Goal: Obtain resource: Download file/media

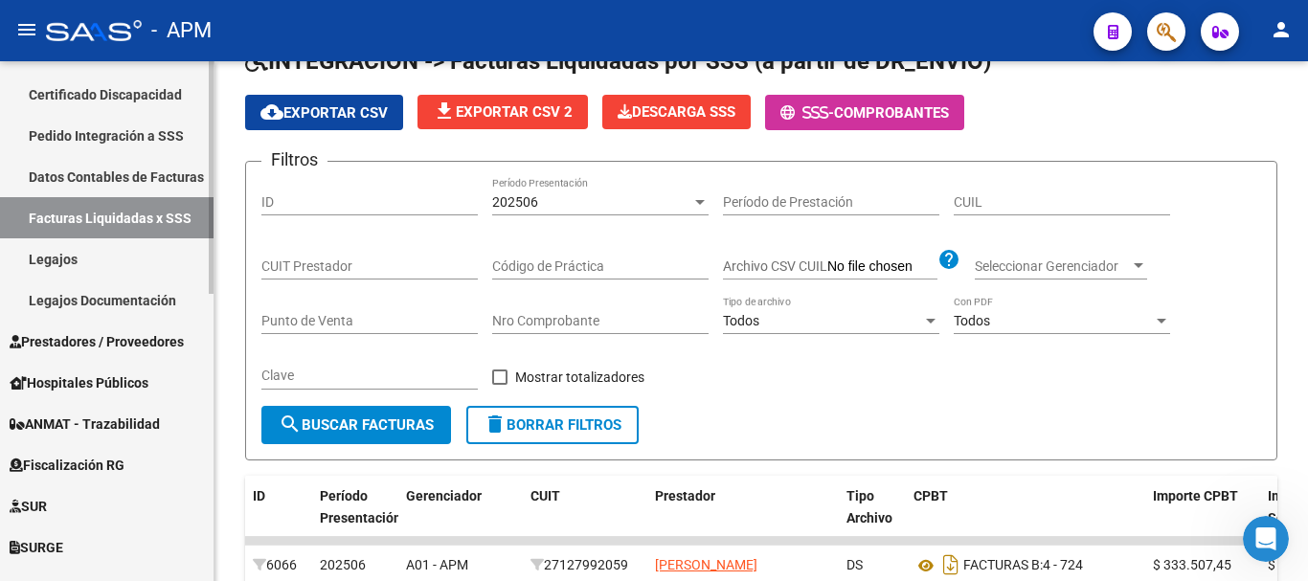
scroll to position [479, 0]
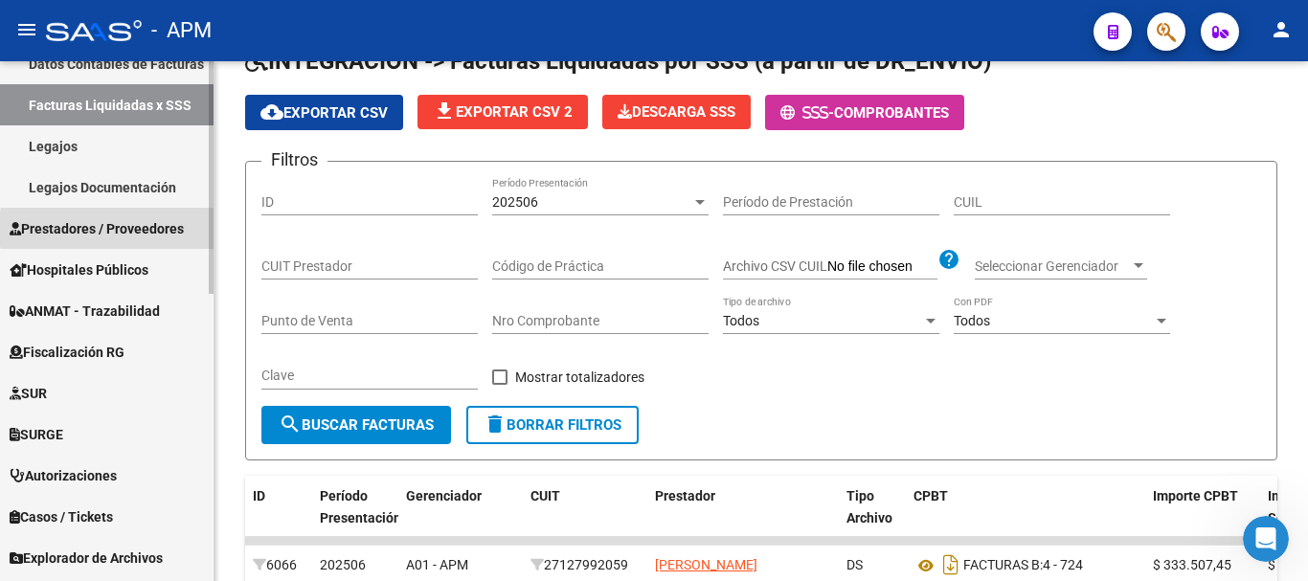
click at [154, 229] on span "Prestadores / Proveedores" at bounding box center [97, 228] width 174 height 21
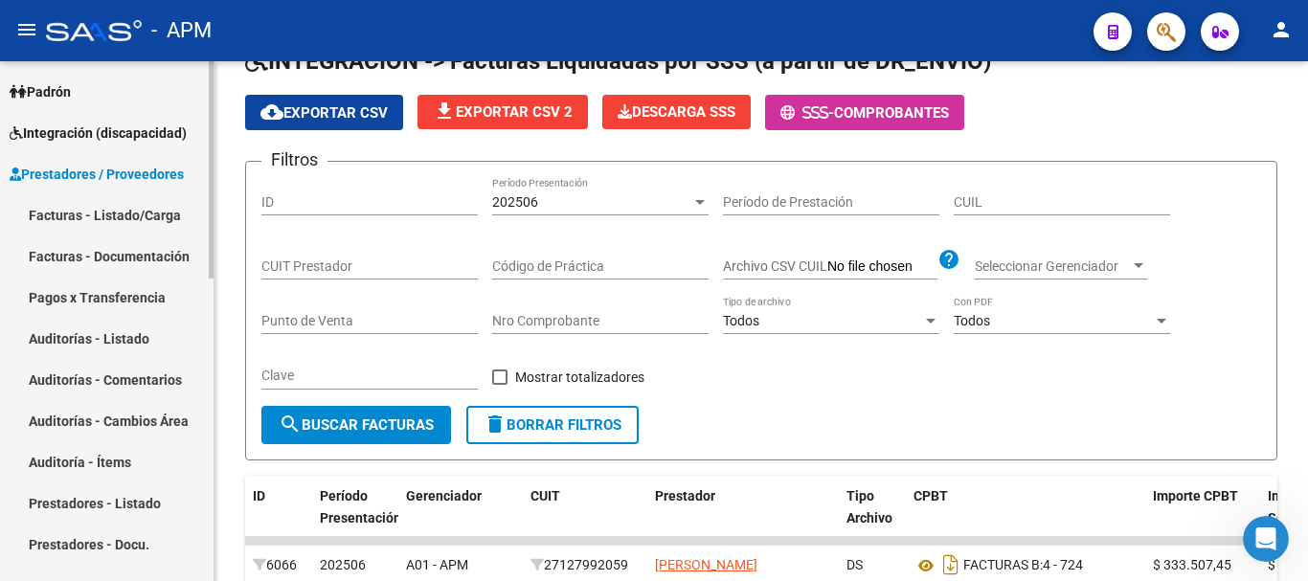
scroll to position [192, 0]
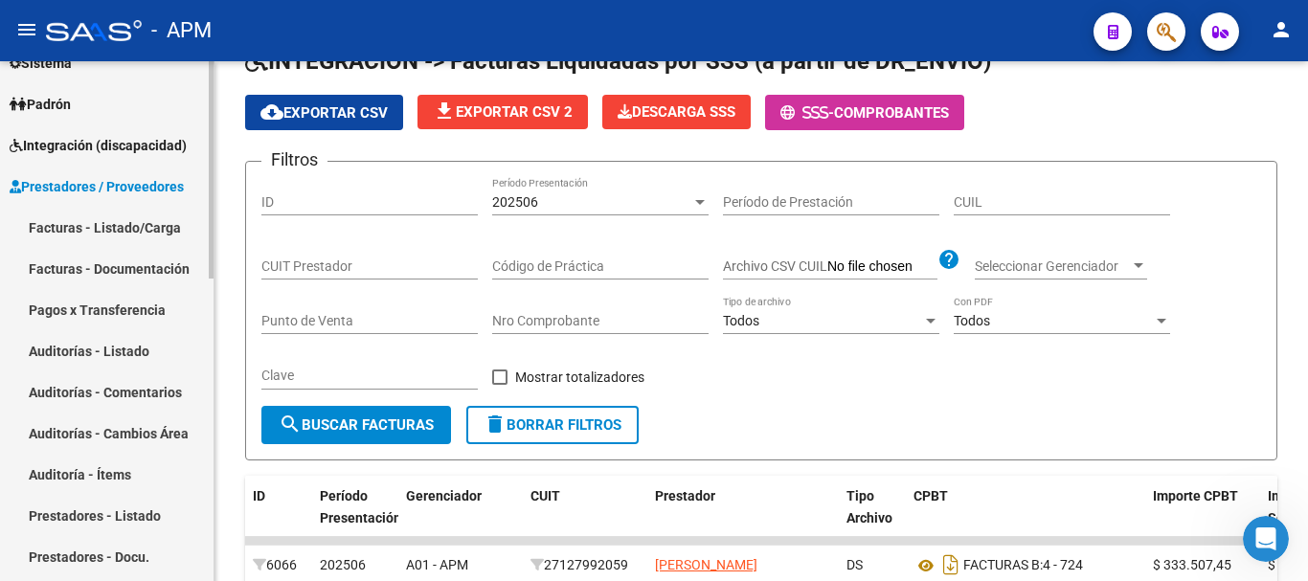
click at [134, 235] on link "Facturas - Listado/Carga" at bounding box center [107, 227] width 214 height 41
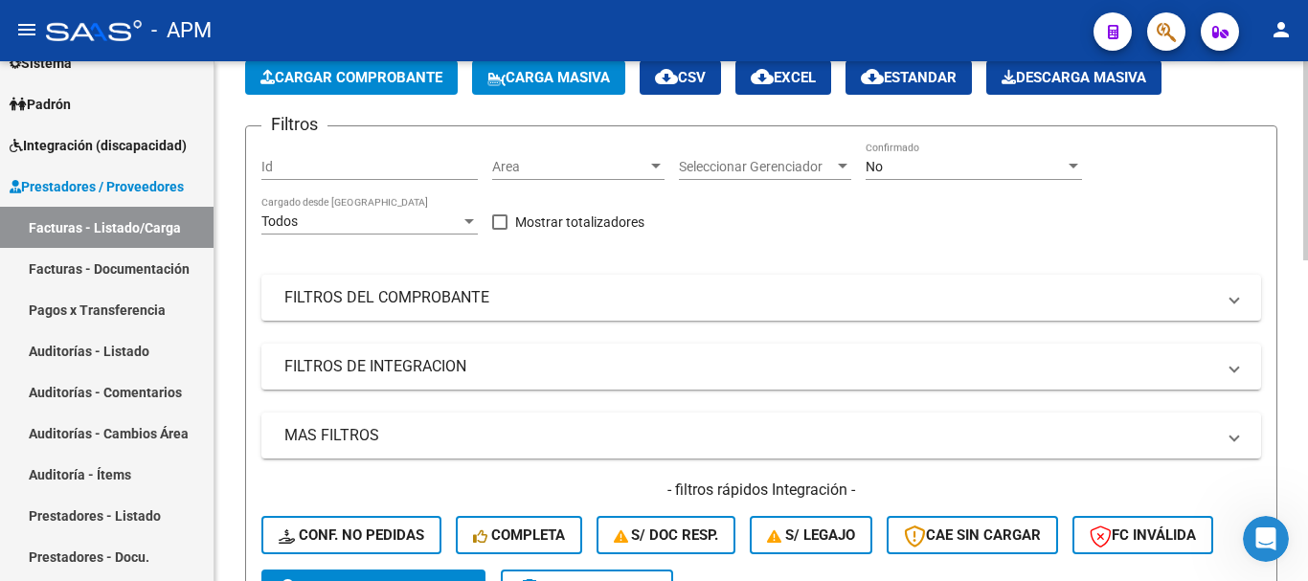
click at [1060, 167] on div "No" at bounding box center [965, 167] width 199 height 16
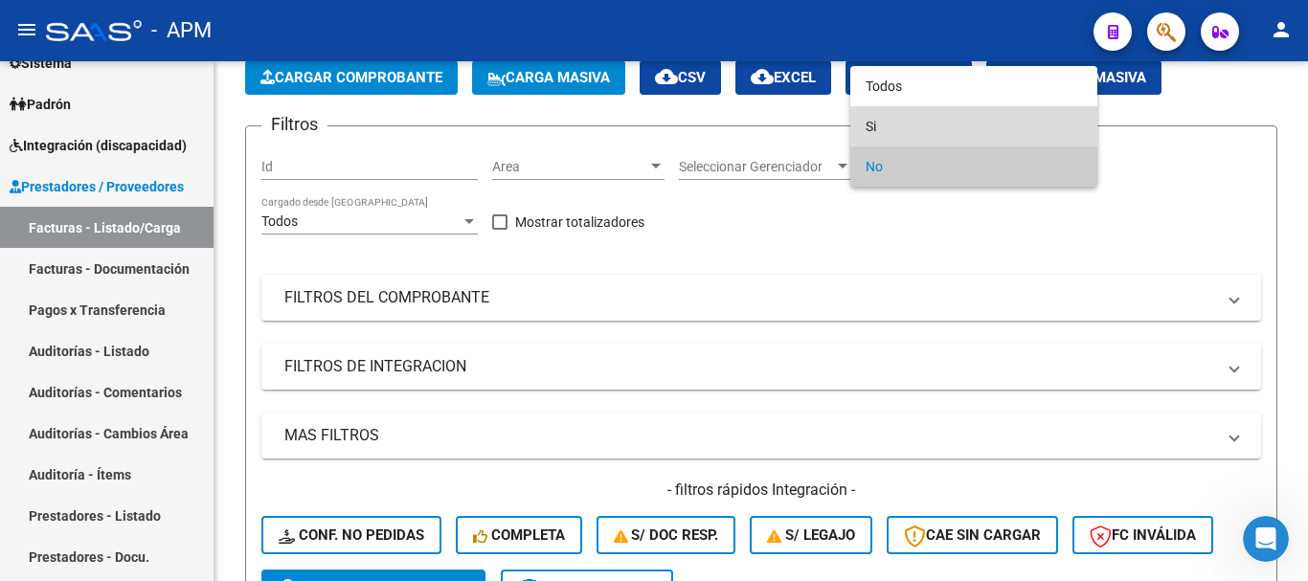
click at [987, 128] on span "Si" at bounding box center [974, 126] width 216 height 40
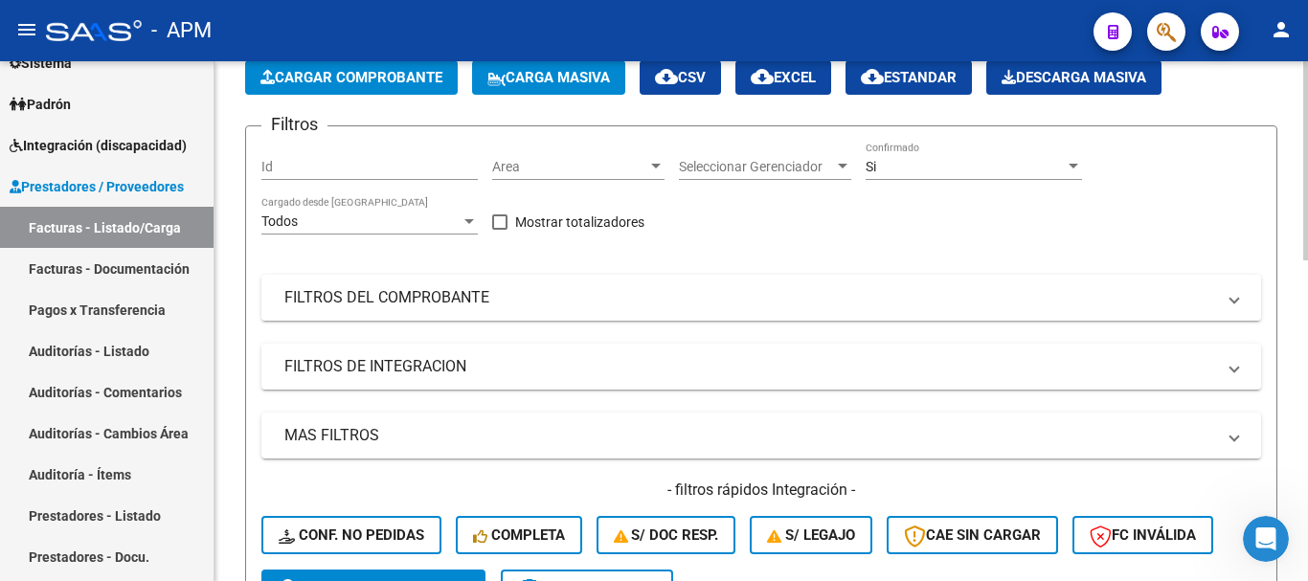
click at [988, 301] on mat-panel-title "FILTROS DEL COMPROBANTE" at bounding box center [749, 297] width 931 height 21
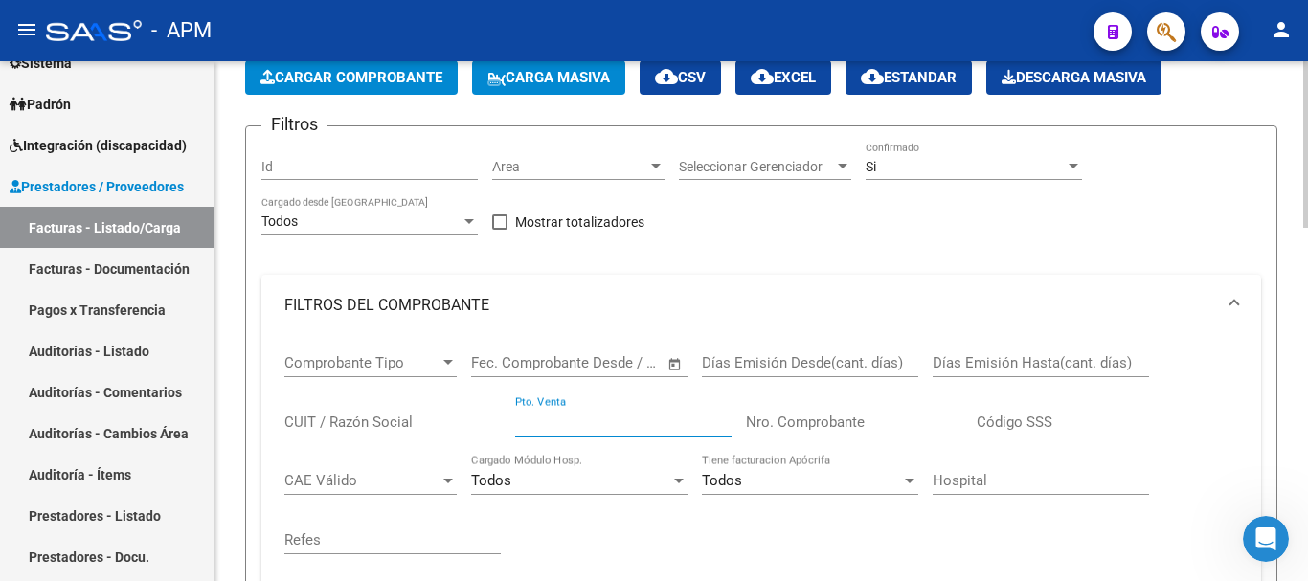
click at [619, 426] on input "Pto. Venta" at bounding box center [623, 422] width 216 height 17
type input "19"
click at [821, 424] on input "Nro. Comprobante" at bounding box center [854, 422] width 216 height 17
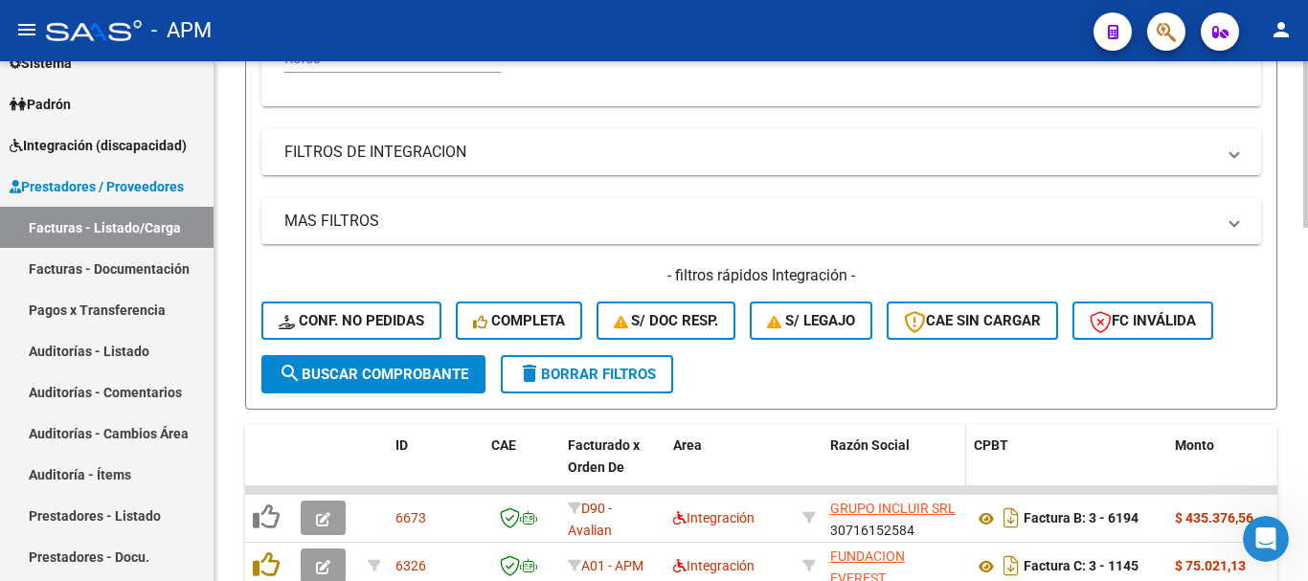
scroll to position [676, 0]
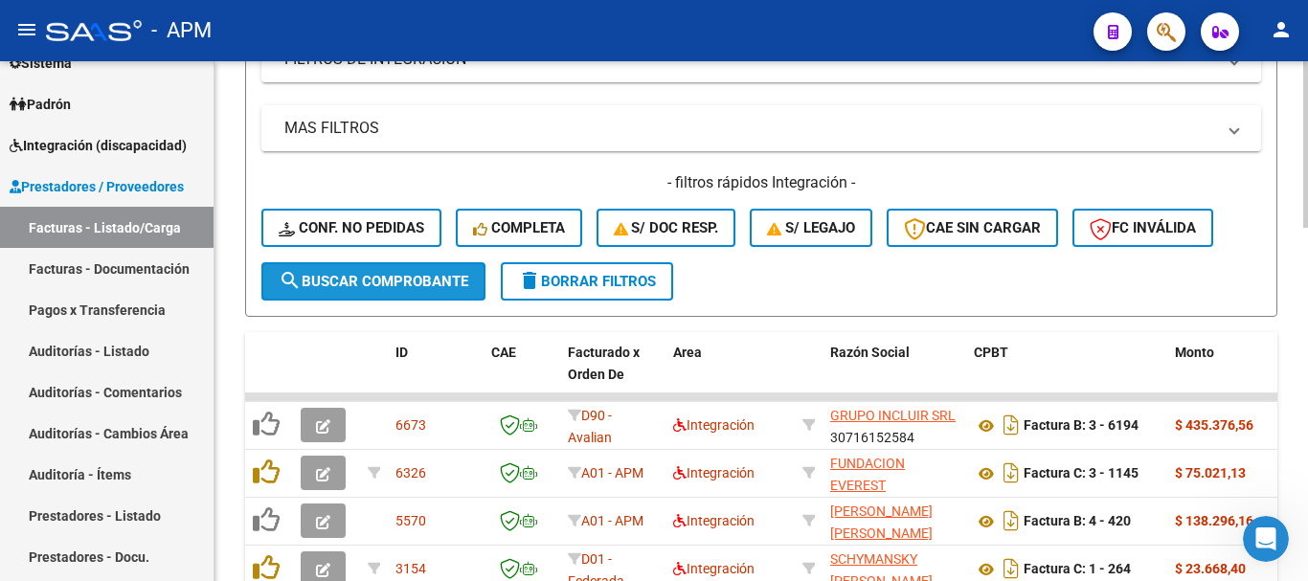
click at [475, 272] on button "search Buscar Comprobante" at bounding box center [373, 281] width 224 height 38
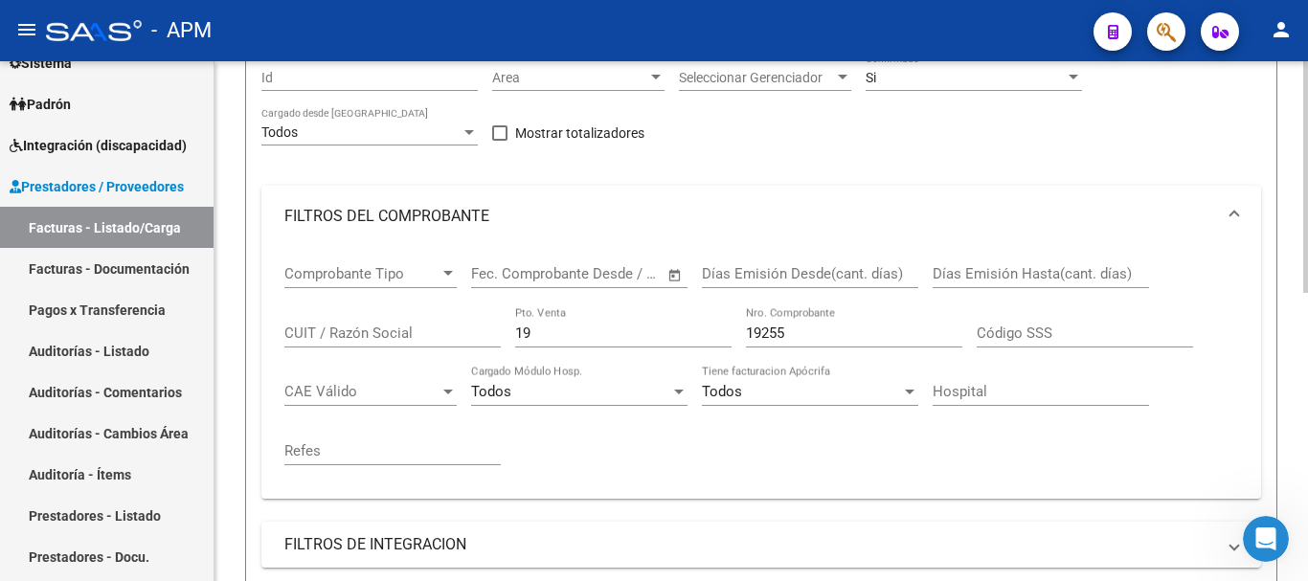
scroll to position [192, 0]
click at [815, 336] on input "19255" at bounding box center [854, 332] width 216 height 17
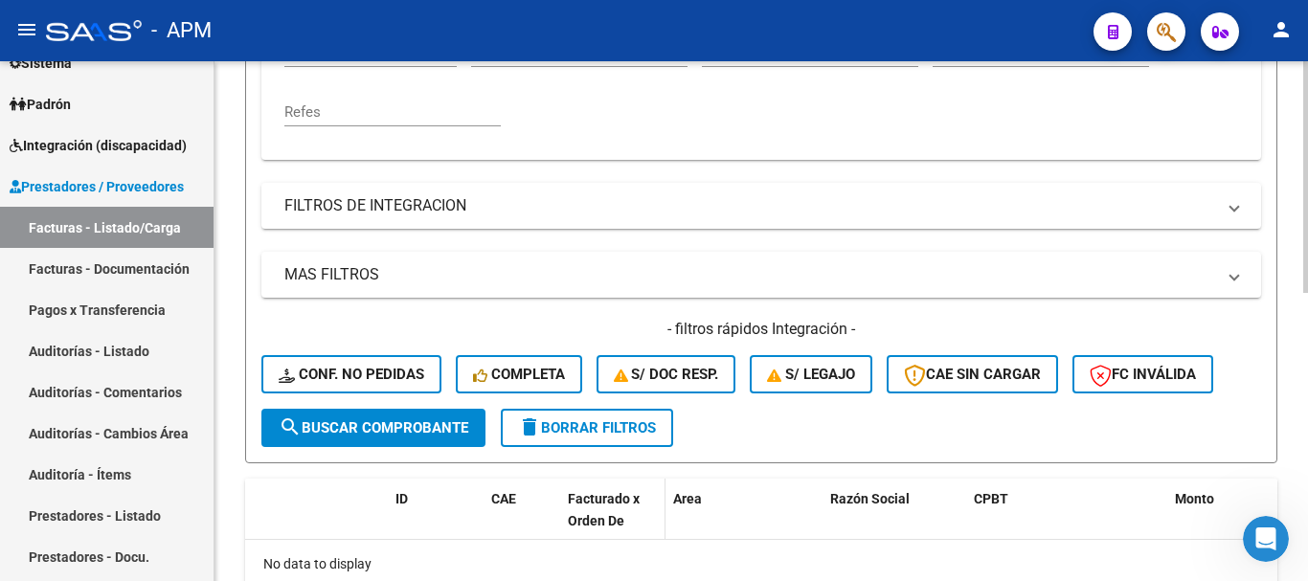
scroll to position [575, 0]
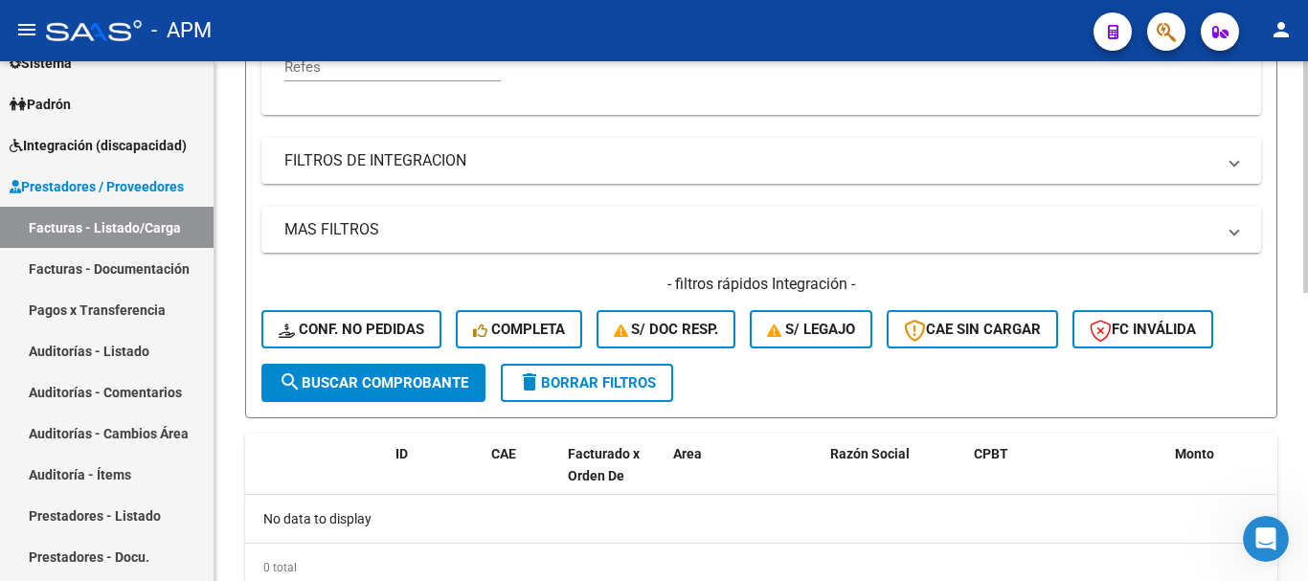
click at [424, 388] on span "search Buscar Comprobante" at bounding box center [374, 382] width 190 height 17
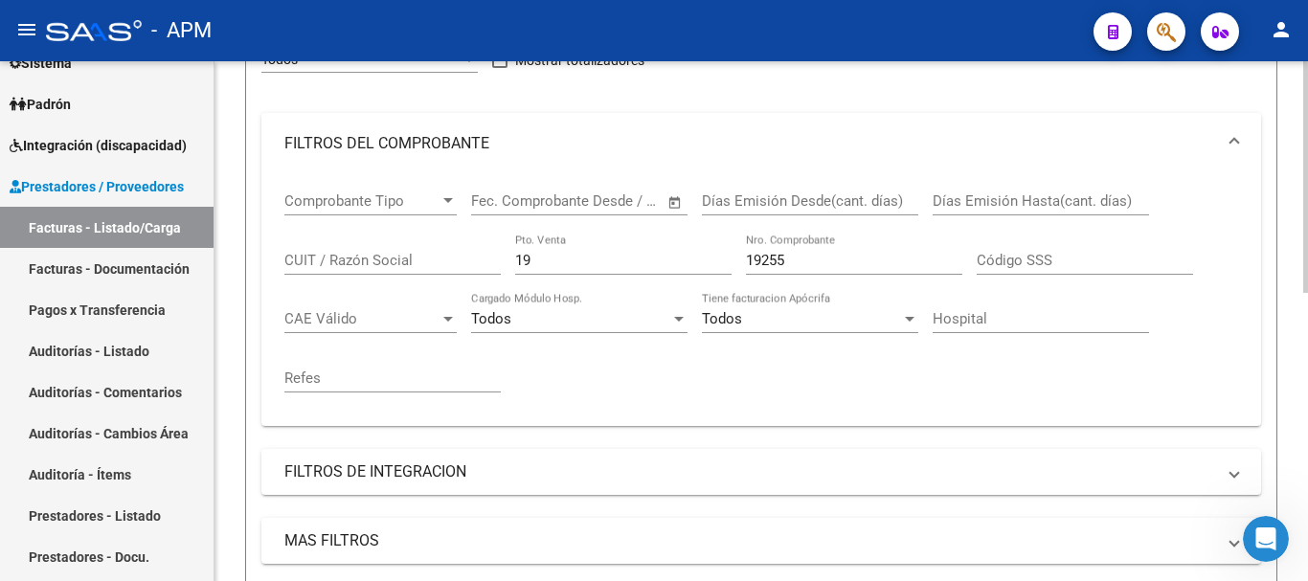
scroll to position [168, 0]
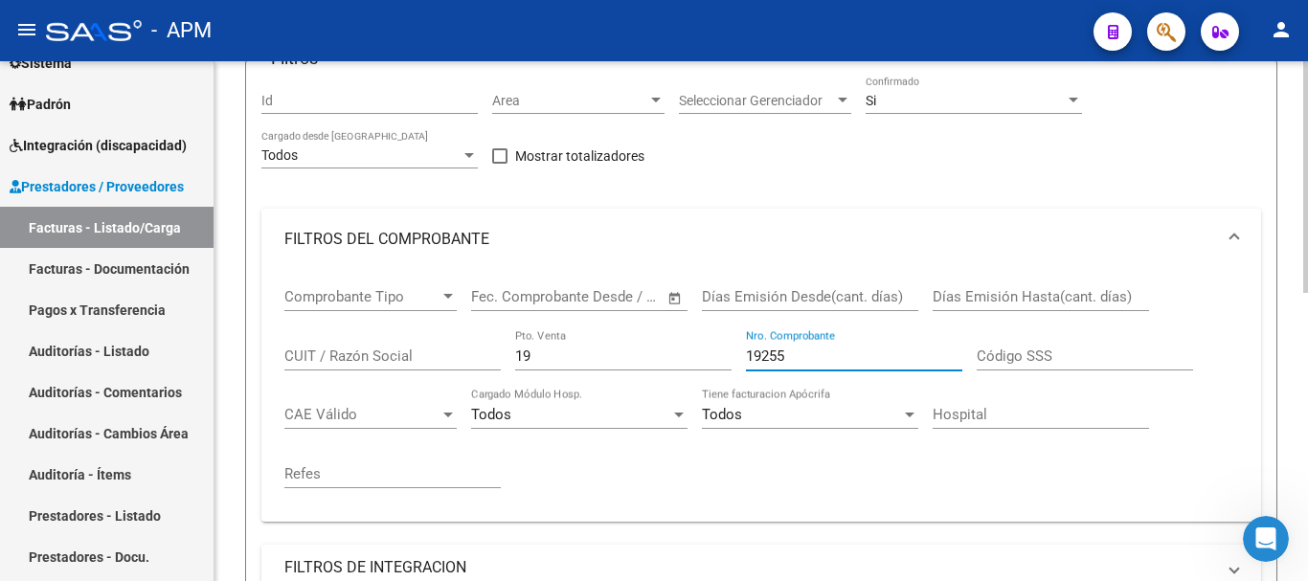
click at [802, 358] on input "19255" at bounding box center [854, 356] width 216 height 17
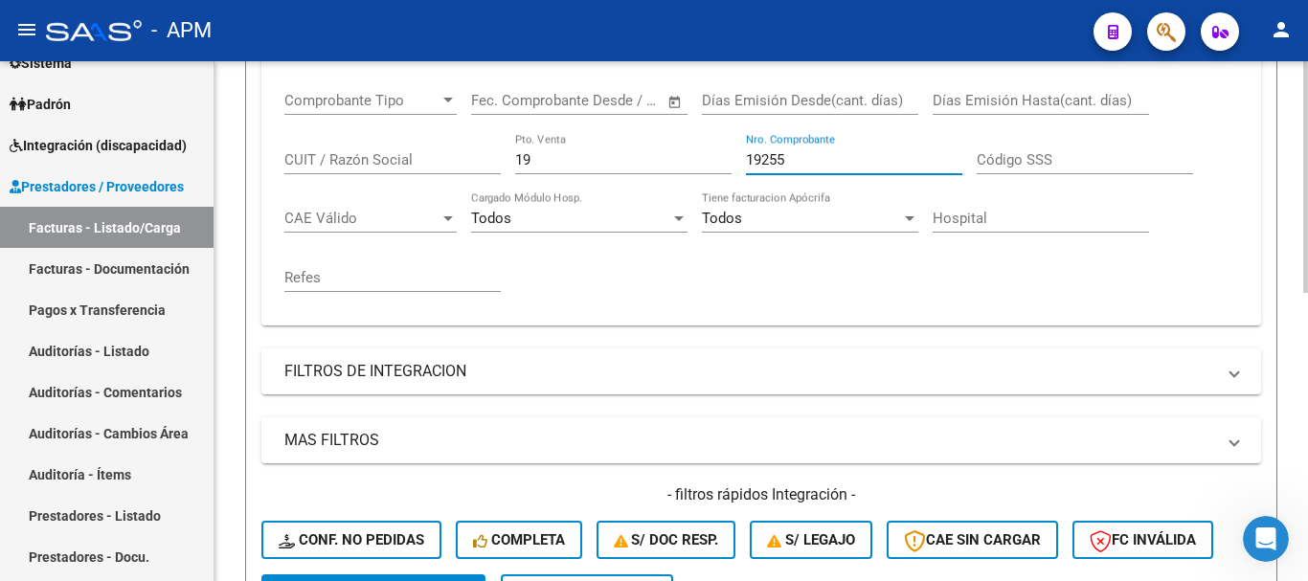
scroll to position [551, 0]
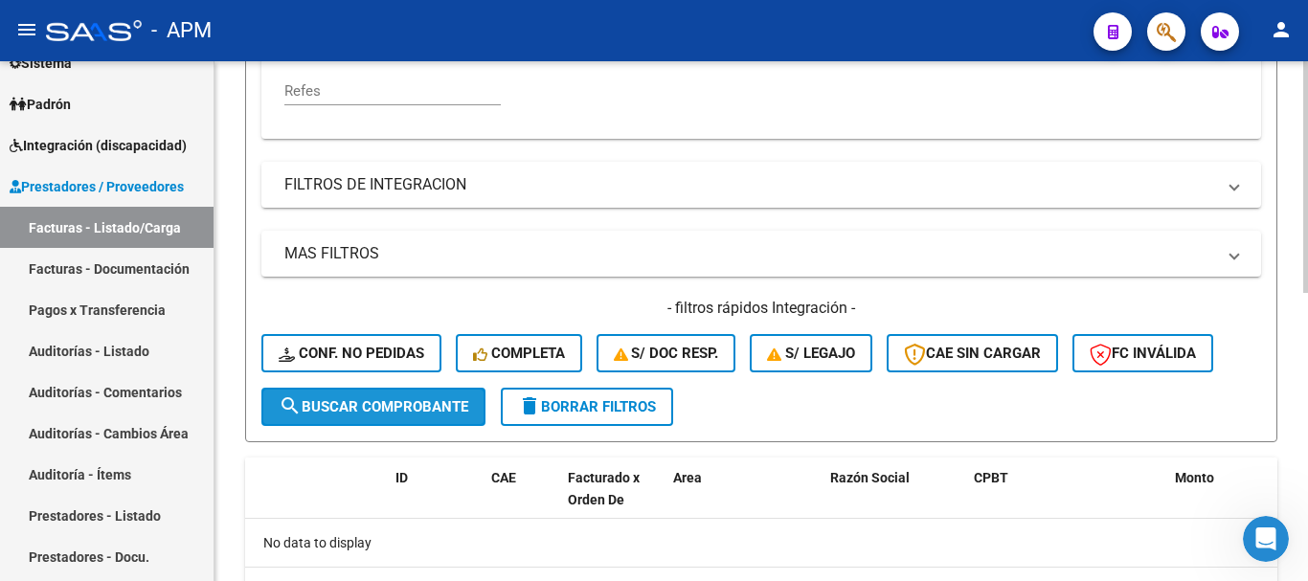
click at [436, 419] on button "search Buscar Comprobante" at bounding box center [373, 407] width 224 height 38
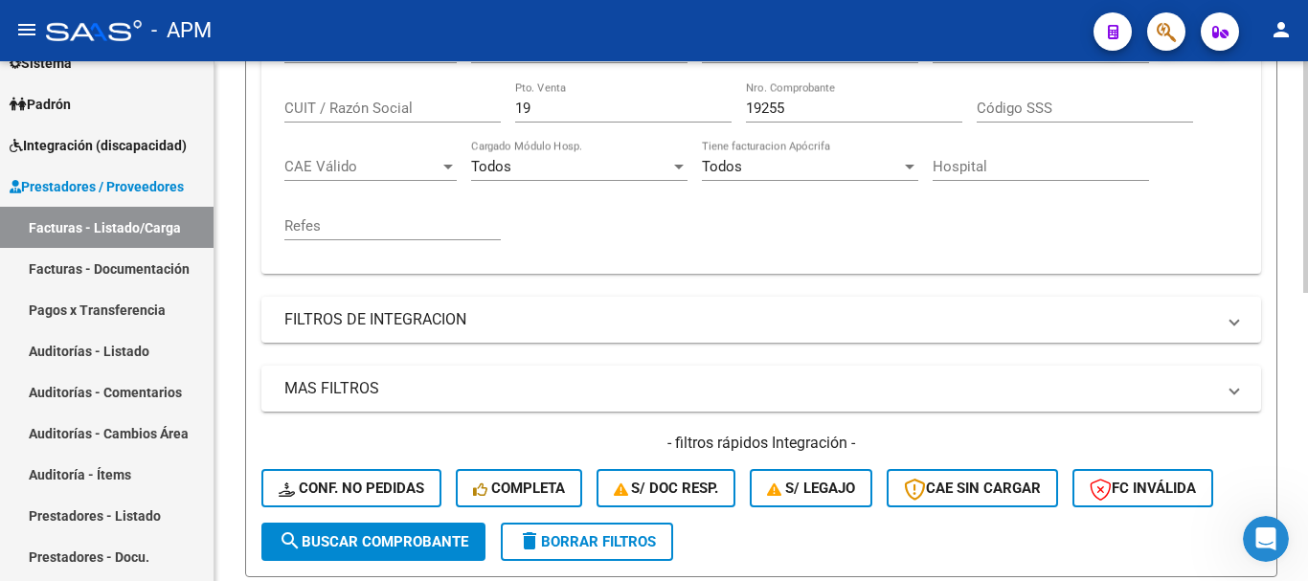
scroll to position [168, 0]
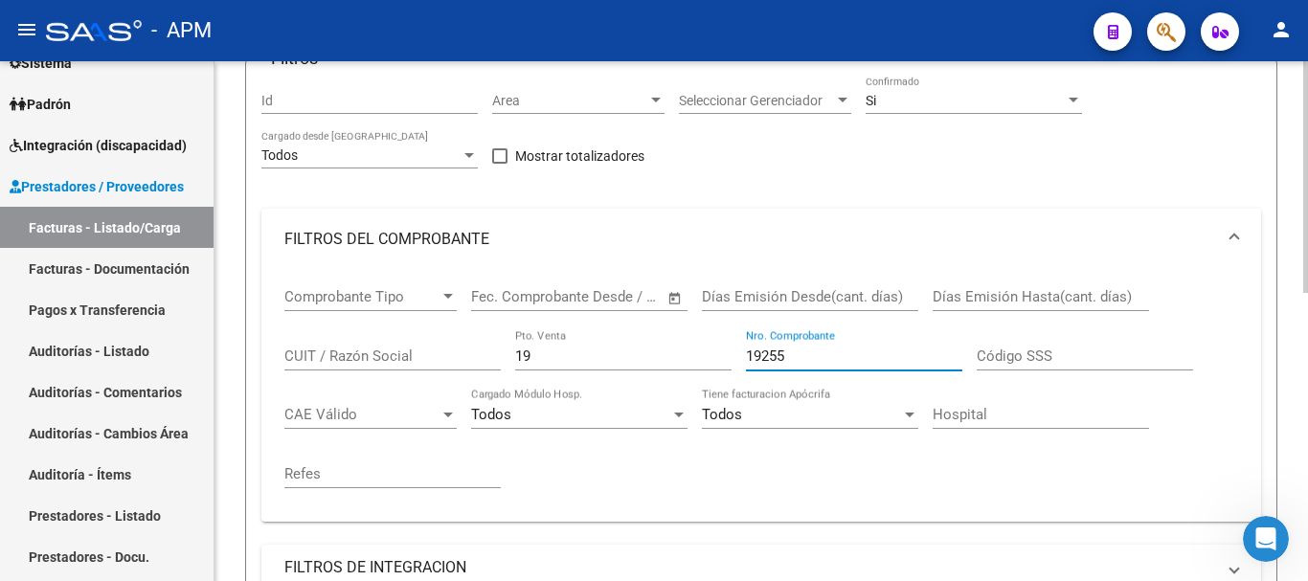
click at [815, 363] on input "19255" at bounding box center [854, 356] width 216 height 17
type input "1"
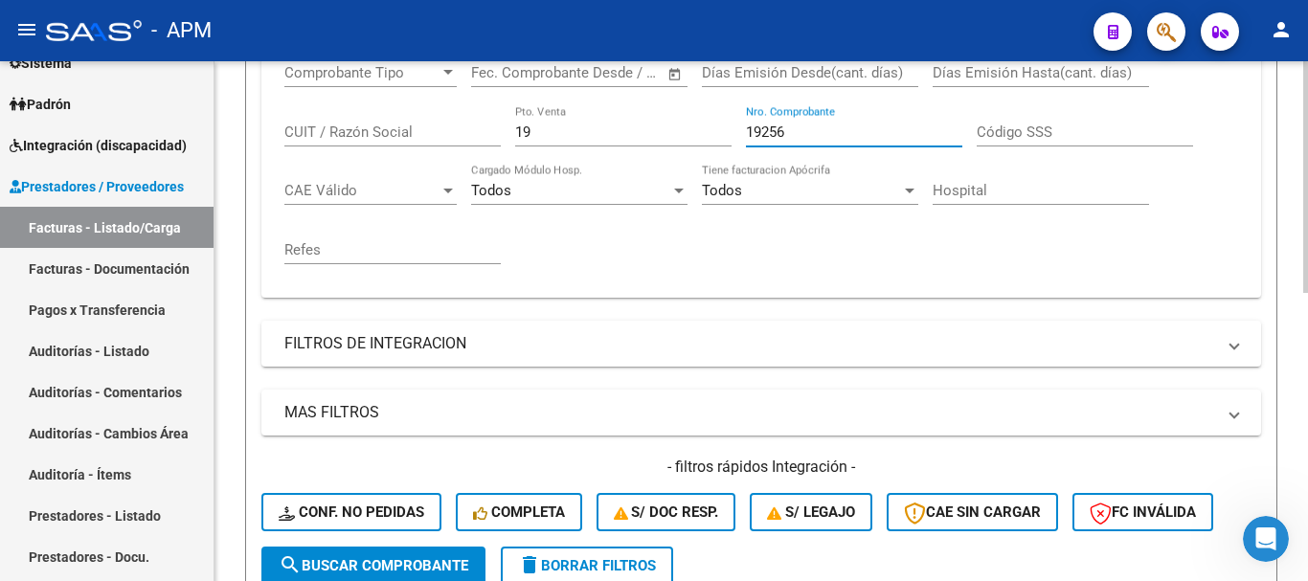
scroll to position [455, 0]
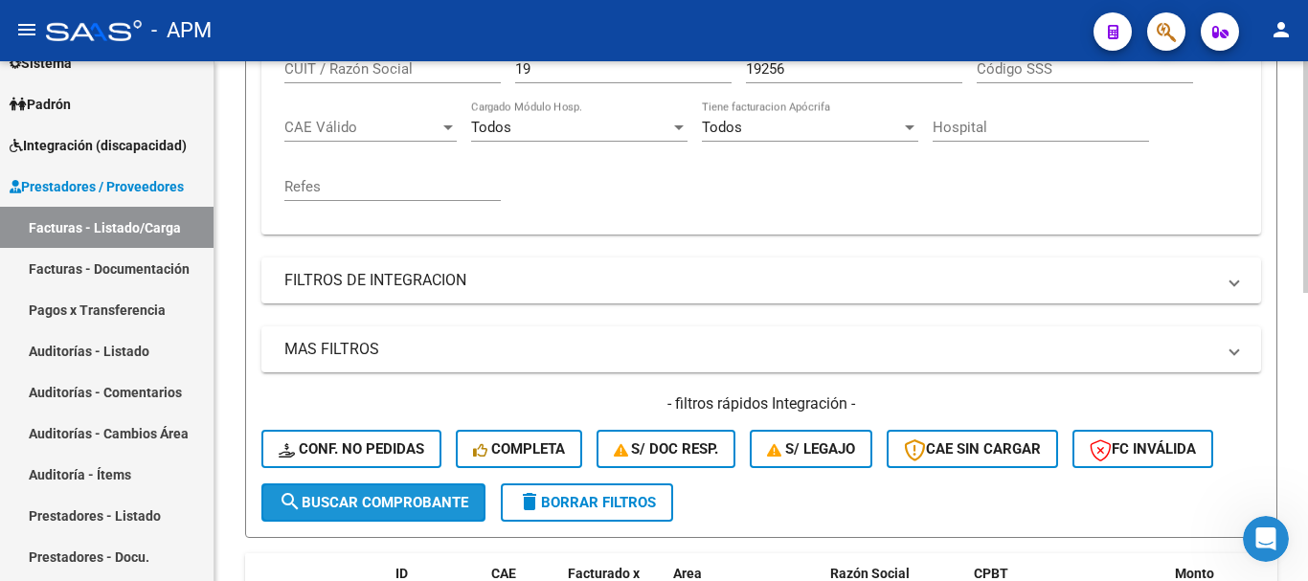
click at [449, 500] on span "search Buscar Comprobante" at bounding box center [374, 502] width 190 height 17
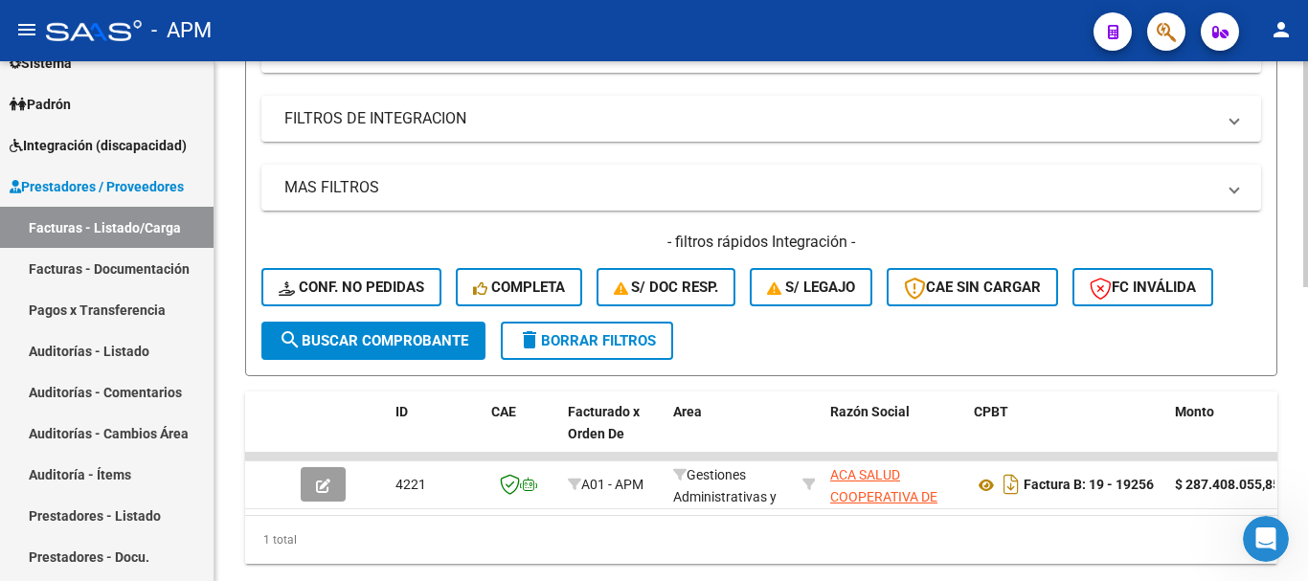
scroll to position [646, 0]
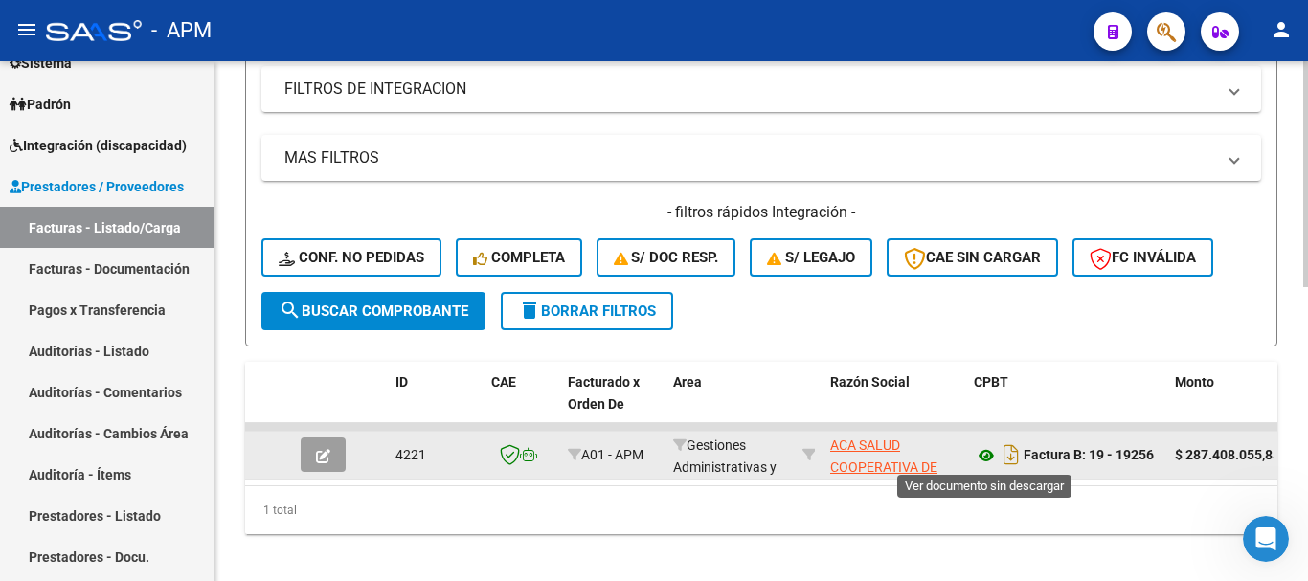
click at [986, 454] on icon at bounding box center [986, 455] width 25 height 23
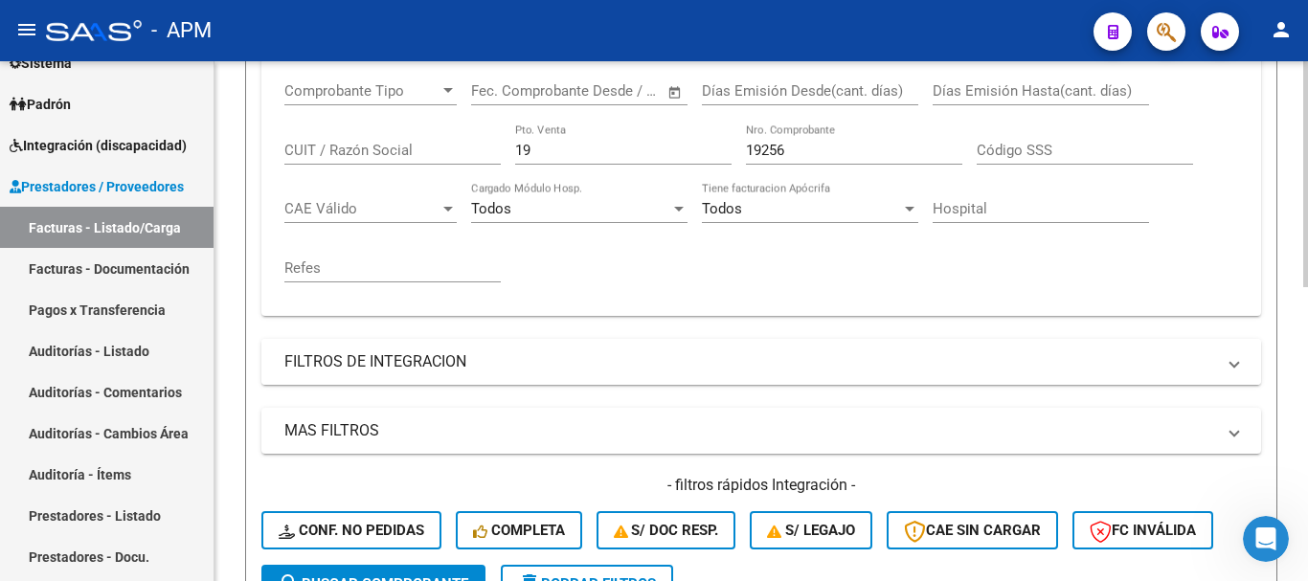
scroll to position [263, 0]
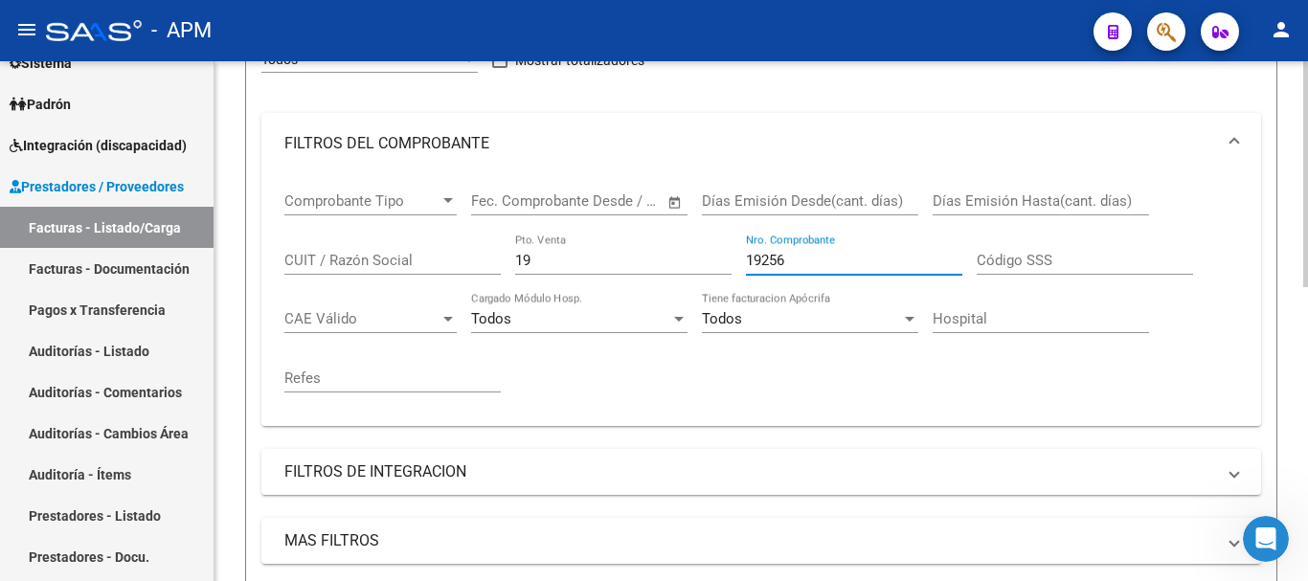
click at [795, 260] on input "19256" at bounding box center [854, 260] width 216 height 17
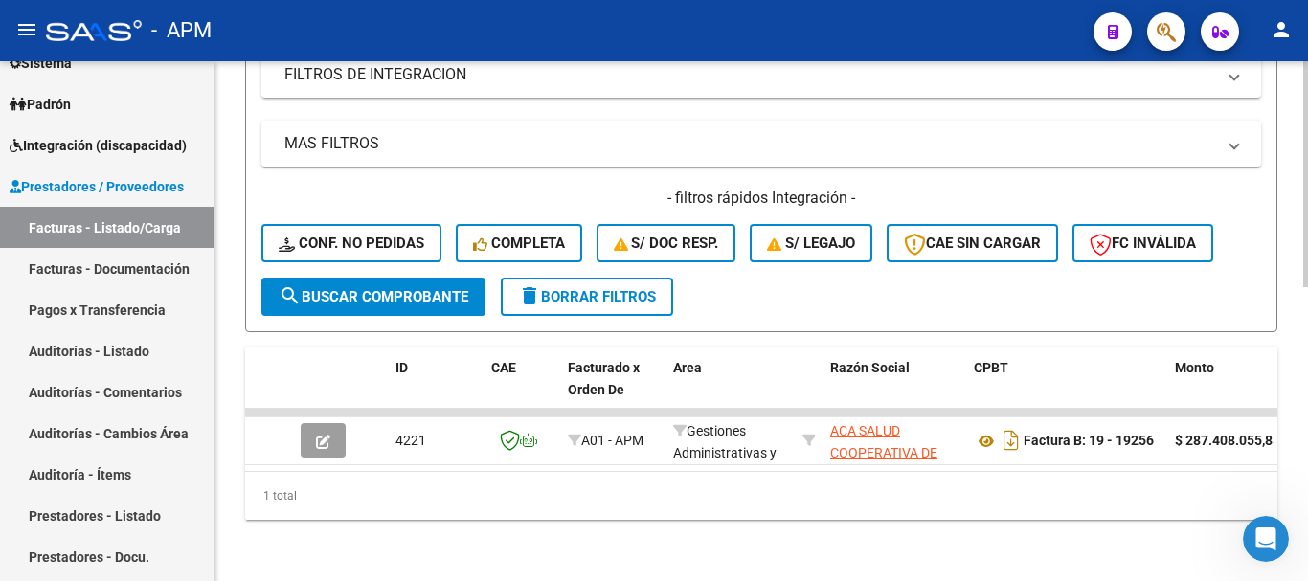
scroll to position [676, 0]
click at [453, 288] on span "search Buscar Comprobante" at bounding box center [374, 296] width 190 height 17
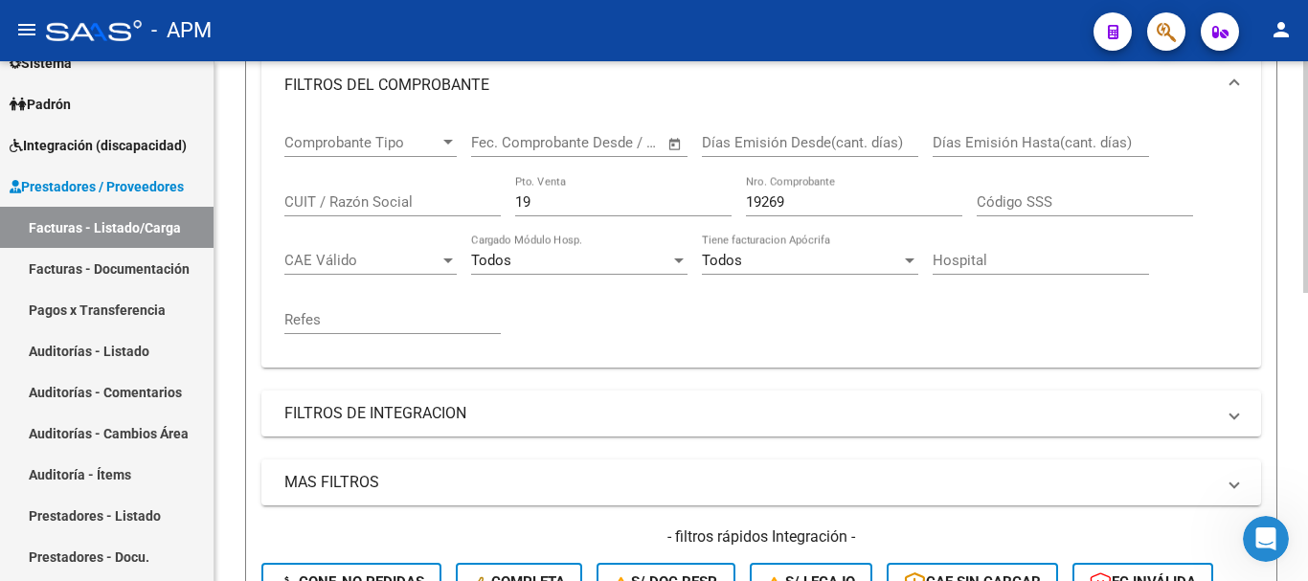
scroll to position [263, 0]
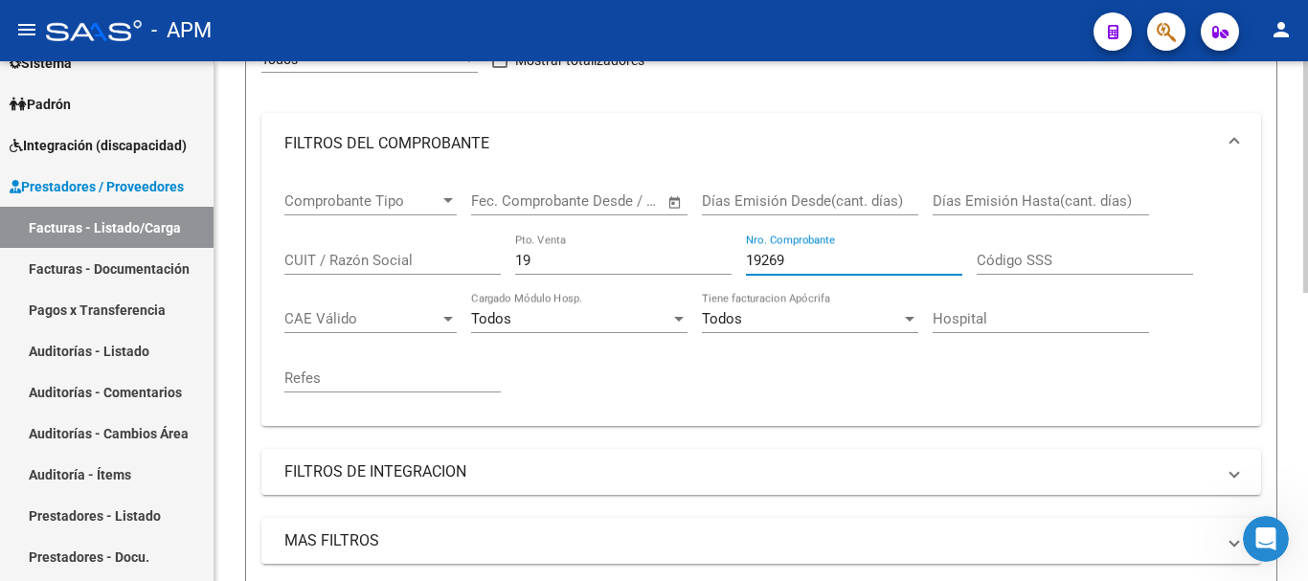
click at [800, 260] on input "19269" at bounding box center [854, 260] width 216 height 17
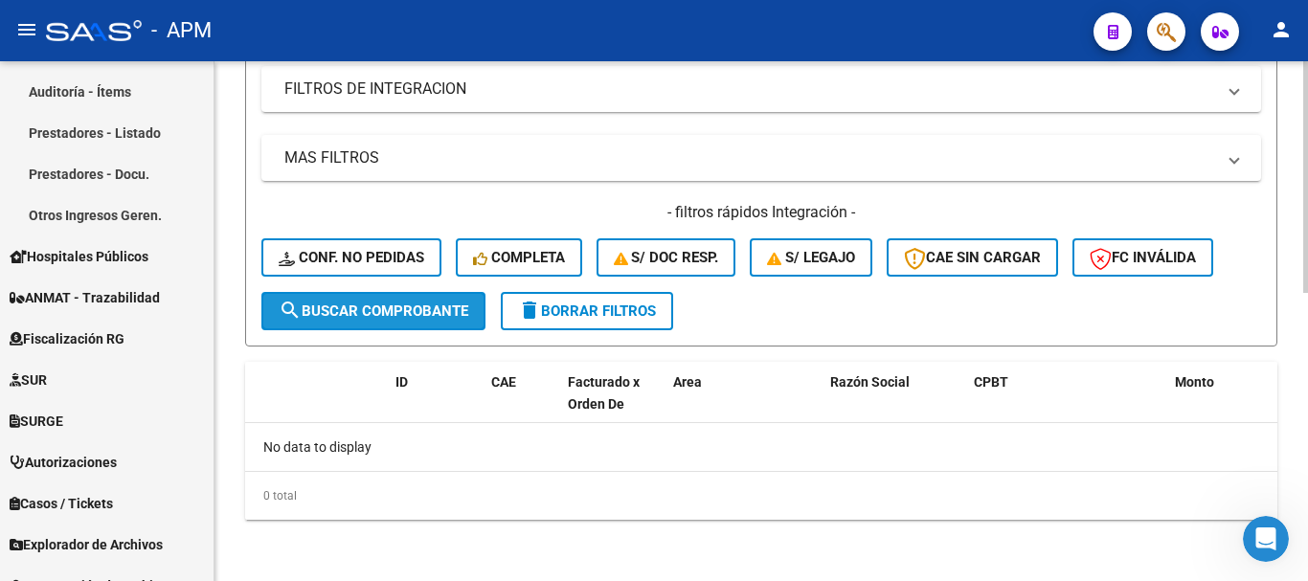
click at [458, 308] on span "search Buscar Comprobante" at bounding box center [374, 311] width 190 height 17
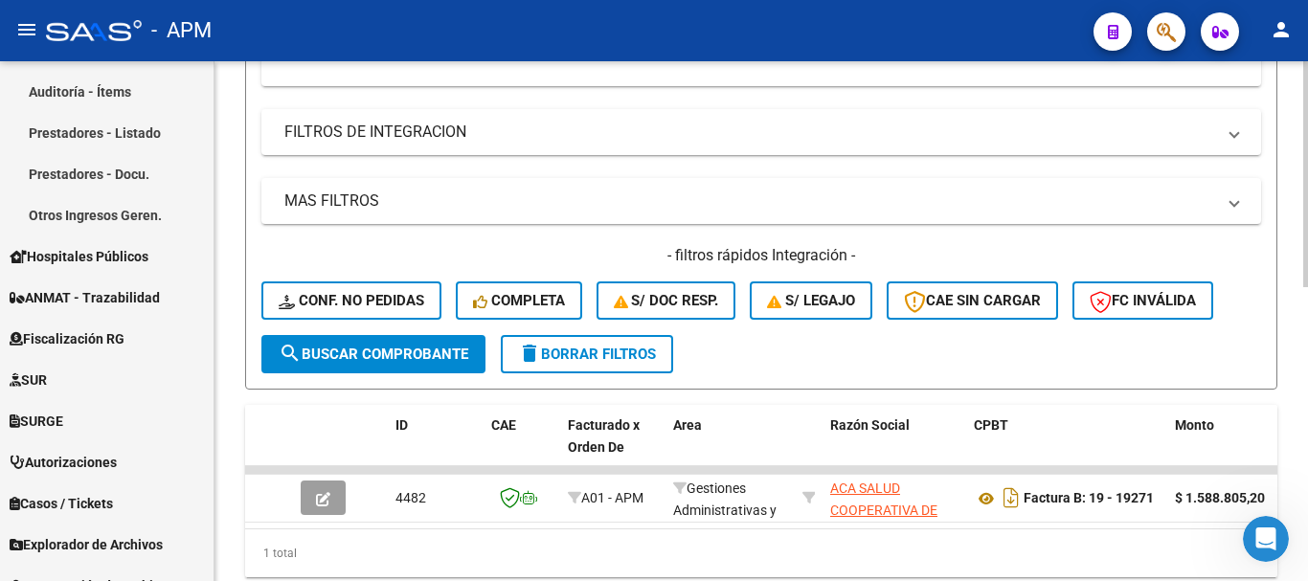
scroll to position [646, 0]
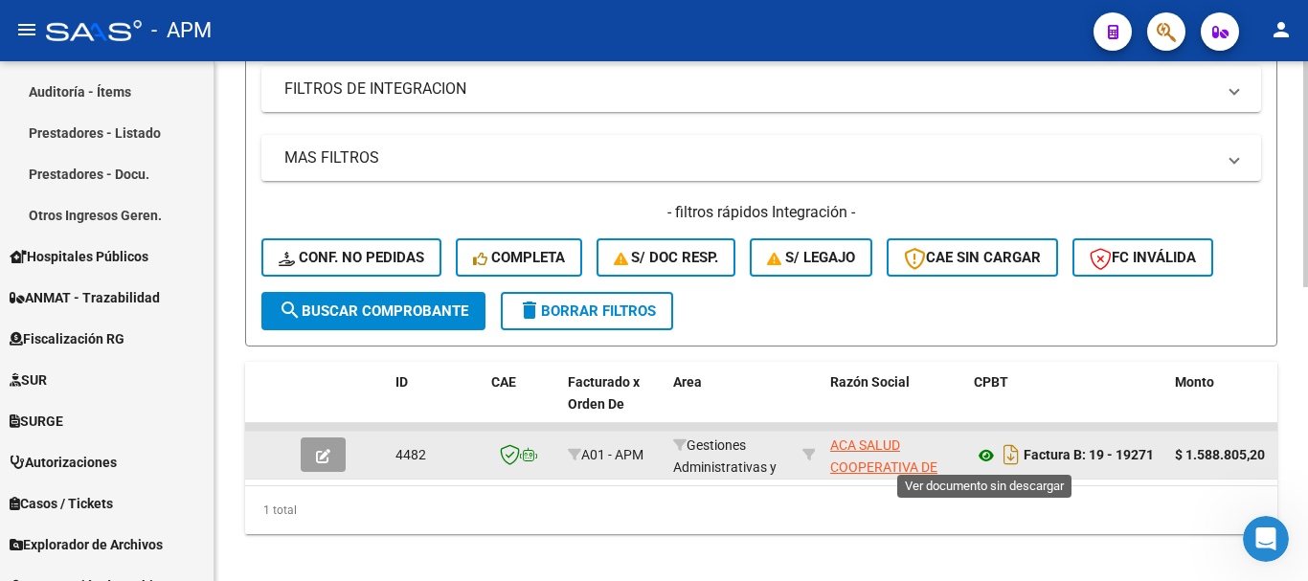
click at [985, 455] on icon at bounding box center [986, 455] width 25 height 23
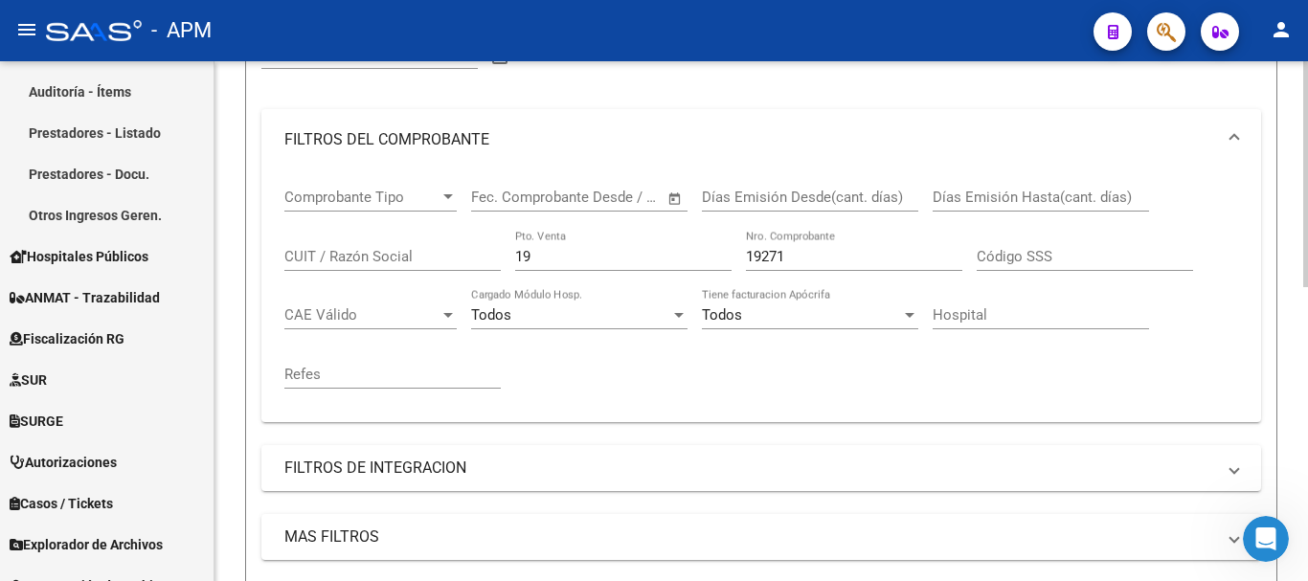
scroll to position [263, 0]
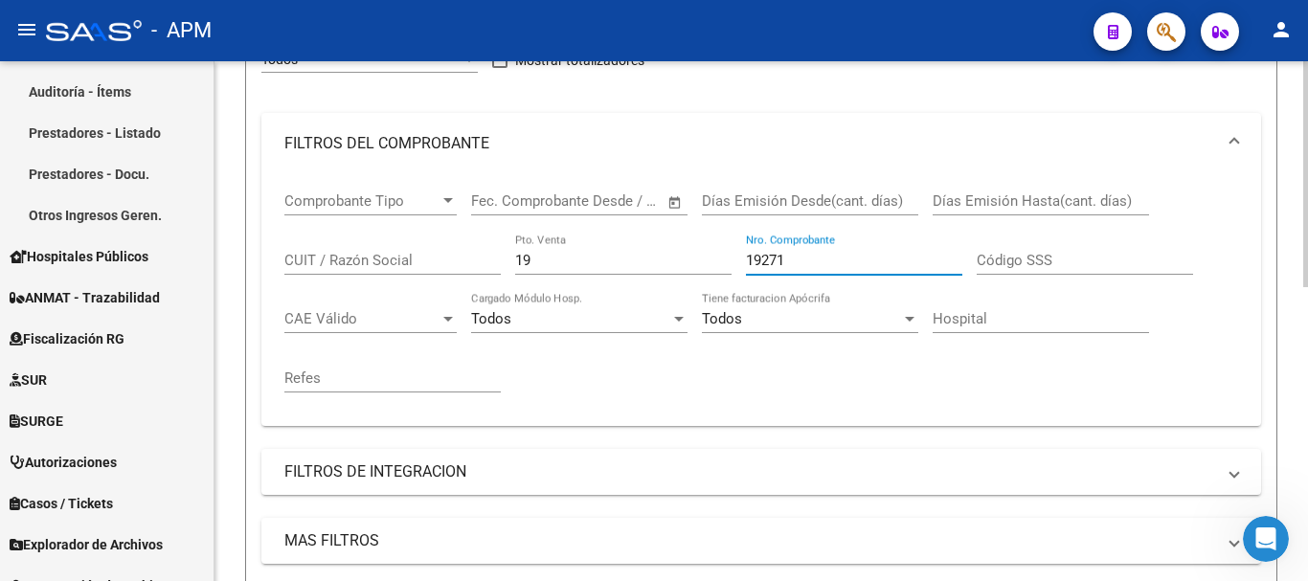
click at [798, 260] on input "19271" at bounding box center [854, 260] width 216 height 17
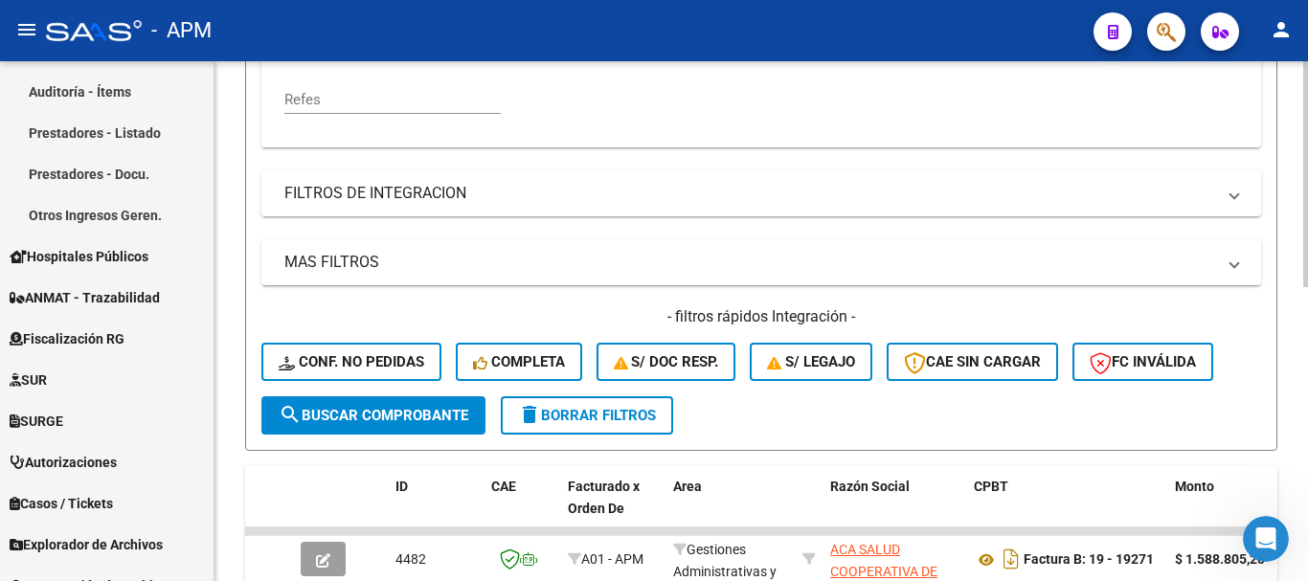
scroll to position [676, 0]
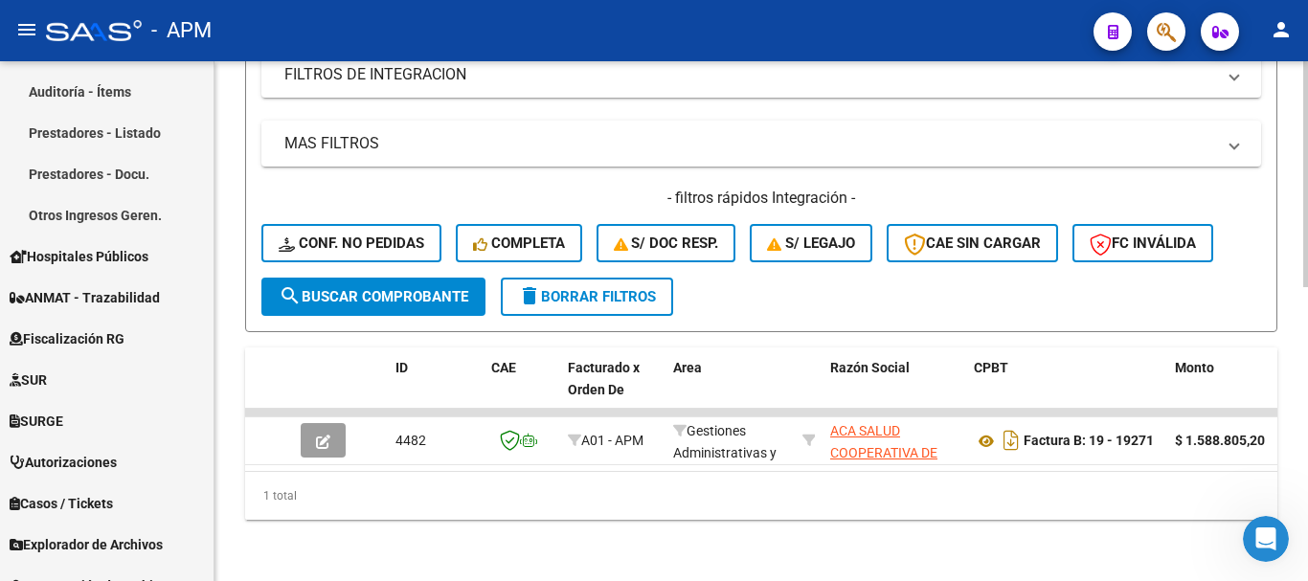
click at [450, 288] on span "search Buscar Comprobante" at bounding box center [374, 296] width 190 height 17
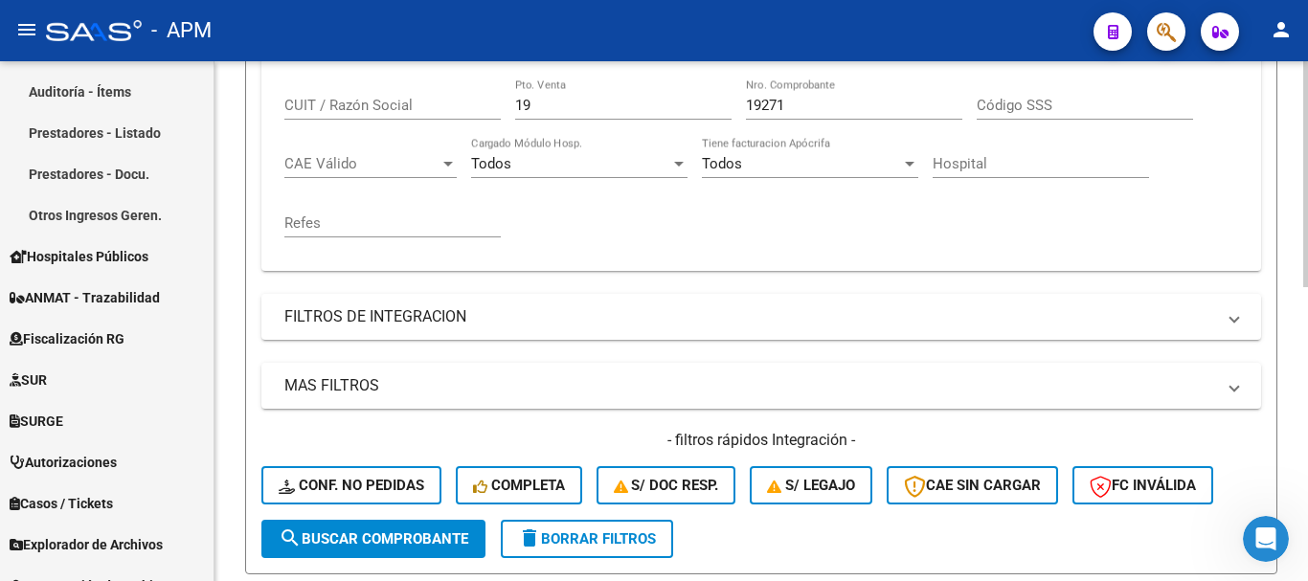
scroll to position [389, 0]
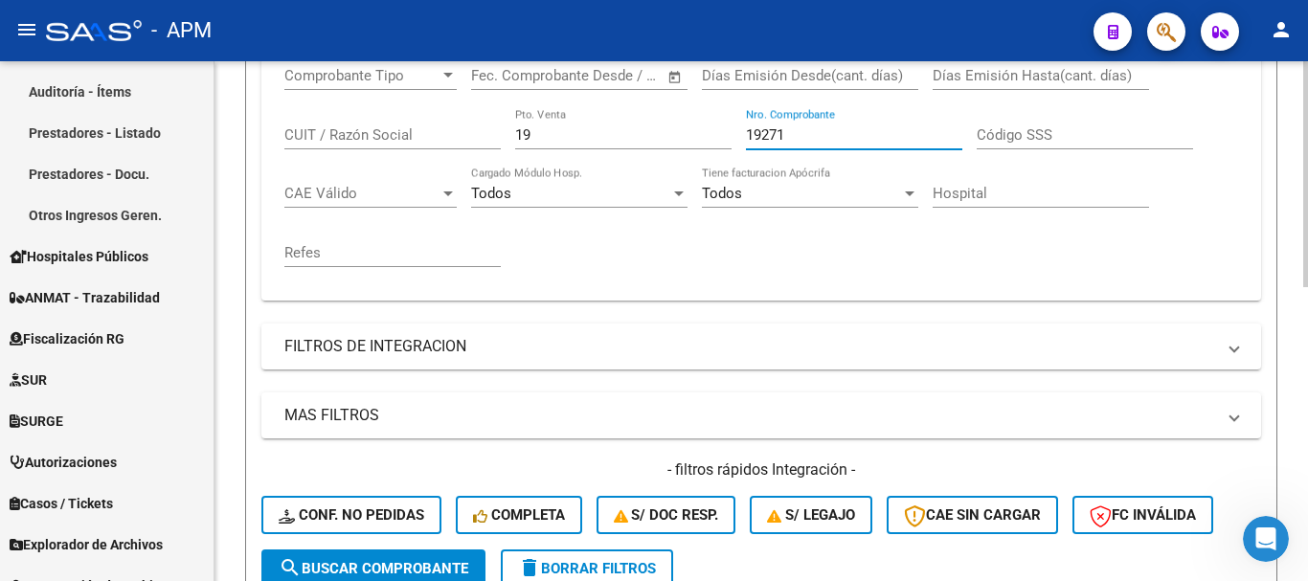
click at [796, 129] on input "19271" at bounding box center [854, 134] width 216 height 17
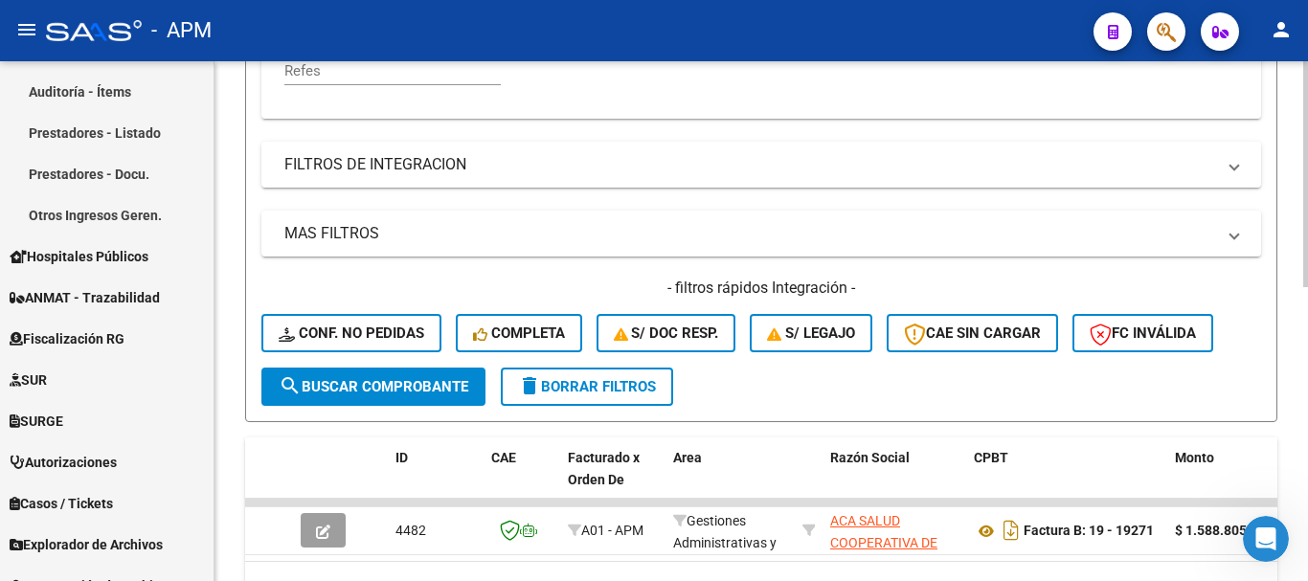
scroll to position [580, 0]
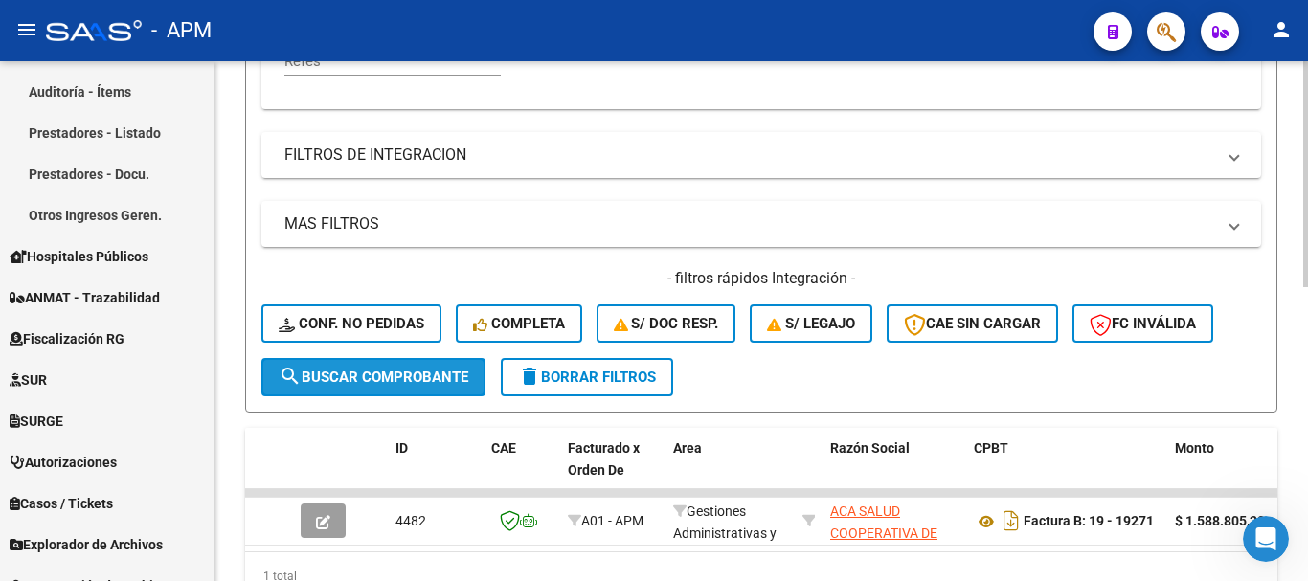
click at [428, 365] on button "search Buscar Comprobante" at bounding box center [373, 377] width 224 height 38
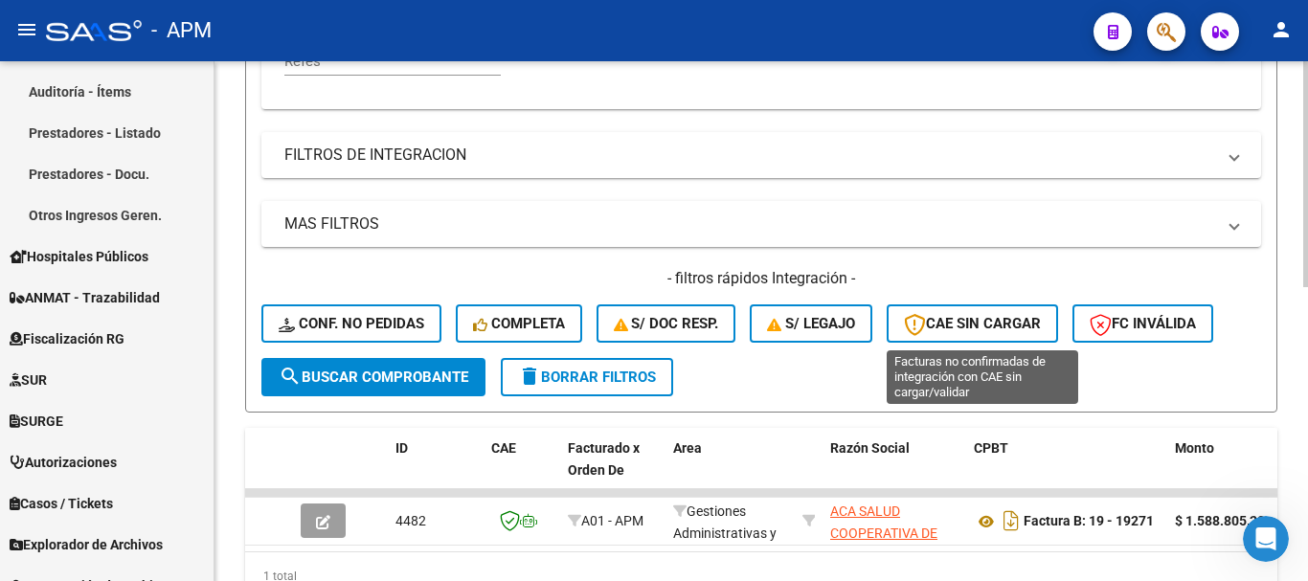
scroll to position [197, 0]
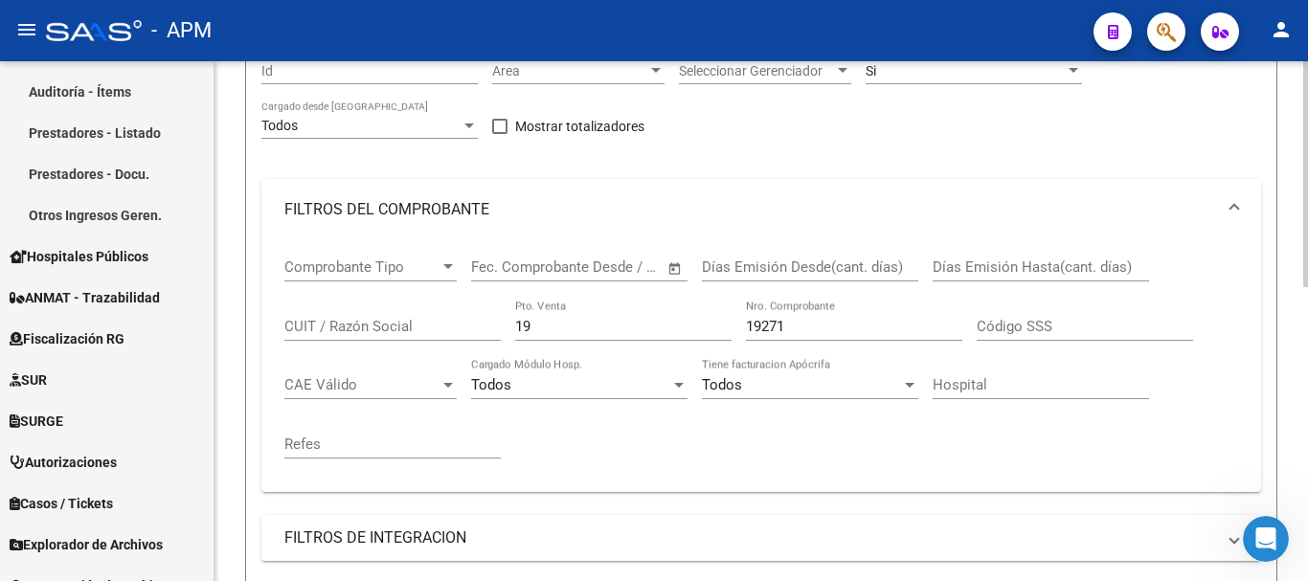
click at [798, 316] on div "19271 Nro. Comprobante" at bounding box center [854, 320] width 216 height 41
type input "19271"
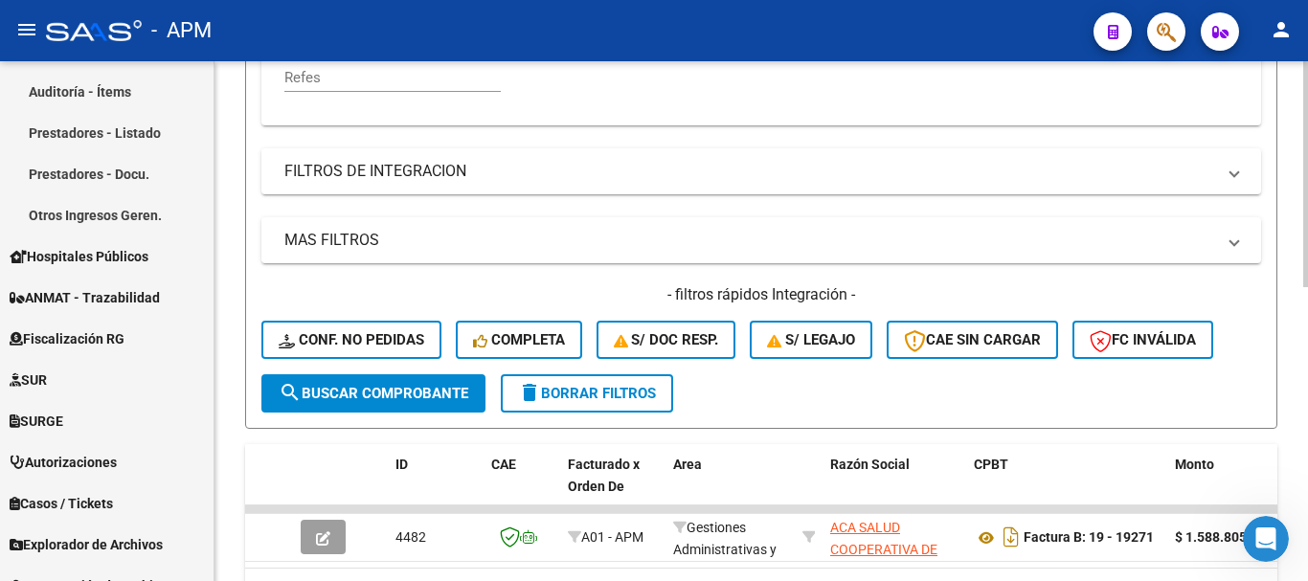
scroll to position [676, 0]
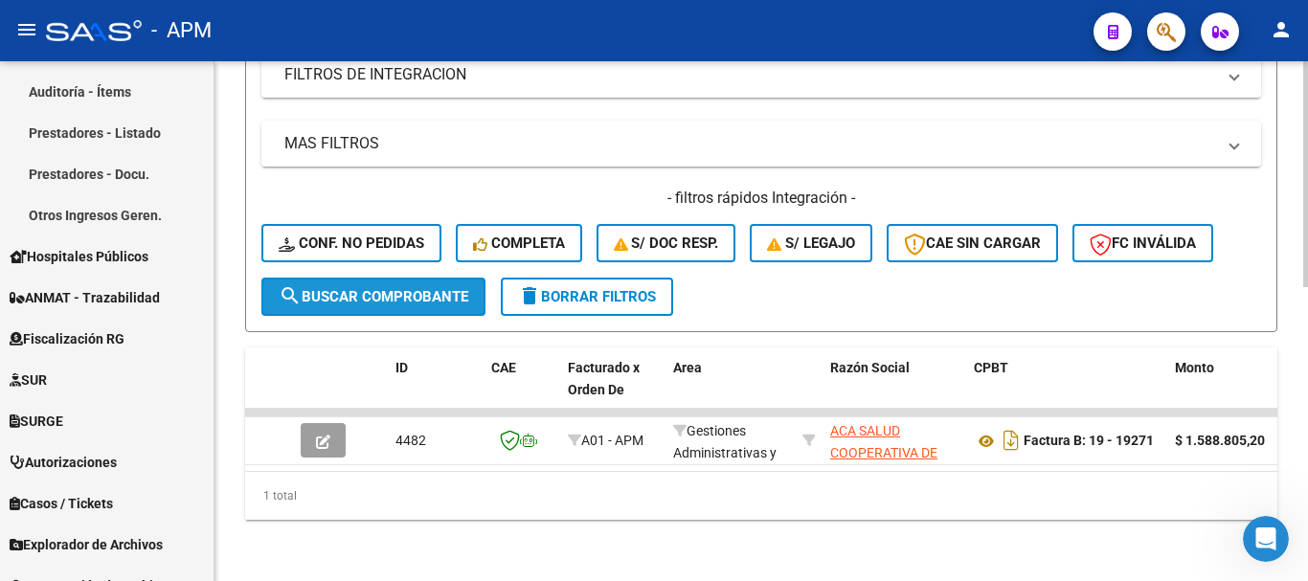
click at [443, 288] on span "search Buscar Comprobante" at bounding box center [374, 296] width 190 height 17
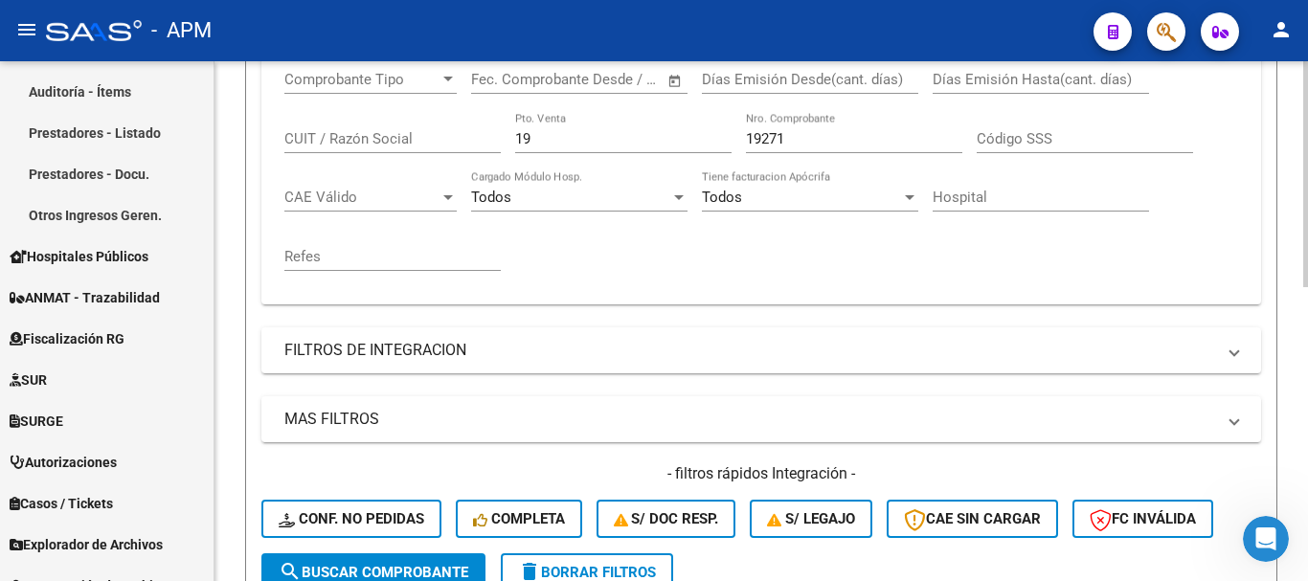
scroll to position [485, 0]
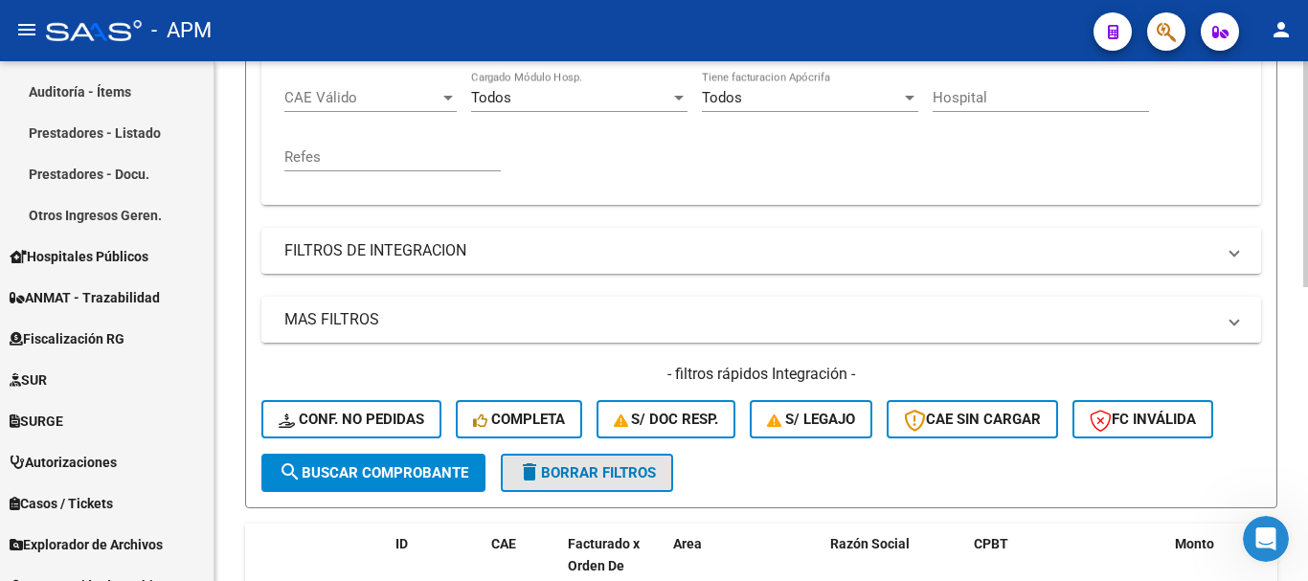
click at [612, 473] on span "delete Borrar Filtros" at bounding box center [587, 472] width 138 height 17
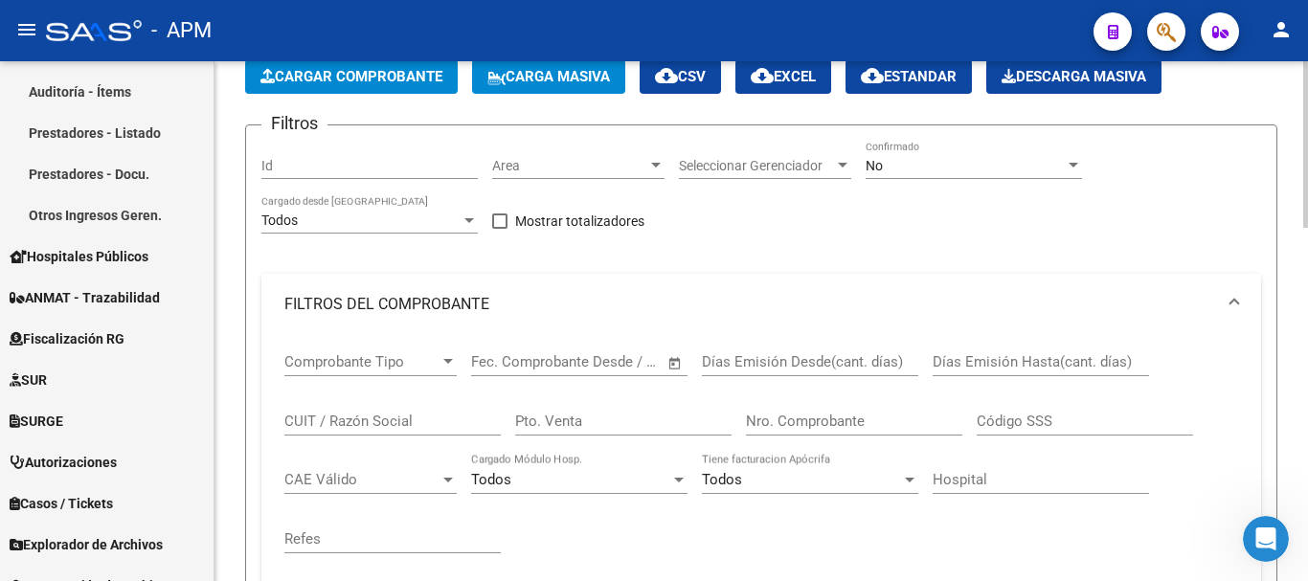
scroll to position [101, 0]
click at [380, 417] on input "CUIT / Razón Social" at bounding box center [392, 422] width 216 height 17
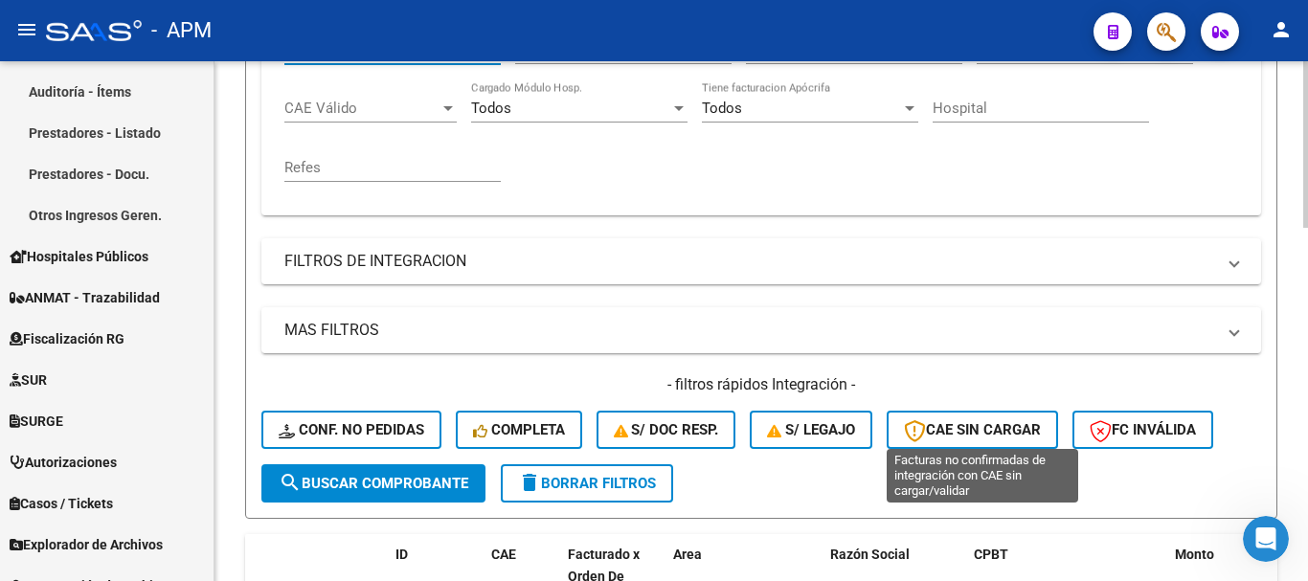
scroll to position [485, 0]
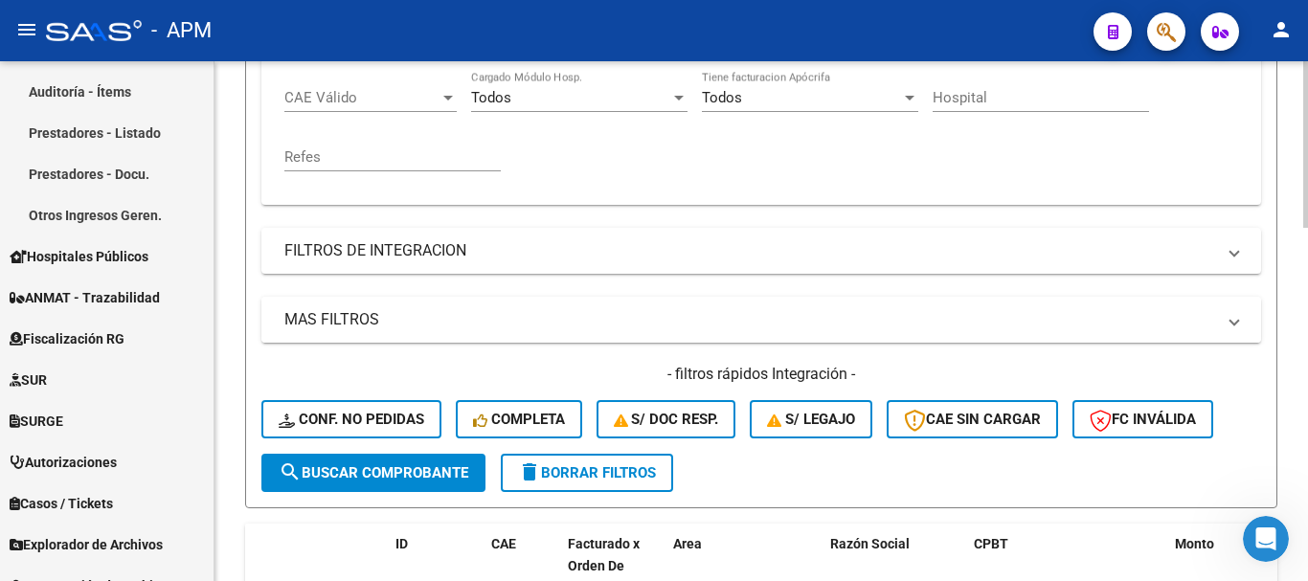
type input "aca"
click at [1053, 327] on mat-panel-title "MAS FILTROS" at bounding box center [749, 319] width 931 height 21
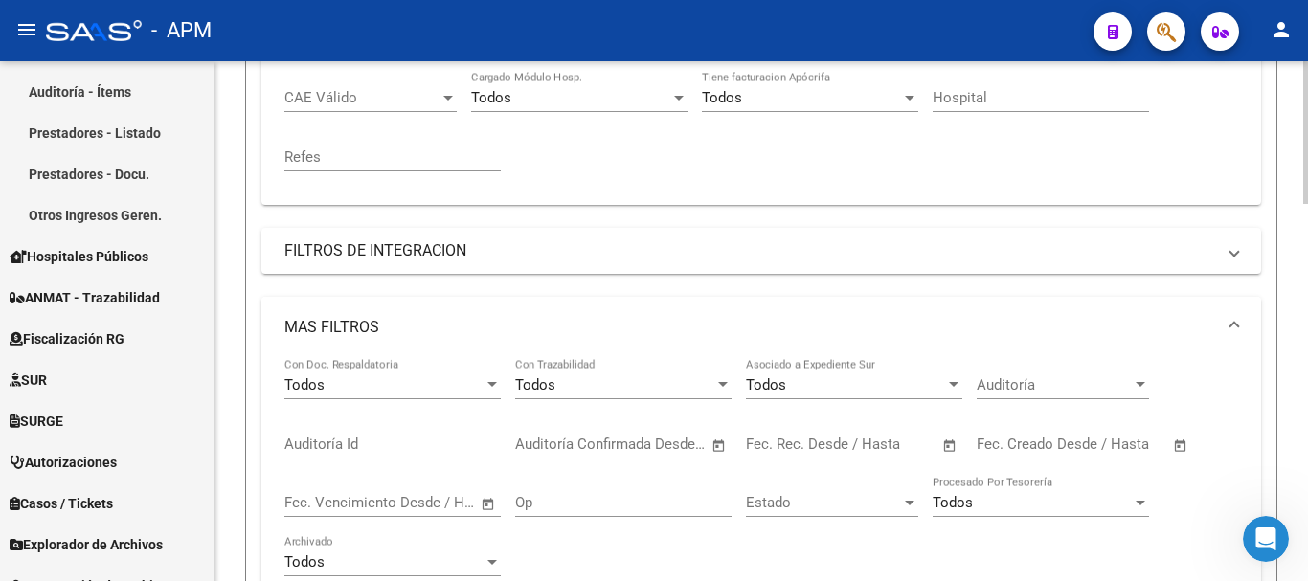
scroll to position [580, 0]
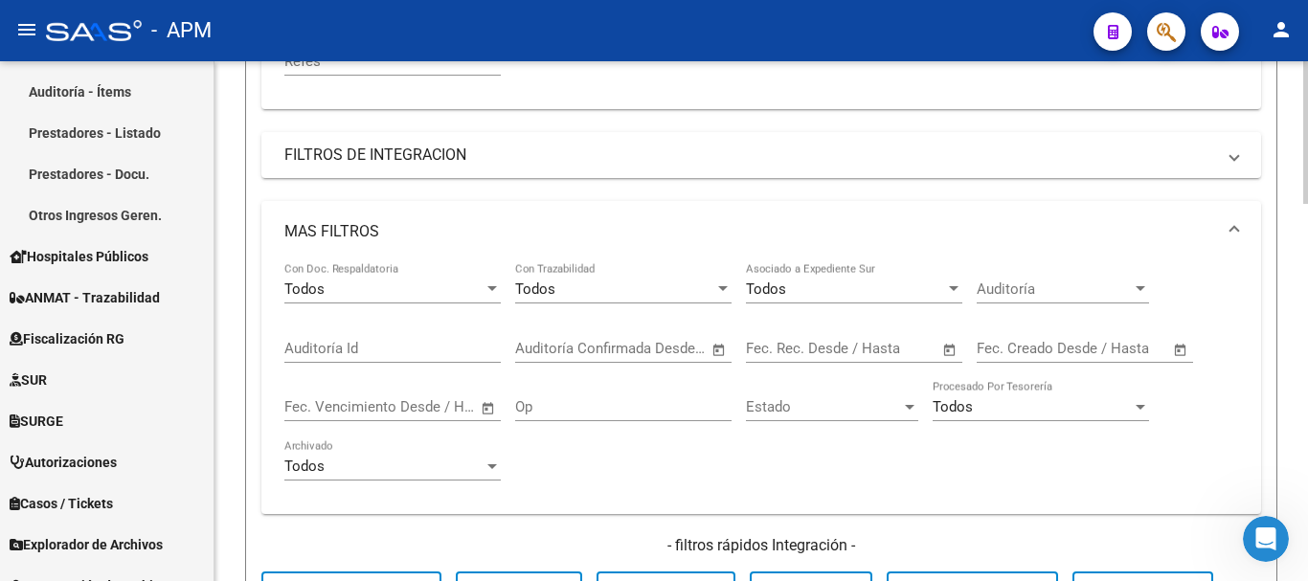
click at [957, 349] on span "Open calendar" at bounding box center [950, 350] width 46 height 46
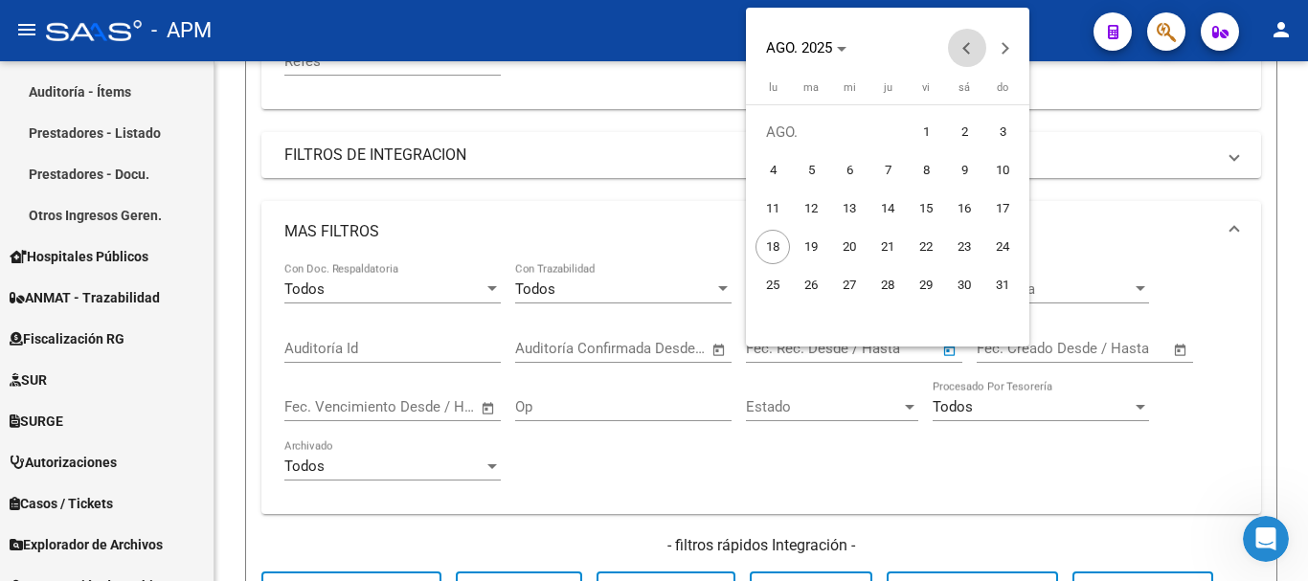
click at [968, 46] on button "Previous month" at bounding box center [967, 48] width 38 height 38
click at [823, 48] on icon "Choose month and year" at bounding box center [819, 49] width 10 height 5
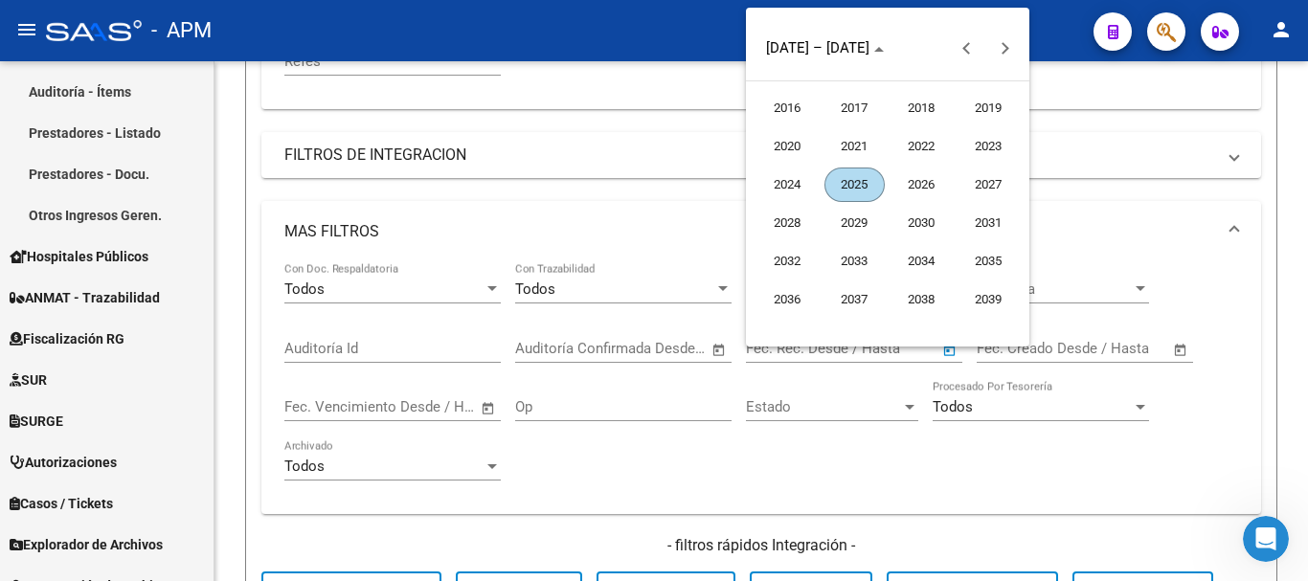
click at [781, 182] on span "2024" at bounding box center [787, 185] width 60 height 34
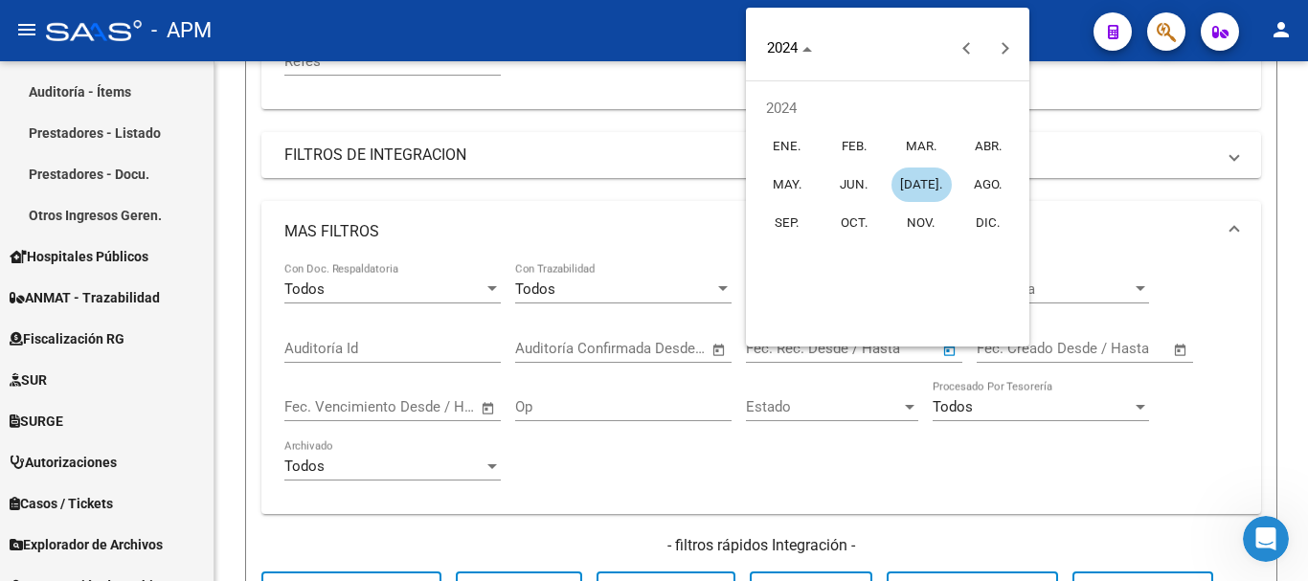
click at [932, 186] on span "[DATE]." at bounding box center [921, 185] width 60 height 34
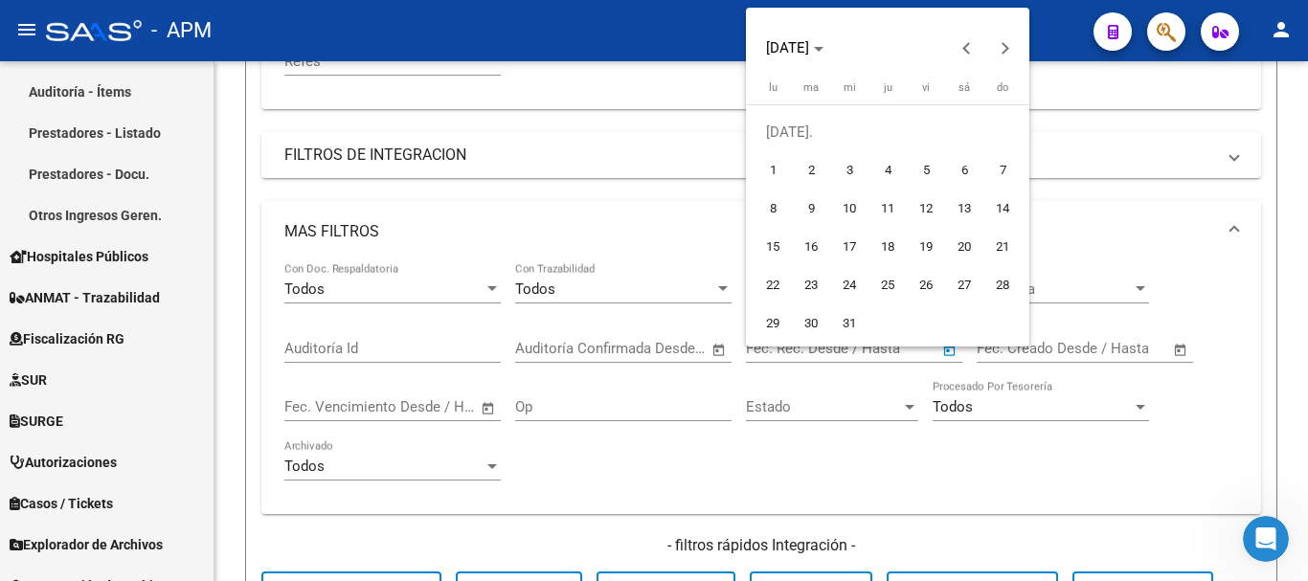
click at [891, 209] on span "11" at bounding box center [887, 209] width 34 height 34
type input "[DATE]"
click at [891, 209] on span "11" at bounding box center [887, 209] width 34 height 34
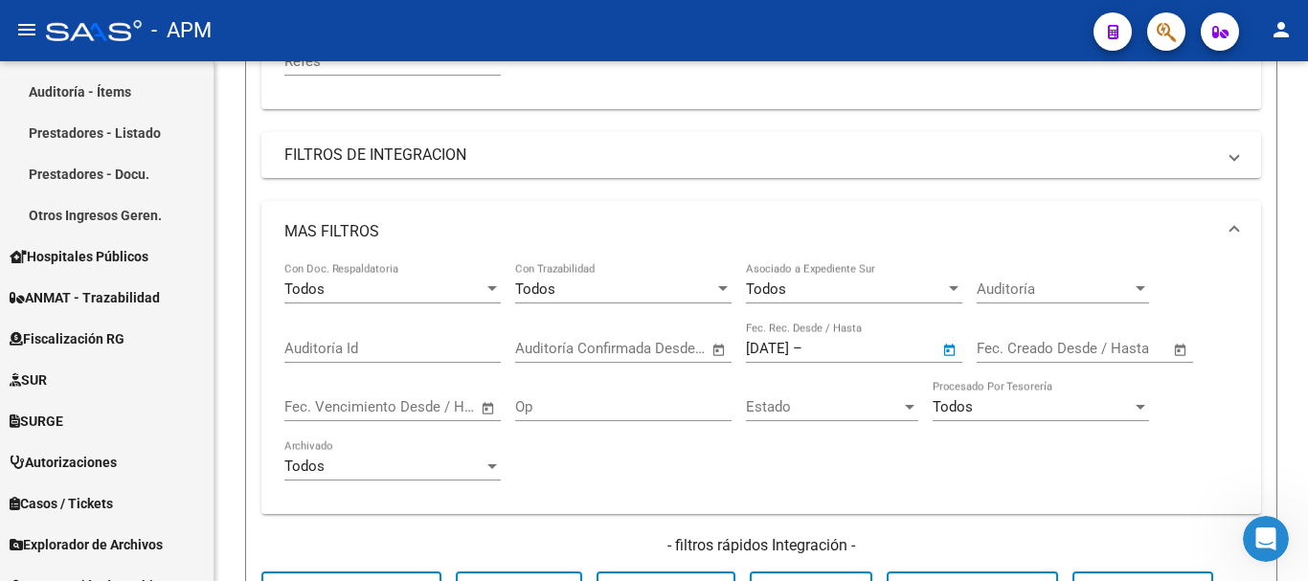
type input "[DATE]"
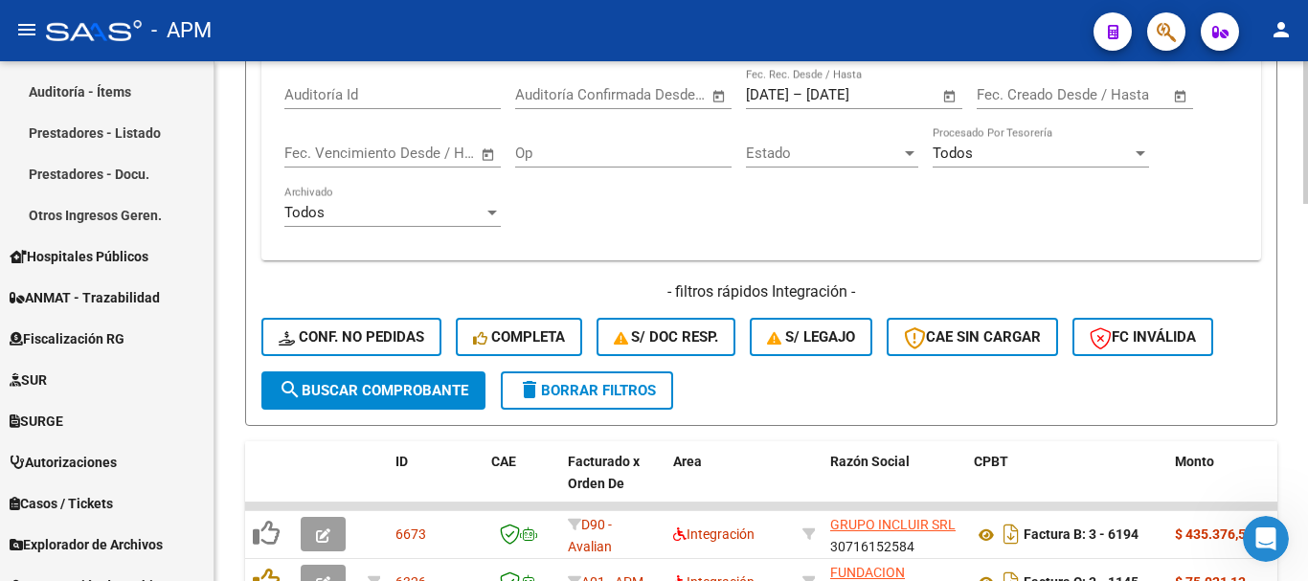
scroll to position [963, 0]
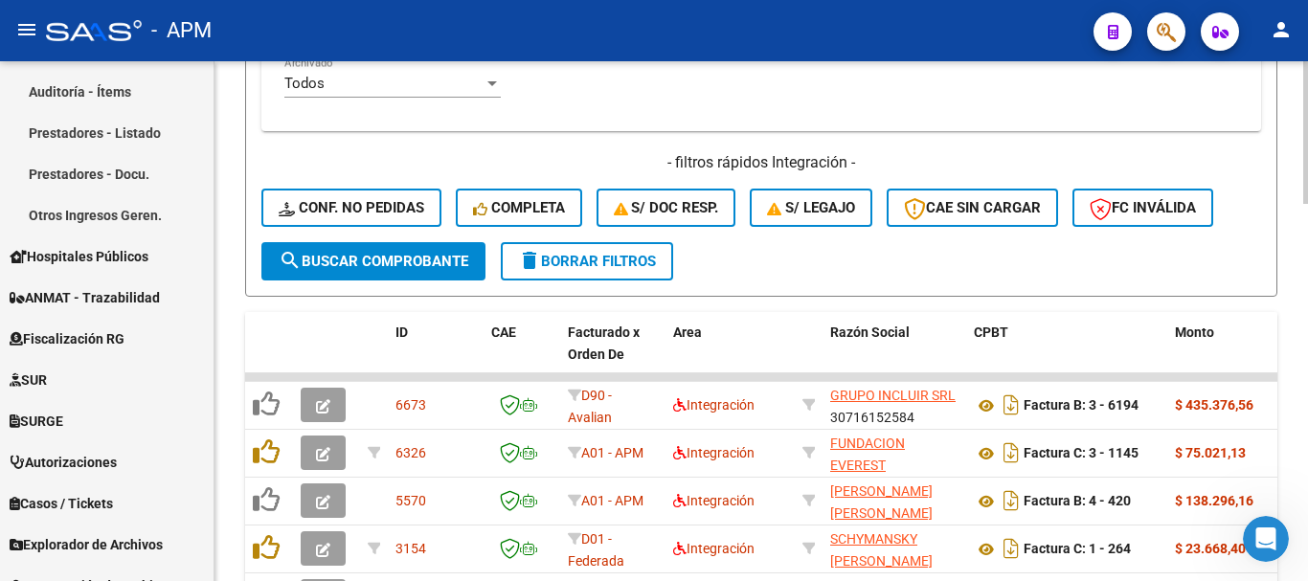
click at [470, 254] on button "search Buscar Comprobante" at bounding box center [373, 261] width 224 height 38
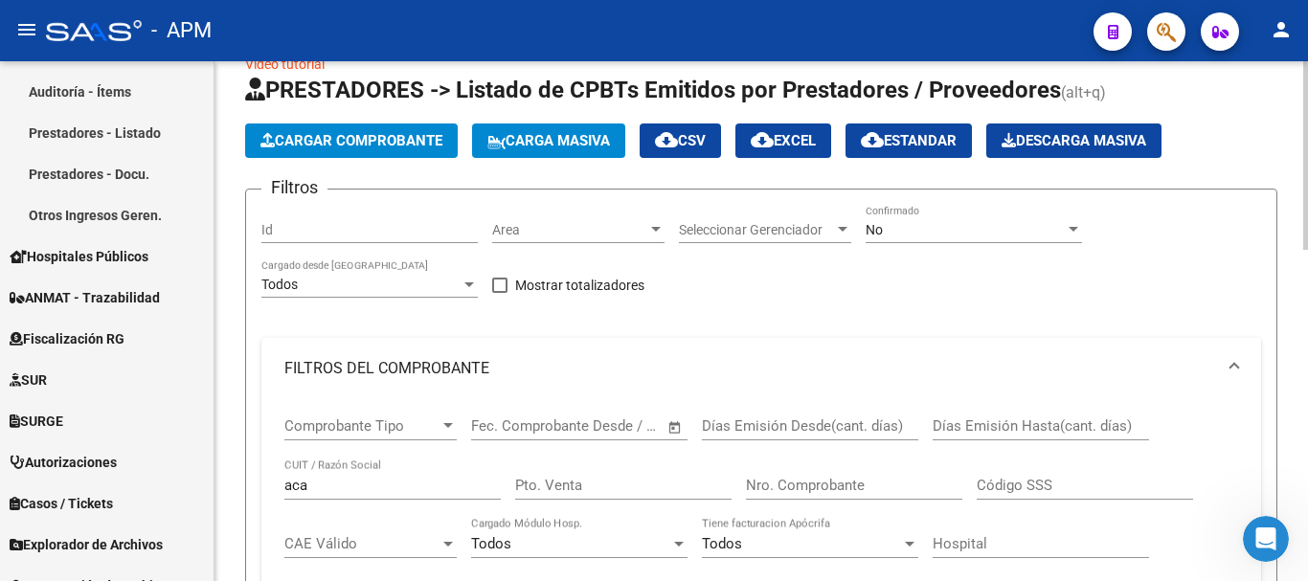
scroll to position [0, 0]
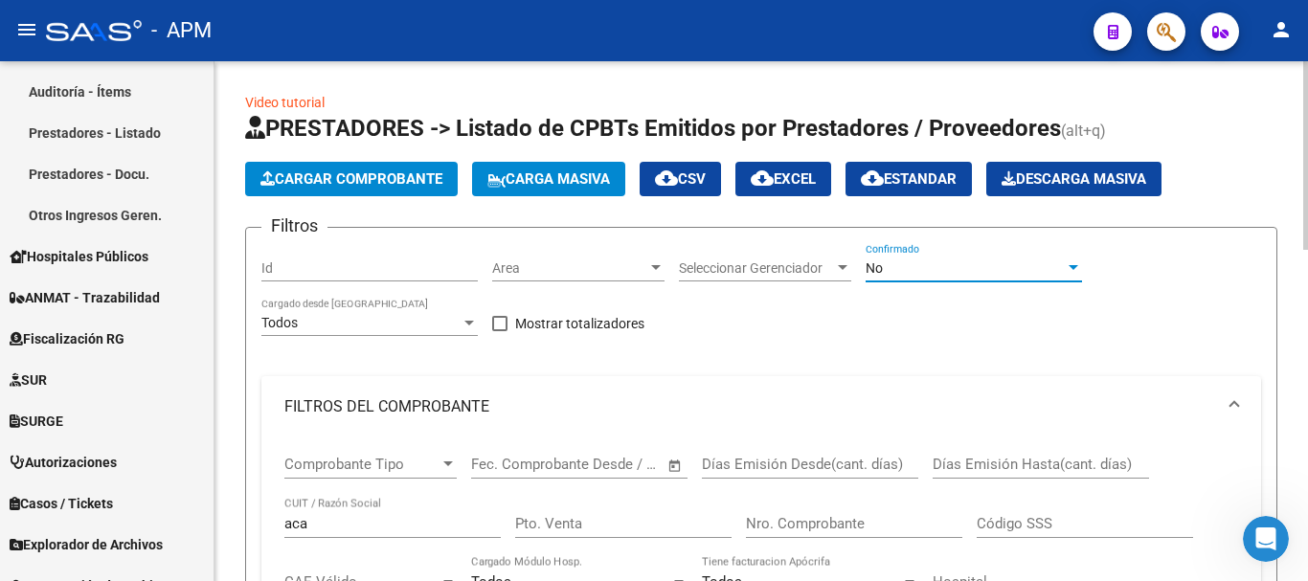
click at [990, 260] on div "No" at bounding box center [965, 268] width 199 height 16
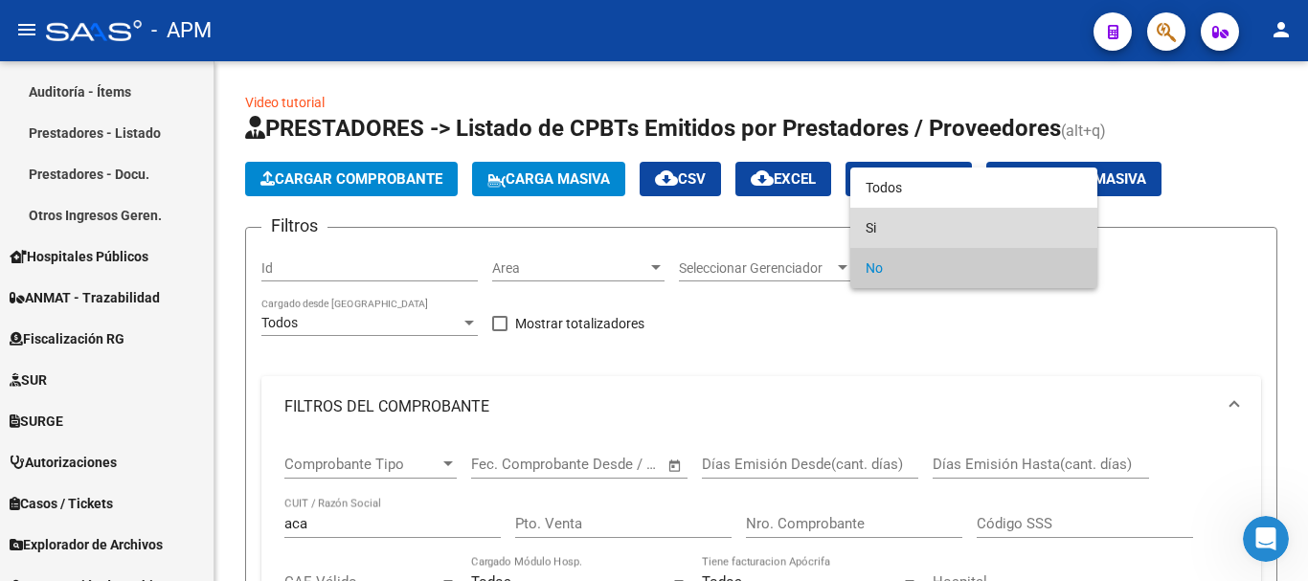
click at [984, 238] on span "Si" at bounding box center [974, 228] width 216 height 40
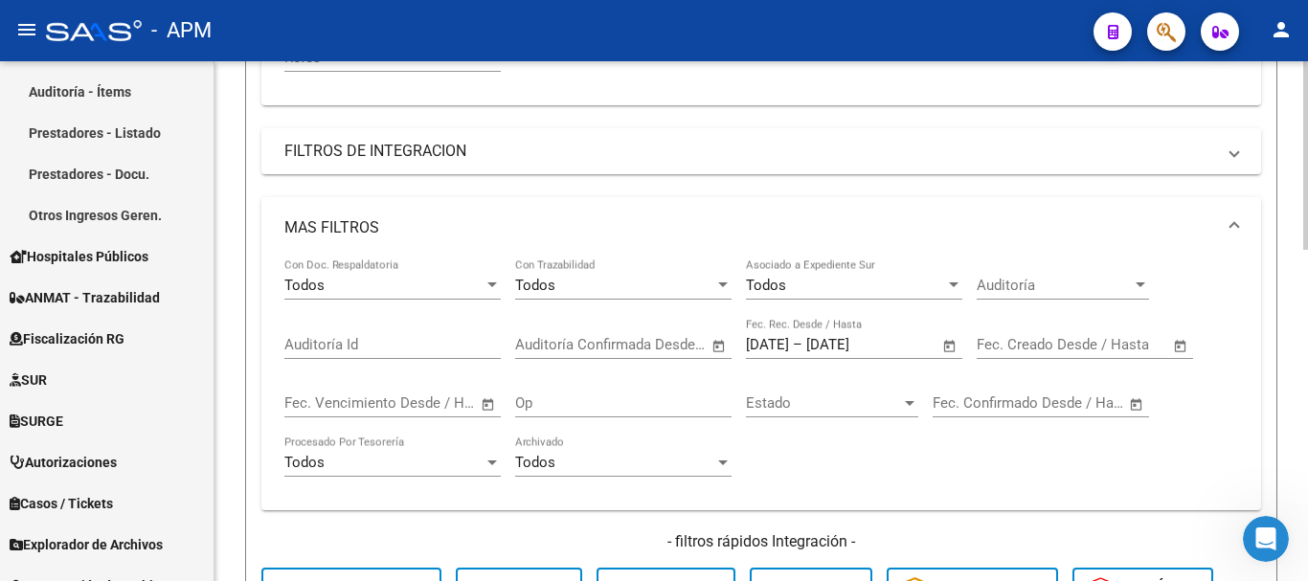
scroll to position [862, 0]
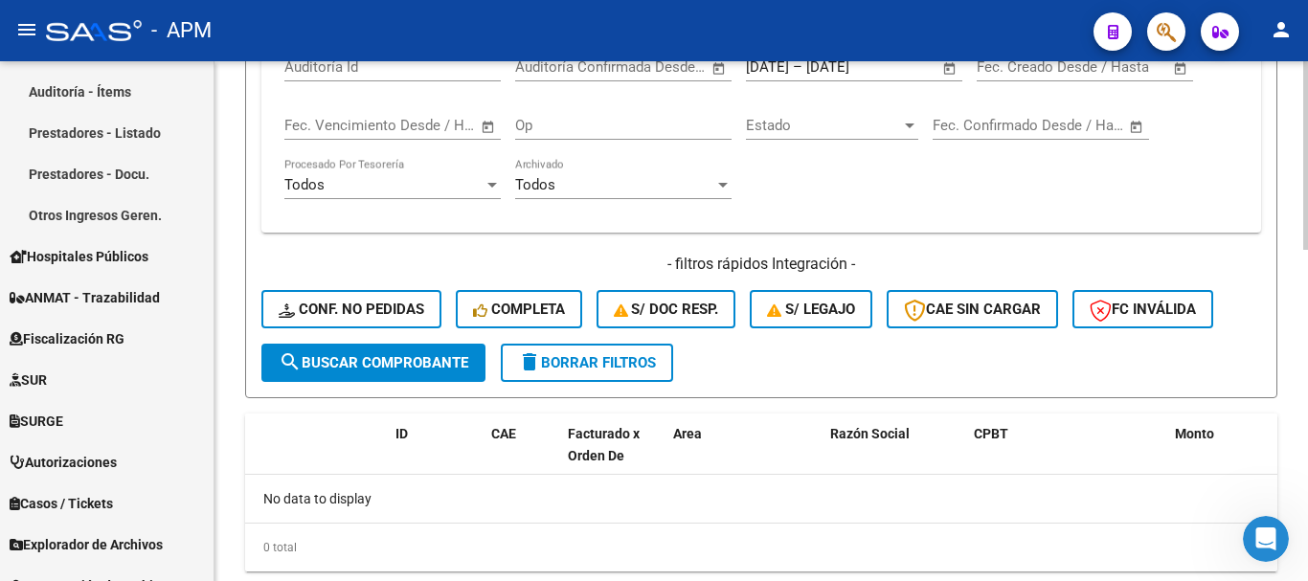
click at [400, 349] on button "search Buscar Comprobante" at bounding box center [373, 363] width 224 height 38
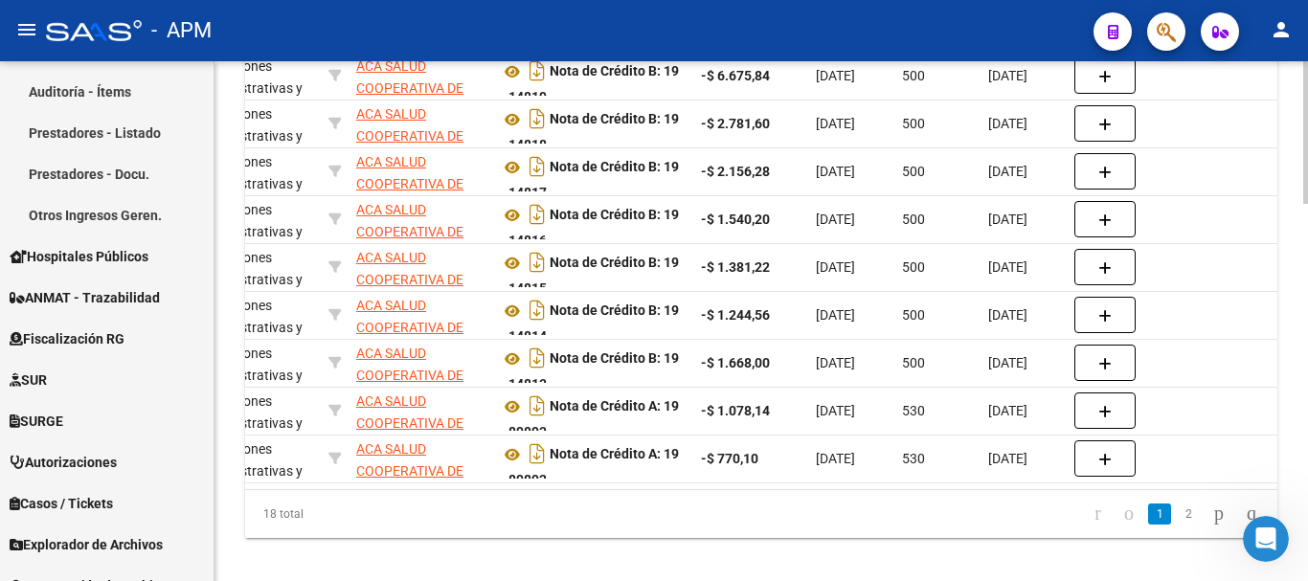
scroll to position [0, 545]
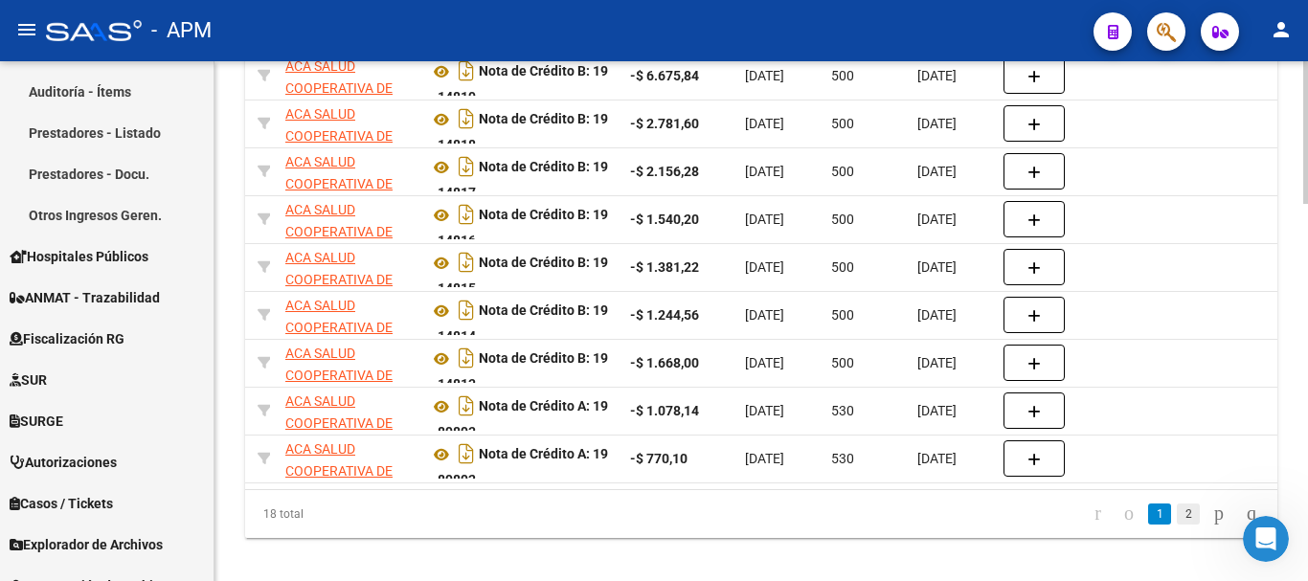
click at [1177, 525] on link "2" at bounding box center [1188, 514] width 23 height 21
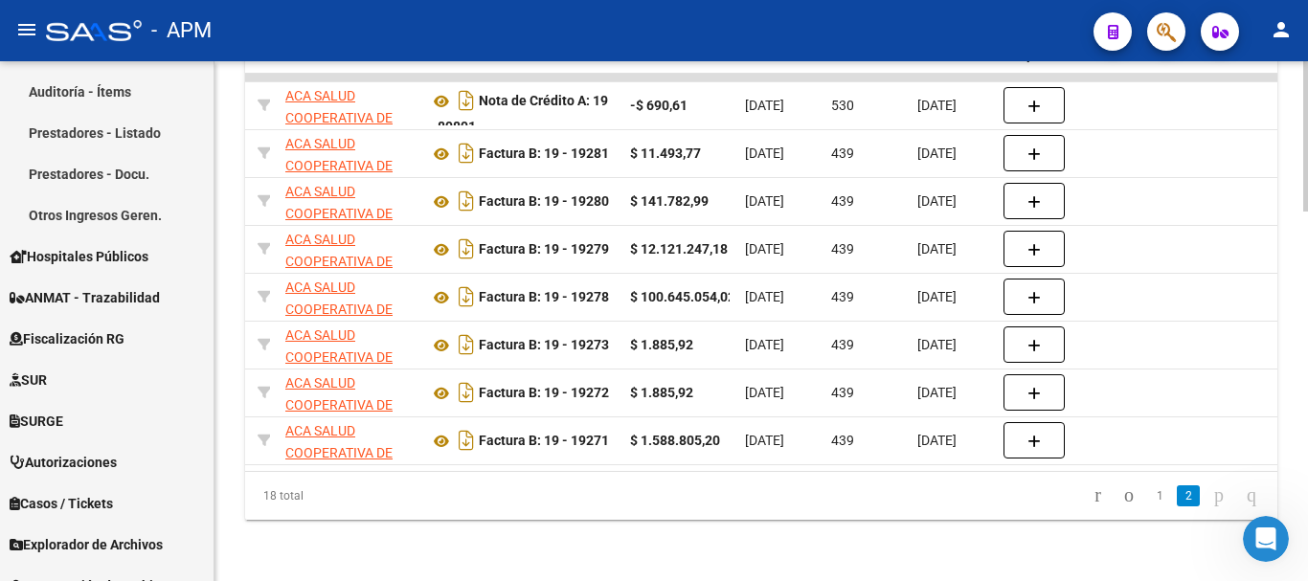
scroll to position [1278, 0]
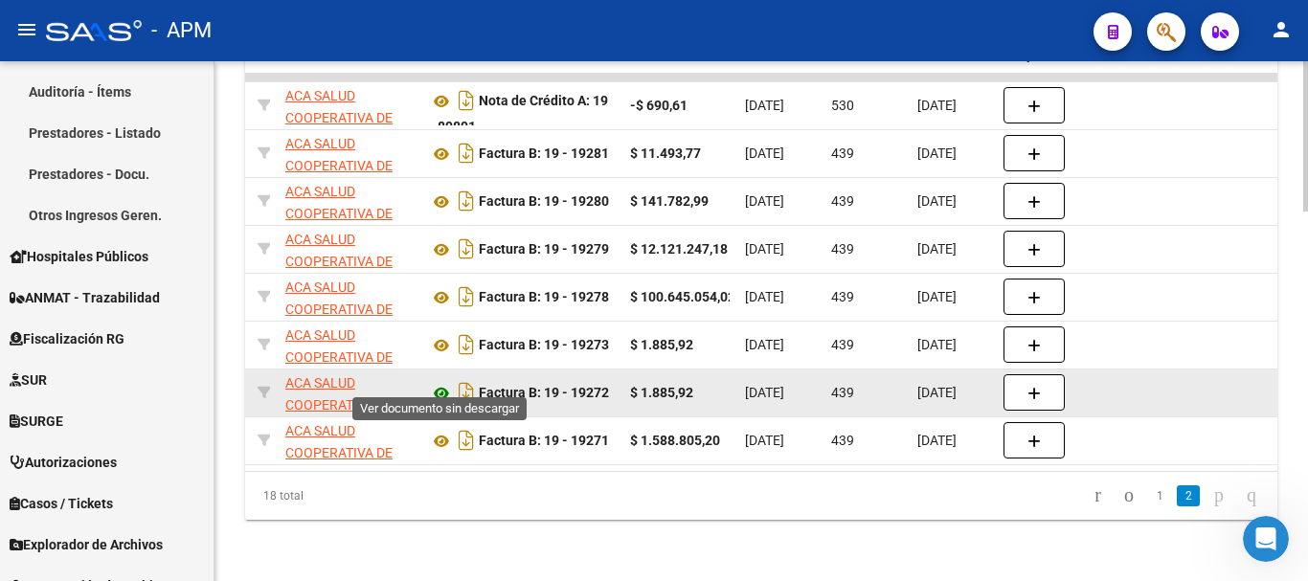
click at [436, 382] on icon at bounding box center [441, 393] width 25 height 23
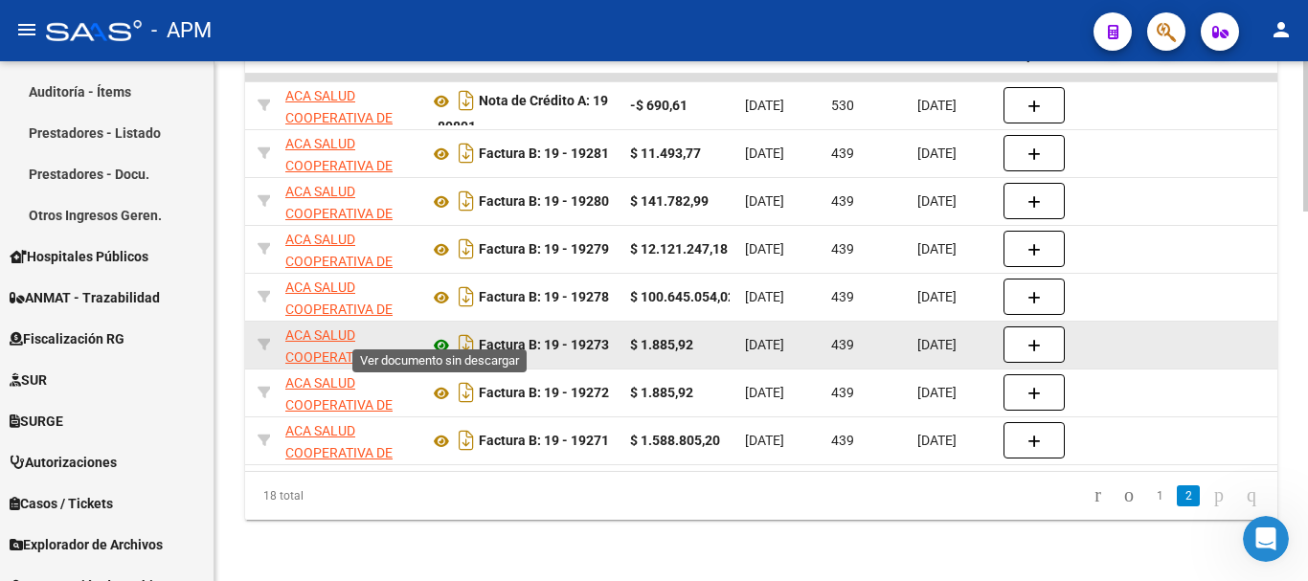
click at [439, 334] on icon at bounding box center [441, 345] width 25 height 23
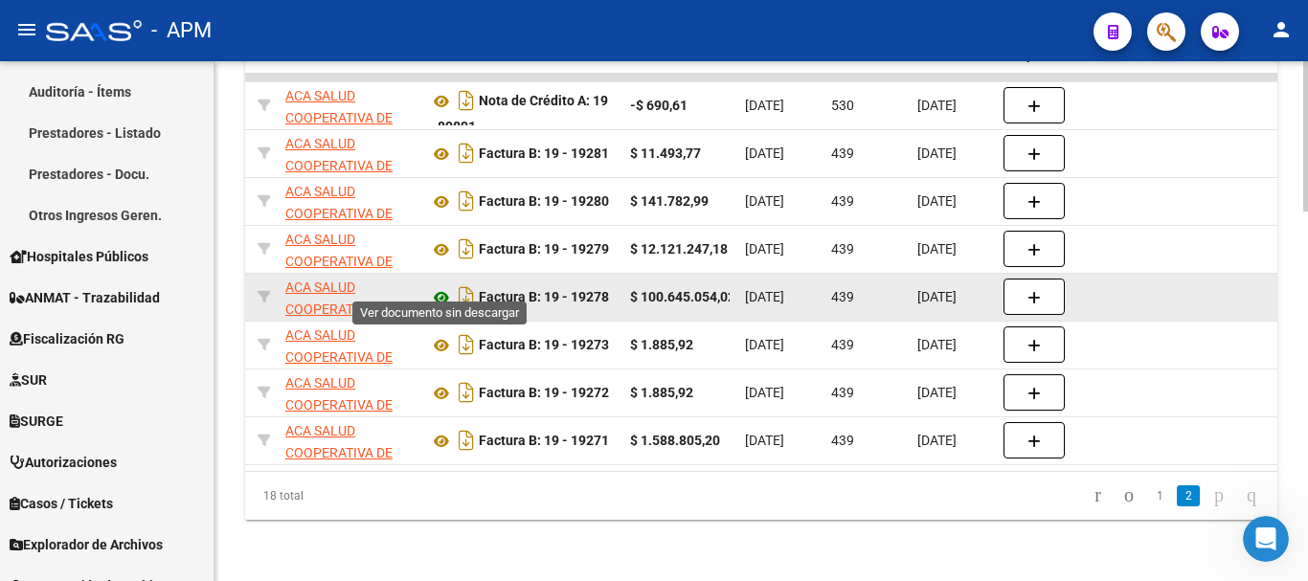
click at [438, 286] on icon at bounding box center [441, 297] width 25 height 23
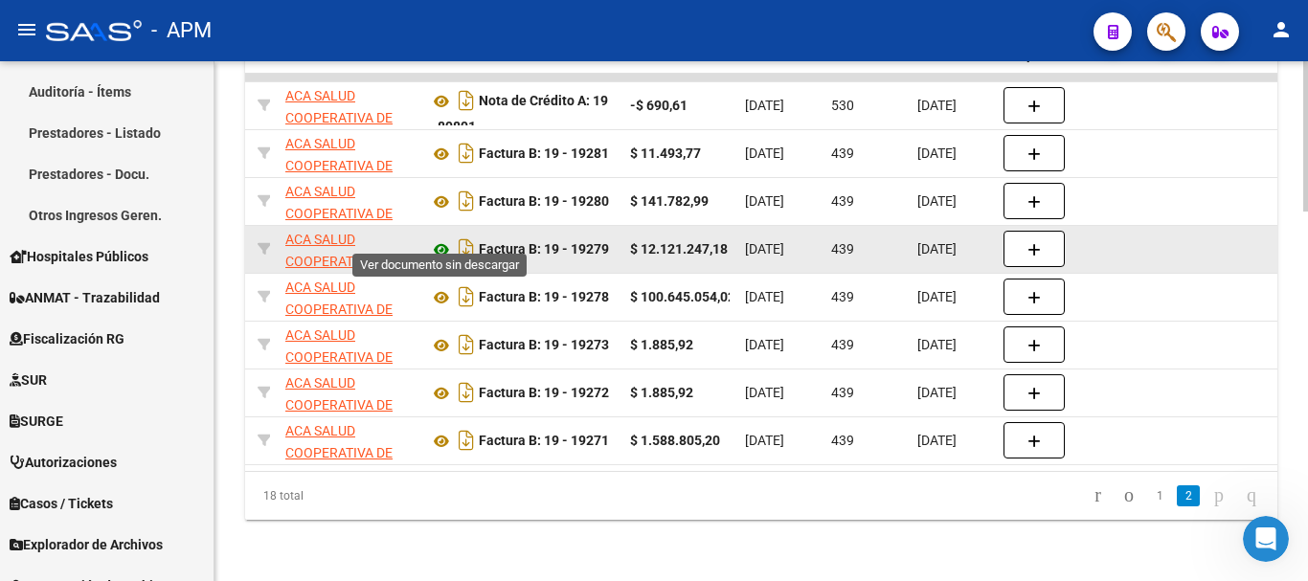
click at [441, 238] on icon at bounding box center [441, 249] width 25 height 23
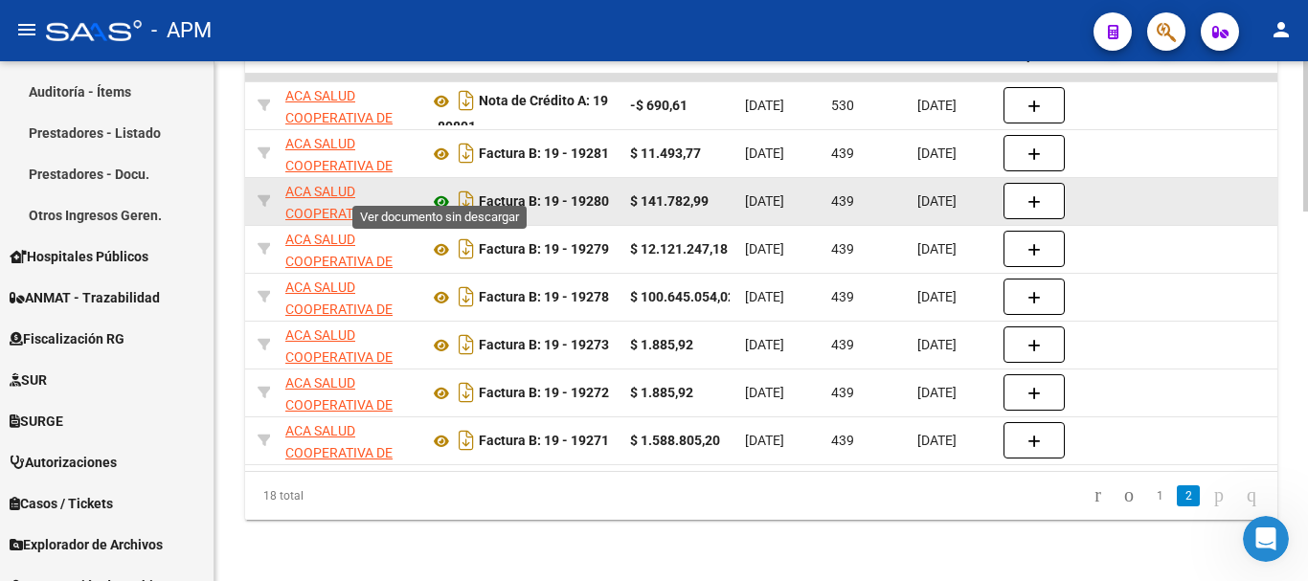
click at [438, 191] on icon at bounding box center [441, 202] width 25 height 23
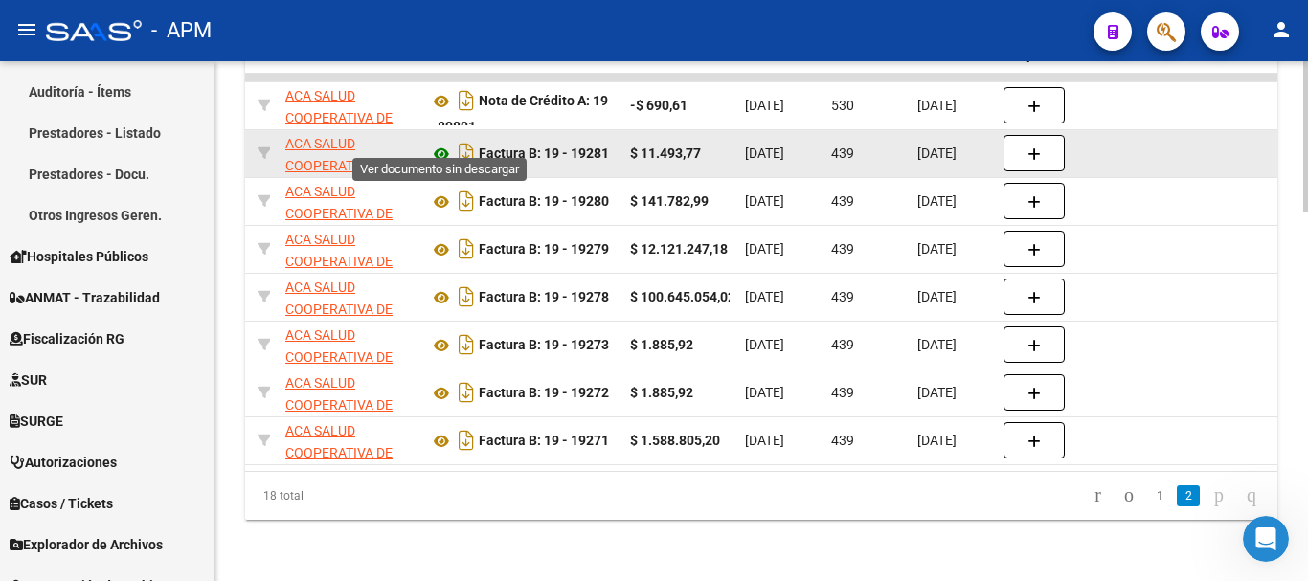
click at [440, 143] on icon at bounding box center [441, 154] width 25 height 23
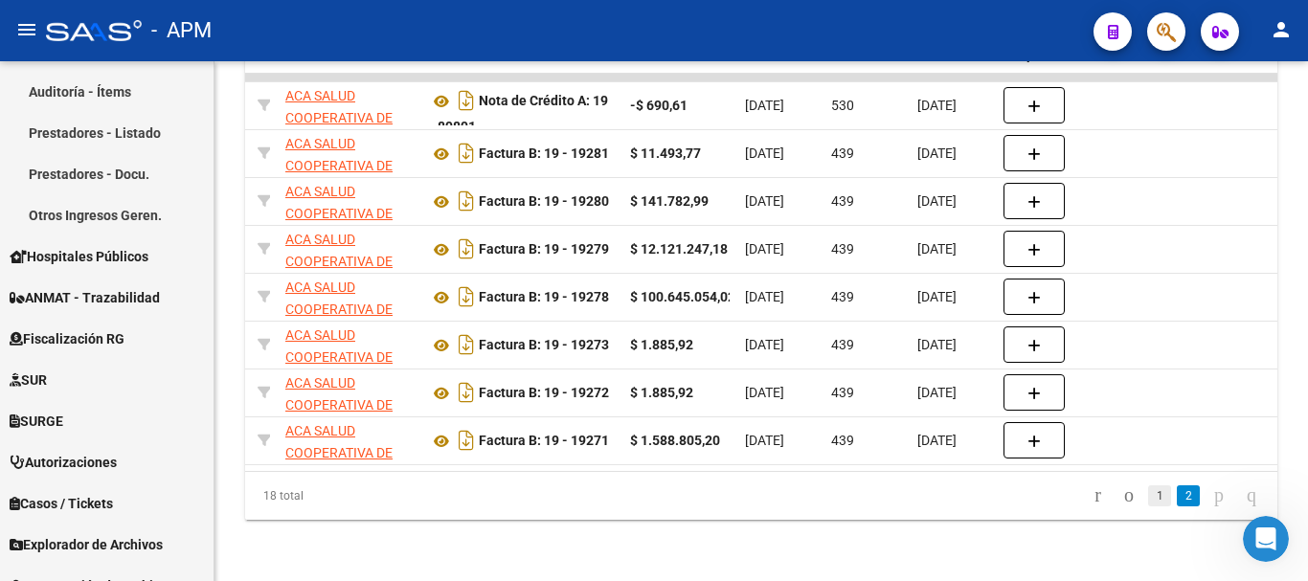
click at [1148, 497] on link "1" at bounding box center [1159, 495] width 23 height 21
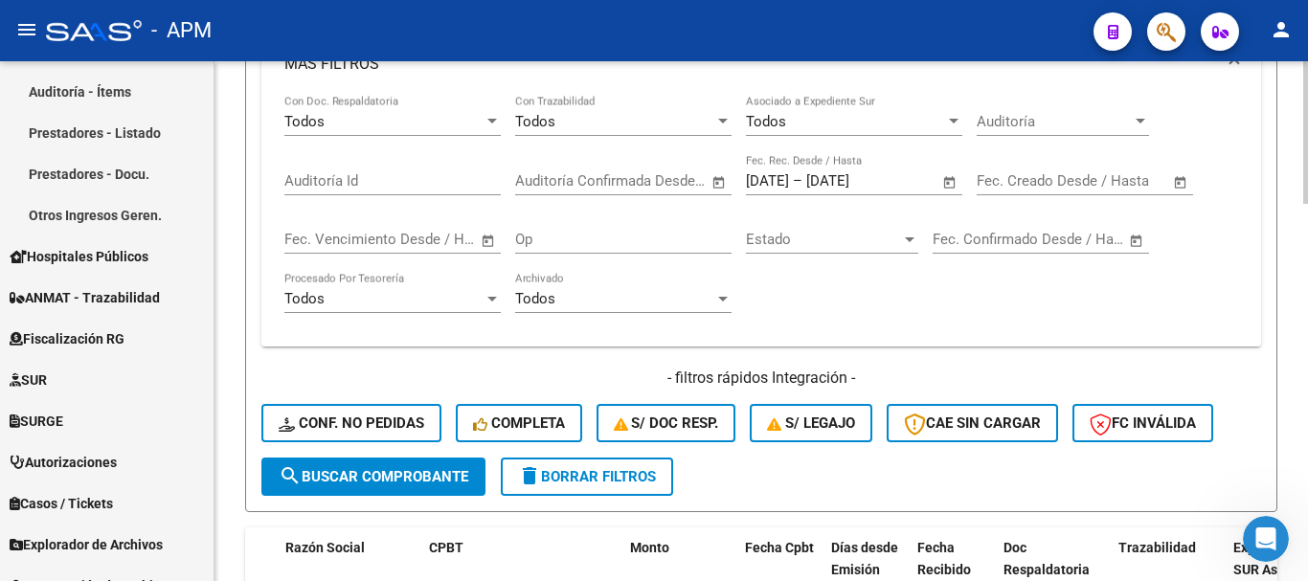
scroll to position [704, 0]
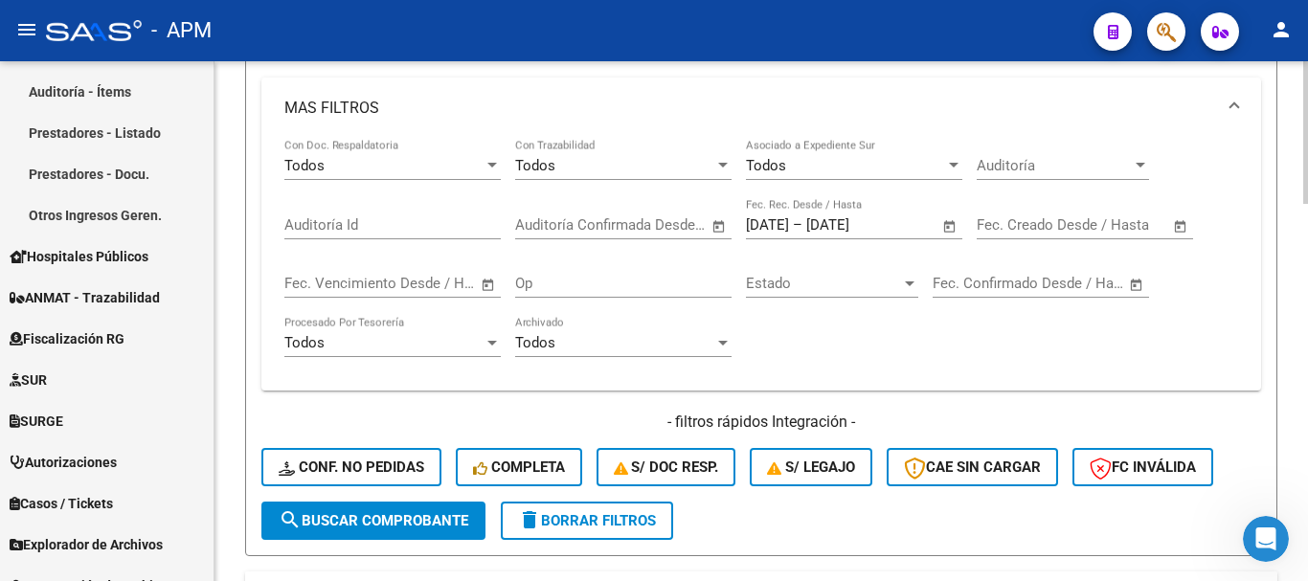
click at [954, 229] on span "Open calendar" at bounding box center [950, 226] width 46 height 46
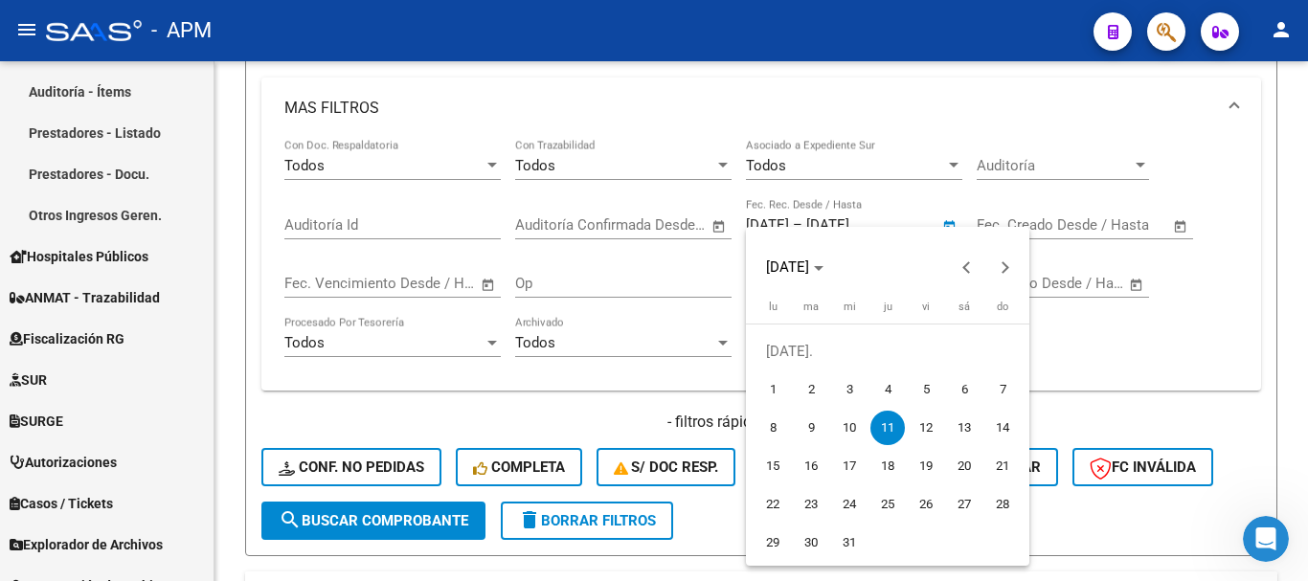
click at [810, 391] on span "2" at bounding box center [811, 389] width 34 height 34
type input "[DATE]"
click at [416, 518] on div at bounding box center [654, 290] width 1308 height 581
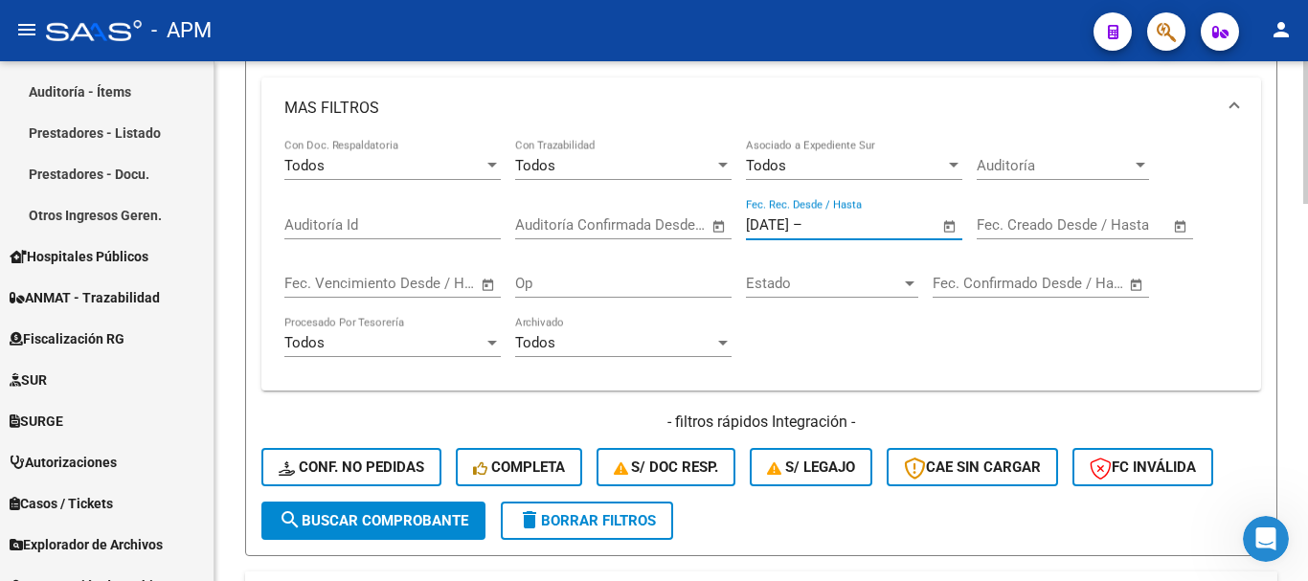
click at [841, 217] on input "text" at bounding box center [852, 224] width 93 height 17
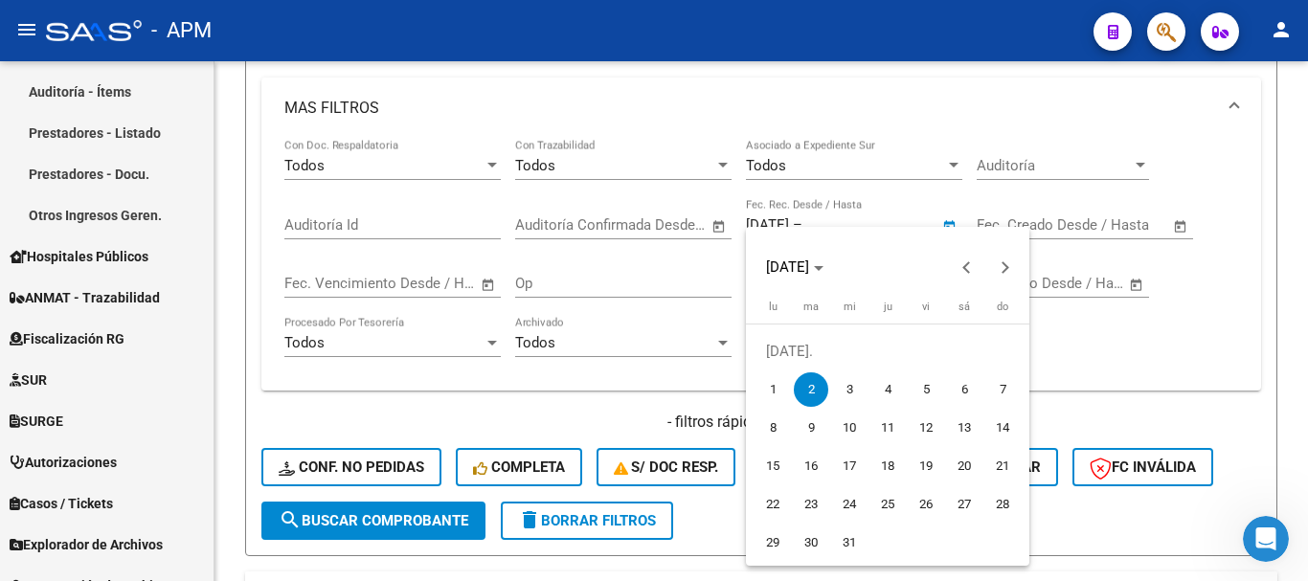
click at [809, 384] on span "2" at bounding box center [811, 389] width 34 height 34
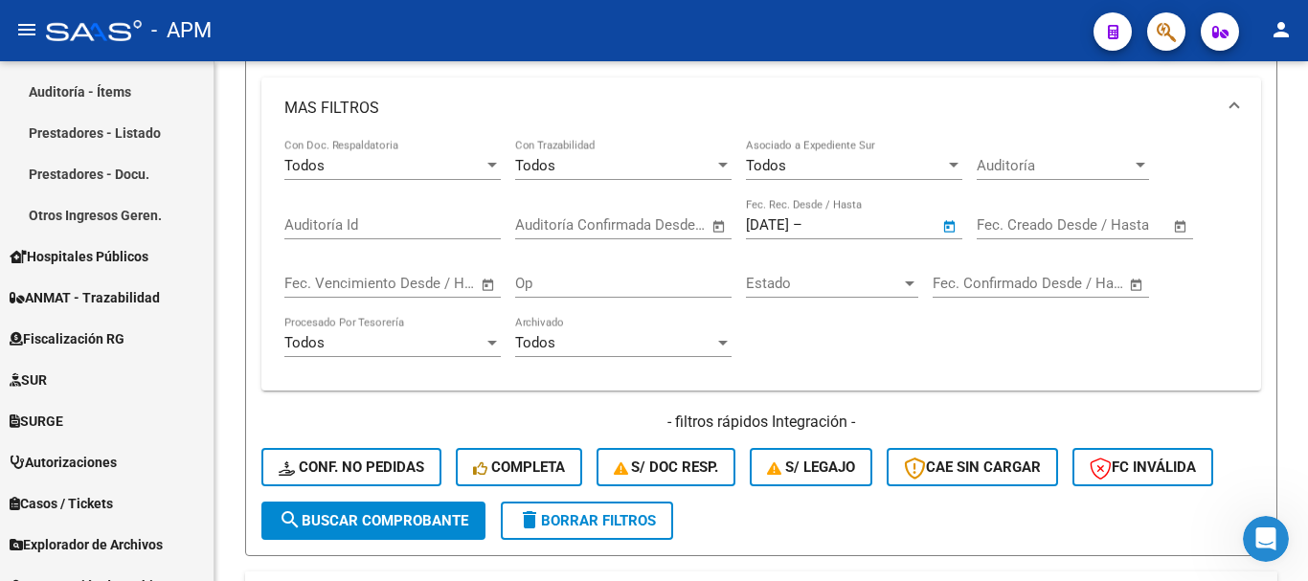
type input "[DATE]"
click at [458, 520] on span "search Buscar Comprobante" at bounding box center [374, 520] width 190 height 17
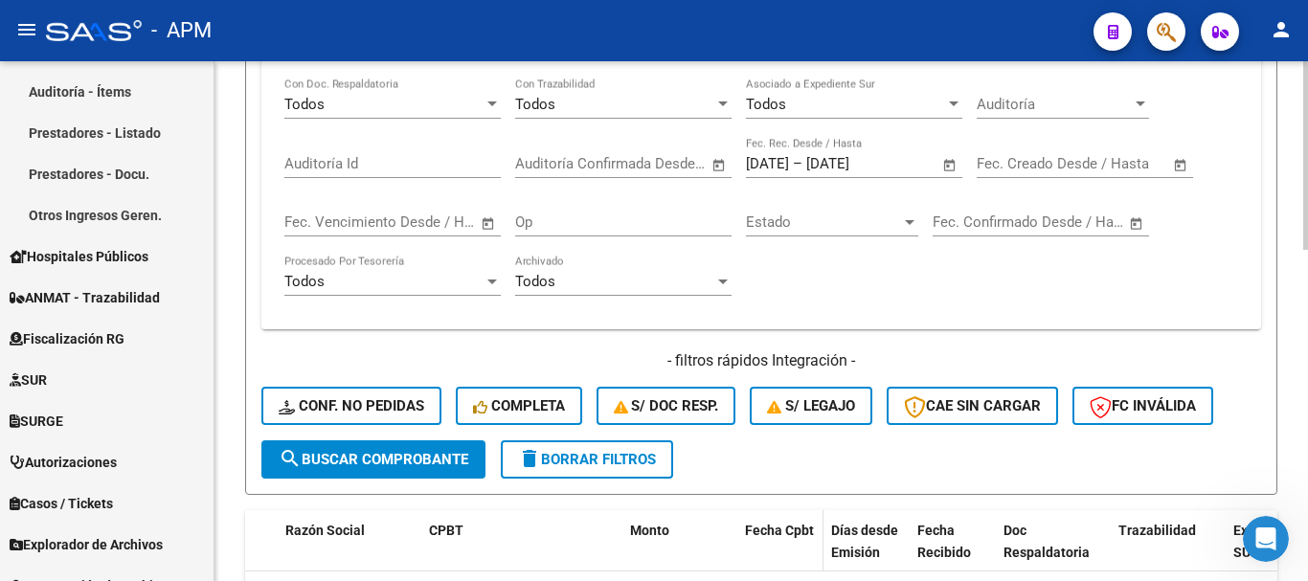
scroll to position [766, 0]
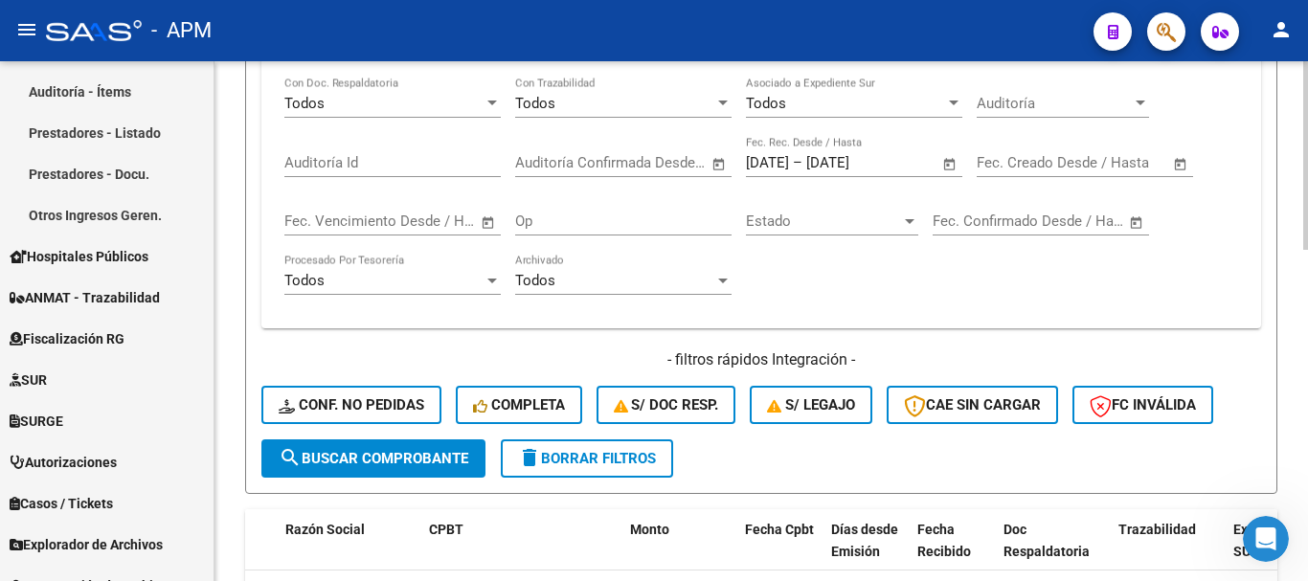
click at [411, 452] on span "search Buscar Comprobante" at bounding box center [374, 458] width 190 height 17
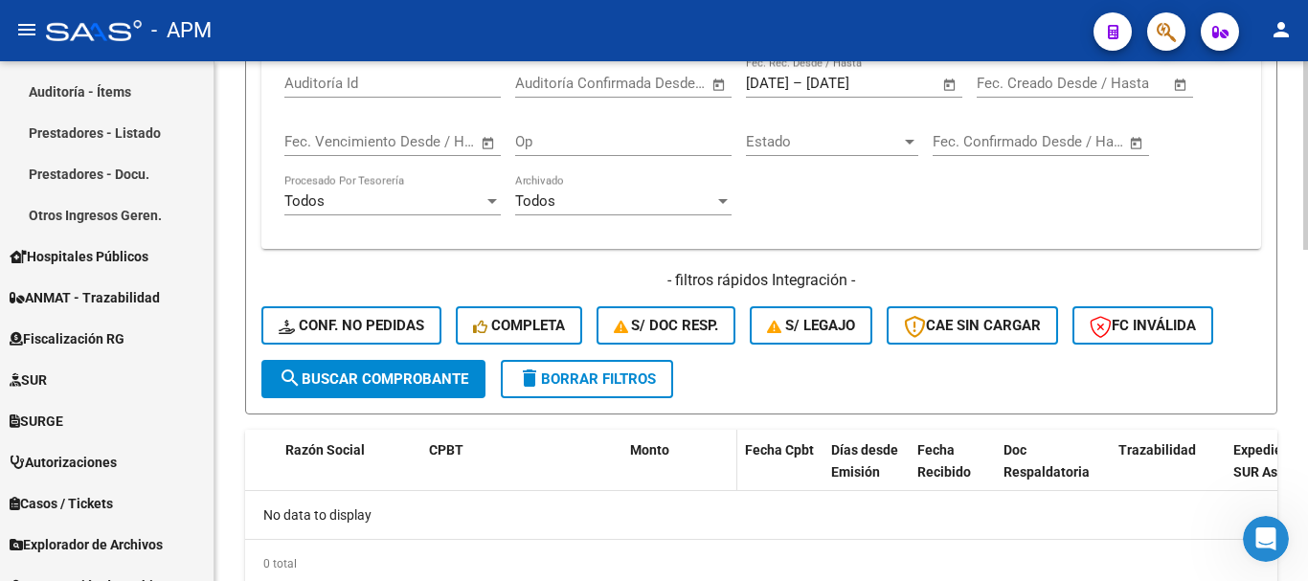
scroll to position [862, 0]
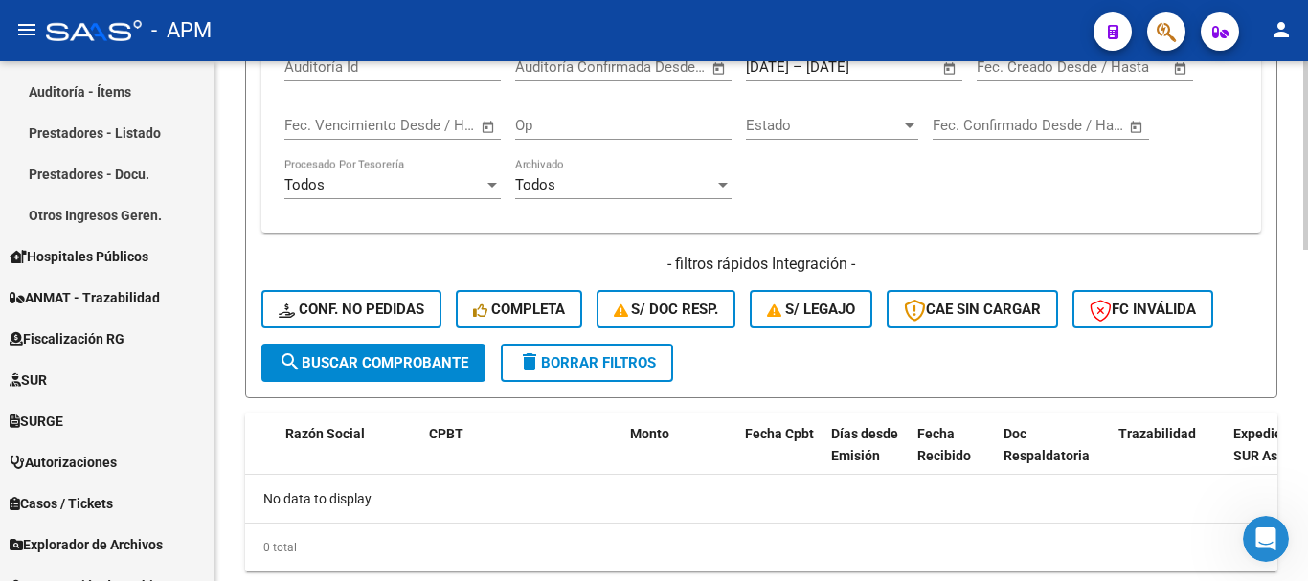
click at [638, 367] on span "delete Borrar Filtros" at bounding box center [587, 362] width 138 height 17
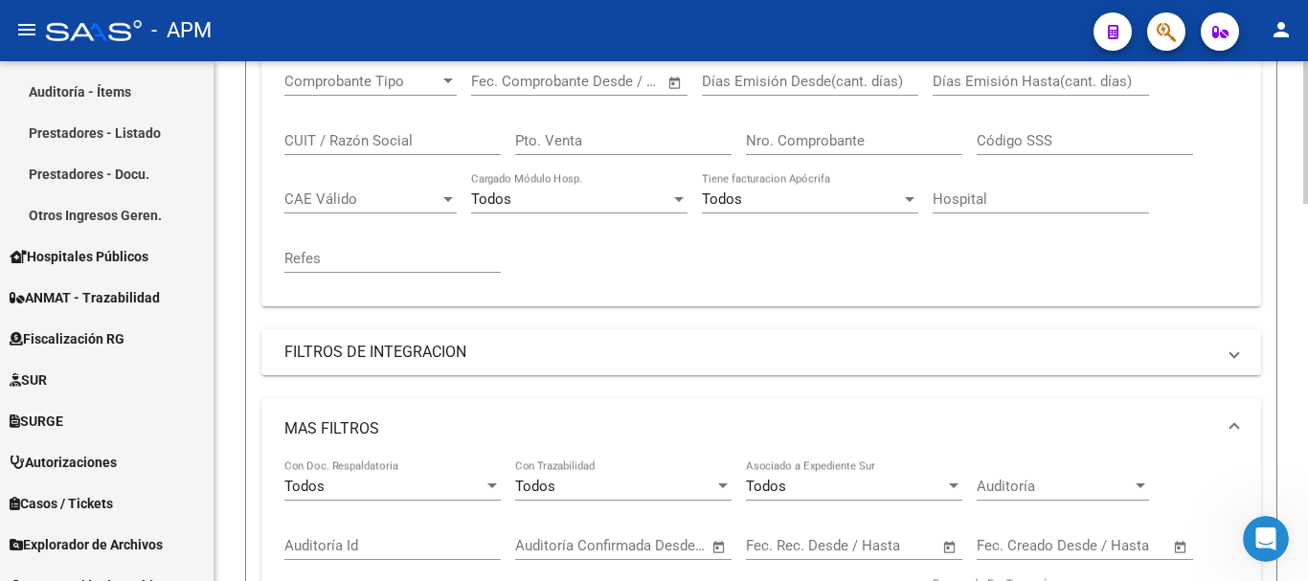
scroll to position [287, 0]
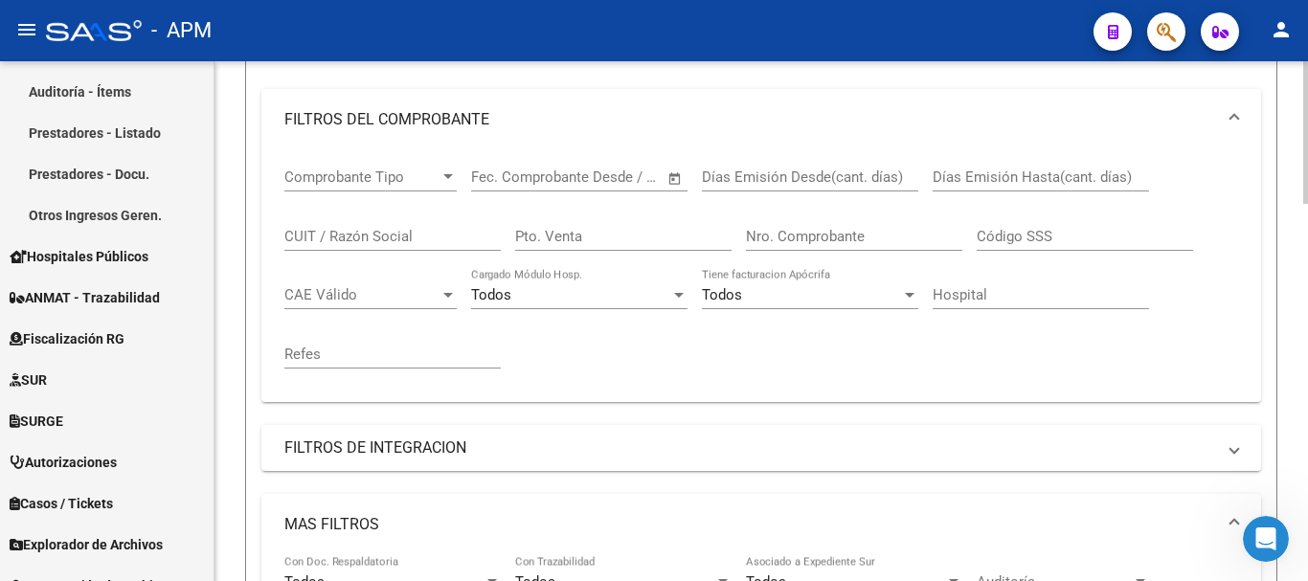
click at [778, 228] on input "Nro. Comprobante" at bounding box center [854, 236] width 216 height 17
type input "11808"
click at [337, 226] on div "CUIT / Razón Social" at bounding box center [392, 230] width 216 height 41
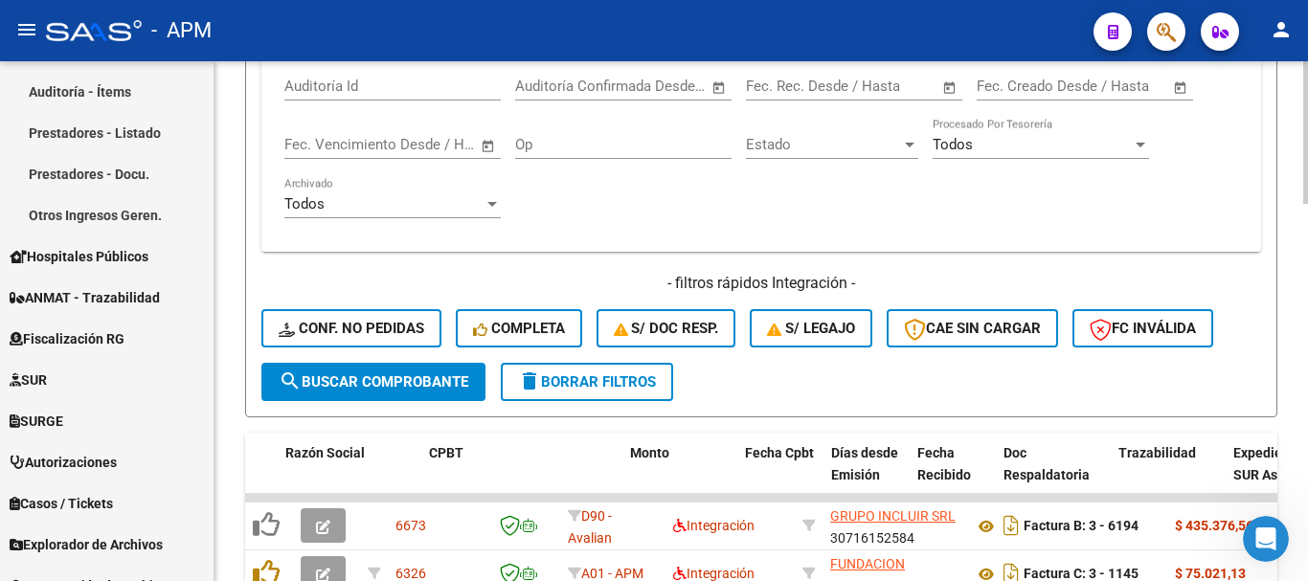
scroll to position [862, 0]
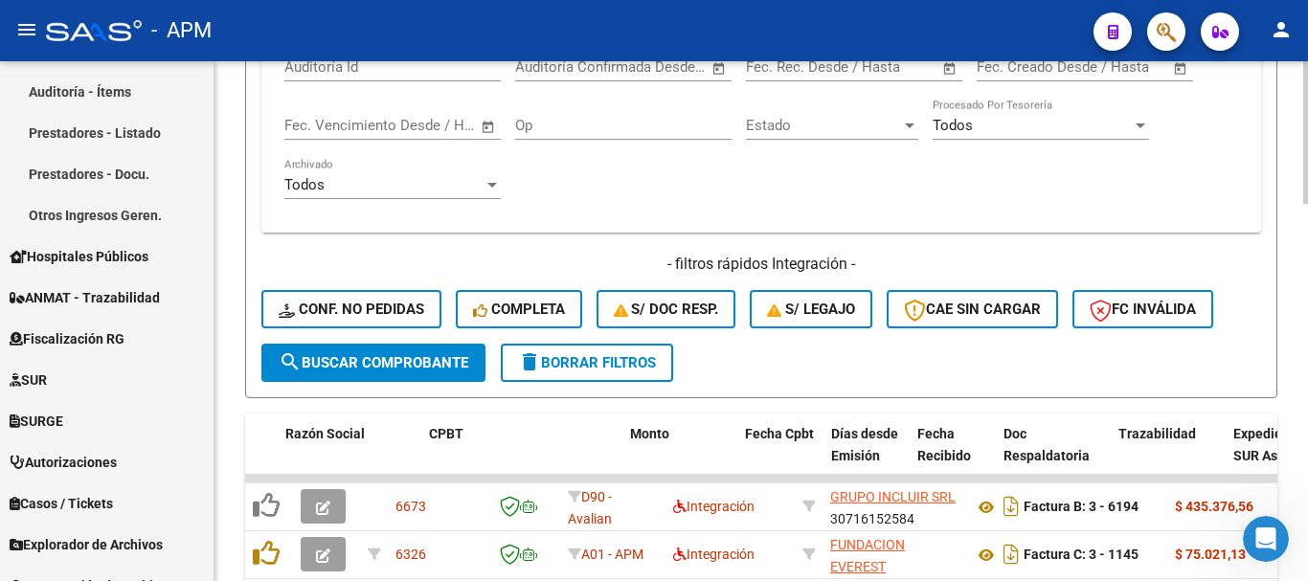
type input "aca"
click at [409, 362] on span "search Buscar Comprobante" at bounding box center [374, 362] width 190 height 17
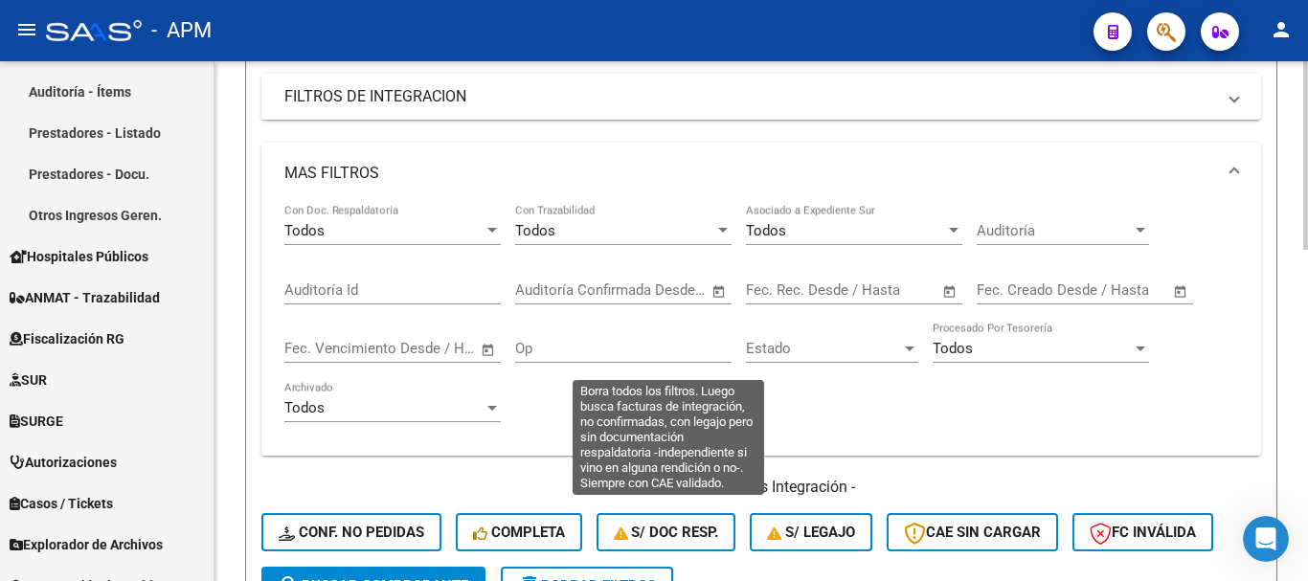
scroll to position [339, 0]
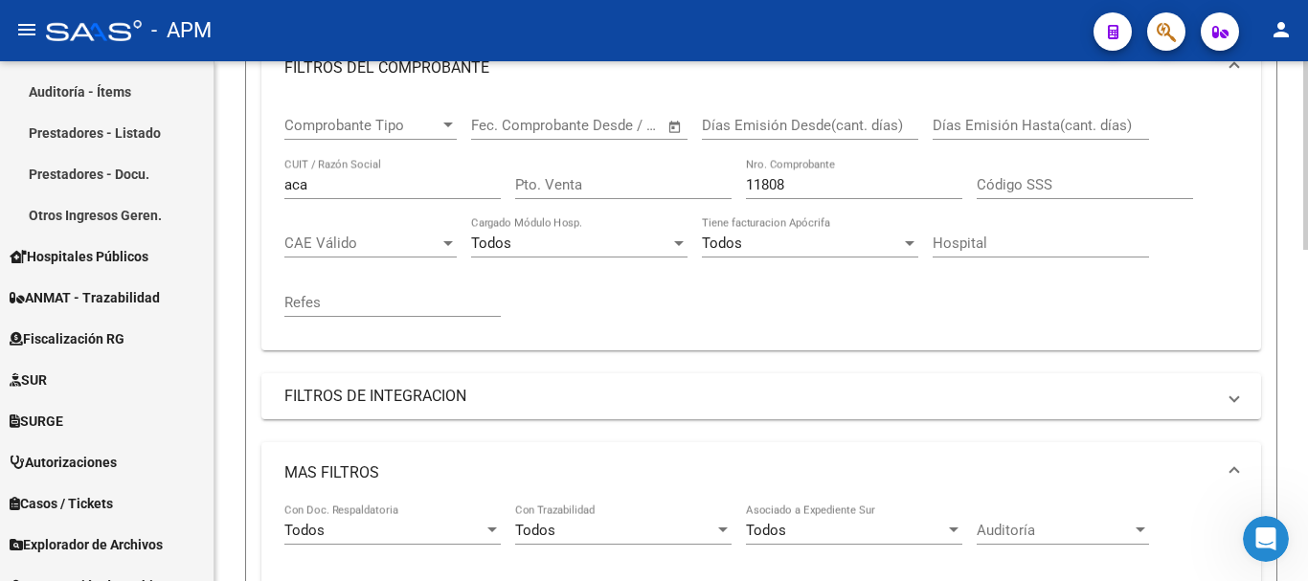
click at [601, 189] on input "Pto. Venta" at bounding box center [623, 184] width 216 height 17
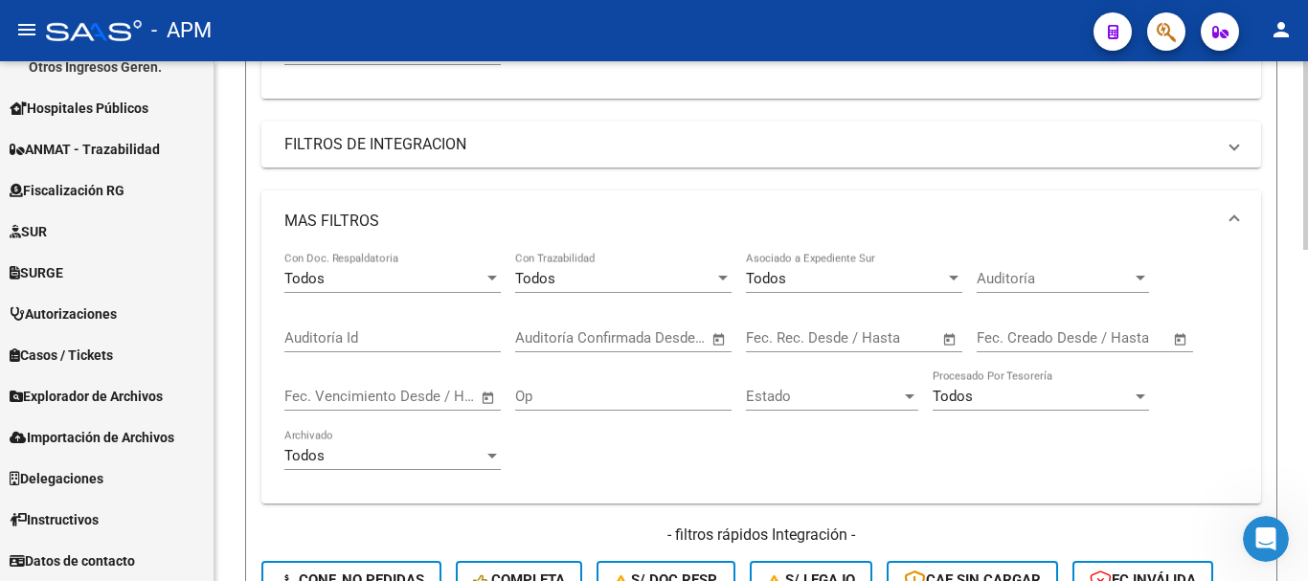
scroll to position [722, 0]
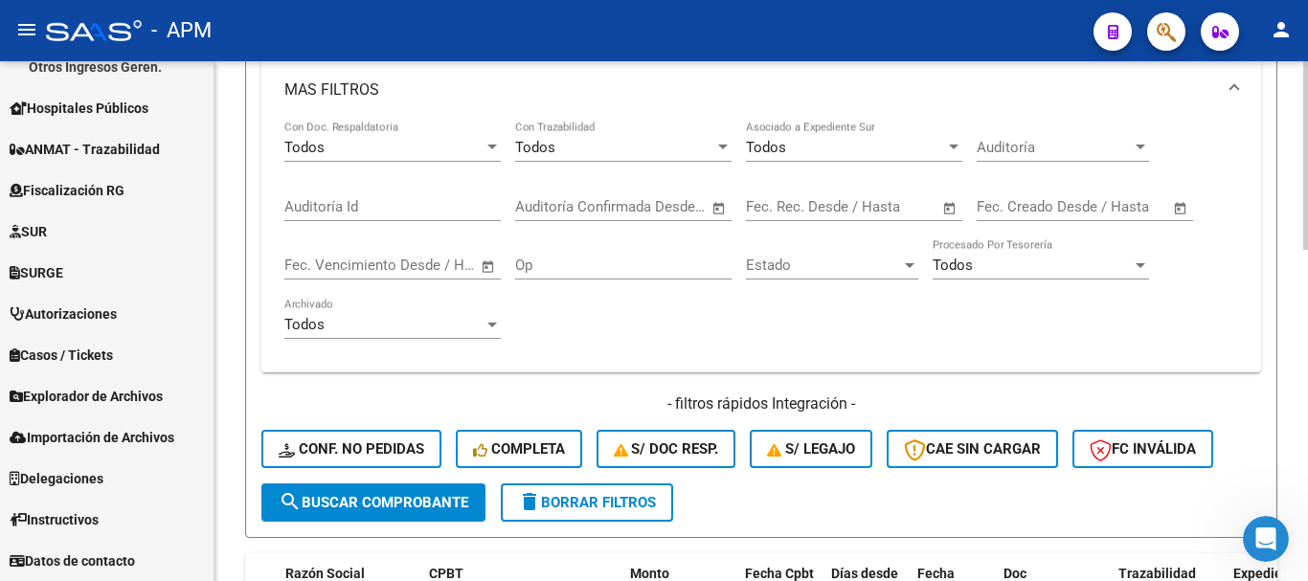
type input "23"
click at [413, 502] on span "search Buscar Comprobante" at bounding box center [374, 502] width 190 height 17
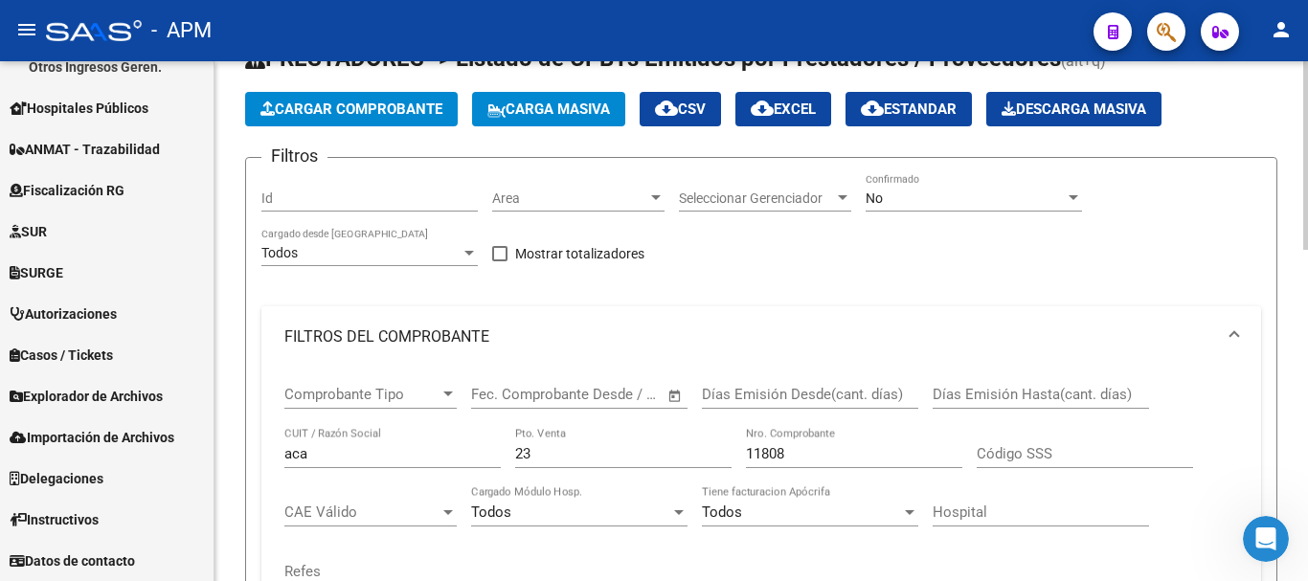
scroll to position [0, 0]
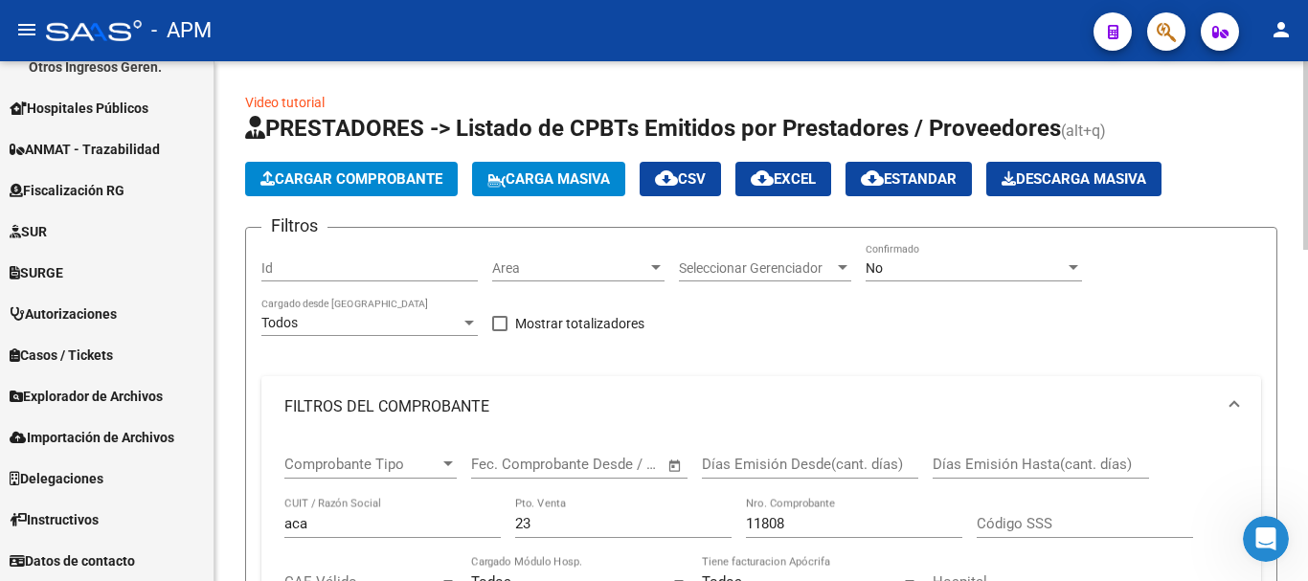
click at [1069, 264] on div at bounding box center [1073, 267] width 17 height 15
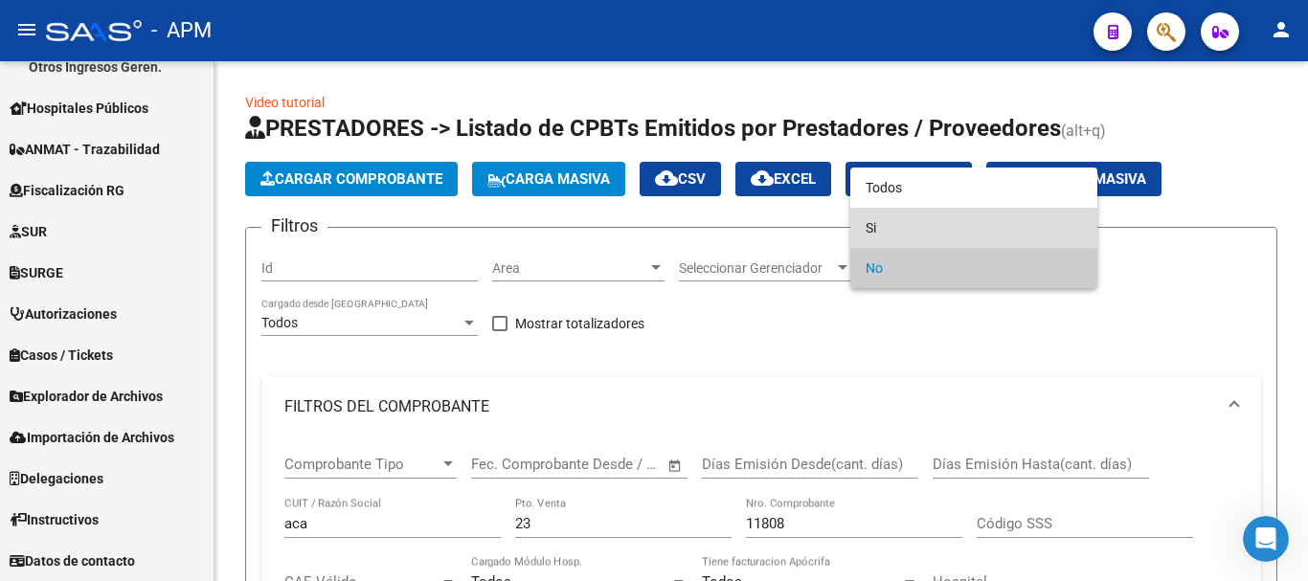
click at [994, 219] on span "Si" at bounding box center [974, 228] width 216 height 40
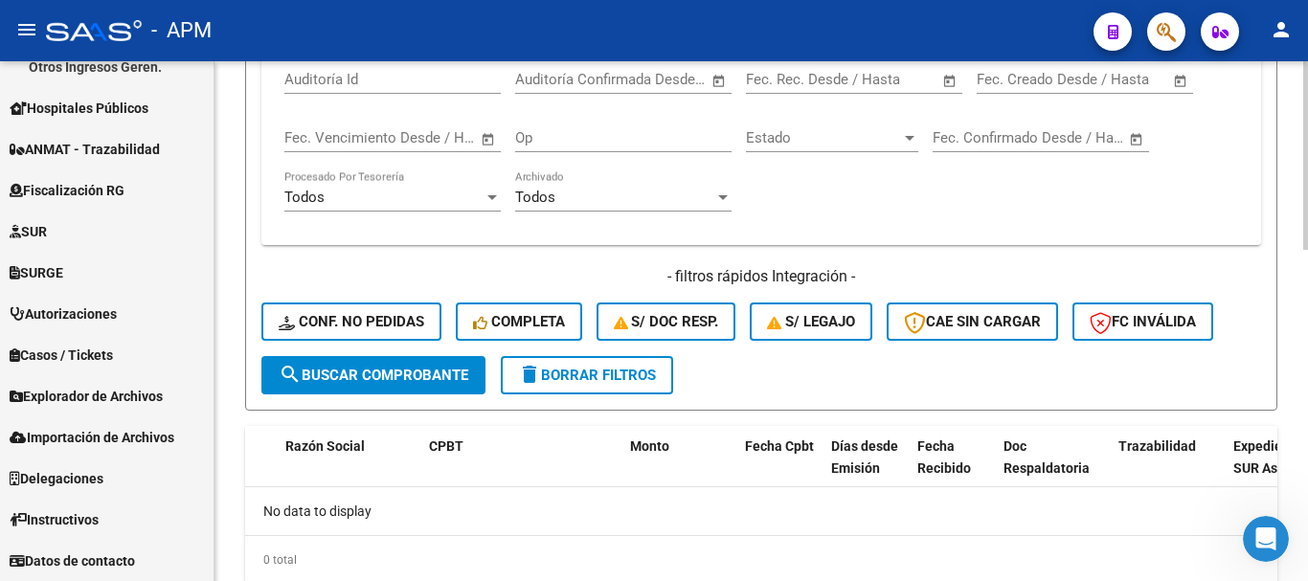
scroll to position [862, 0]
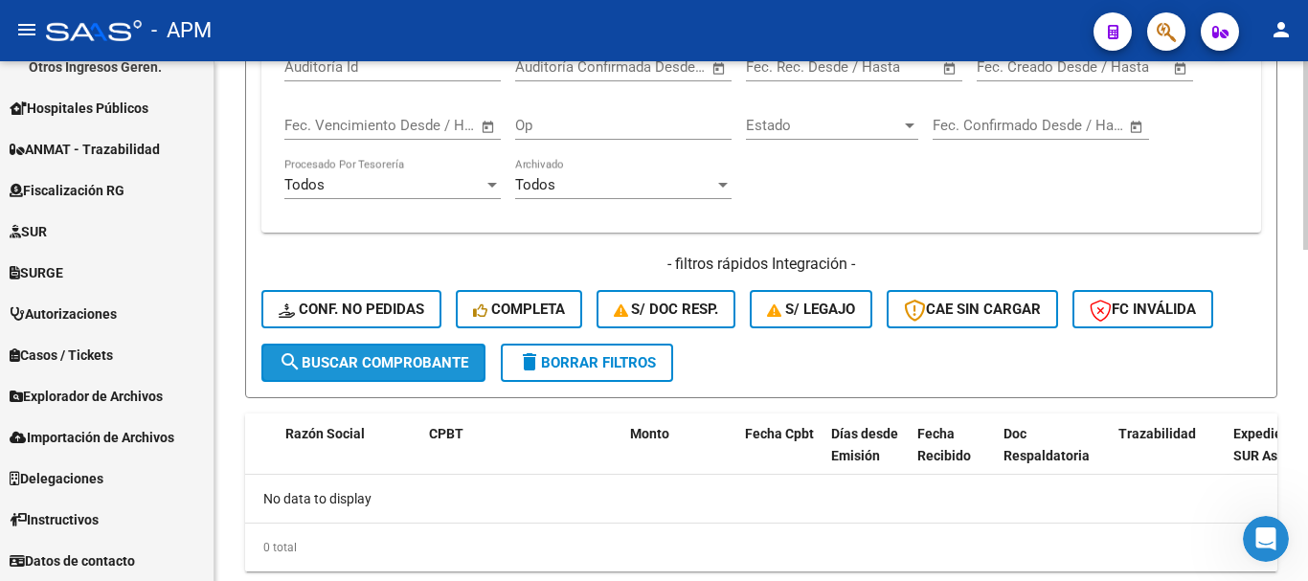
click at [395, 361] on span "search Buscar Comprobante" at bounding box center [374, 362] width 190 height 17
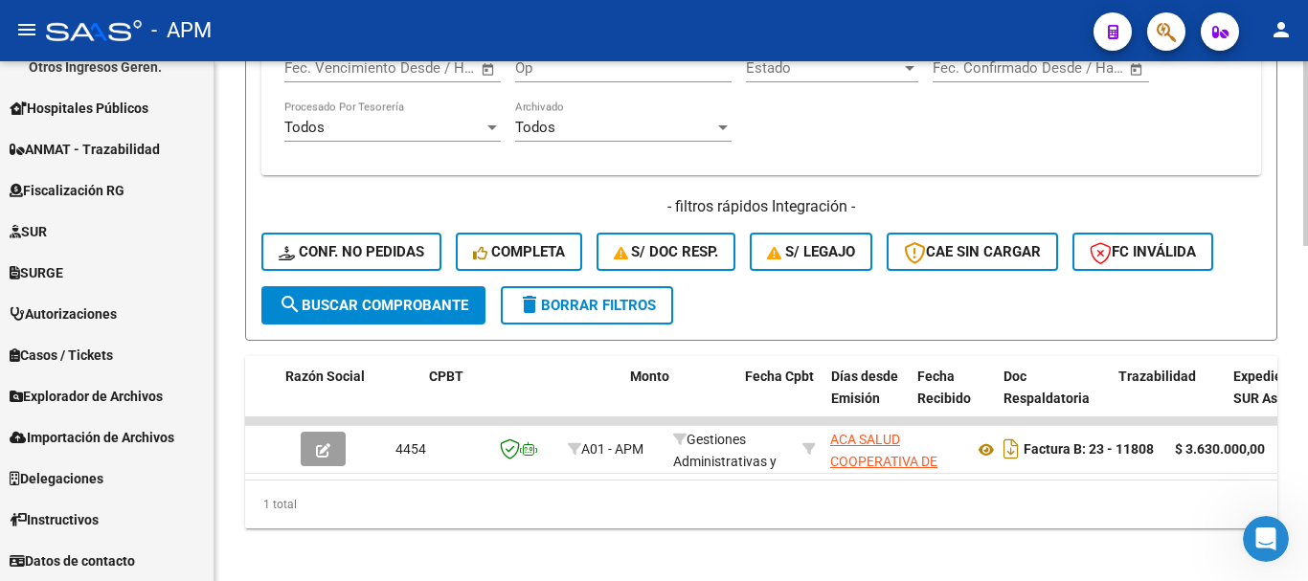
scroll to position [943, 0]
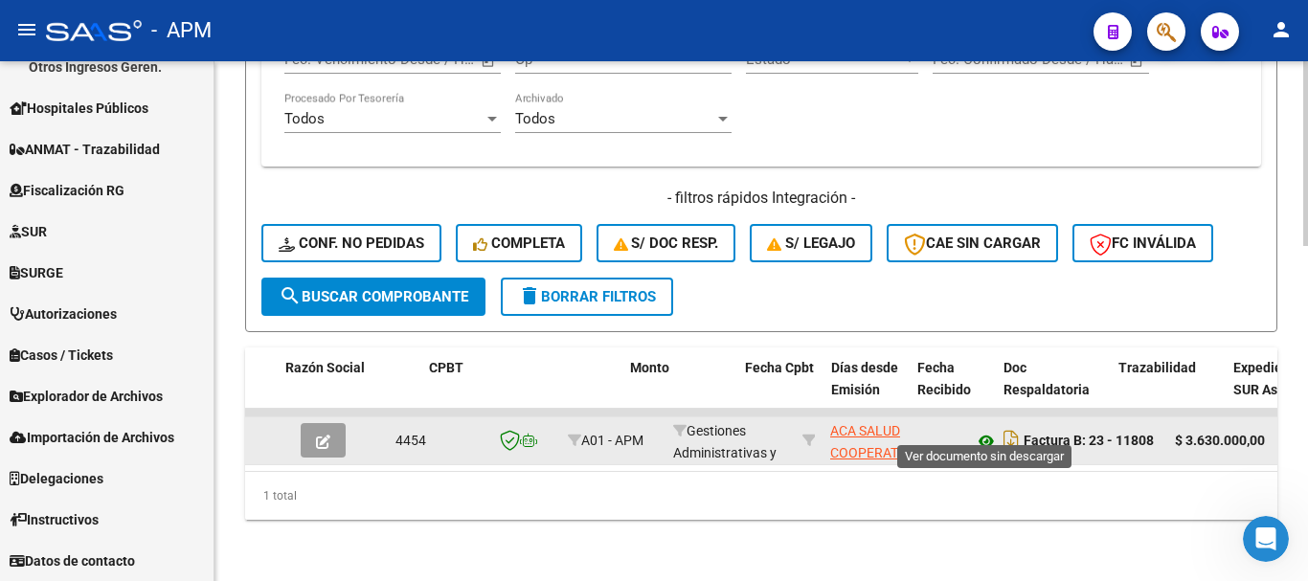
click at [981, 430] on icon at bounding box center [986, 441] width 25 height 23
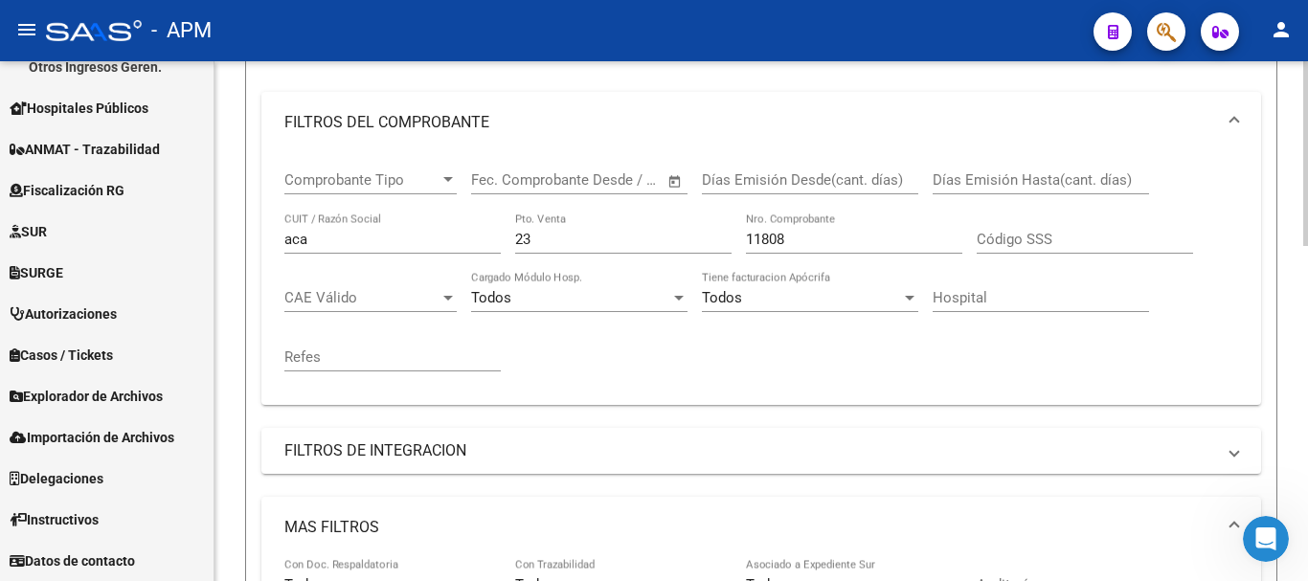
scroll to position [273, 0]
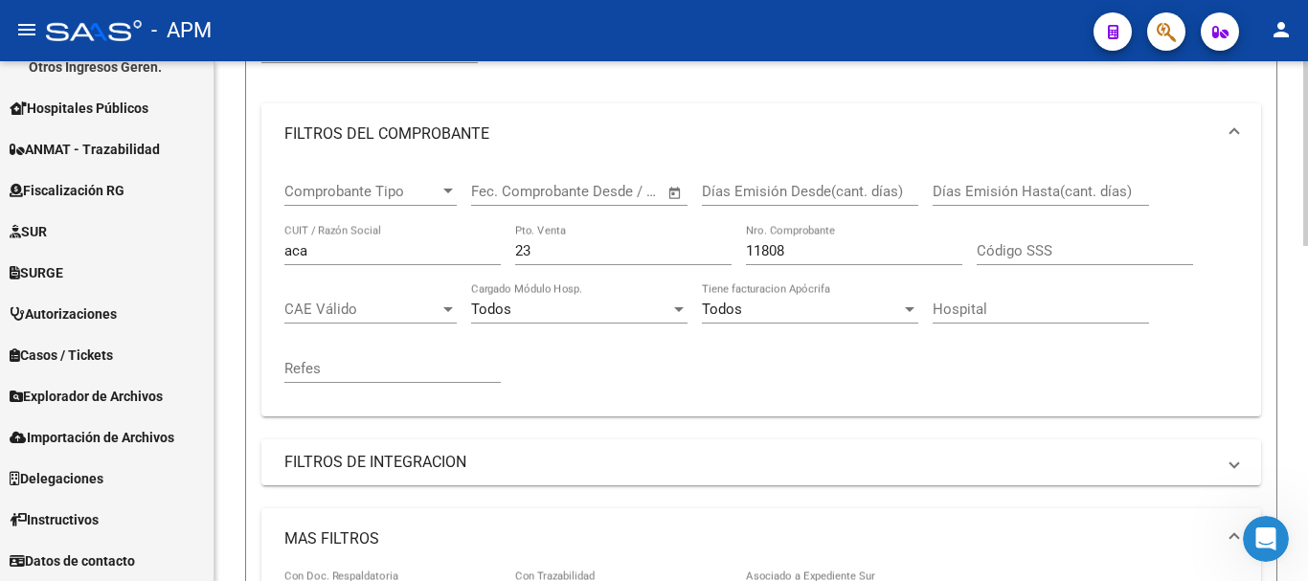
click at [803, 246] on input "11808" at bounding box center [854, 250] width 216 height 17
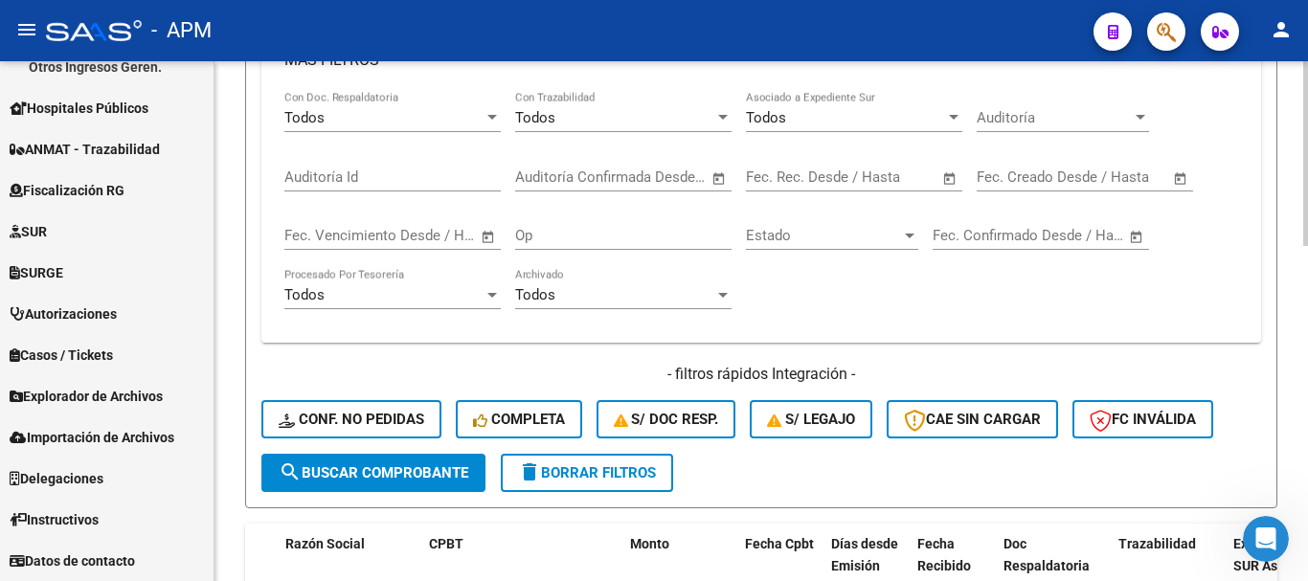
scroll to position [943, 0]
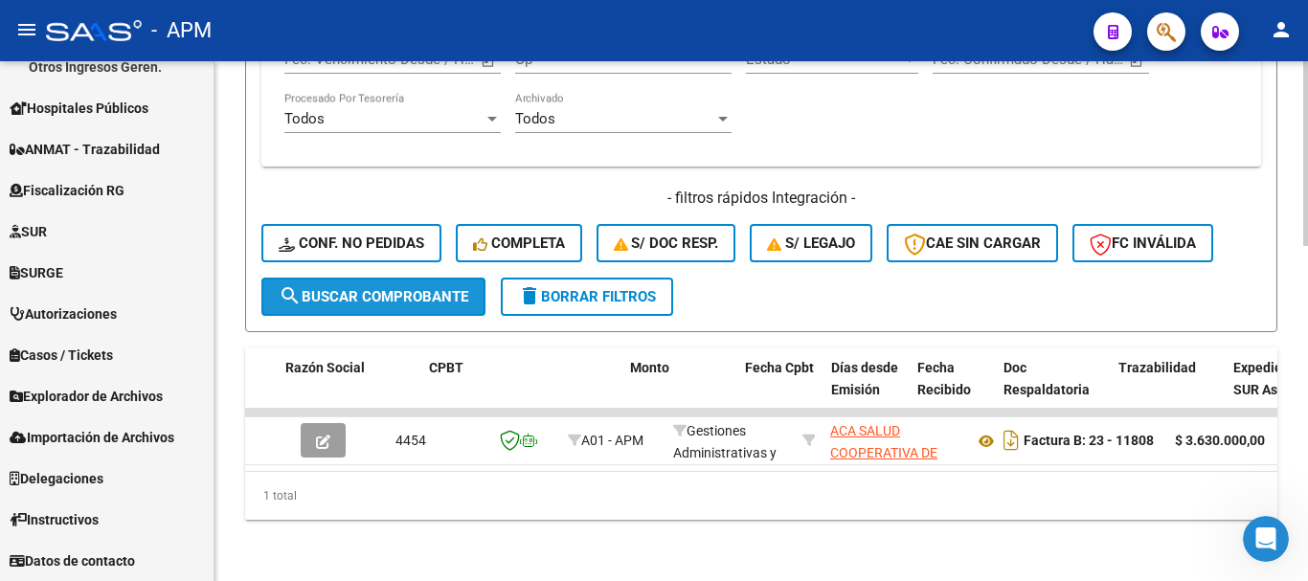
click at [457, 288] on span "search Buscar Comprobante" at bounding box center [374, 296] width 190 height 17
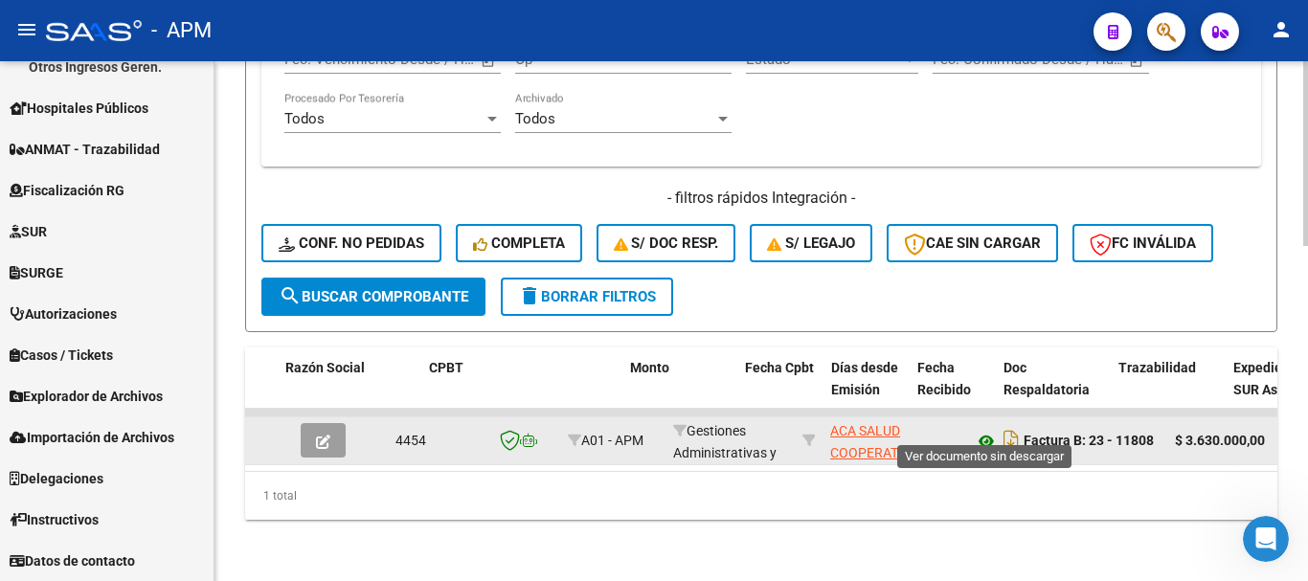
click at [988, 430] on icon at bounding box center [986, 441] width 25 height 23
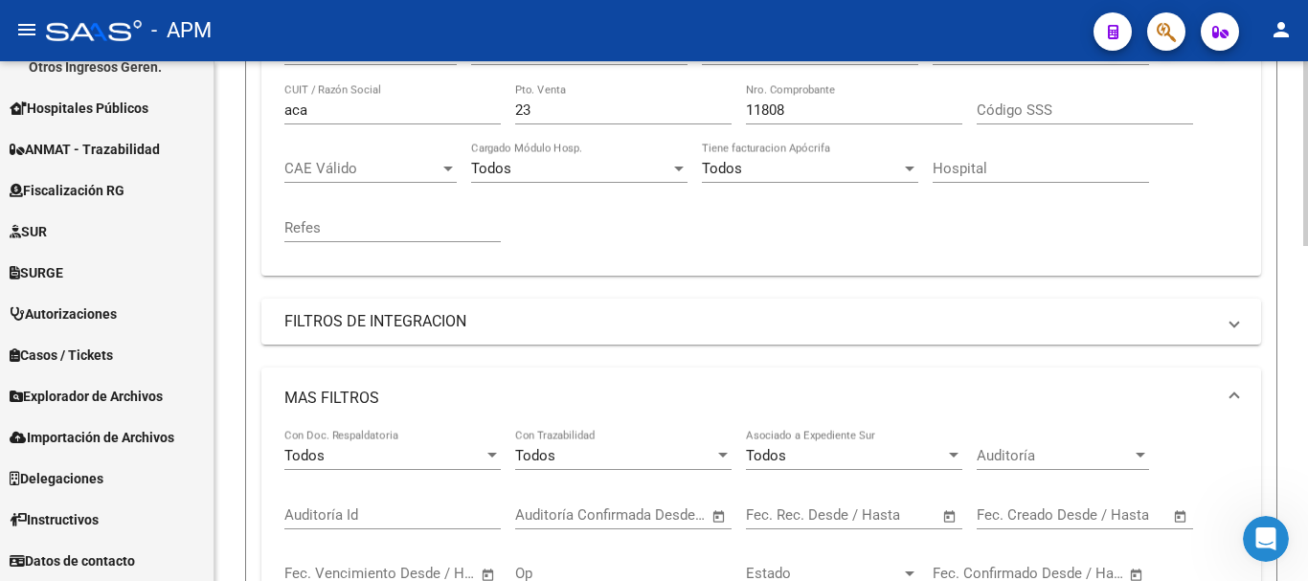
scroll to position [369, 0]
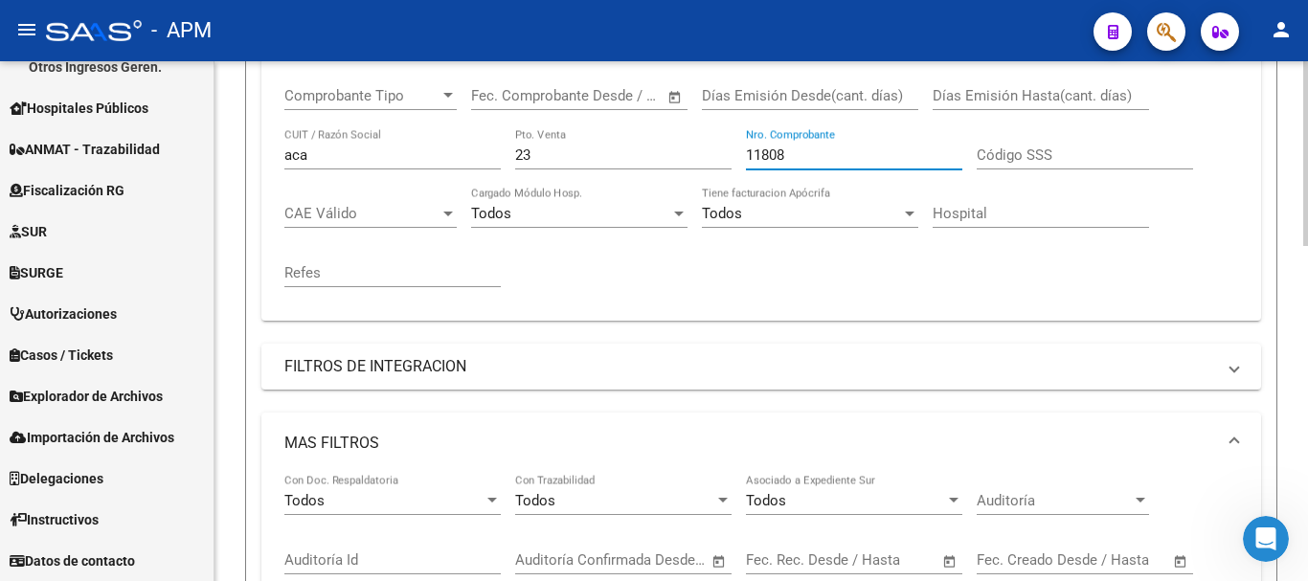
click at [789, 155] on input "11808" at bounding box center [854, 155] width 216 height 17
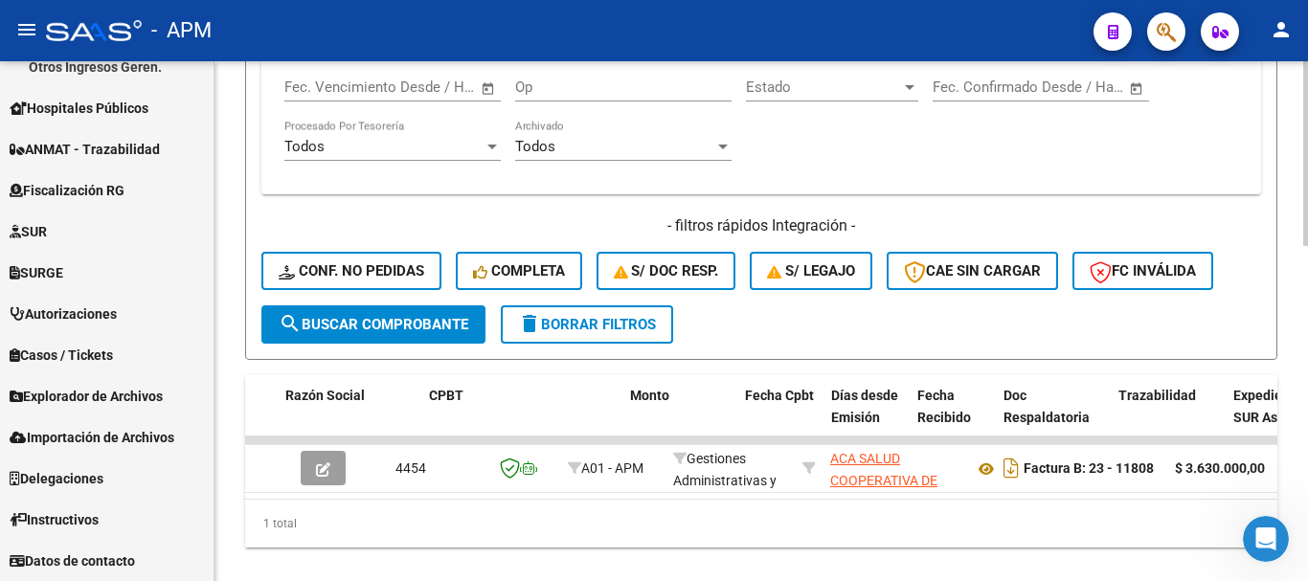
scroll to position [943, 0]
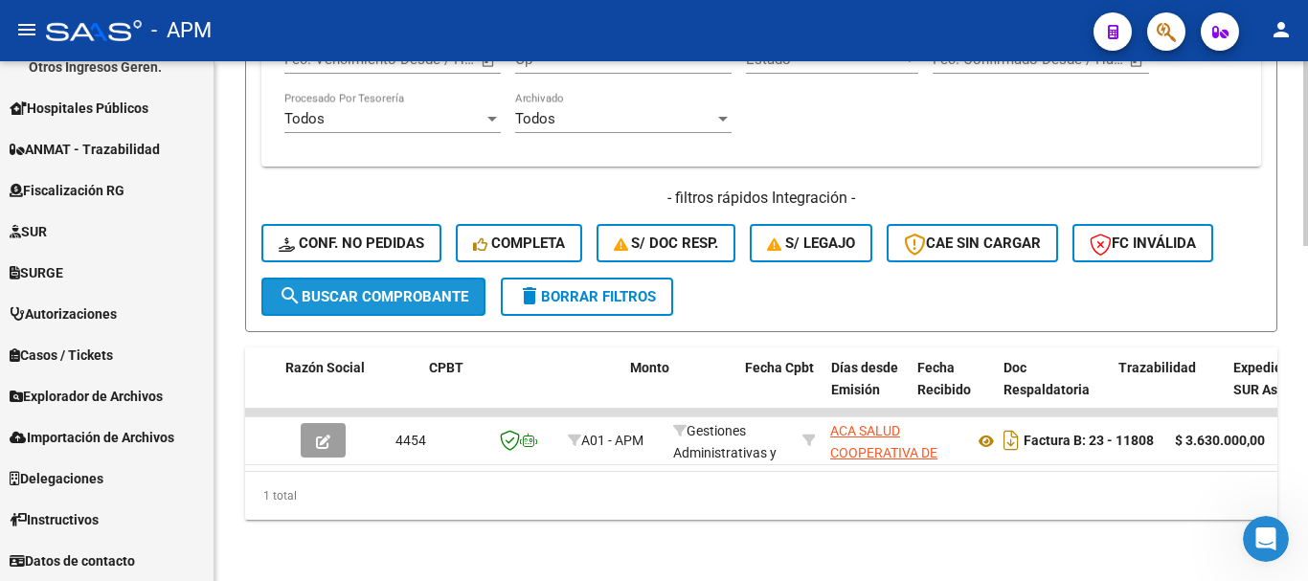
click at [404, 288] on span "search Buscar Comprobante" at bounding box center [374, 296] width 190 height 17
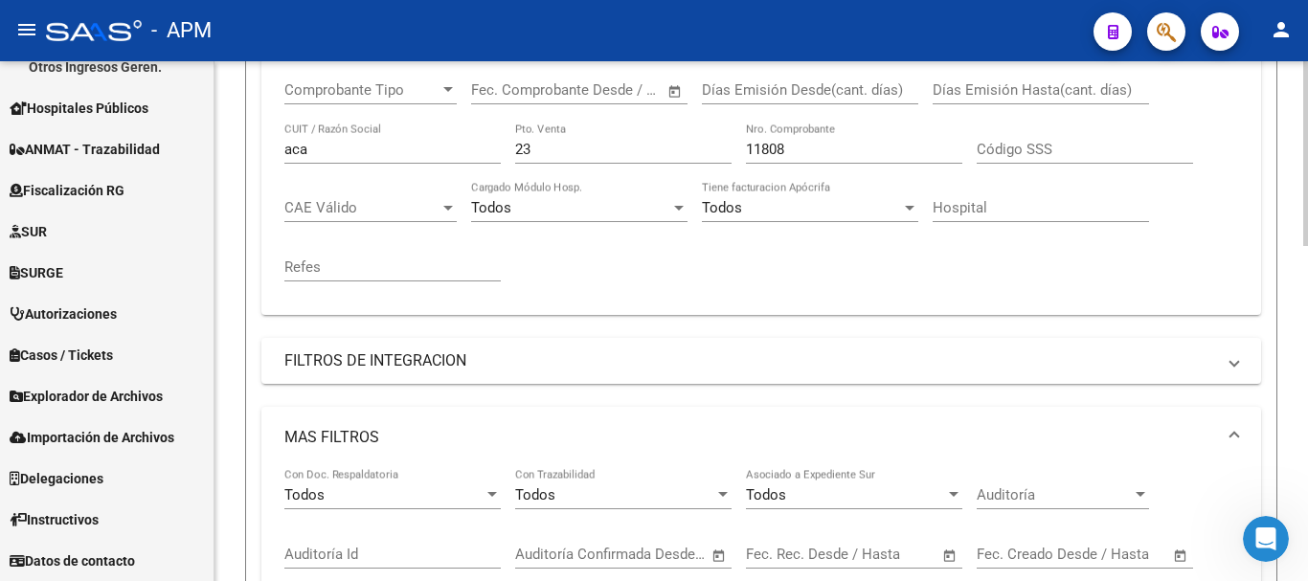
scroll to position [369, 0]
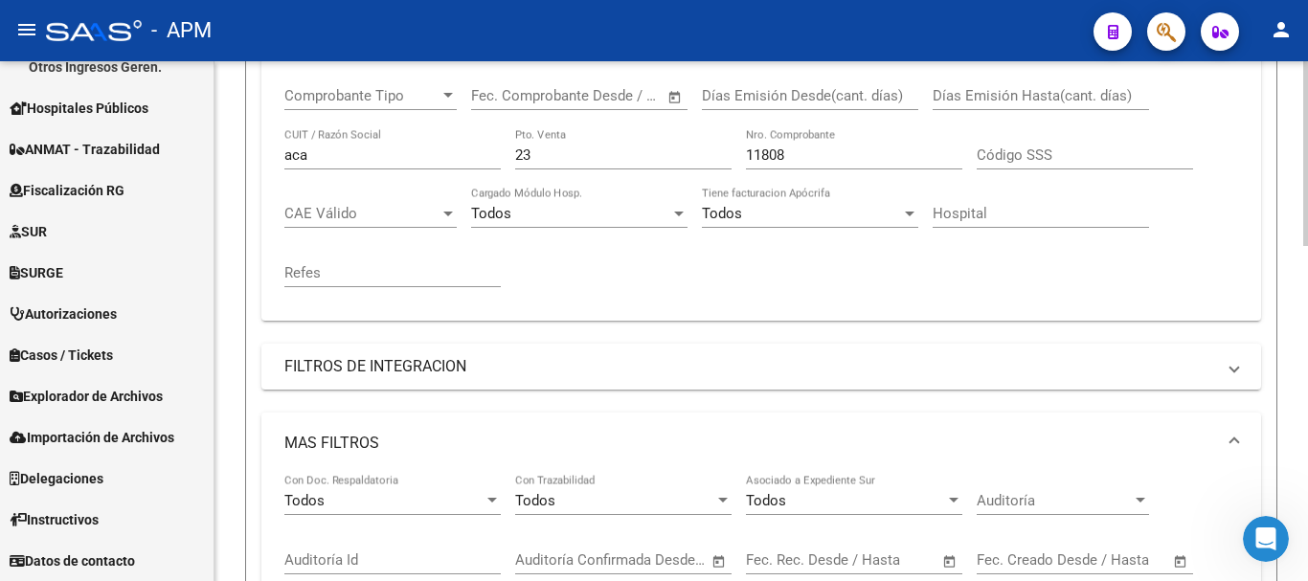
click at [793, 151] on input "11808" at bounding box center [854, 155] width 216 height 17
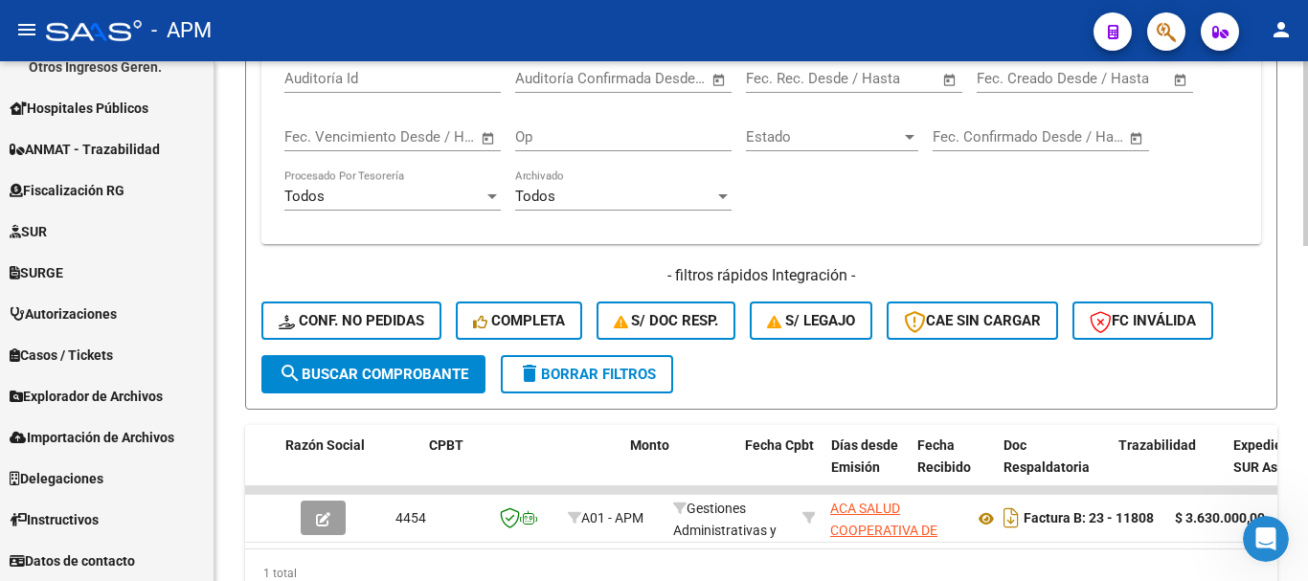
scroll to position [943, 0]
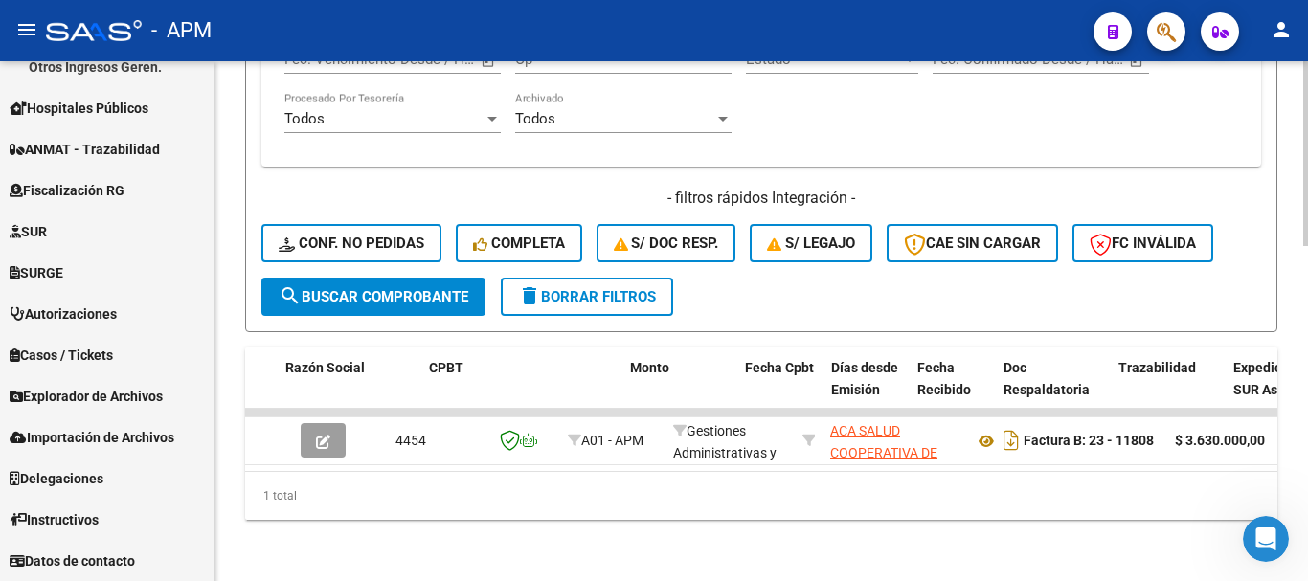
click at [449, 288] on span "search Buscar Comprobante" at bounding box center [374, 296] width 190 height 17
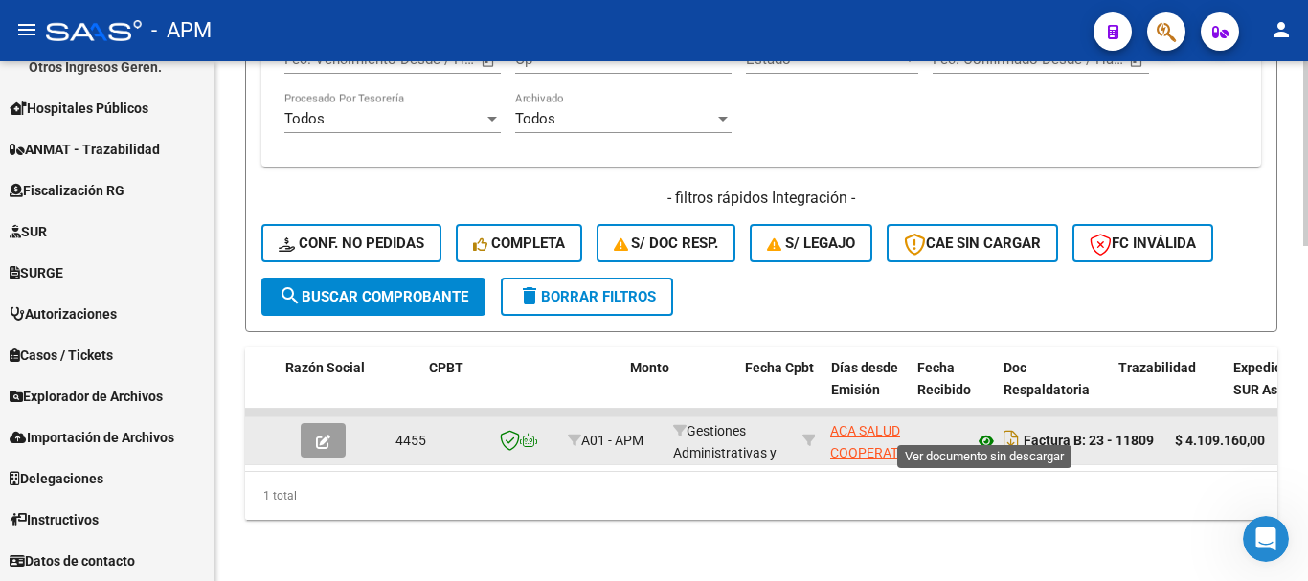
click at [989, 430] on icon at bounding box center [986, 441] width 25 height 23
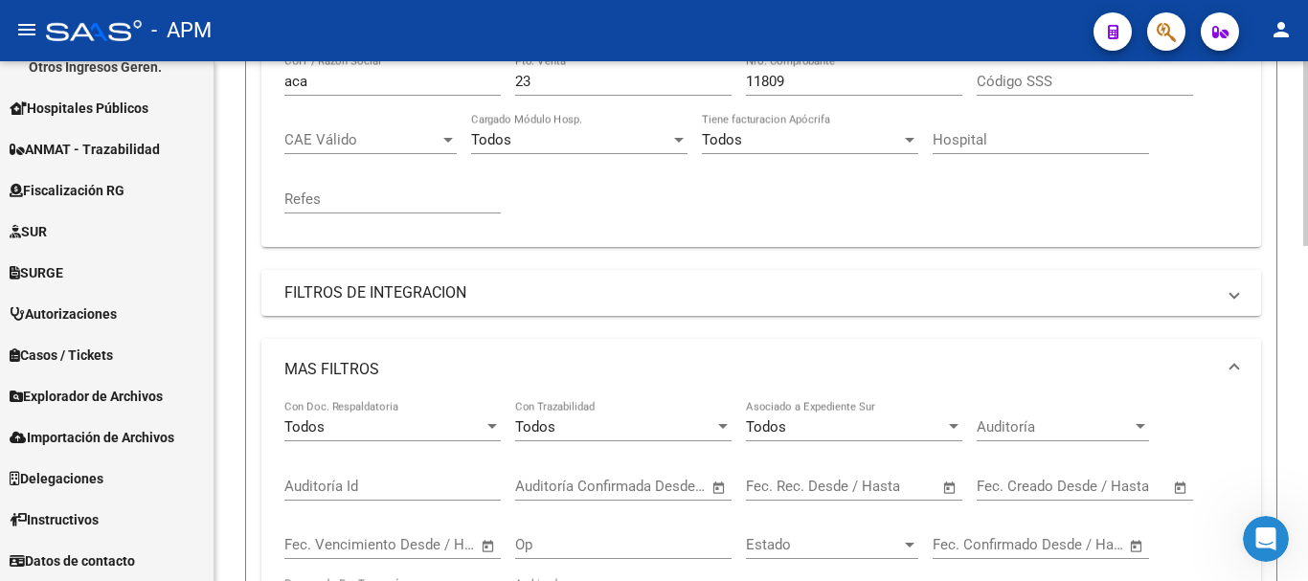
scroll to position [273, 0]
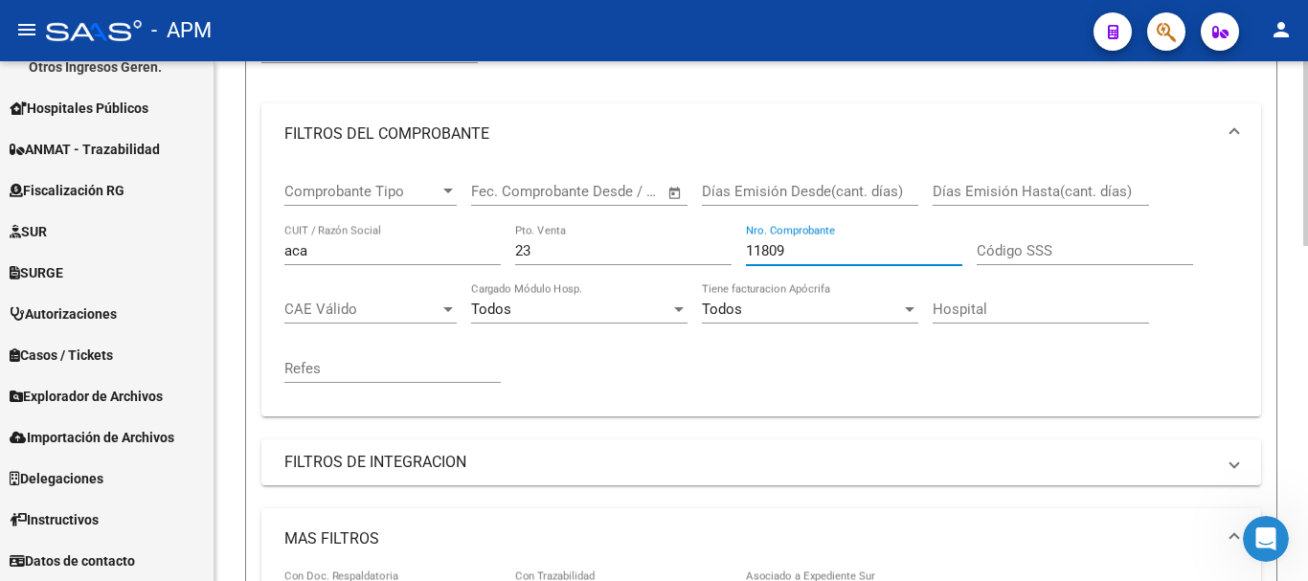
click at [818, 256] on input "11809" at bounding box center [854, 250] width 216 height 17
type input "1"
click at [557, 246] on input "23" at bounding box center [623, 250] width 216 height 17
type input "2"
click at [768, 251] on input "Nro. Comprobante" at bounding box center [854, 250] width 216 height 17
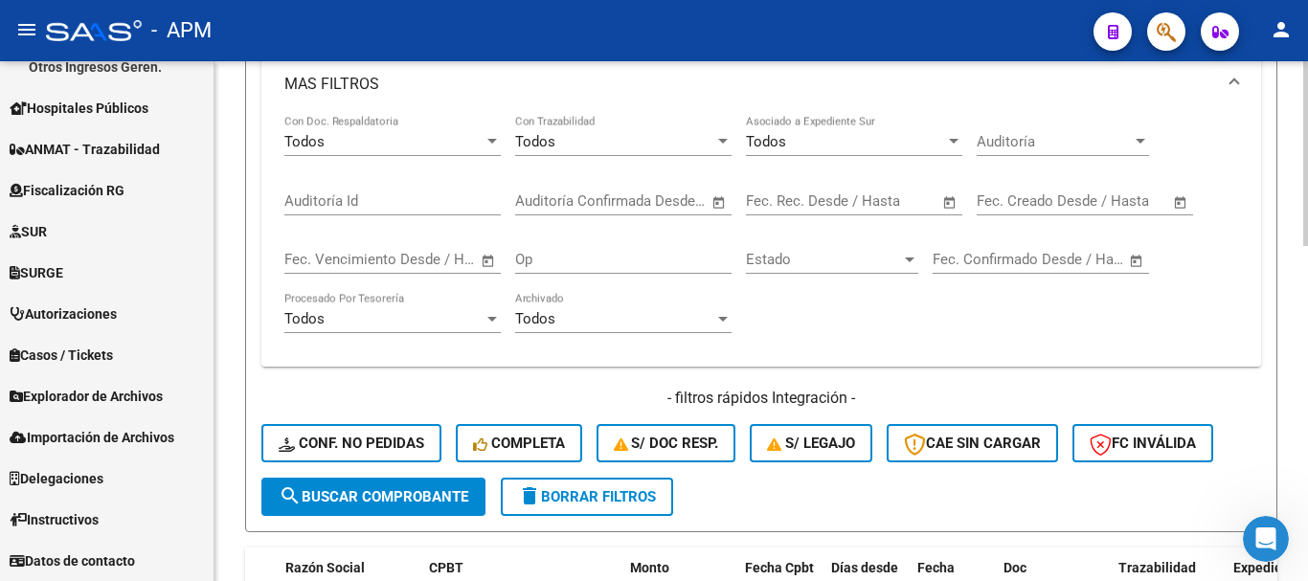
scroll to position [847, 0]
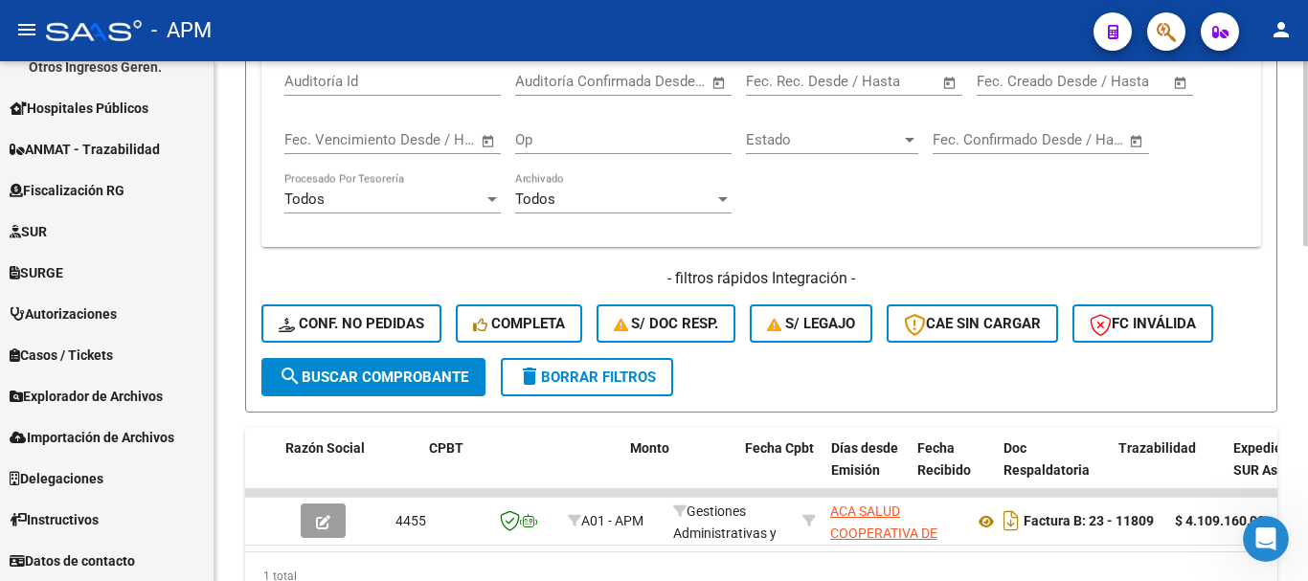
click at [392, 395] on button "search Buscar Comprobante" at bounding box center [373, 377] width 224 height 38
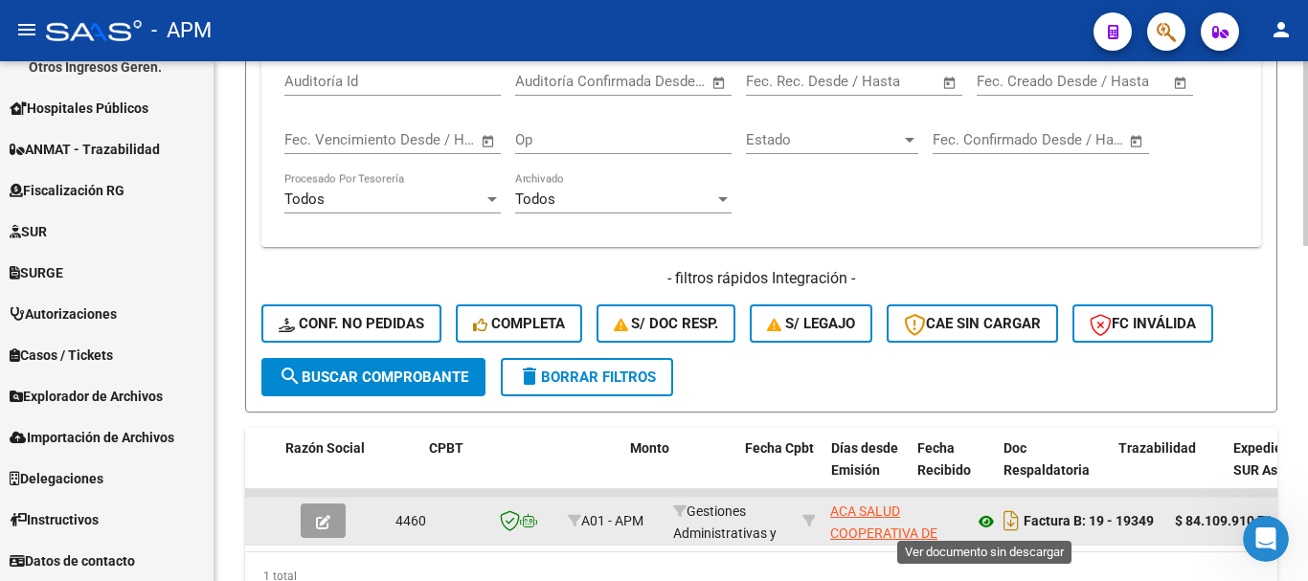
click at [979, 517] on icon at bounding box center [986, 521] width 25 height 23
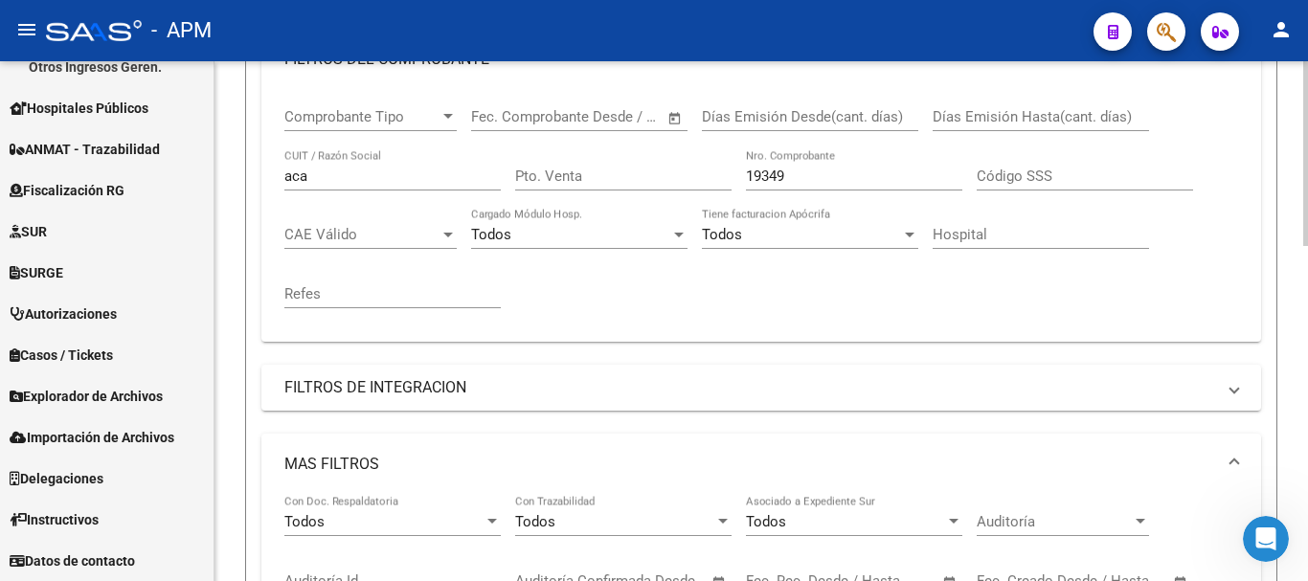
scroll to position [273, 0]
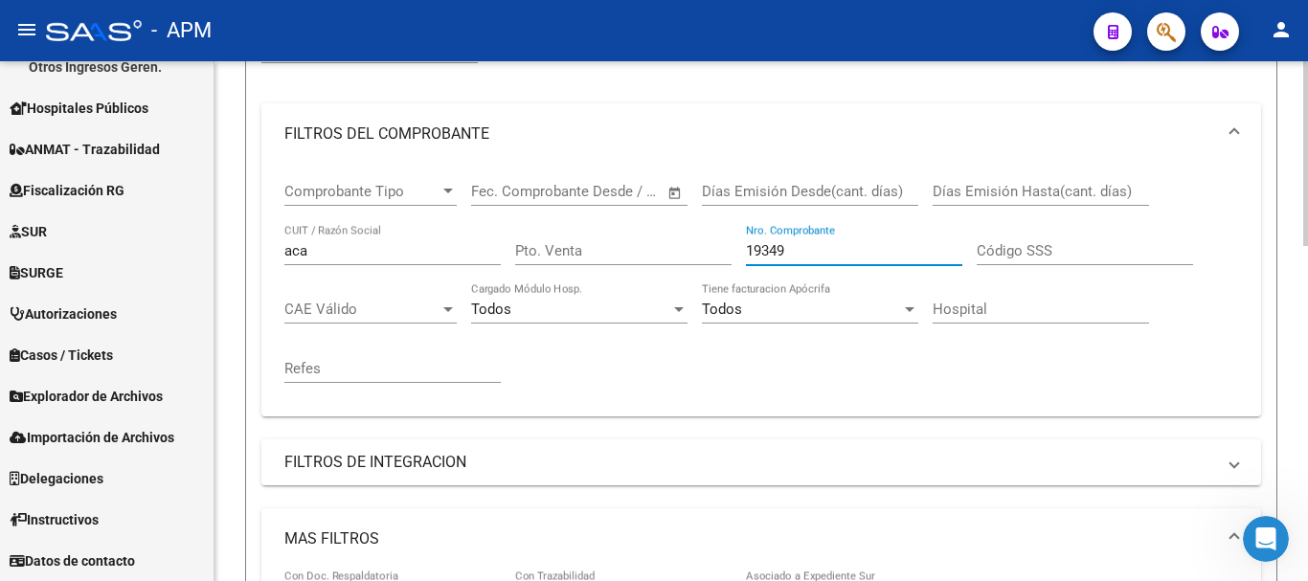
click at [797, 246] on input "19349" at bounding box center [854, 250] width 216 height 17
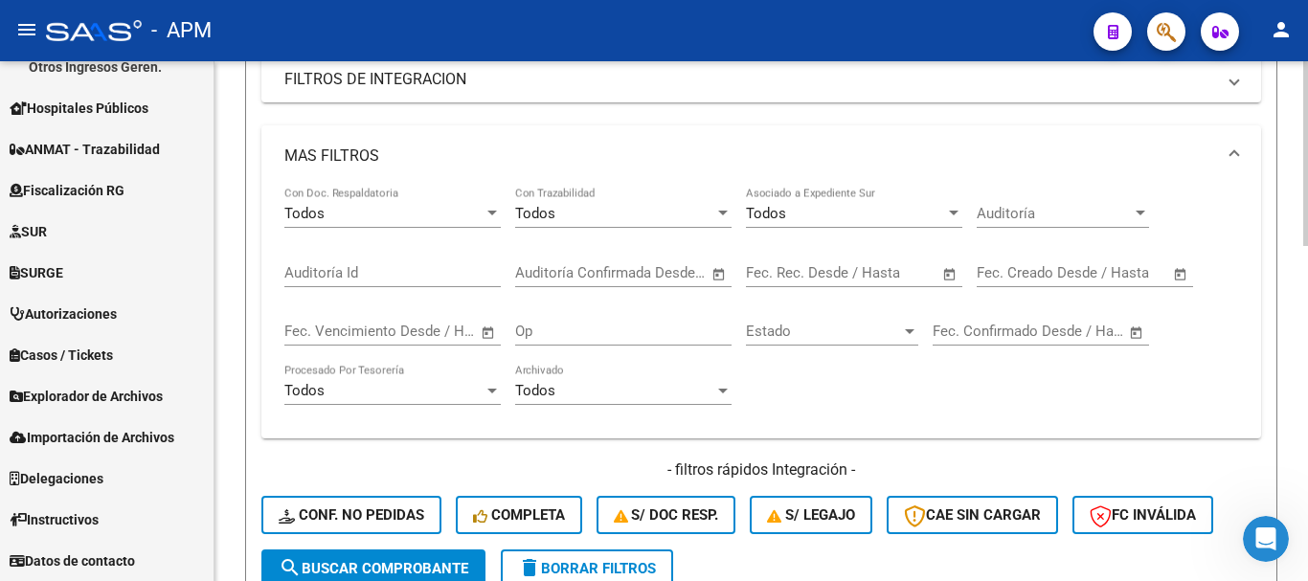
scroll to position [943, 0]
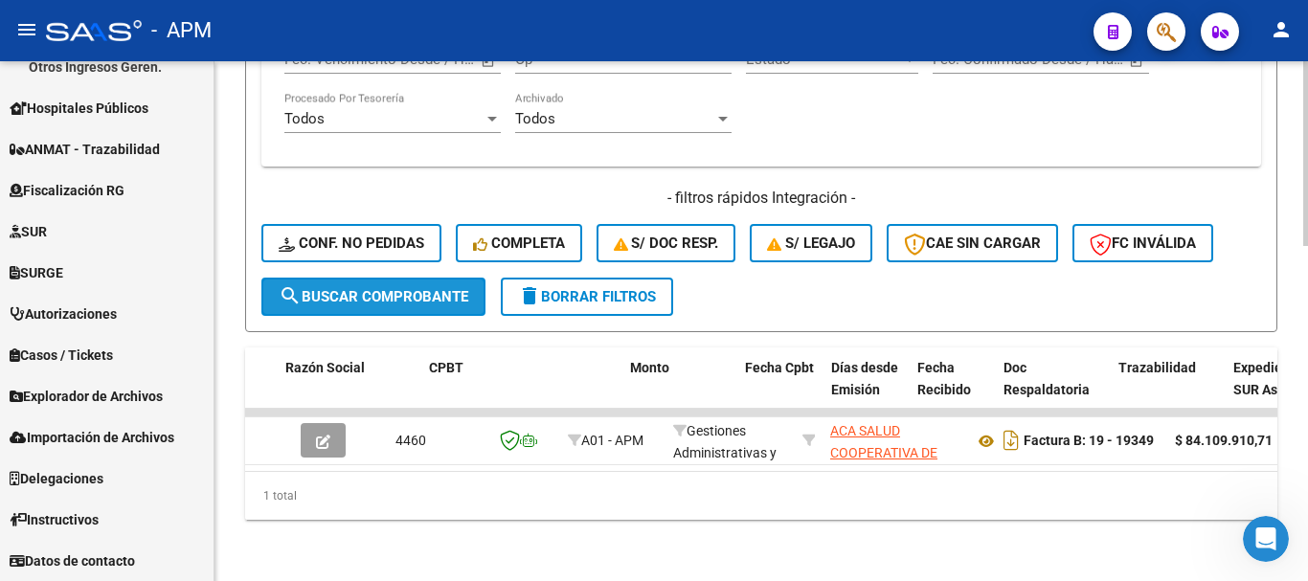
click at [447, 288] on span "search Buscar Comprobante" at bounding box center [374, 296] width 190 height 17
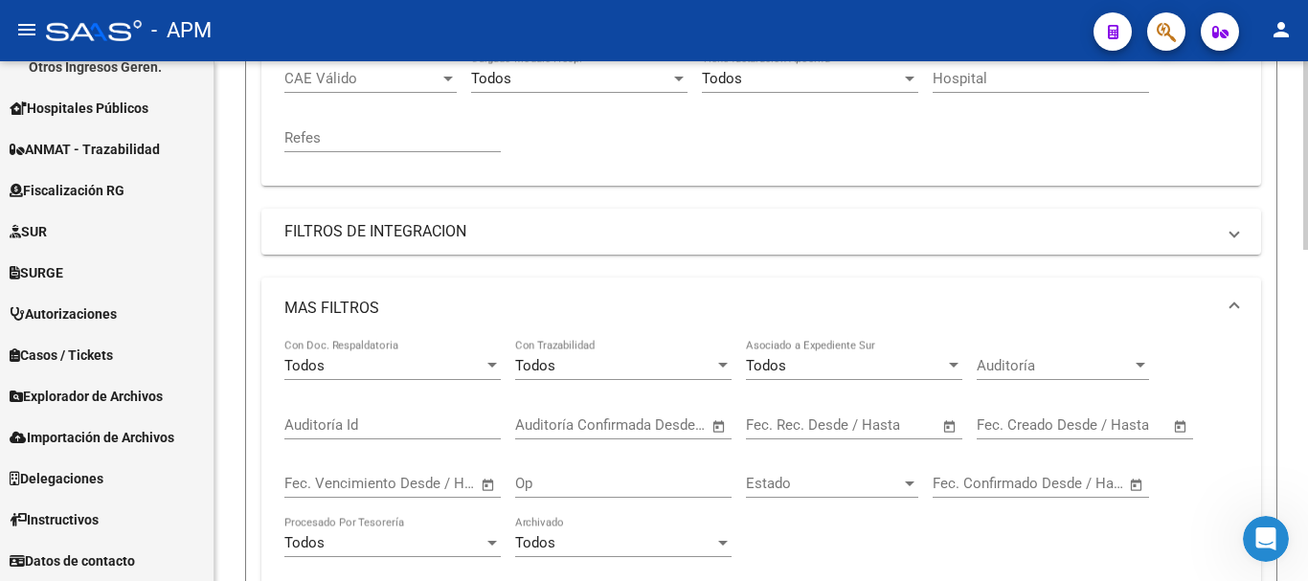
scroll to position [339, 0]
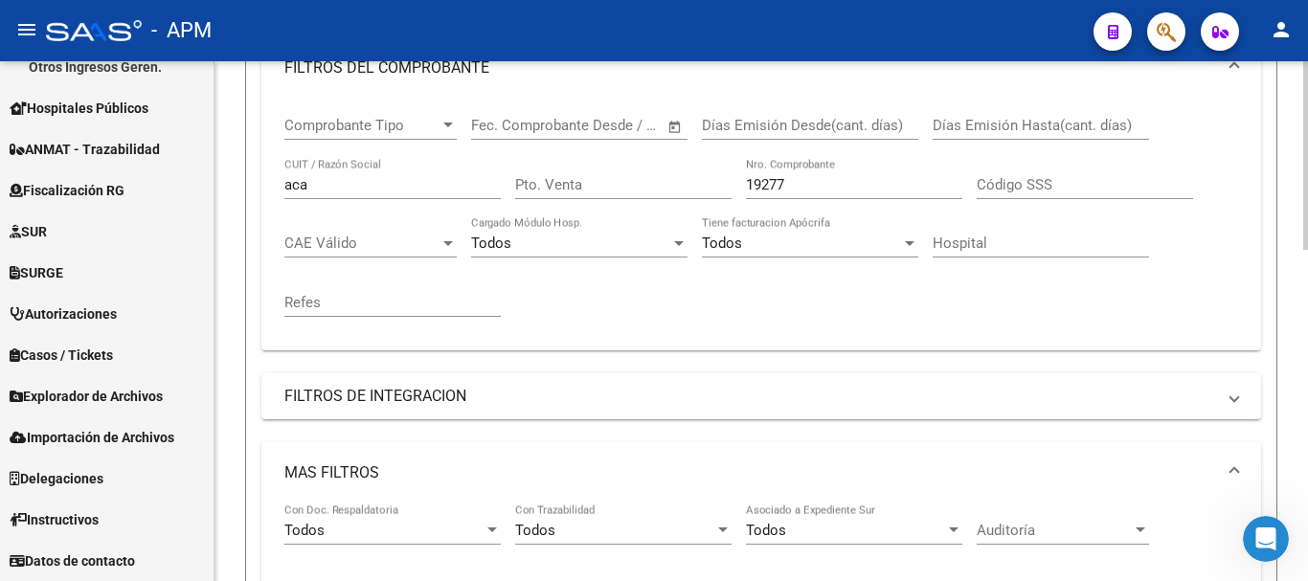
click at [802, 188] on input "19277" at bounding box center [854, 184] width 216 height 17
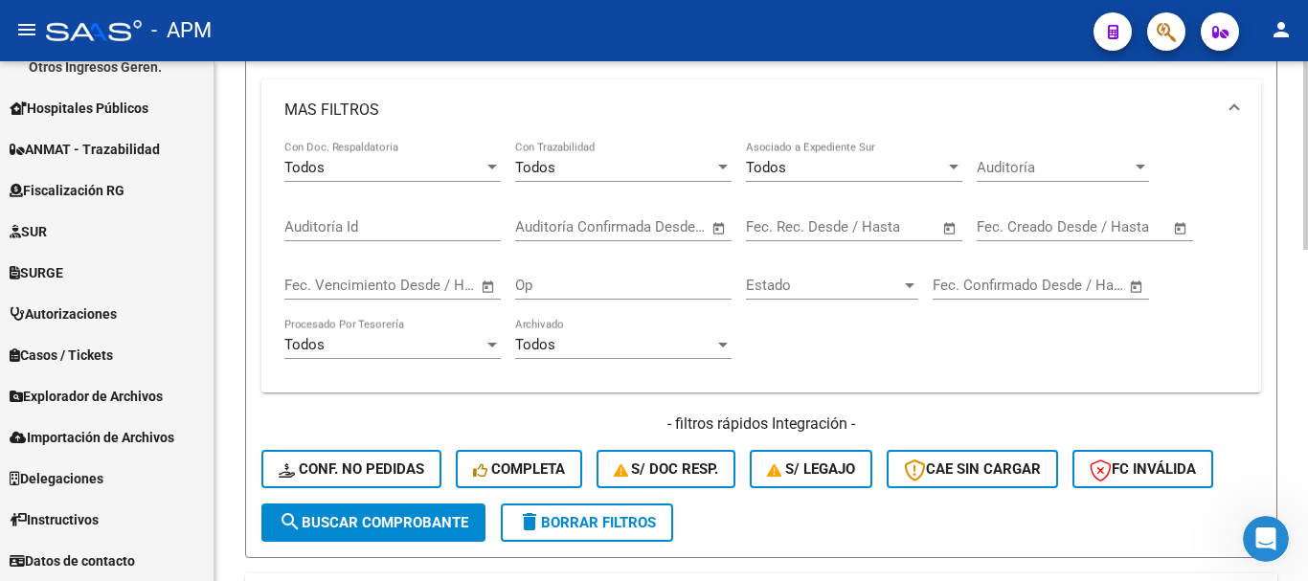
scroll to position [913, 0]
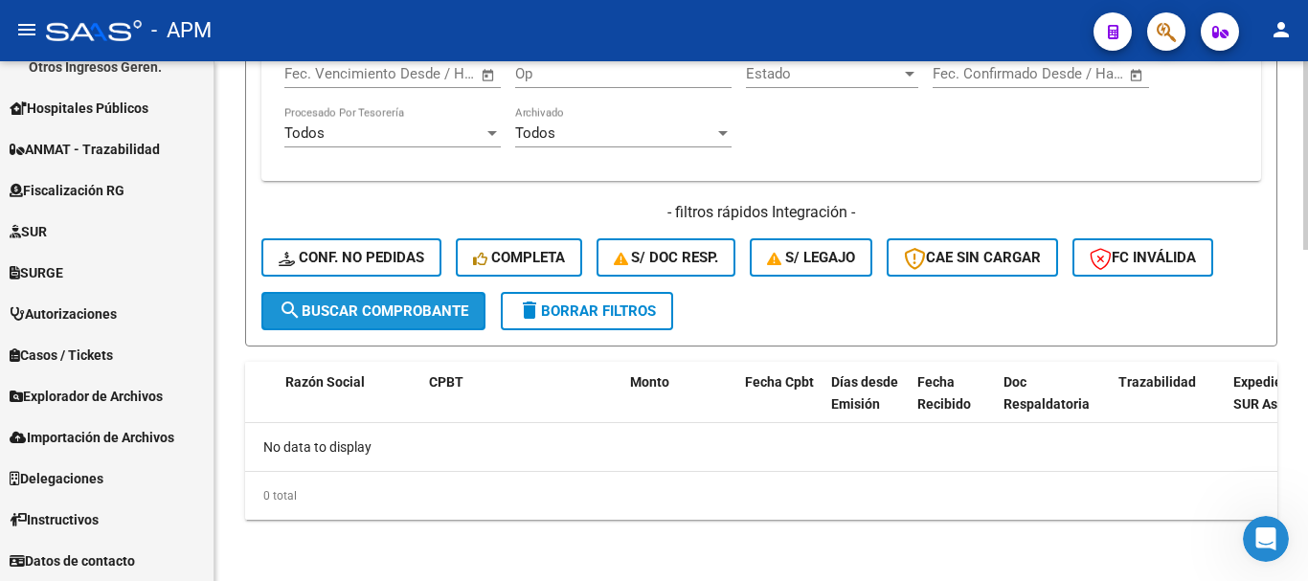
click at [400, 303] on span "search Buscar Comprobante" at bounding box center [374, 311] width 190 height 17
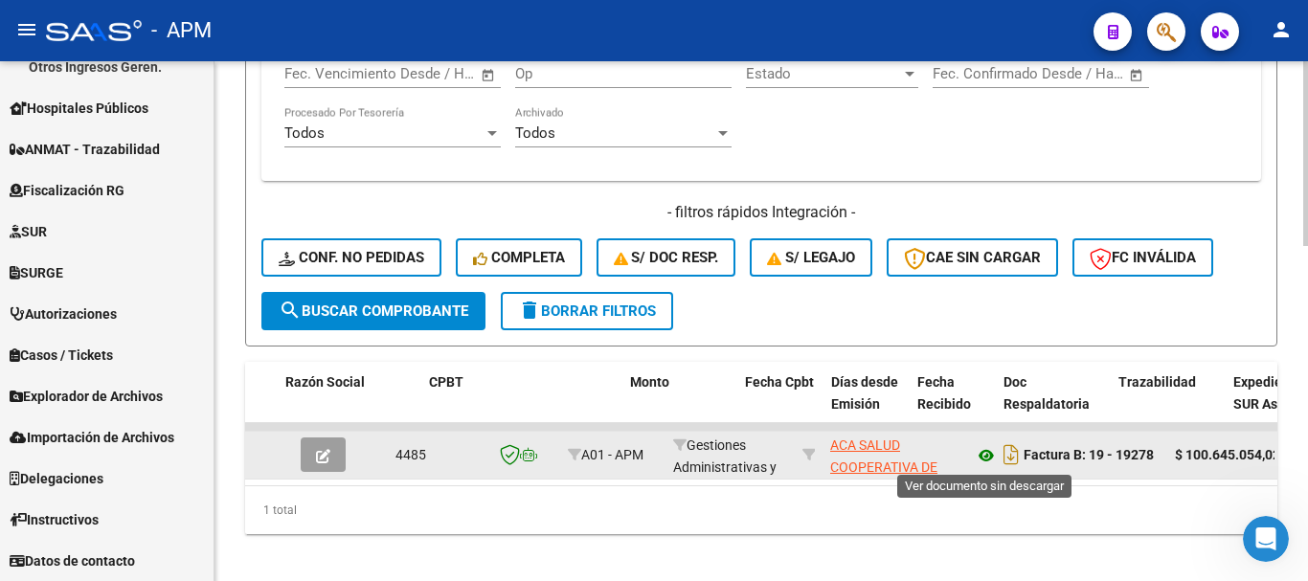
click at [985, 454] on icon at bounding box center [986, 455] width 25 height 23
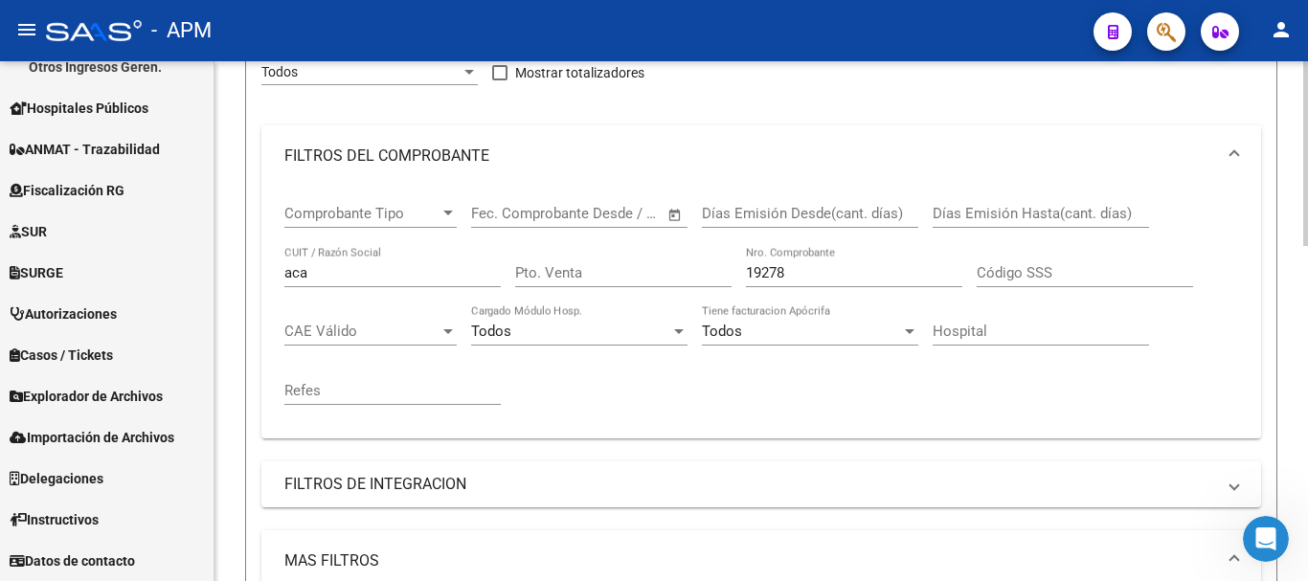
scroll to position [243, 0]
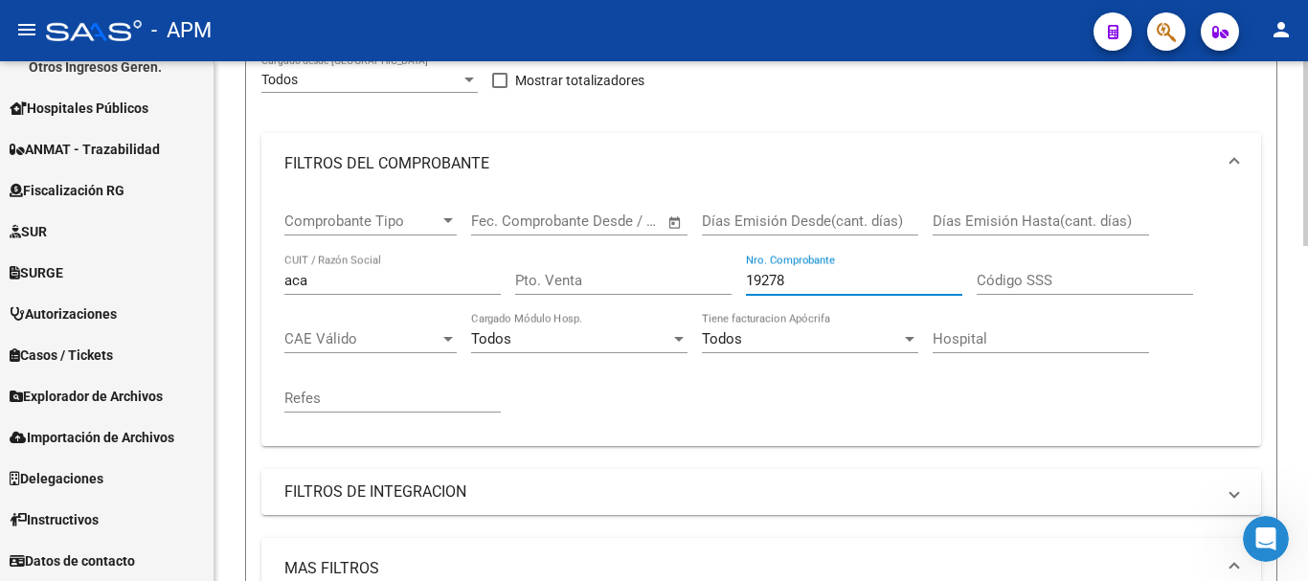
click at [810, 285] on input "19278" at bounding box center [854, 280] width 216 height 17
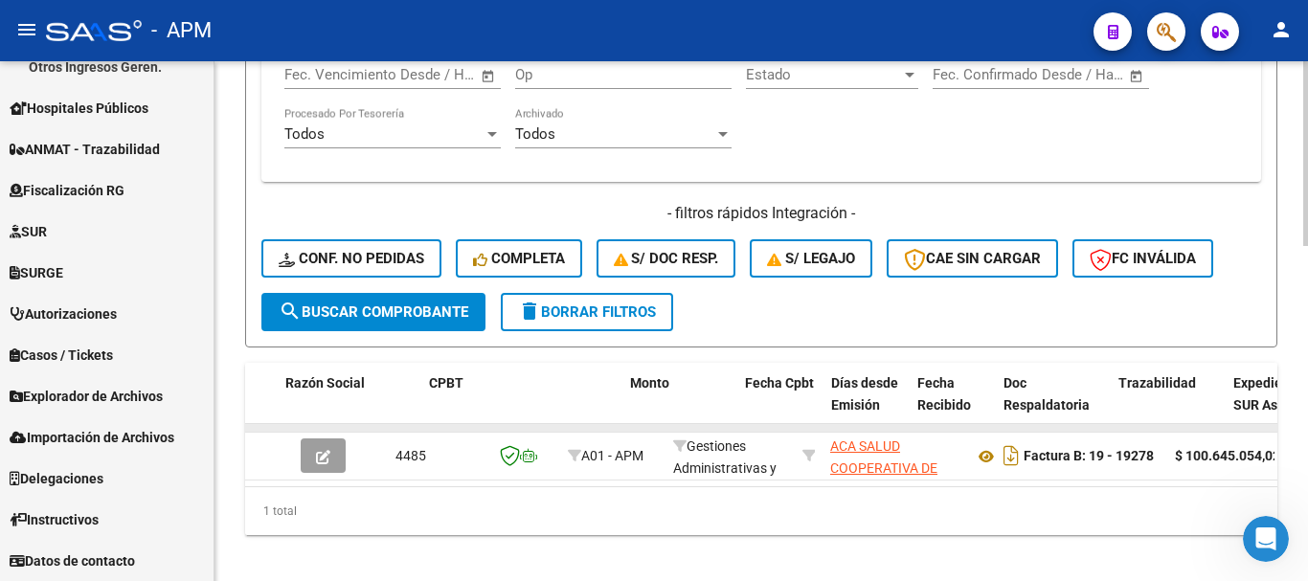
scroll to position [913, 0]
click at [435, 299] on button "search Buscar Comprobante" at bounding box center [373, 311] width 224 height 38
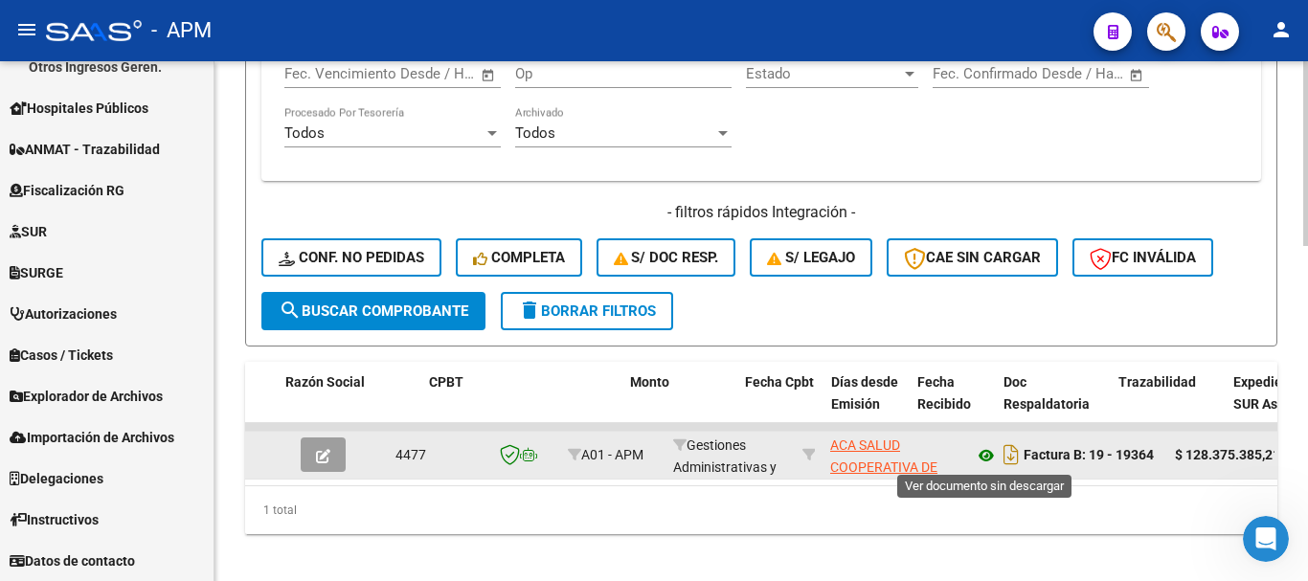
click at [975, 459] on icon at bounding box center [986, 455] width 25 height 23
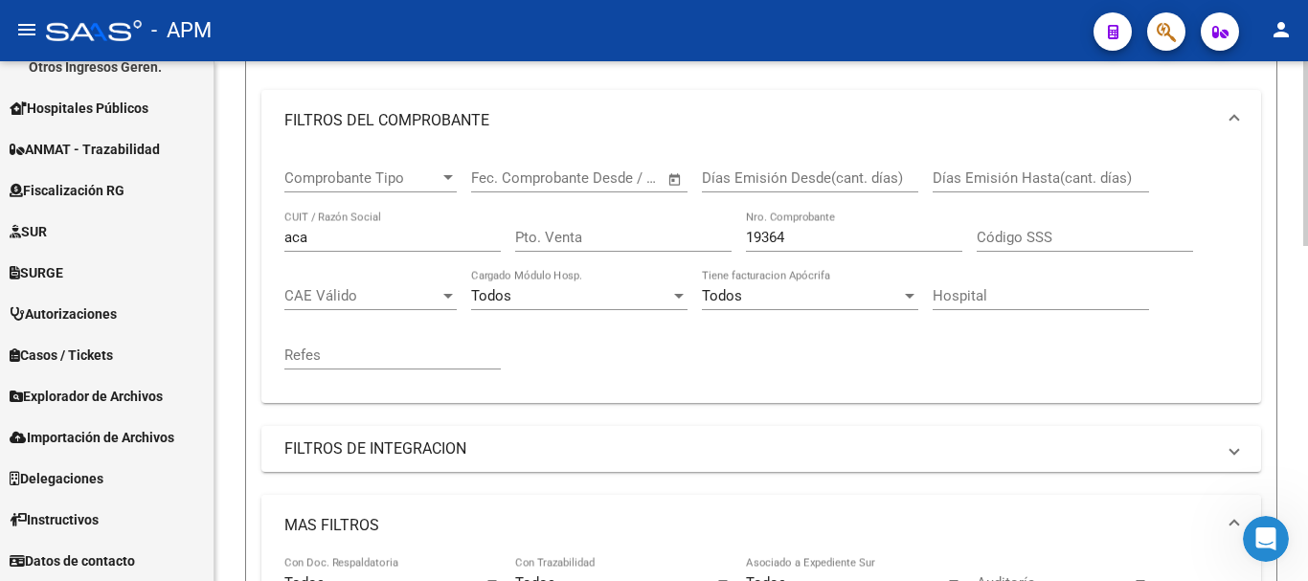
scroll to position [243, 0]
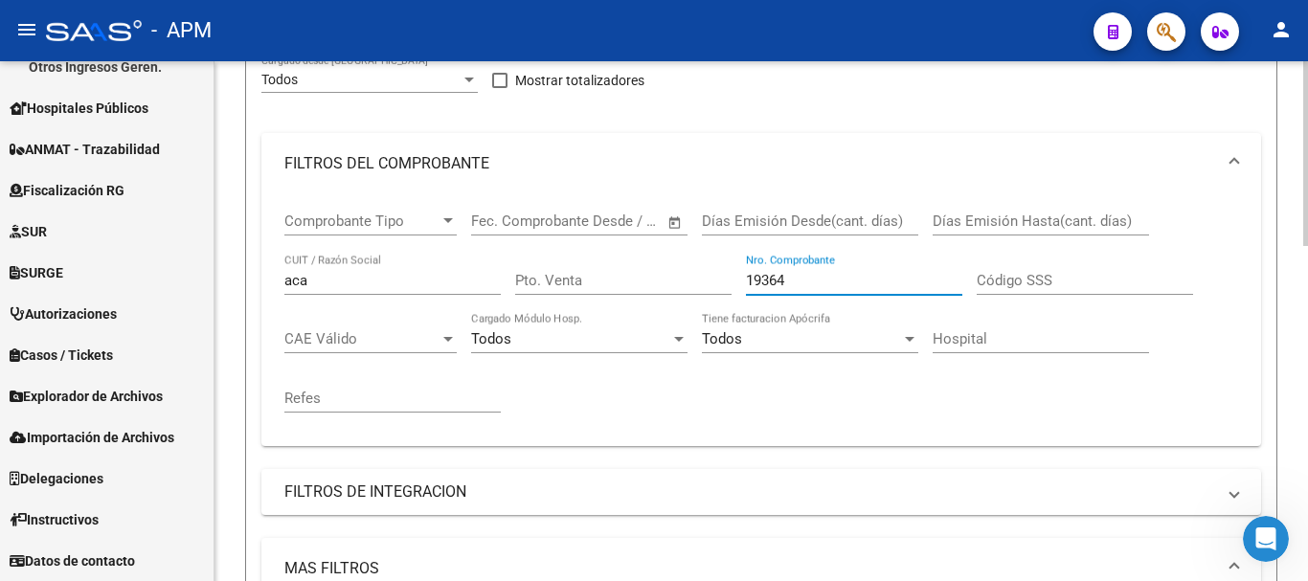
click at [800, 282] on input "19364" at bounding box center [854, 280] width 216 height 17
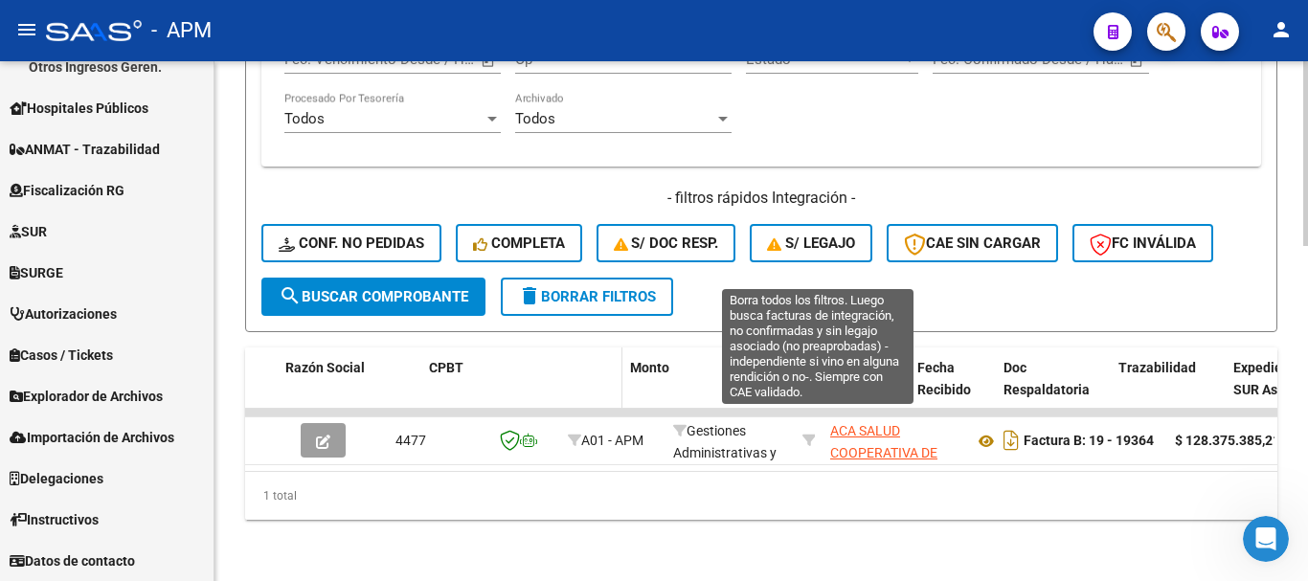
scroll to position [943, 0]
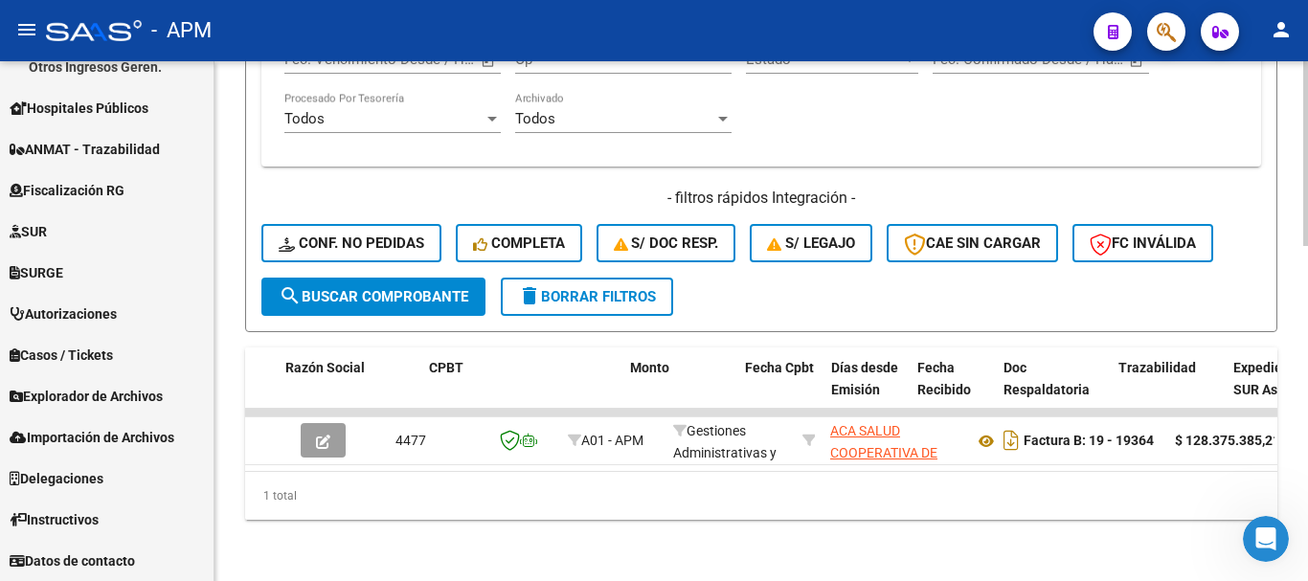
click at [442, 288] on span "search Buscar Comprobante" at bounding box center [374, 296] width 190 height 17
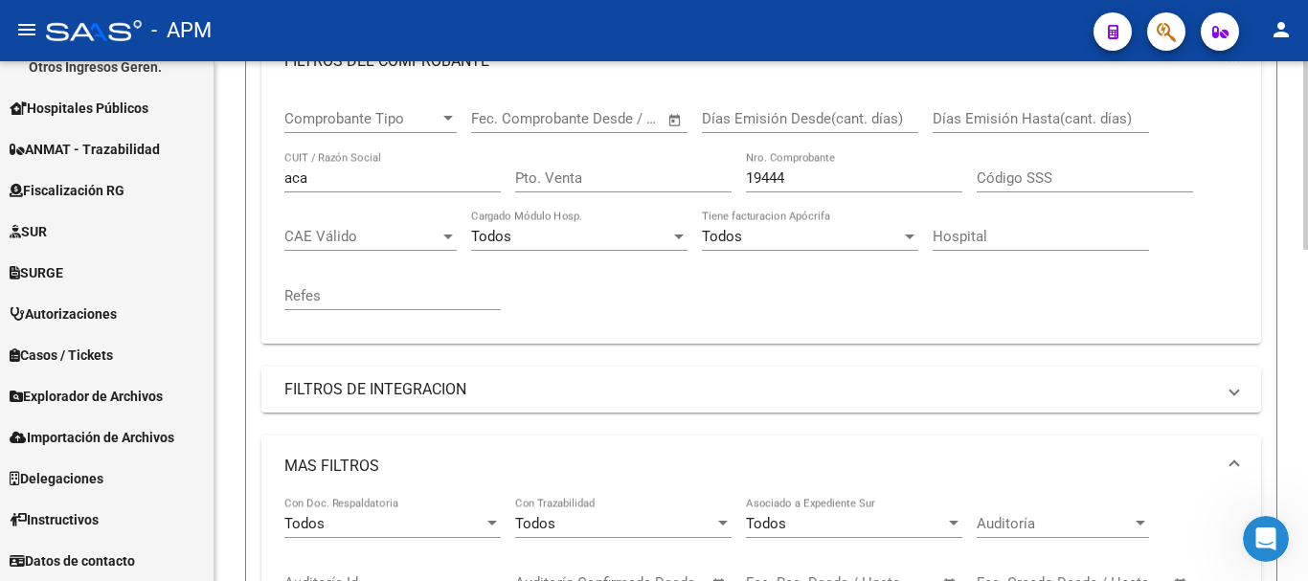
scroll to position [339, 0]
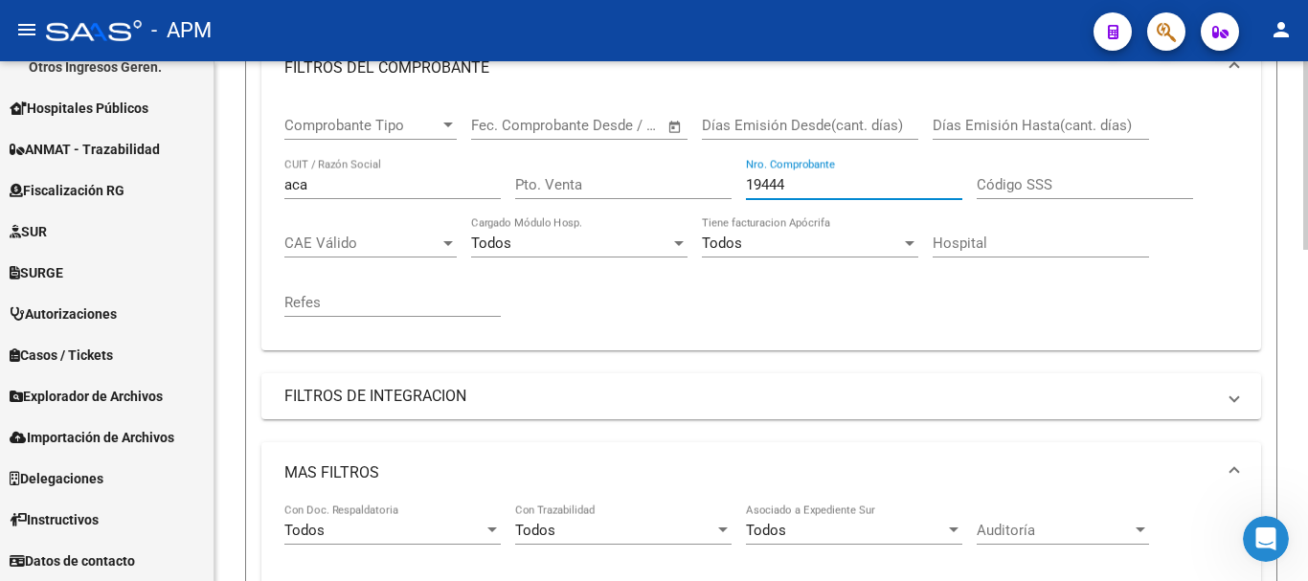
click at [798, 186] on input "19444" at bounding box center [854, 184] width 216 height 17
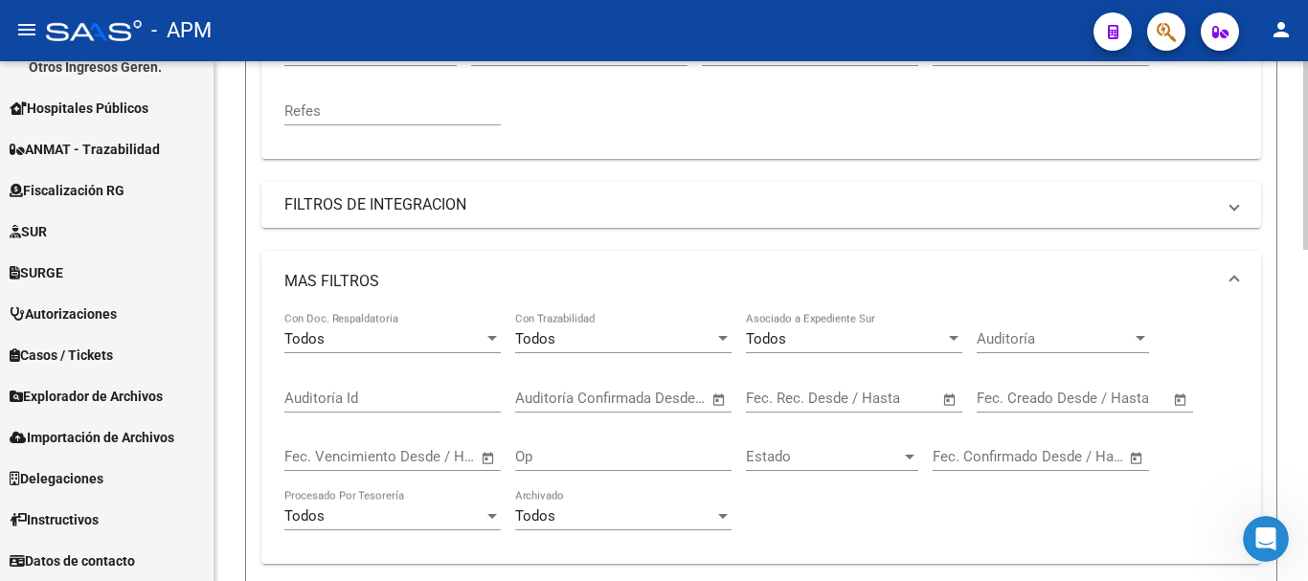
scroll to position [913, 0]
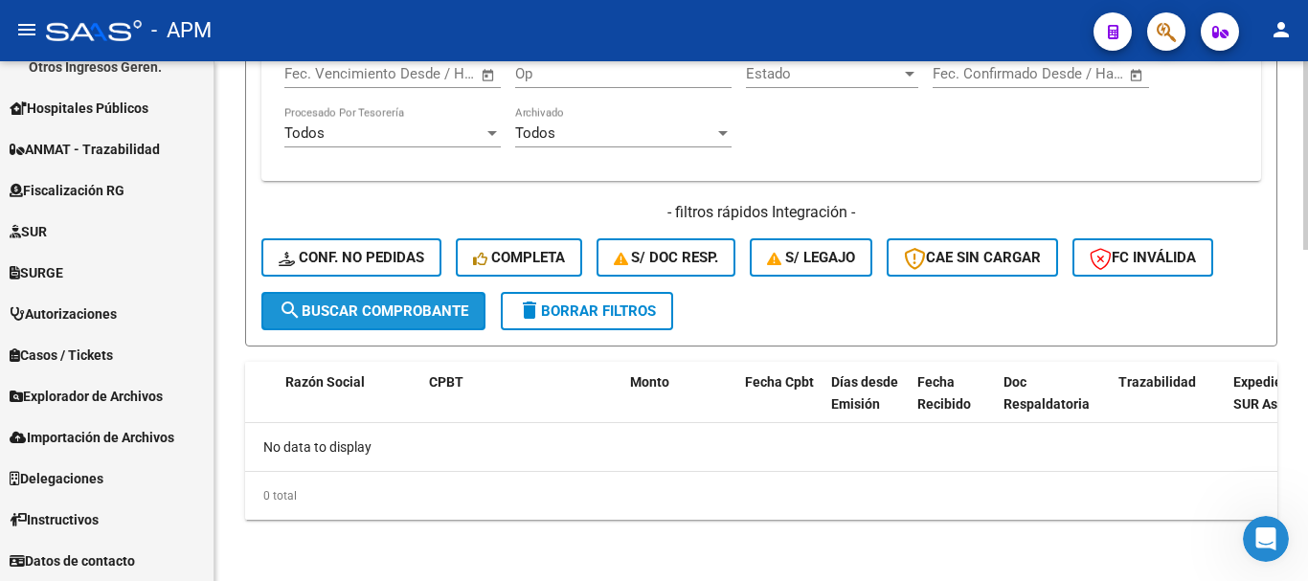
click at [395, 308] on span "search Buscar Comprobante" at bounding box center [374, 311] width 190 height 17
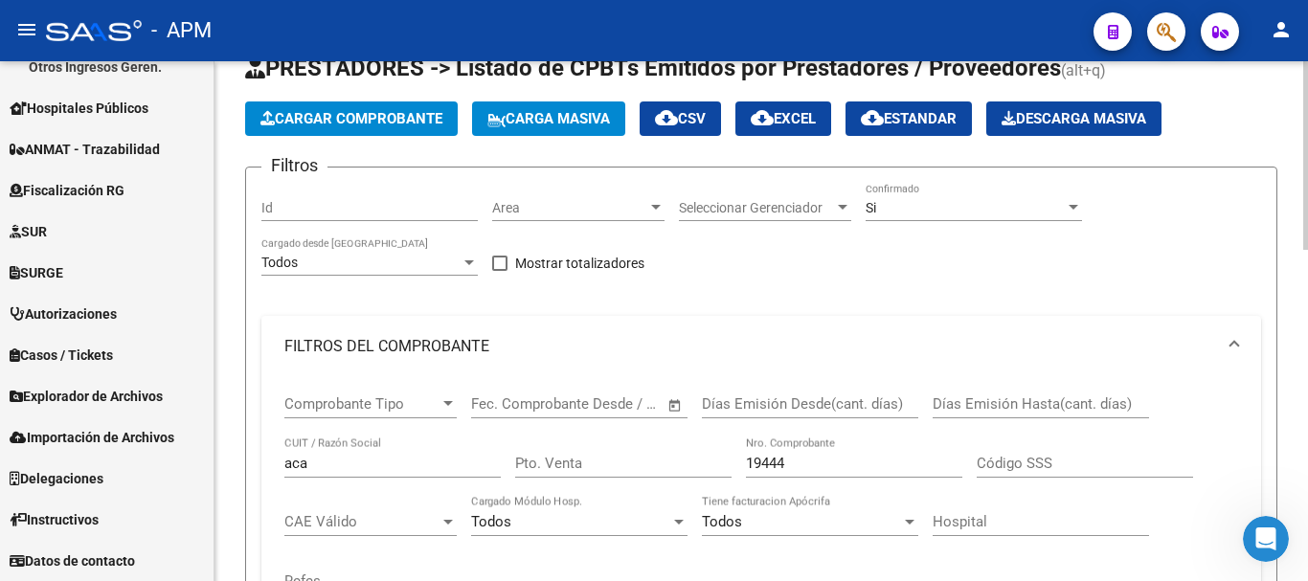
scroll to position [52, 0]
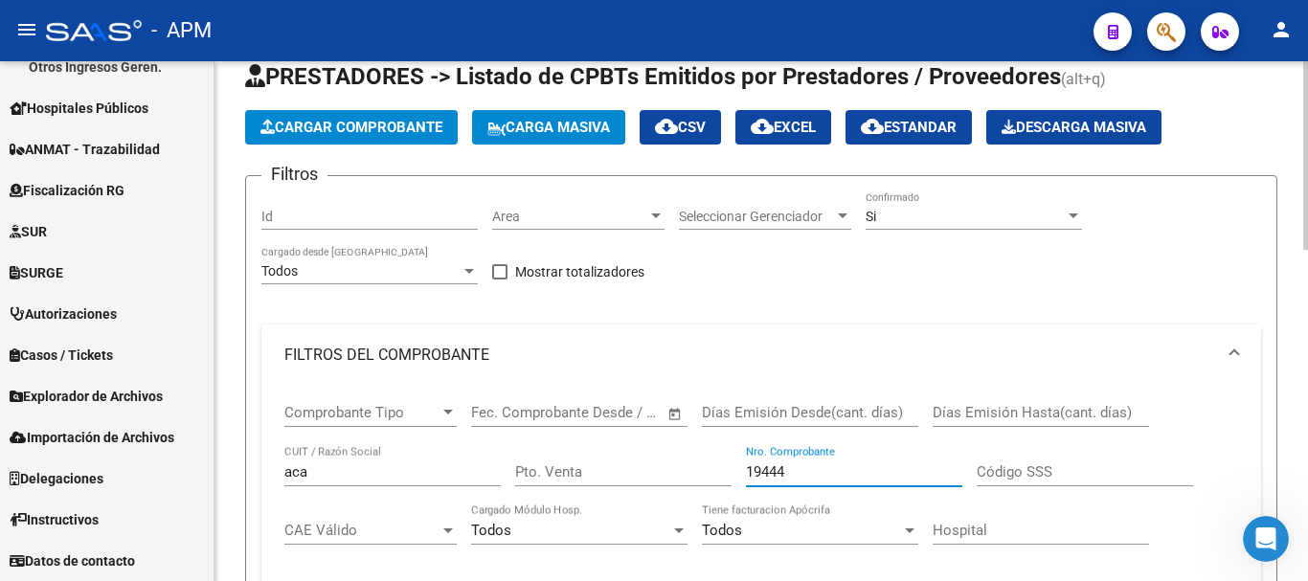
click at [802, 472] on input "19444" at bounding box center [854, 471] width 216 height 17
type input "1"
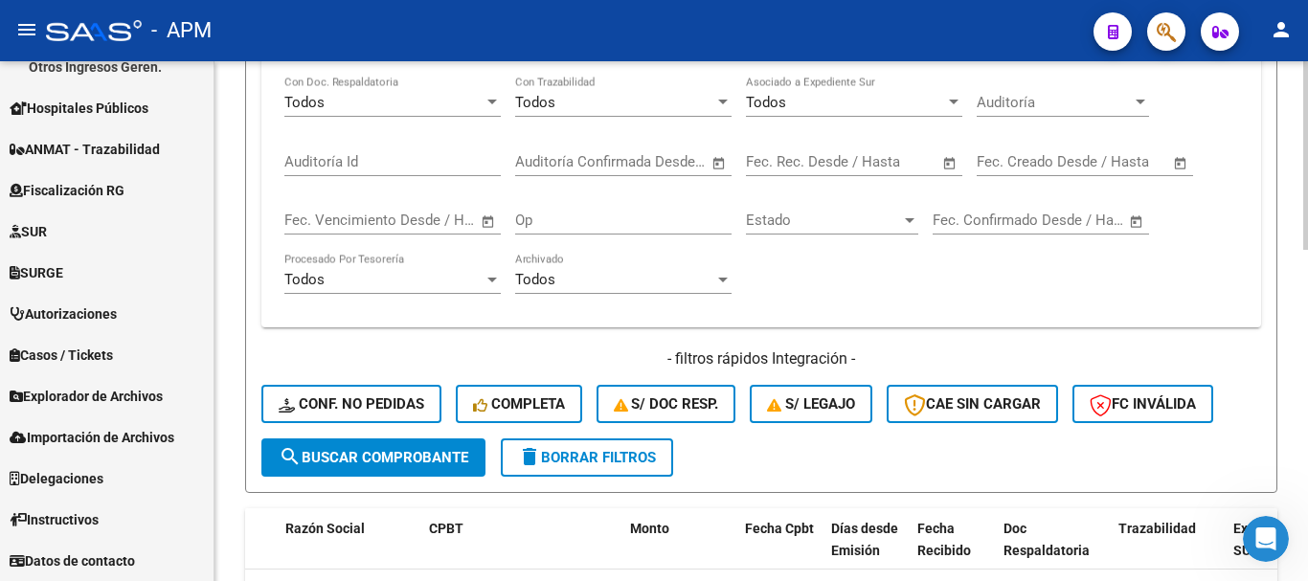
scroll to position [780, 0]
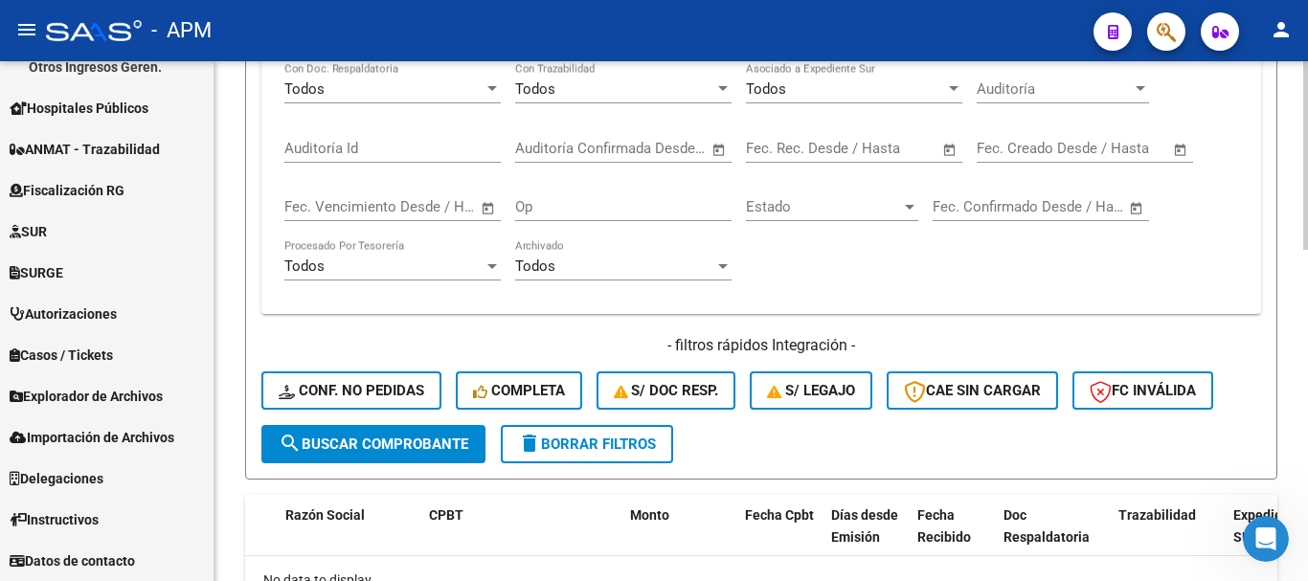
click at [1307, 484] on div at bounding box center [1305, 439] width 5 height 189
click at [430, 449] on span "search Buscar Comprobante" at bounding box center [374, 444] width 190 height 17
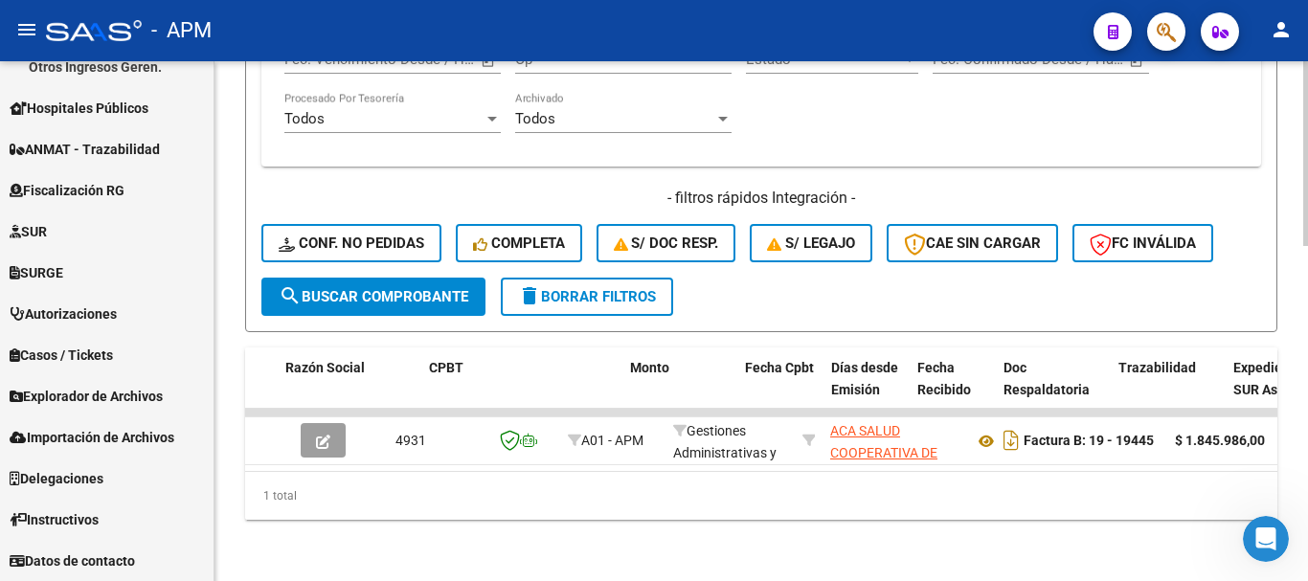
scroll to position [943, 0]
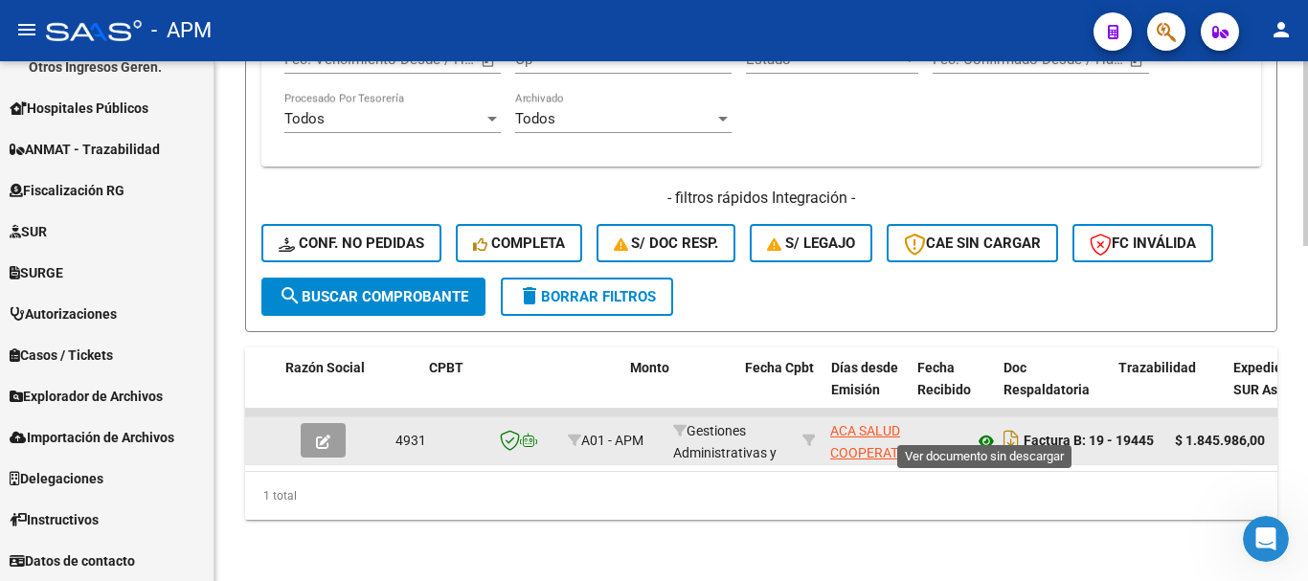
click at [981, 430] on icon at bounding box center [986, 441] width 25 height 23
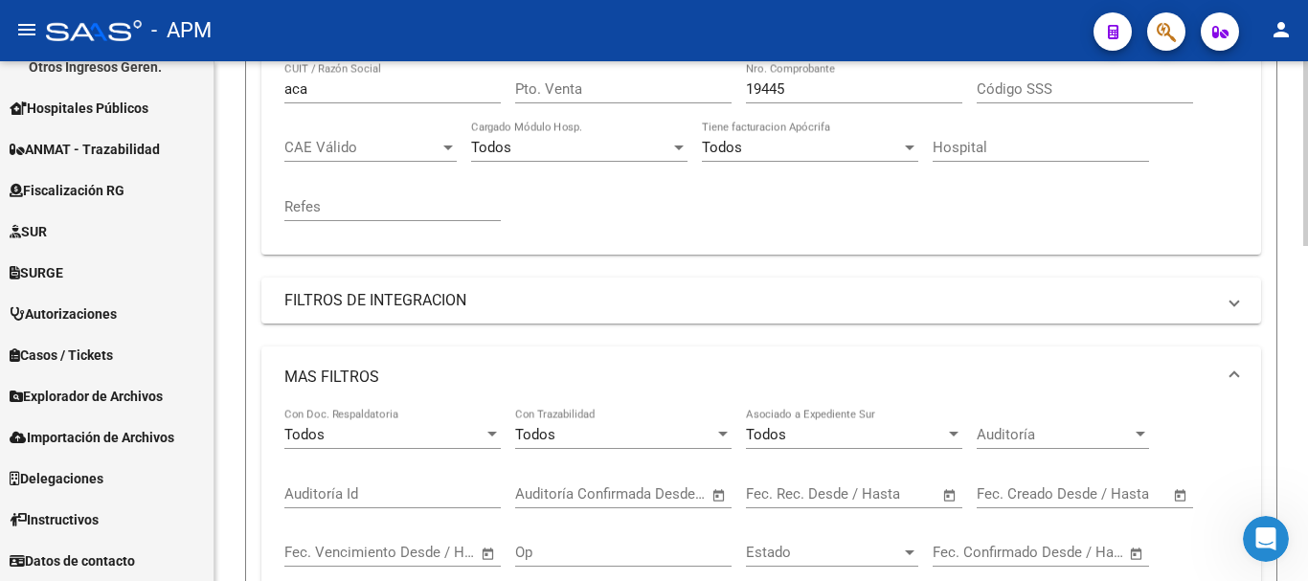
scroll to position [369, 0]
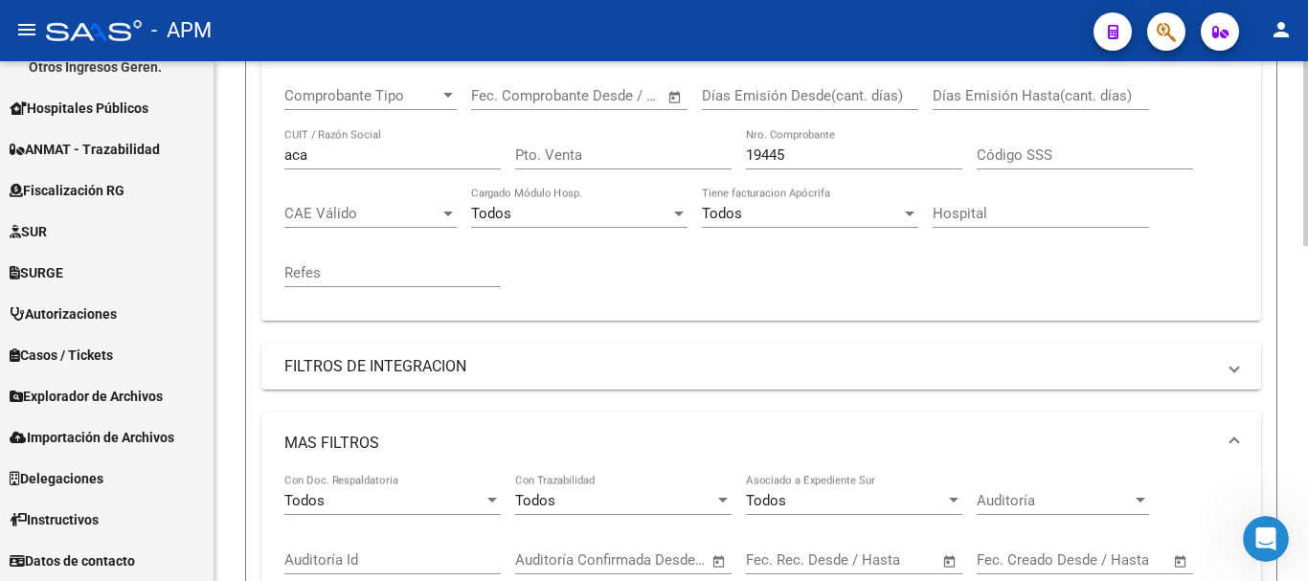
click at [803, 151] on input "19445" at bounding box center [854, 155] width 216 height 17
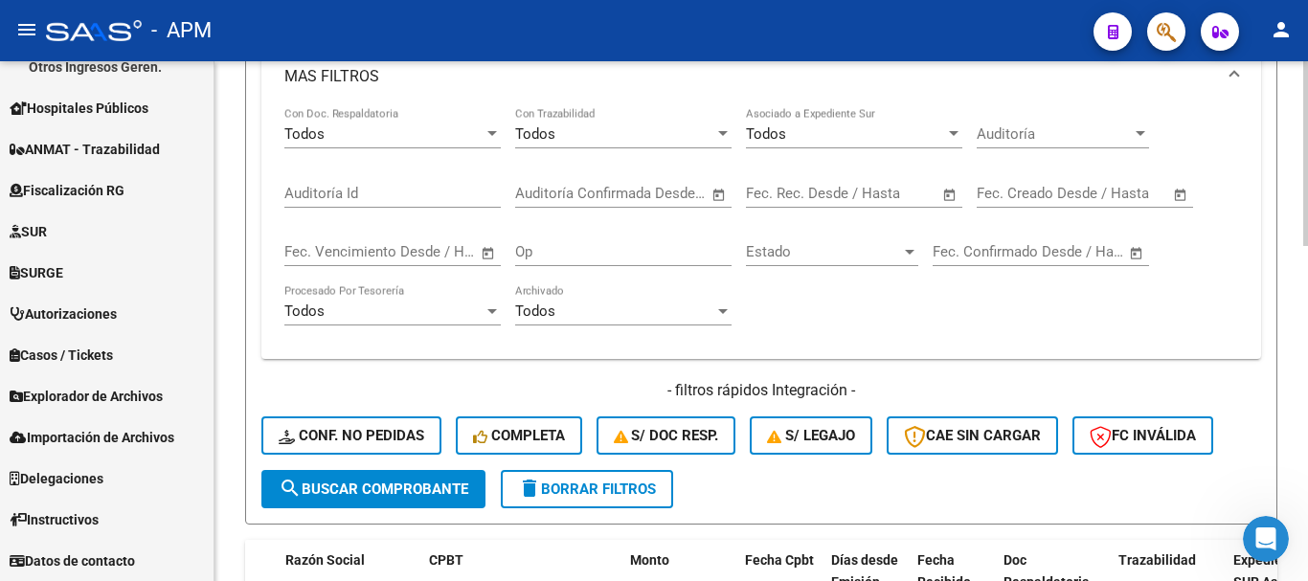
scroll to position [759, 0]
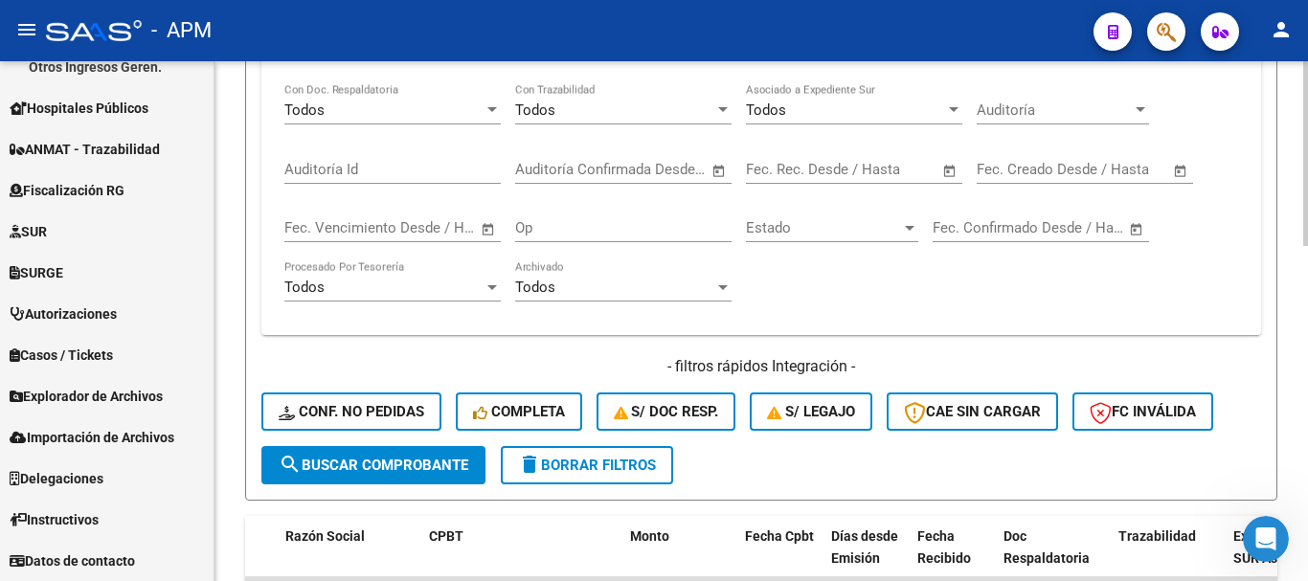
click at [1300, 459] on div "Video tutorial PRESTADORES -> Listado de CPBTs Emitidos por Prestadores / Prove…" at bounding box center [763, 26] width 1098 height 1448
click at [453, 475] on button "search Buscar Comprobante" at bounding box center [373, 465] width 224 height 38
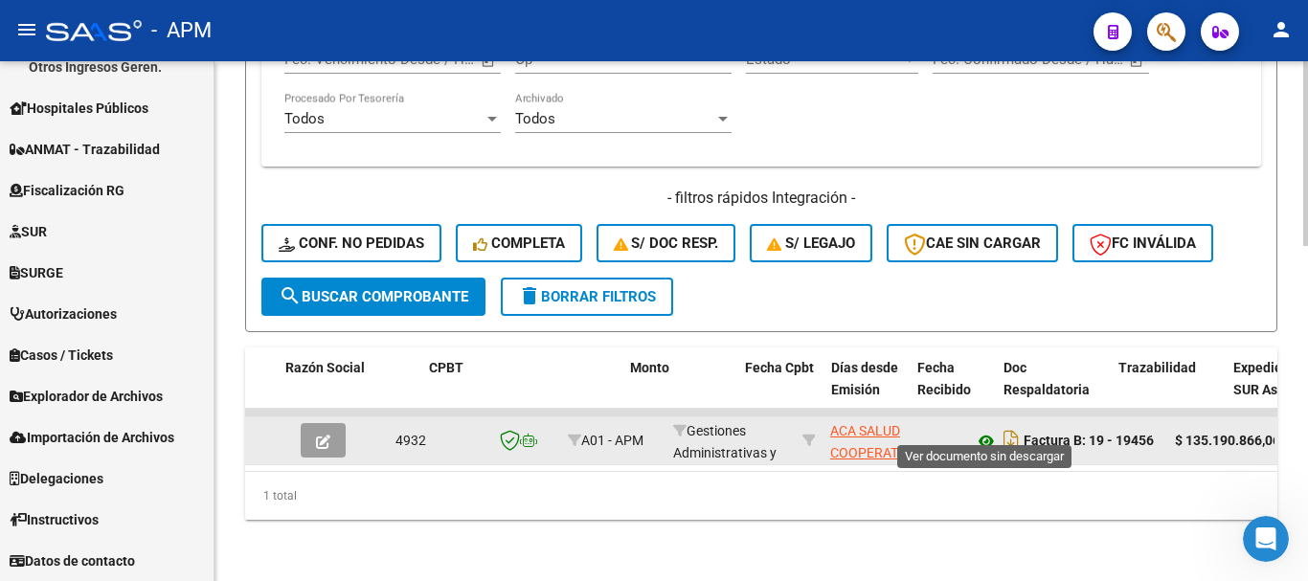
click at [981, 430] on icon at bounding box center [986, 441] width 25 height 23
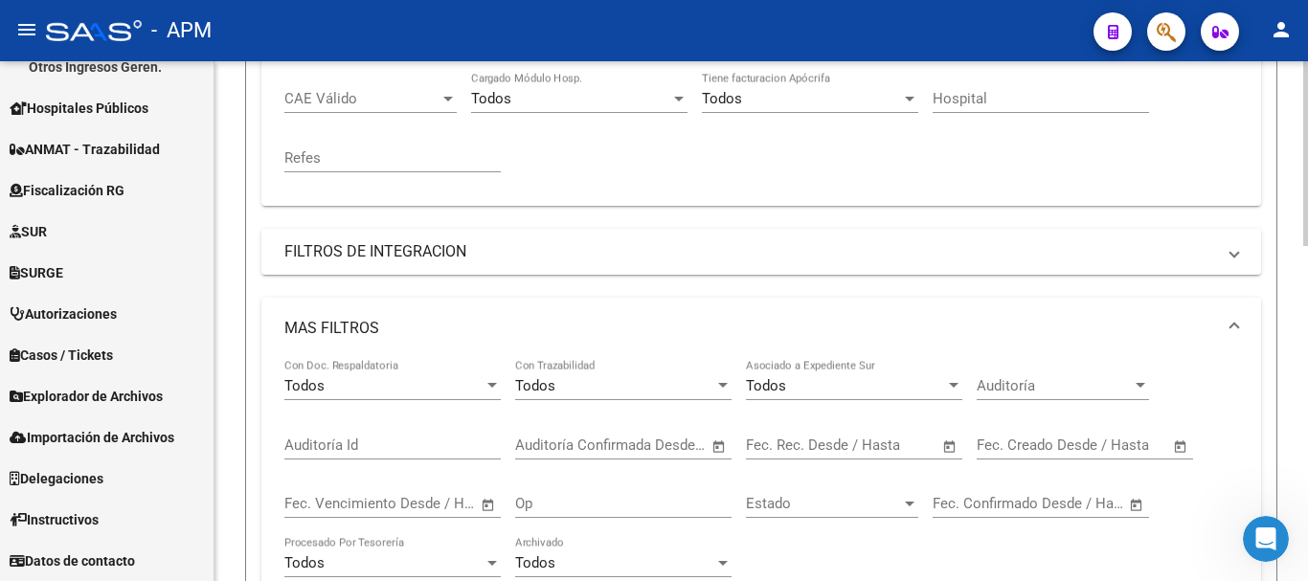
scroll to position [369, 0]
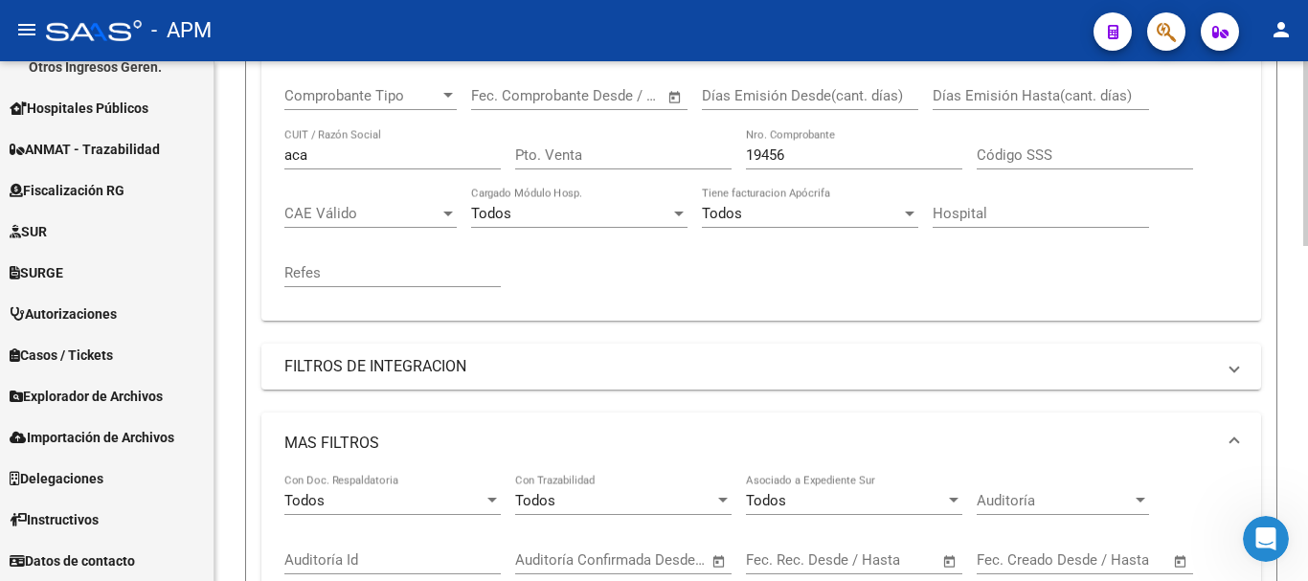
click at [792, 162] on input "19456" at bounding box center [854, 155] width 216 height 17
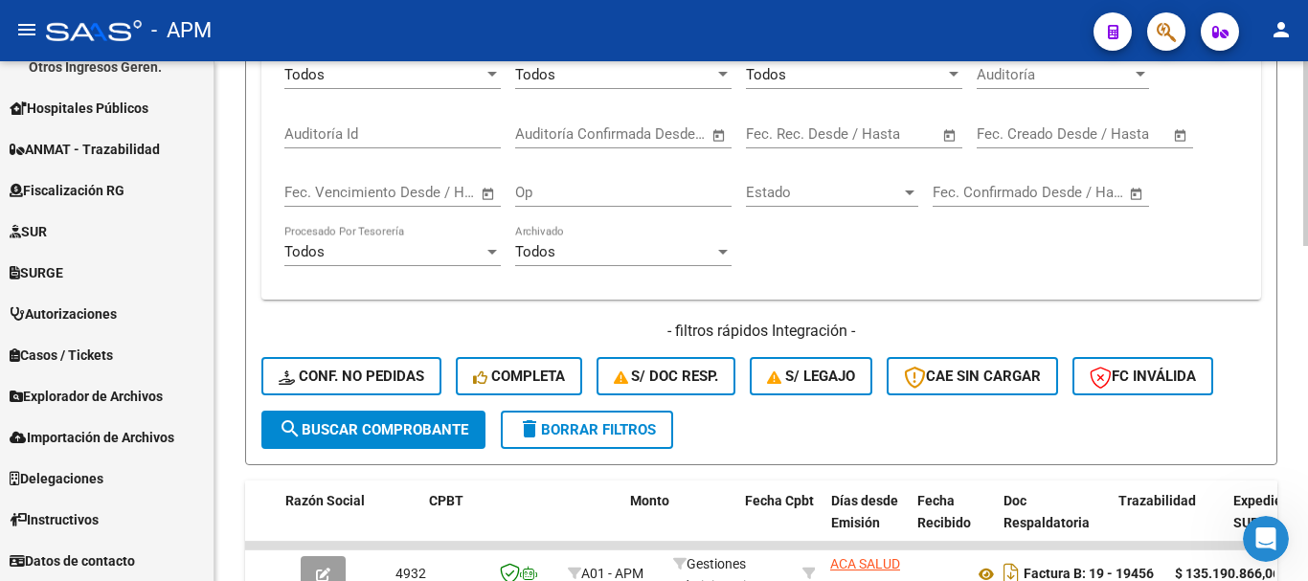
scroll to position [826, 0]
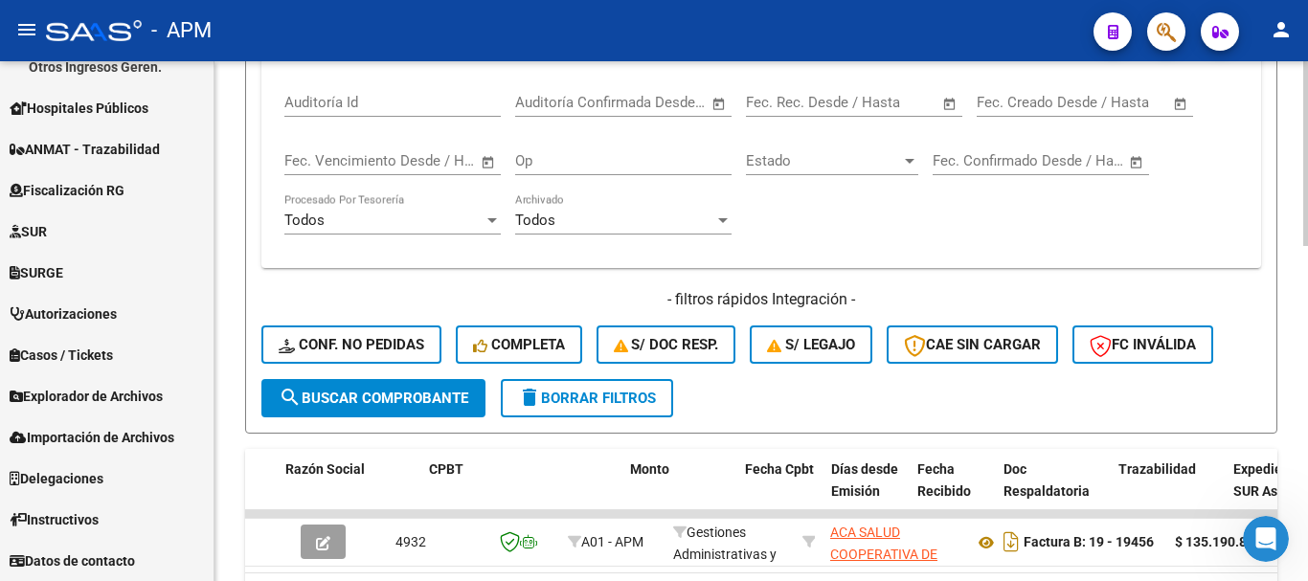
click at [418, 395] on span "search Buscar Comprobante" at bounding box center [374, 398] width 190 height 17
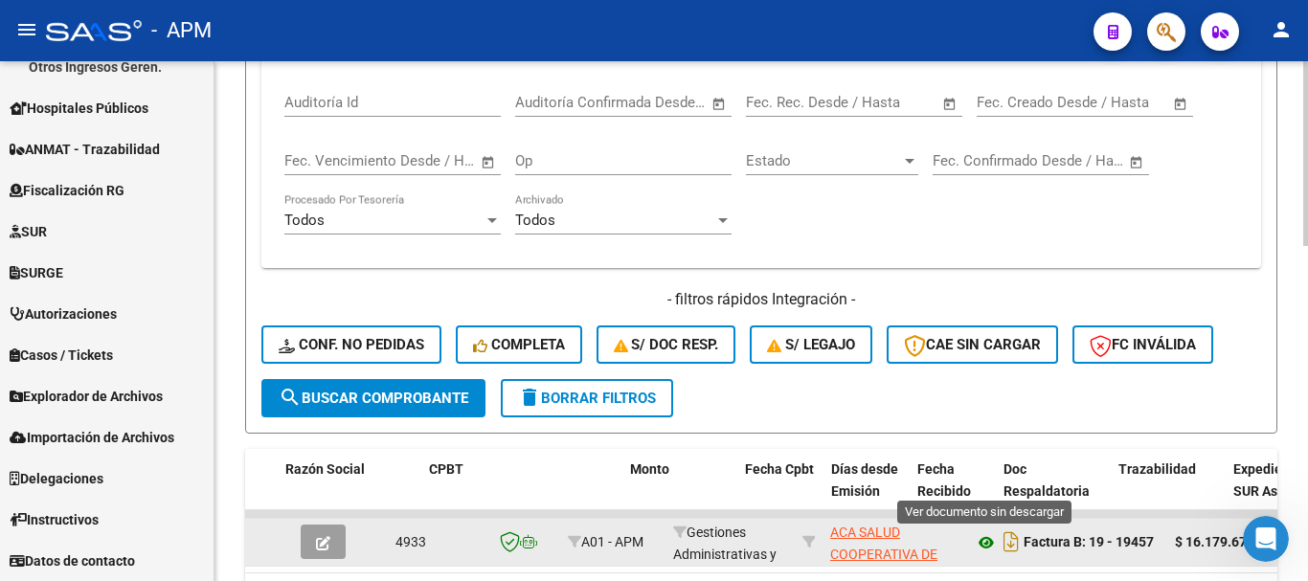
click at [981, 533] on icon at bounding box center [986, 542] width 25 height 23
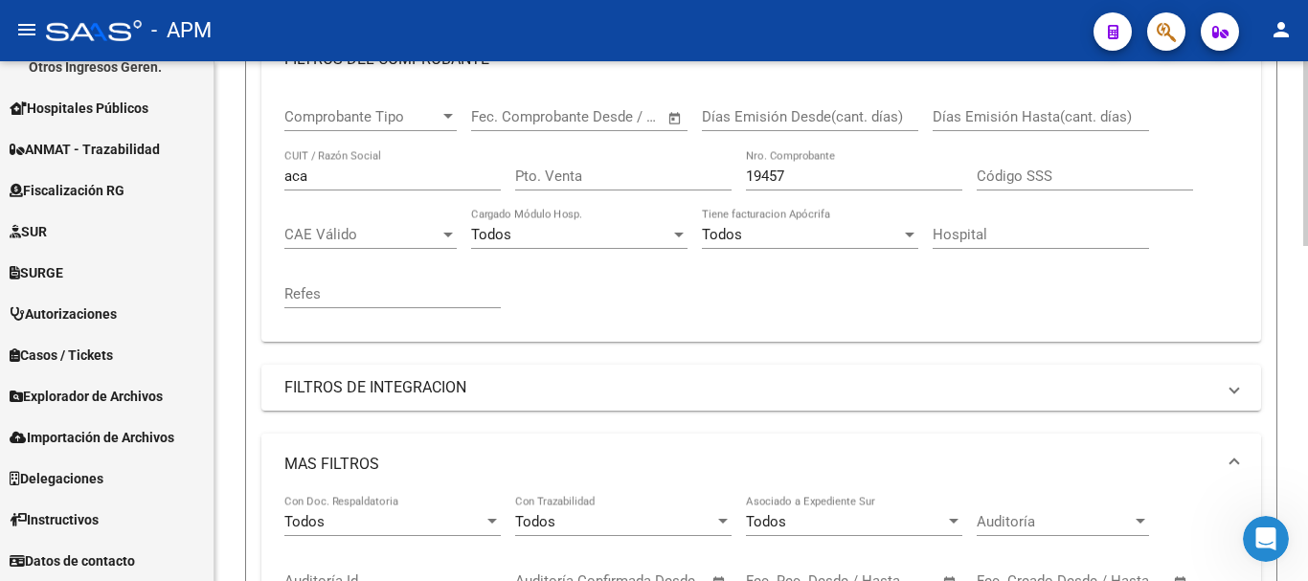
scroll to position [252, 0]
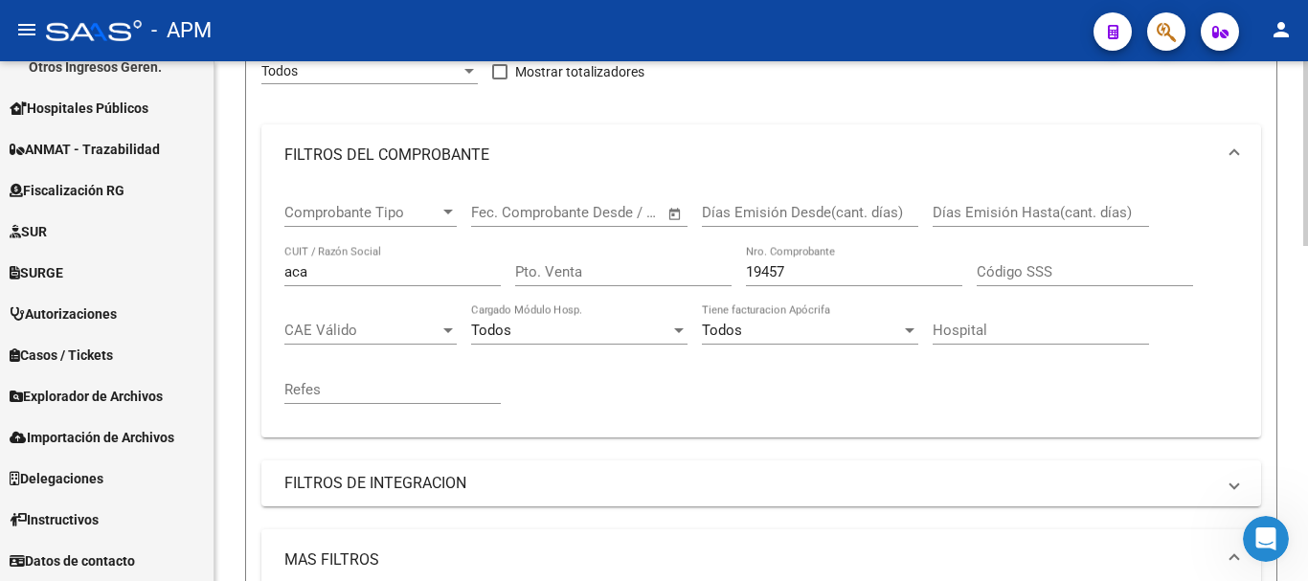
click at [796, 272] on input "19457" at bounding box center [854, 271] width 216 height 17
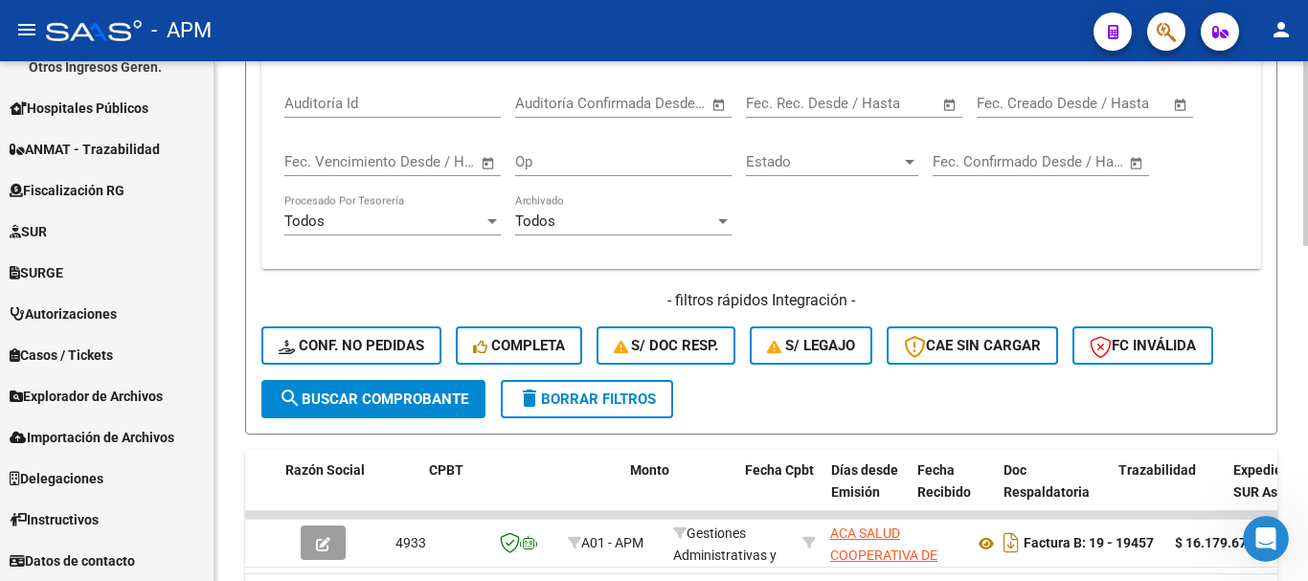
scroll to position [914, 0]
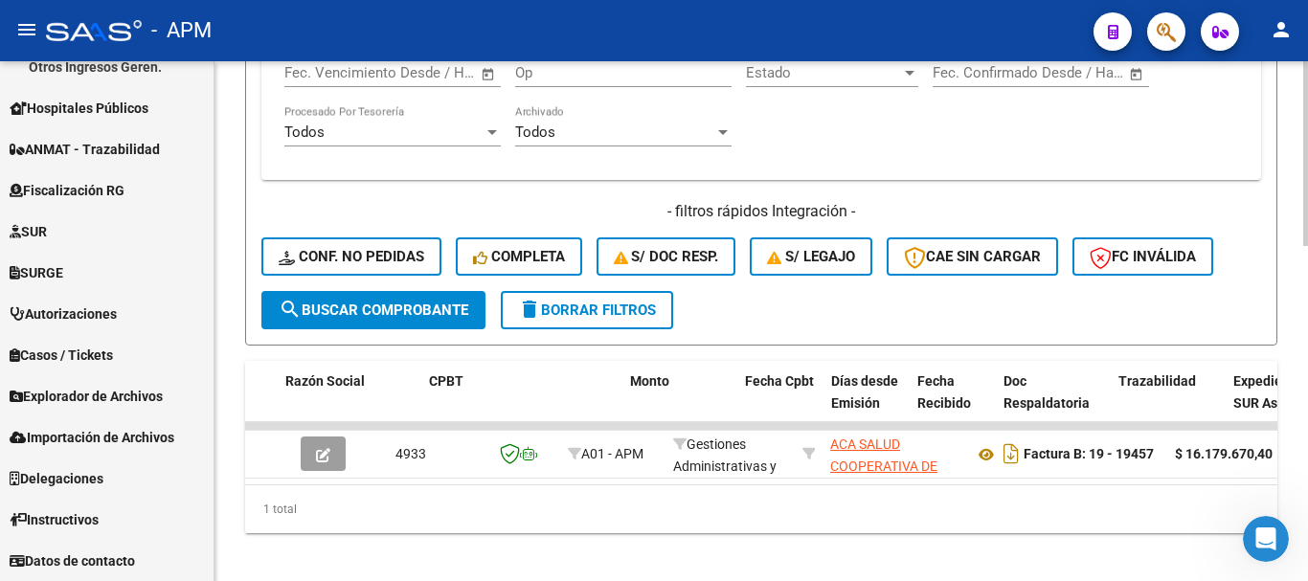
click at [1307, 534] on div at bounding box center [1305, 484] width 5 height 185
click at [430, 318] on span "search Buscar Comprobante" at bounding box center [374, 310] width 190 height 17
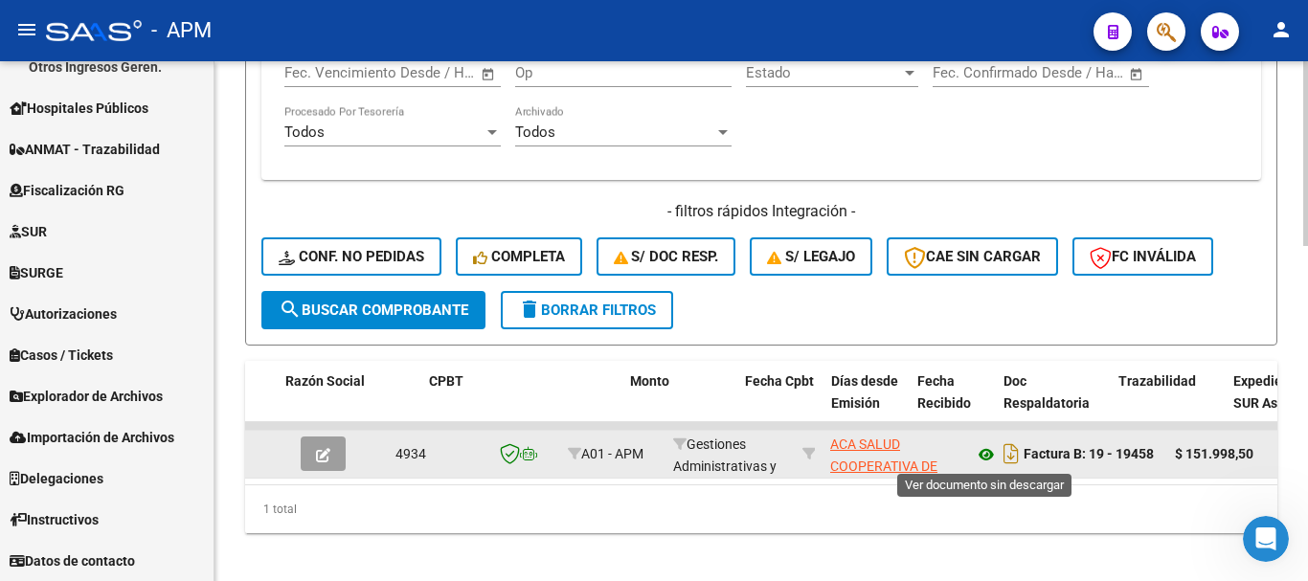
click at [981, 453] on icon at bounding box center [986, 454] width 25 height 23
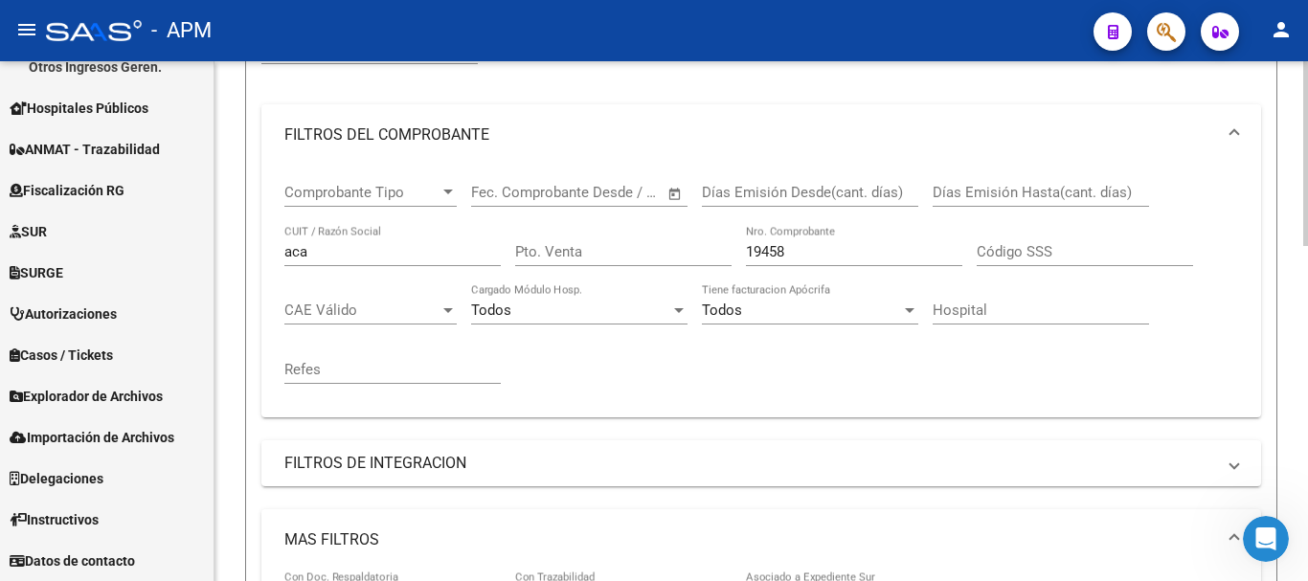
scroll to position [244, 0]
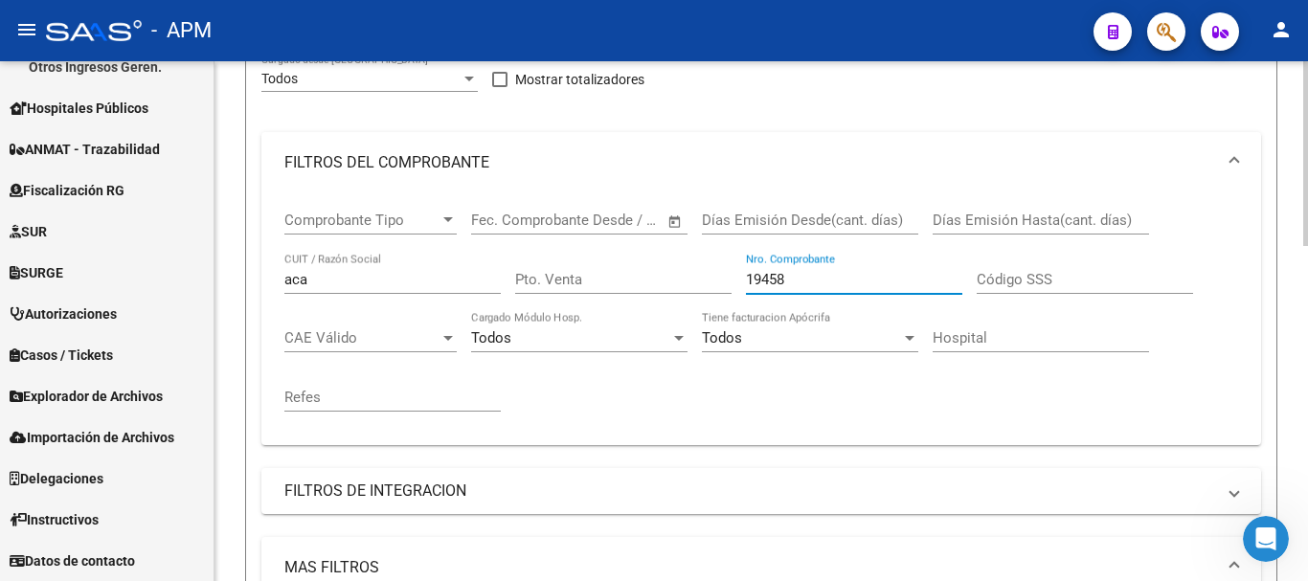
click at [795, 283] on input "19458" at bounding box center [854, 279] width 216 height 17
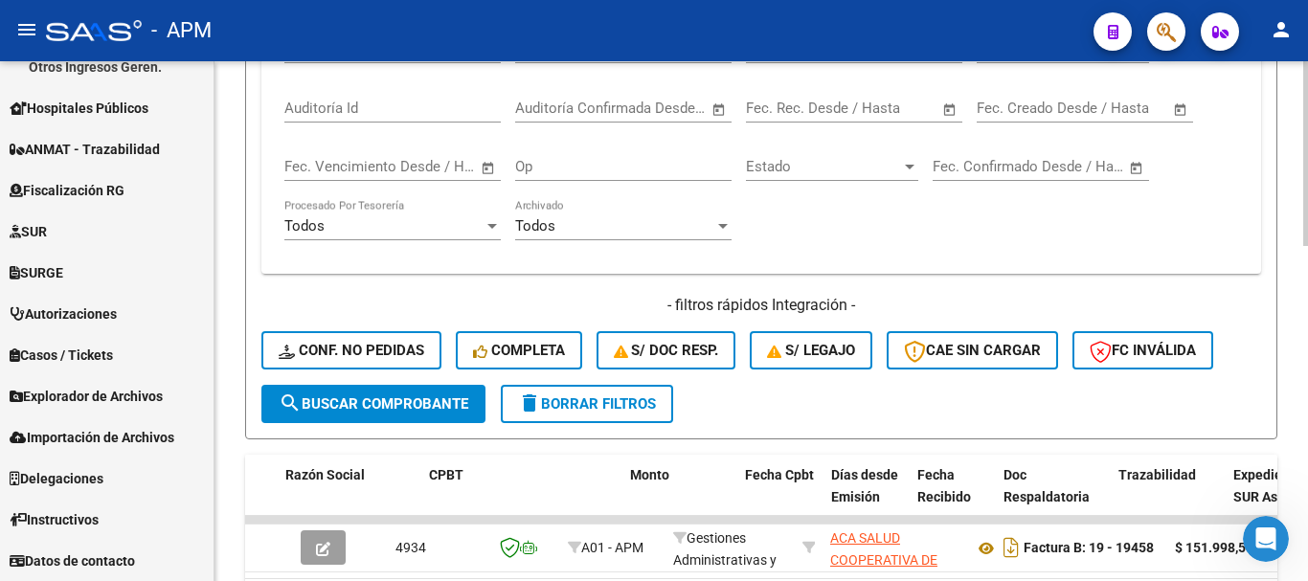
scroll to position [880, 0]
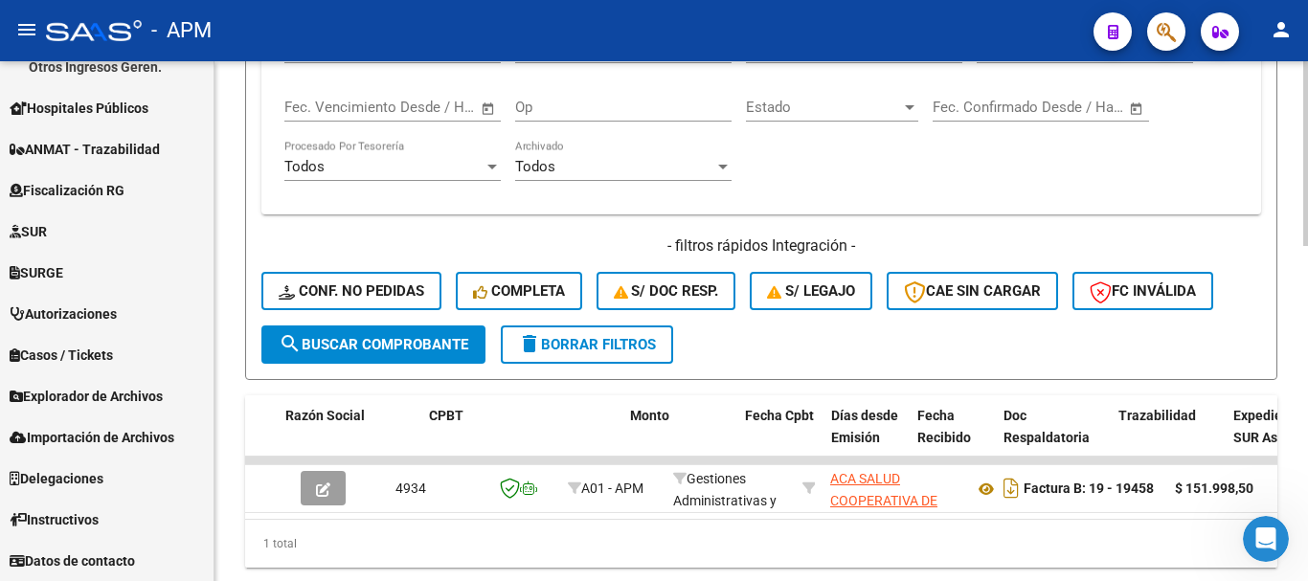
click at [1307, 478] on div at bounding box center [1305, 471] width 5 height 185
click at [445, 338] on span "search Buscar Comprobante" at bounding box center [374, 344] width 190 height 17
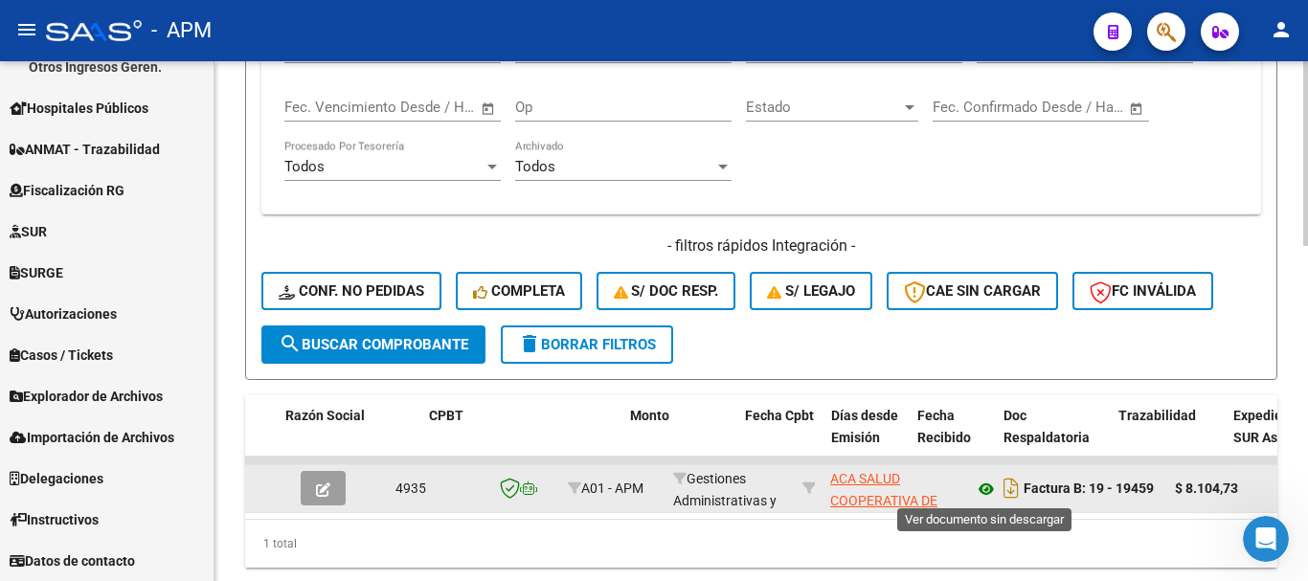
click at [986, 489] on icon at bounding box center [986, 489] width 25 height 23
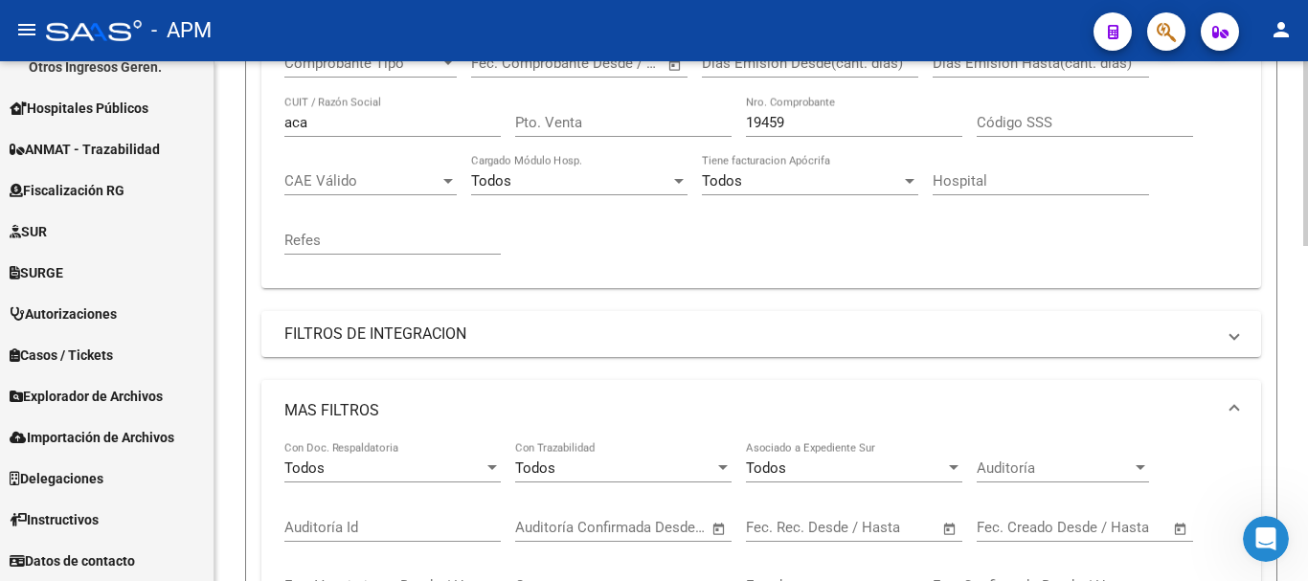
scroll to position [305, 0]
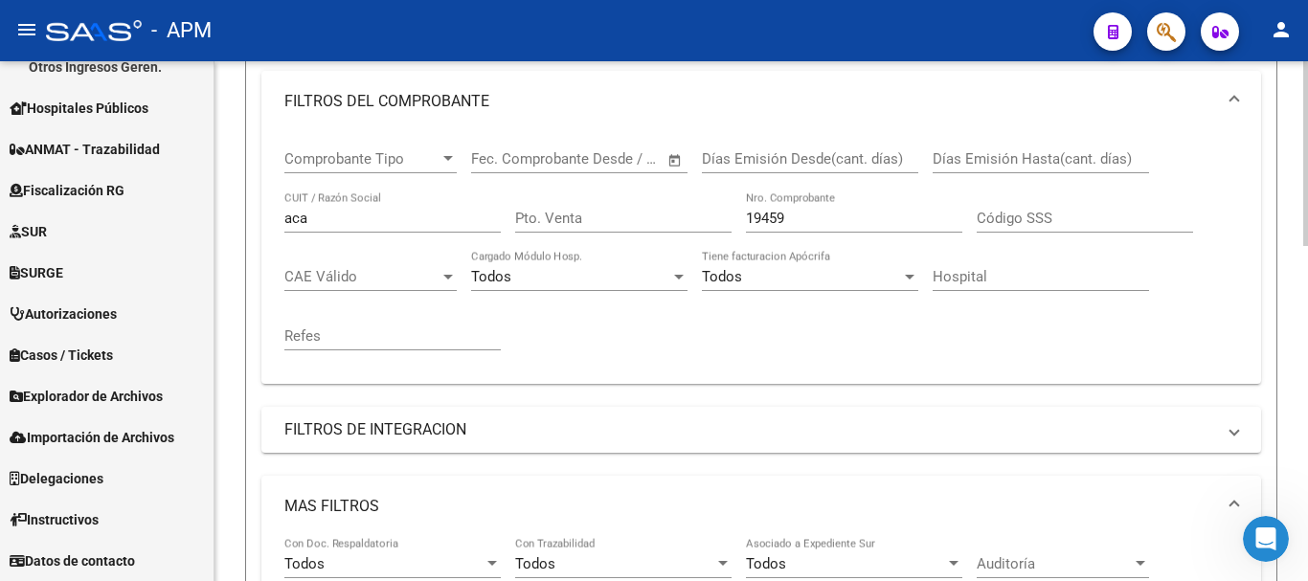
click at [808, 226] on input "19459" at bounding box center [854, 218] width 216 height 17
type input "1"
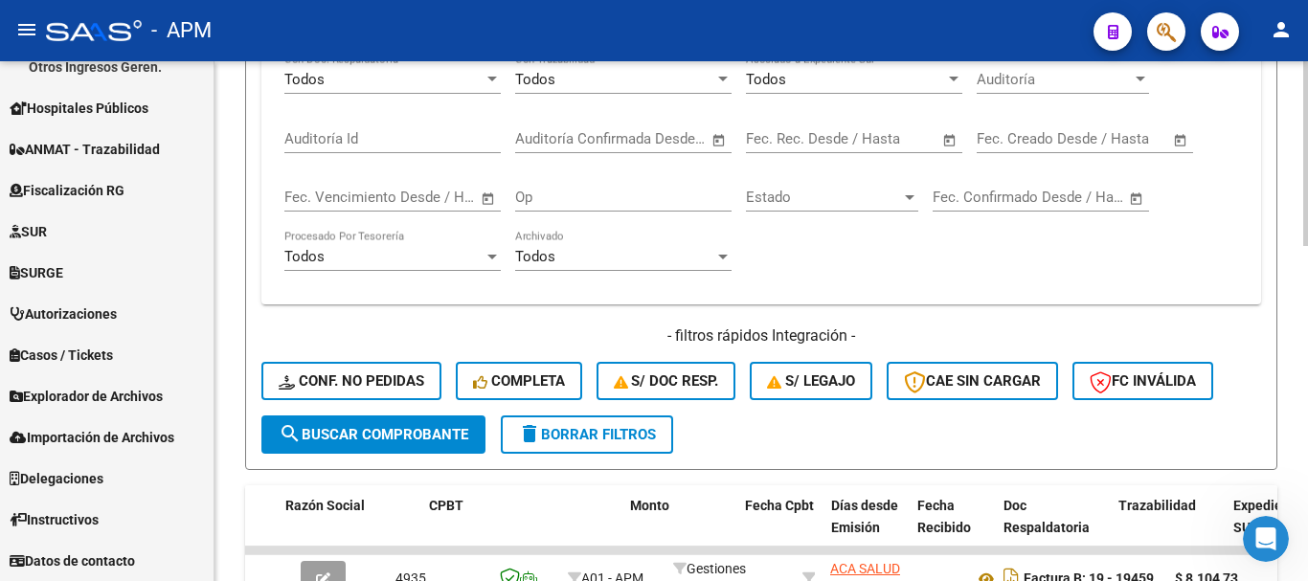
scroll to position [877, 0]
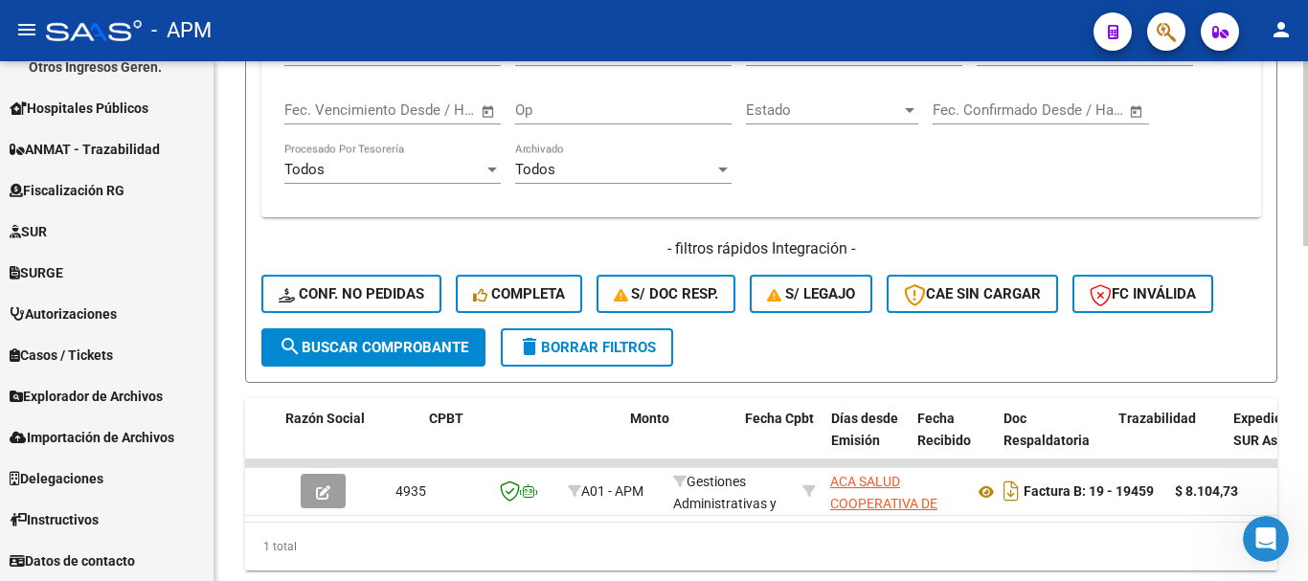
click at [463, 347] on span "search Buscar Comprobante" at bounding box center [374, 347] width 190 height 17
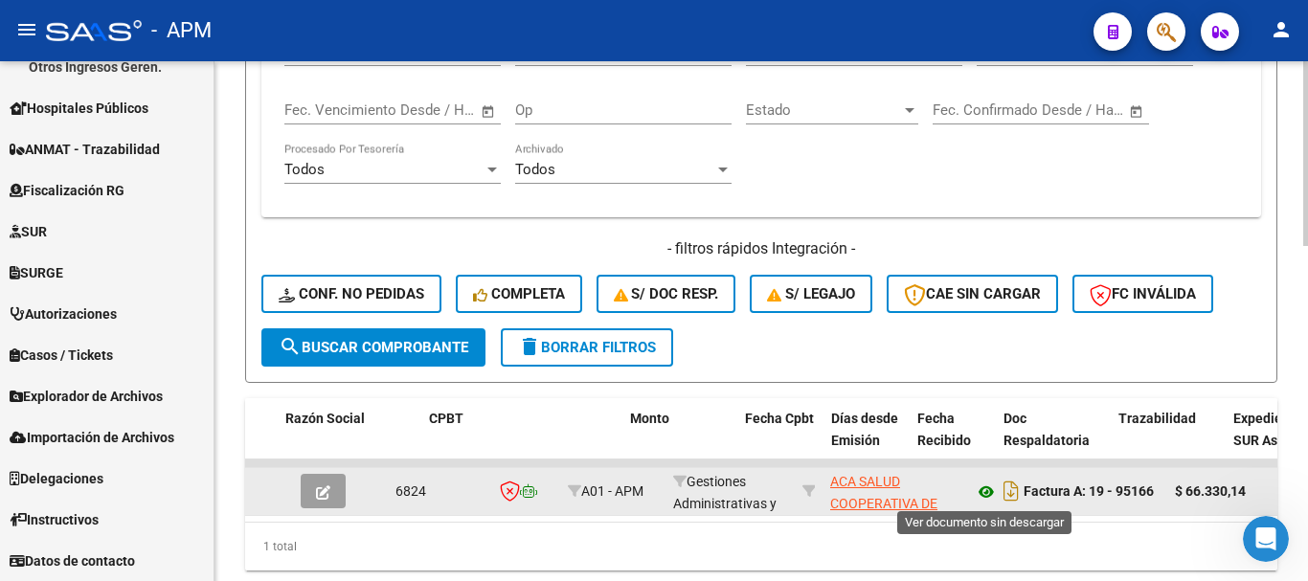
click at [984, 488] on icon at bounding box center [986, 492] width 25 height 23
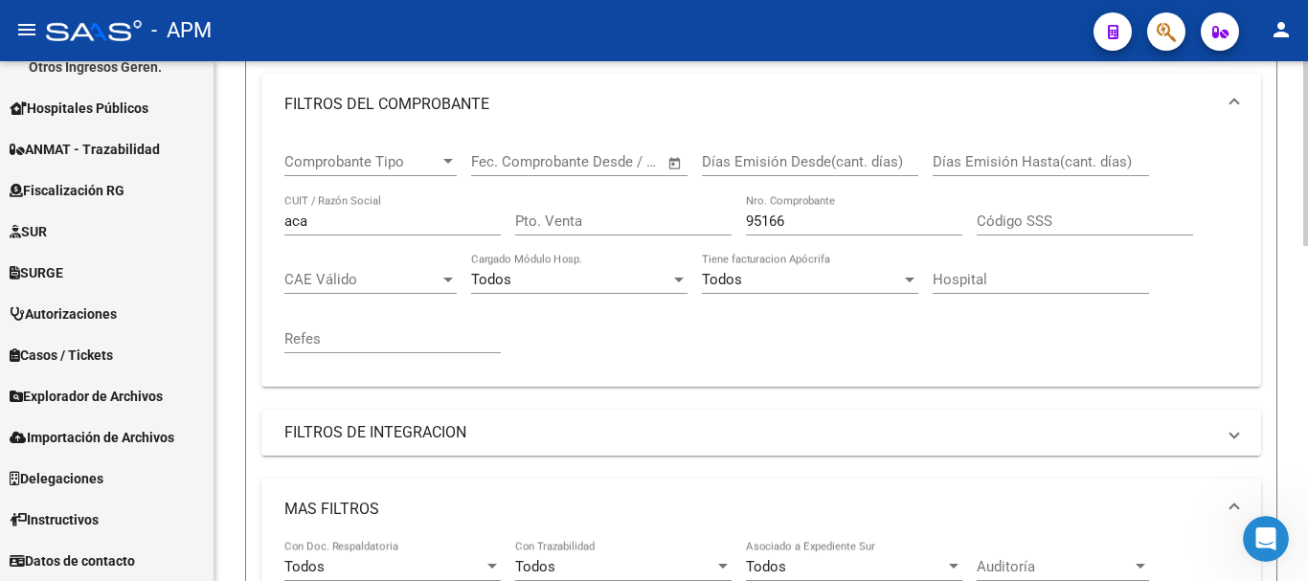
scroll to position [207, 0]
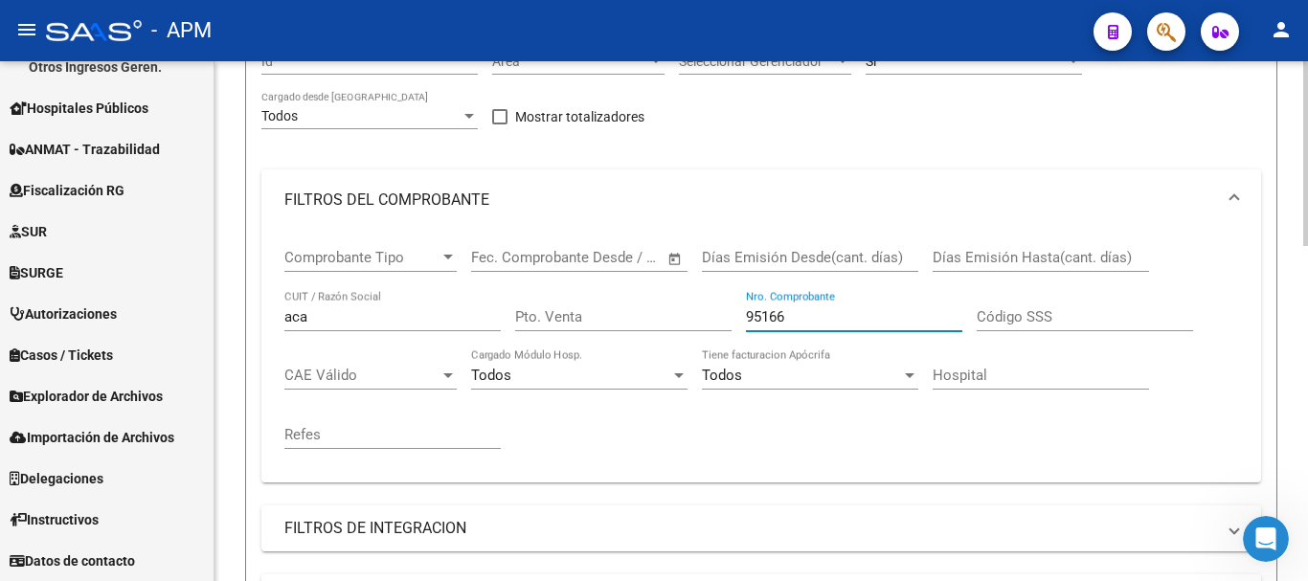
click at [800, 313] on input "95166" at bounding box center [854, 316] width 216 height 17
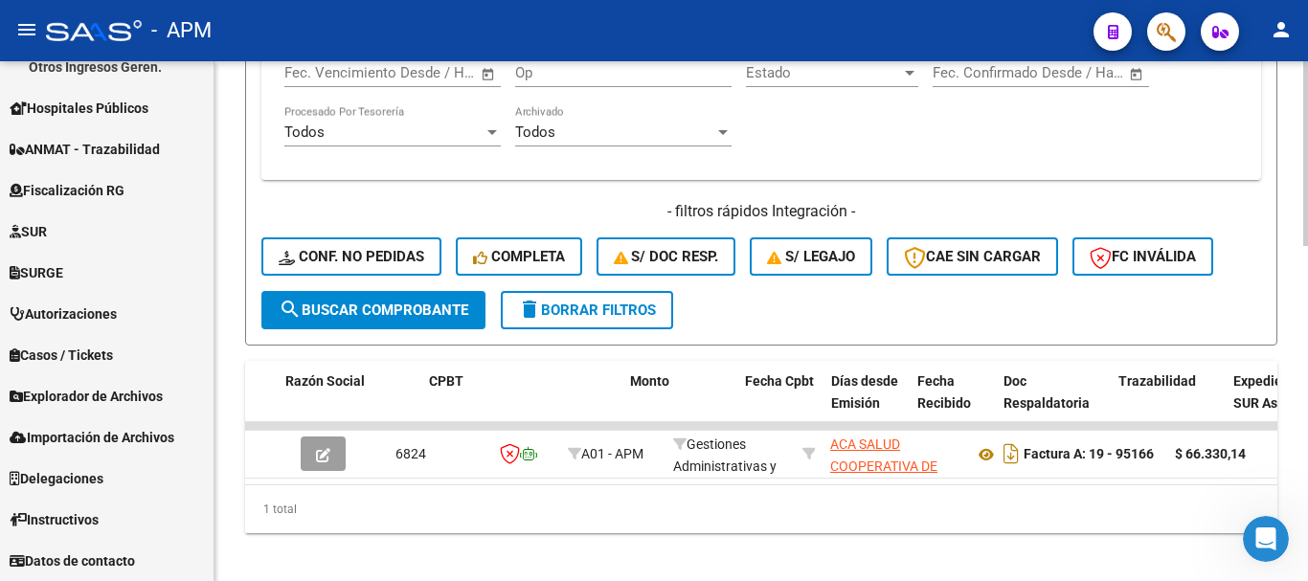
scroll to position [943, 0]
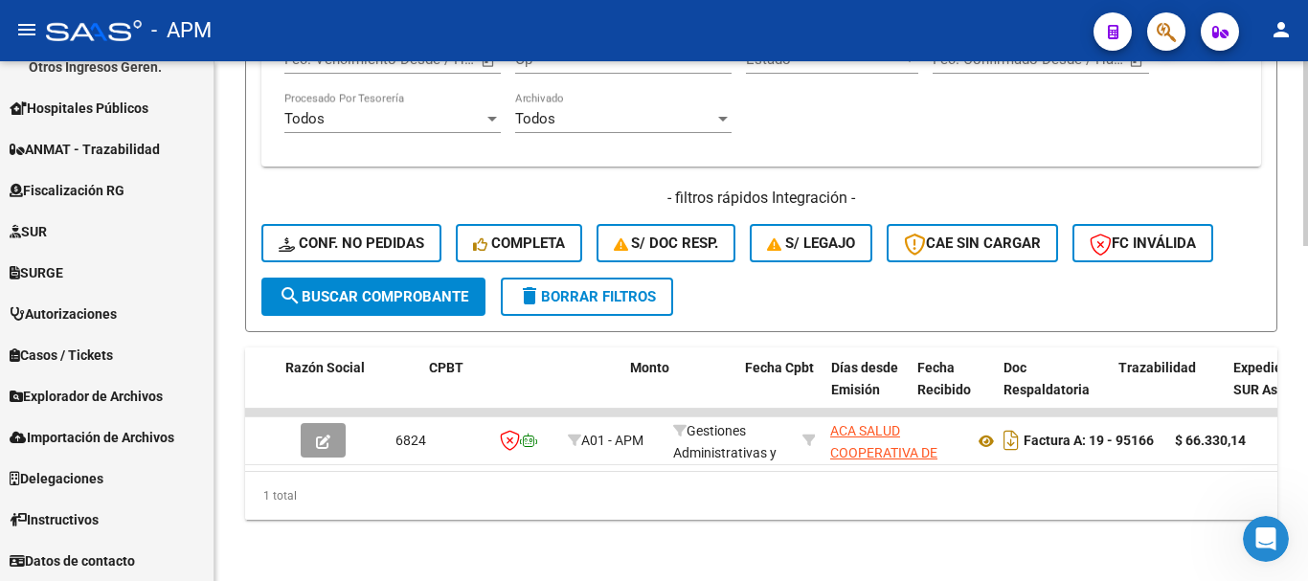
click at [374, 288] on span "search Buscar Comprobante" at bounding box center [374, 296] width 190 height 17
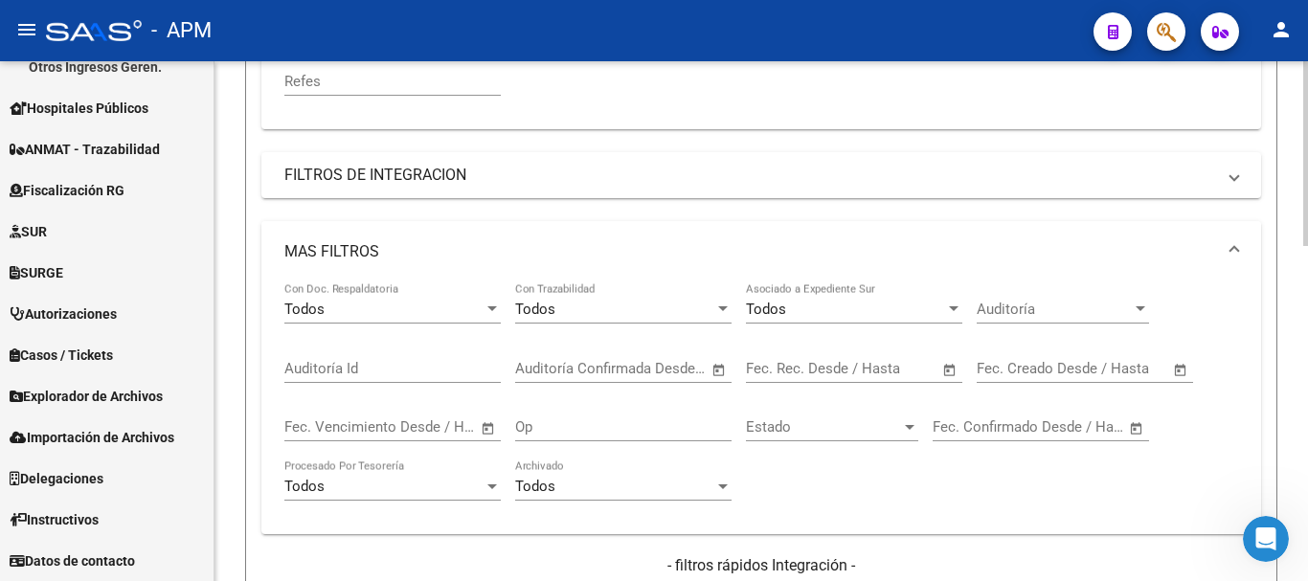
scroll to position [273, 0]
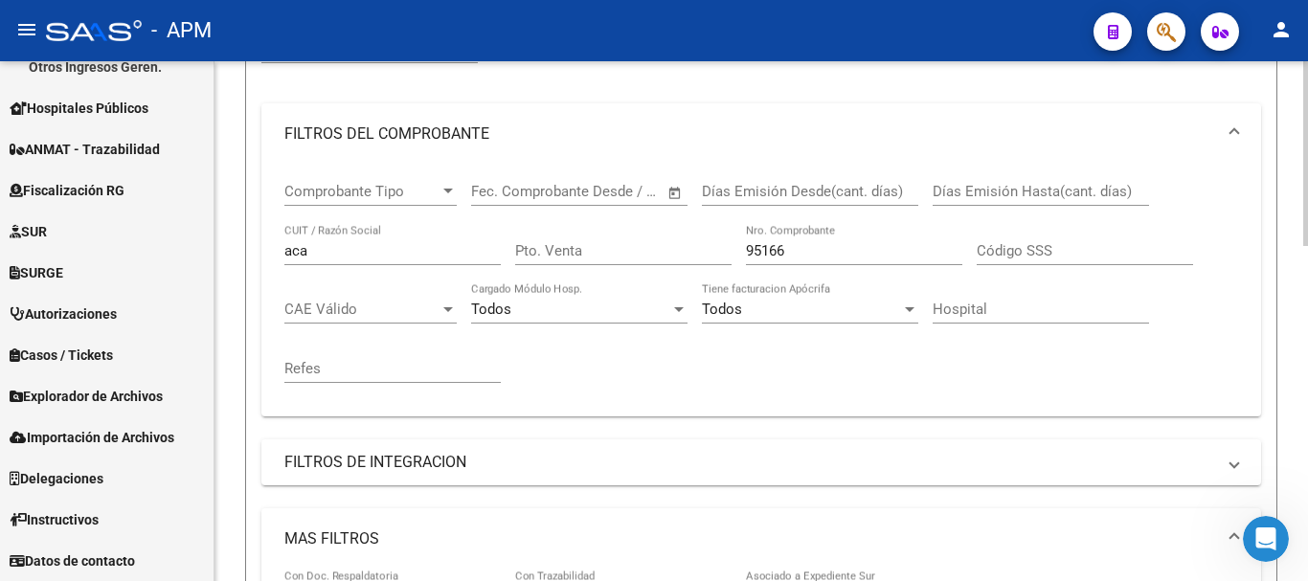
click at [796, 249] on input "95166" at bounding box center [854, 250] width 216 height 17
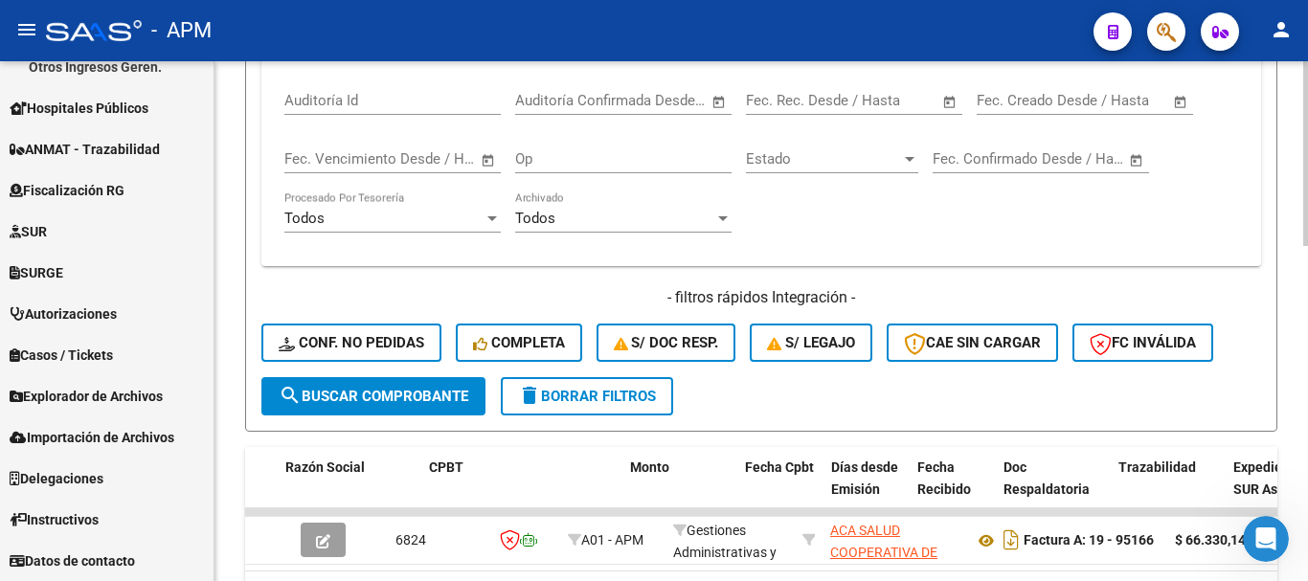
click at [1307, 475] on div at bounding box center [1305, 452] width 5 height 185
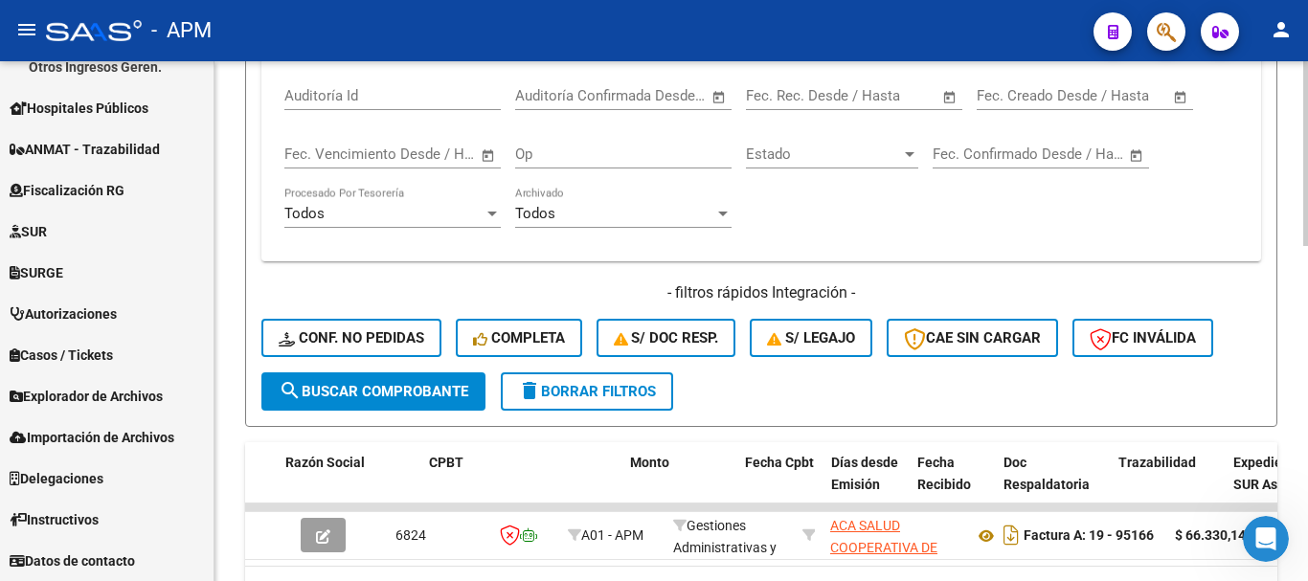
click at [453, 383] on span "search Buscar Comprobante" at bounding box center [374, 391] width 190 height 17
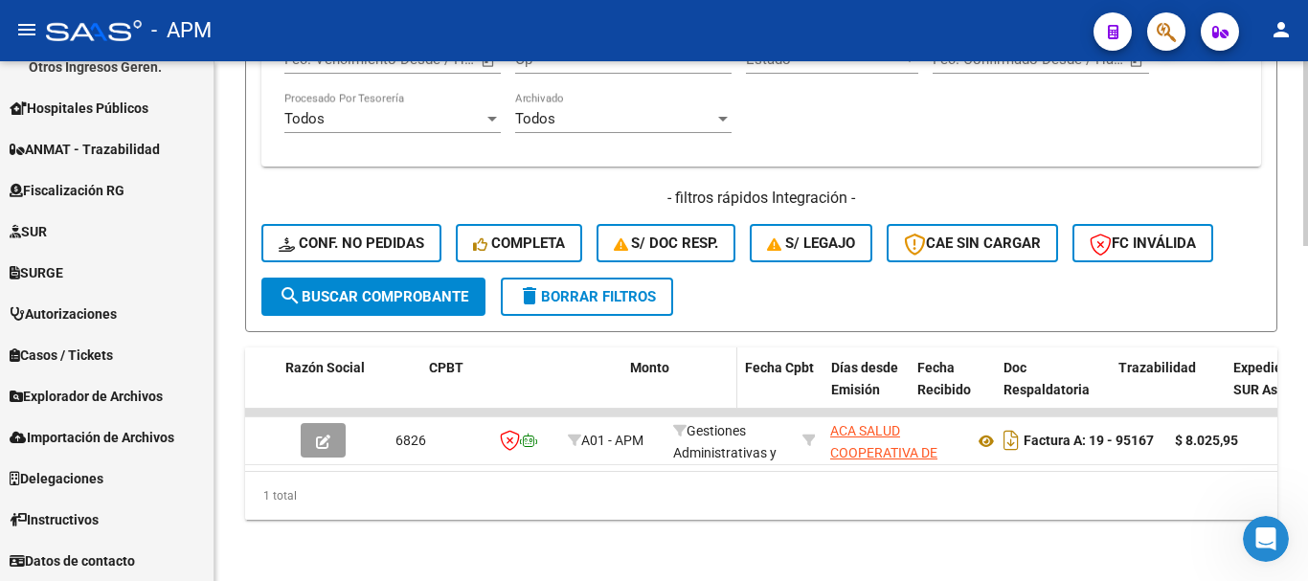
scroll to position [943, 0]
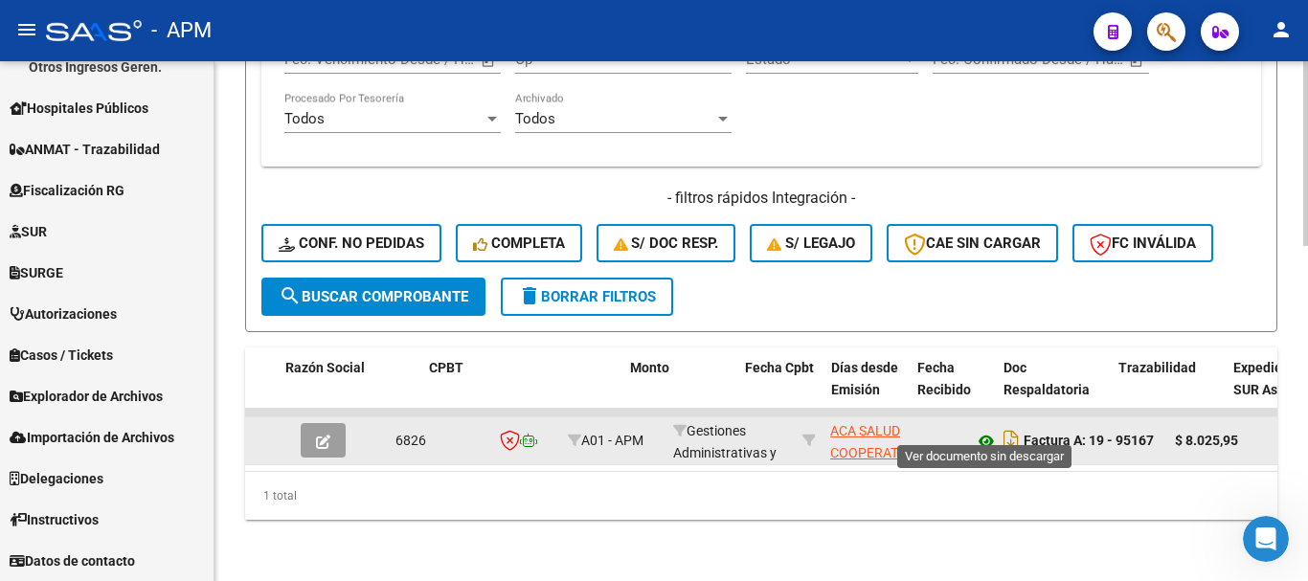
click at [982, 430] on icon at bounding box center [986, 441] width 25 height 23
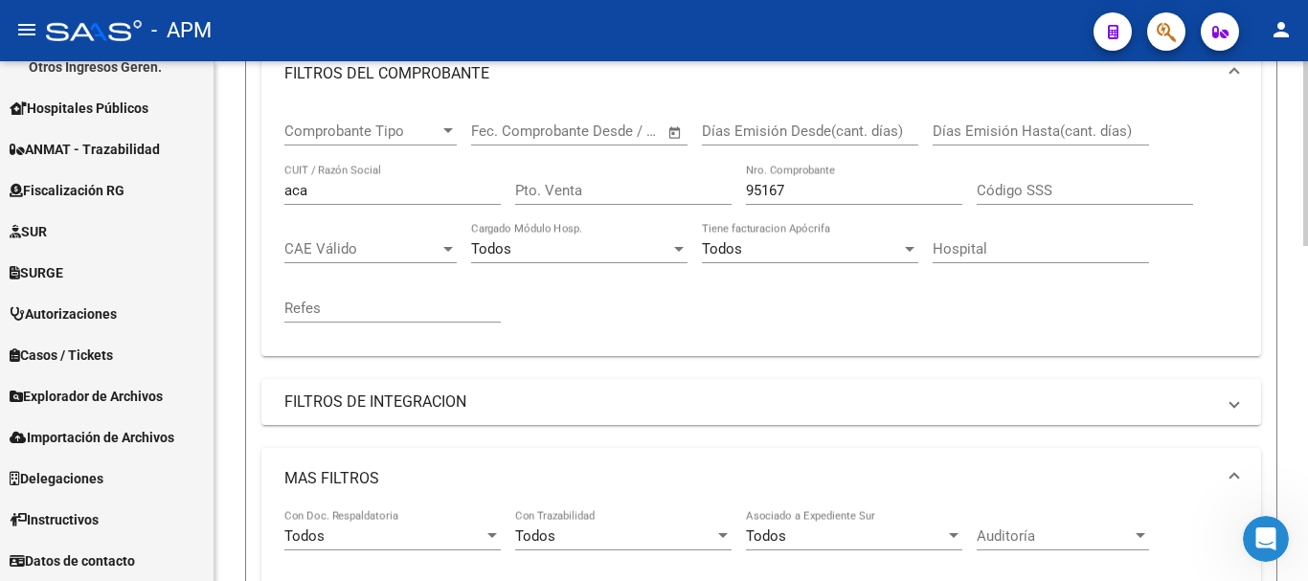
scroll to position [273, 0]
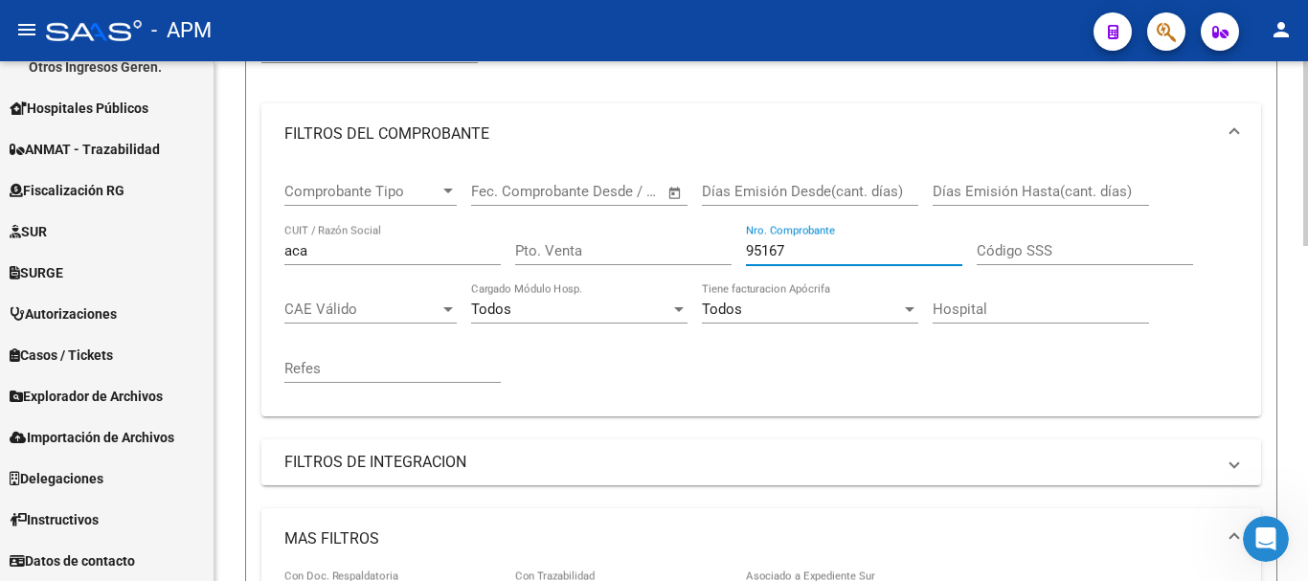
click at [798, 248] on input "95167" at bounding box center [854, 250] width 216 height 17
type input "9"
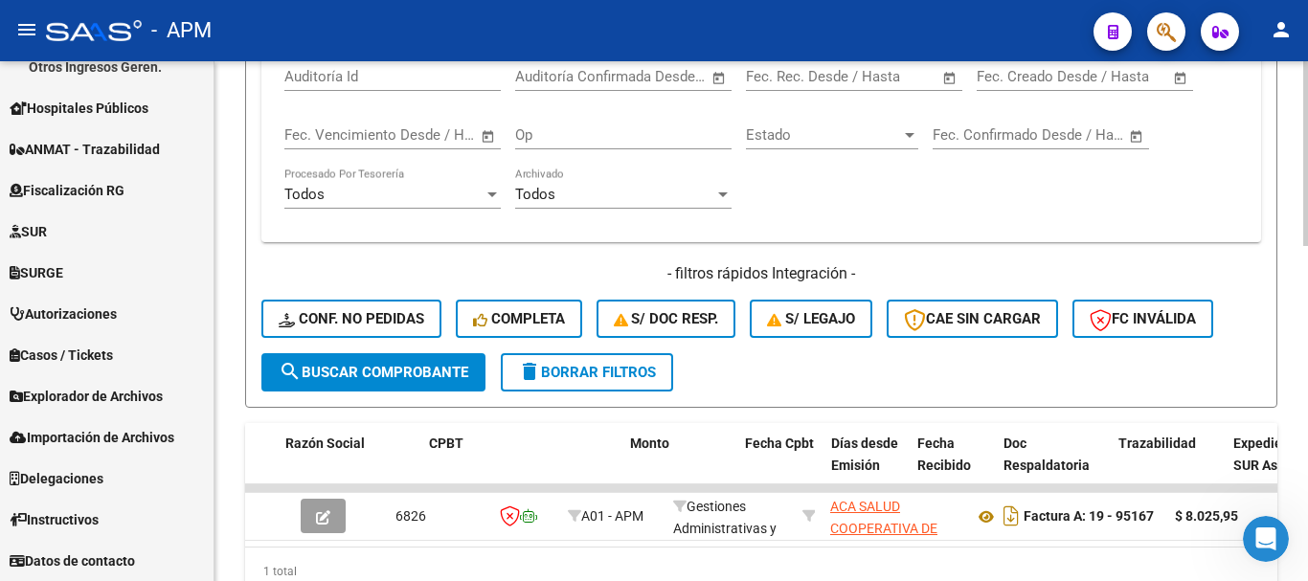
scroll to position [943, 0]
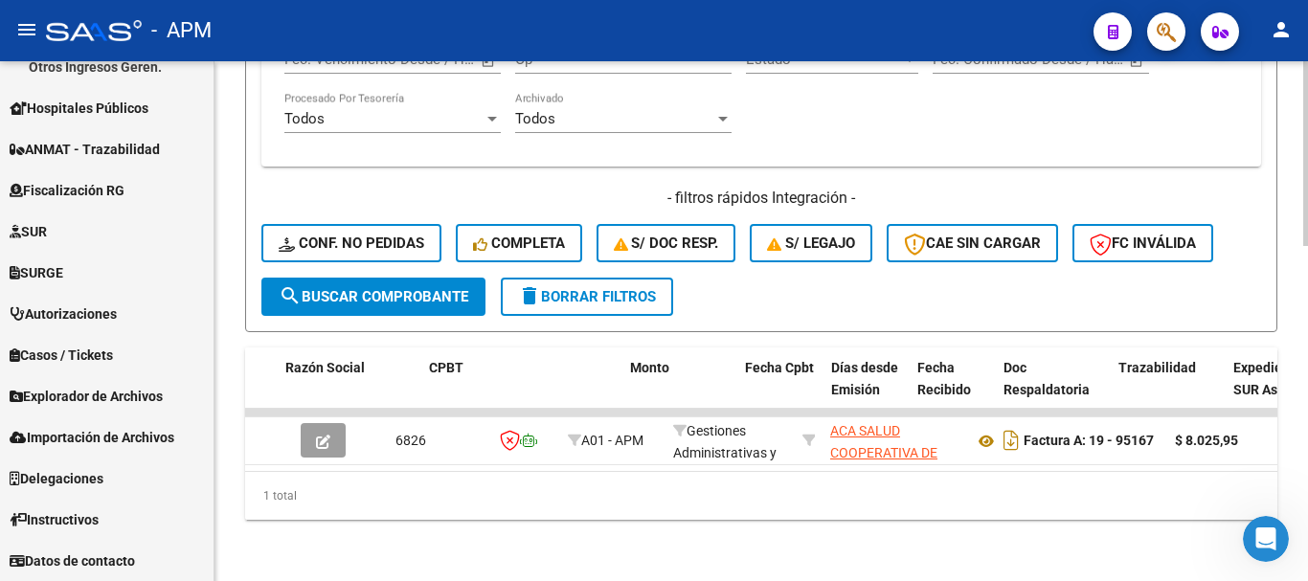
click at [1307, 498] on div at bounding box center [1305, 488] width 5 height 185
click at [404, 288] on span "search Buscar Comprobante" at bounding box center [374, 296] width 190 height 17
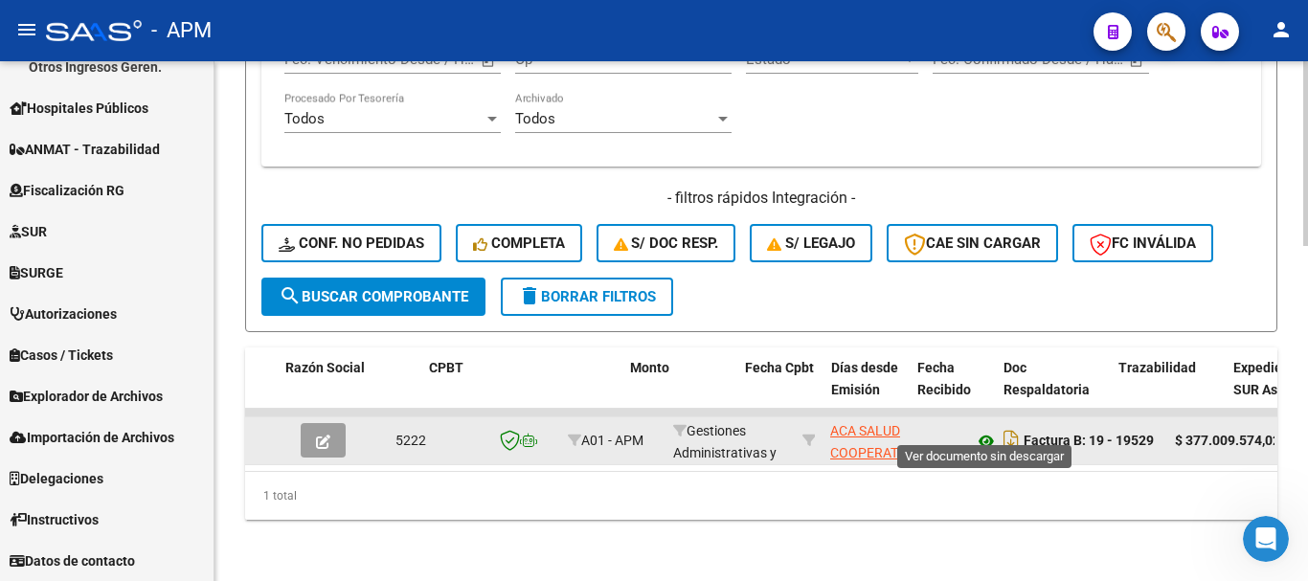
click at [981, 430] on icon at bounding box center [986, 441] width 25 height 23
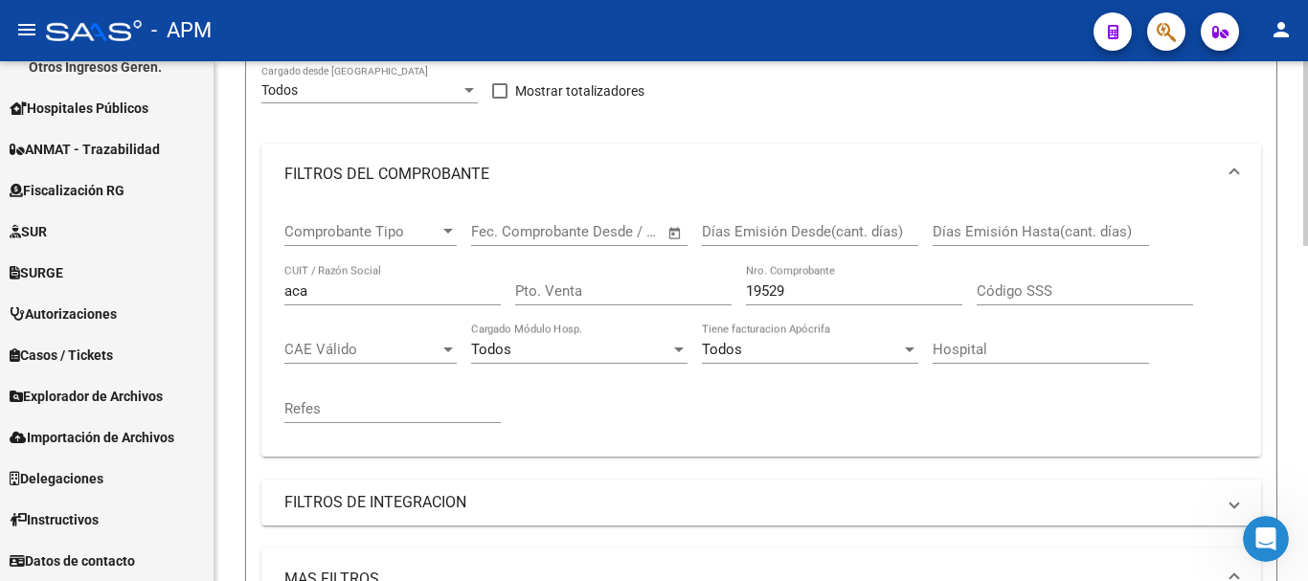
scroll to position [177, 0]
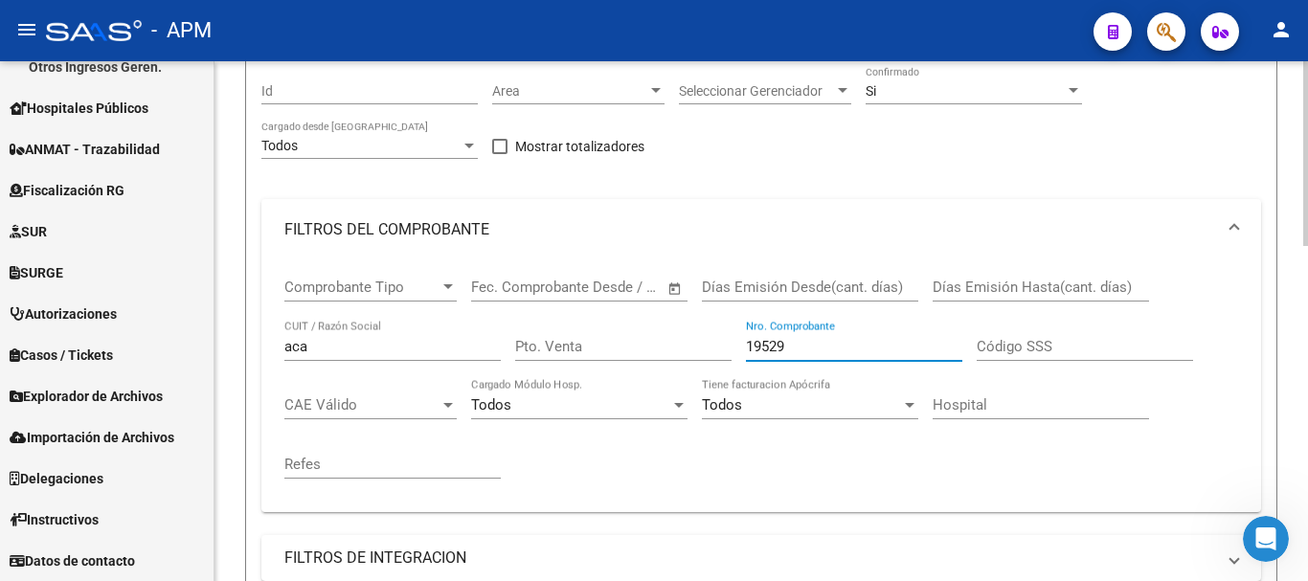
click at [796, 348] on input "19529" at bounding box center [854, 346] width 216 height 17
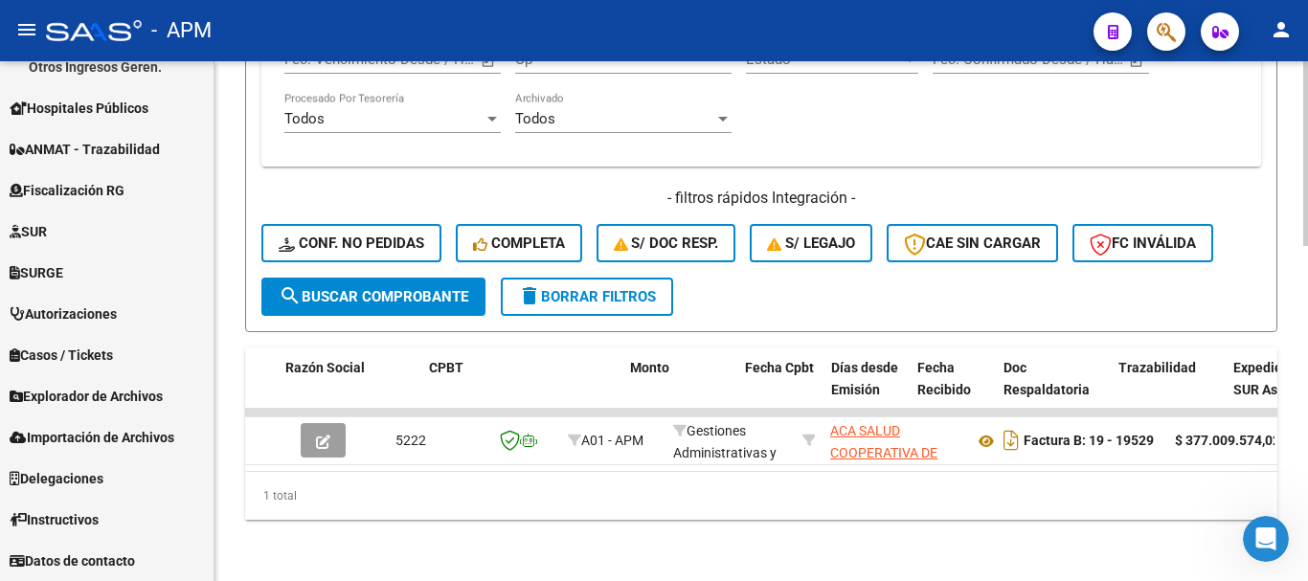
scroll to position [943, 0]
click at [1307, 478] on div at bounding box center [1305, 488] width 5 height 185
click at [433, 288] on span "search Buscar Comprobante" at bounding box center [374, 296] width 190 height 17
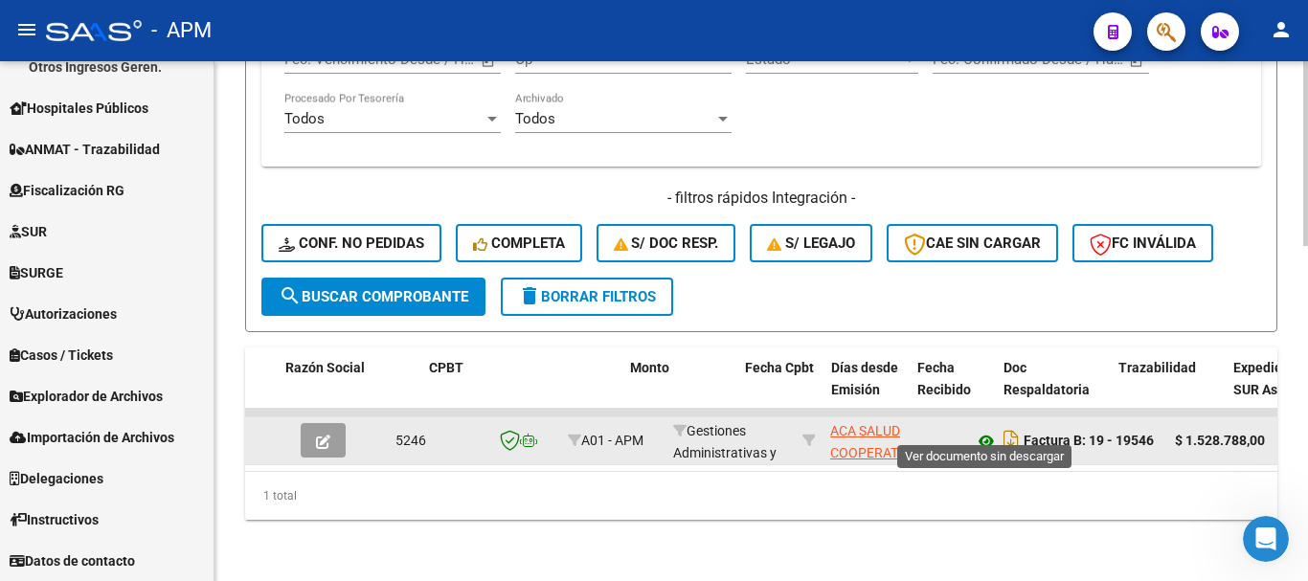
click at [988, 430] on icon at bounding box center [986, 441] width 25 height 23
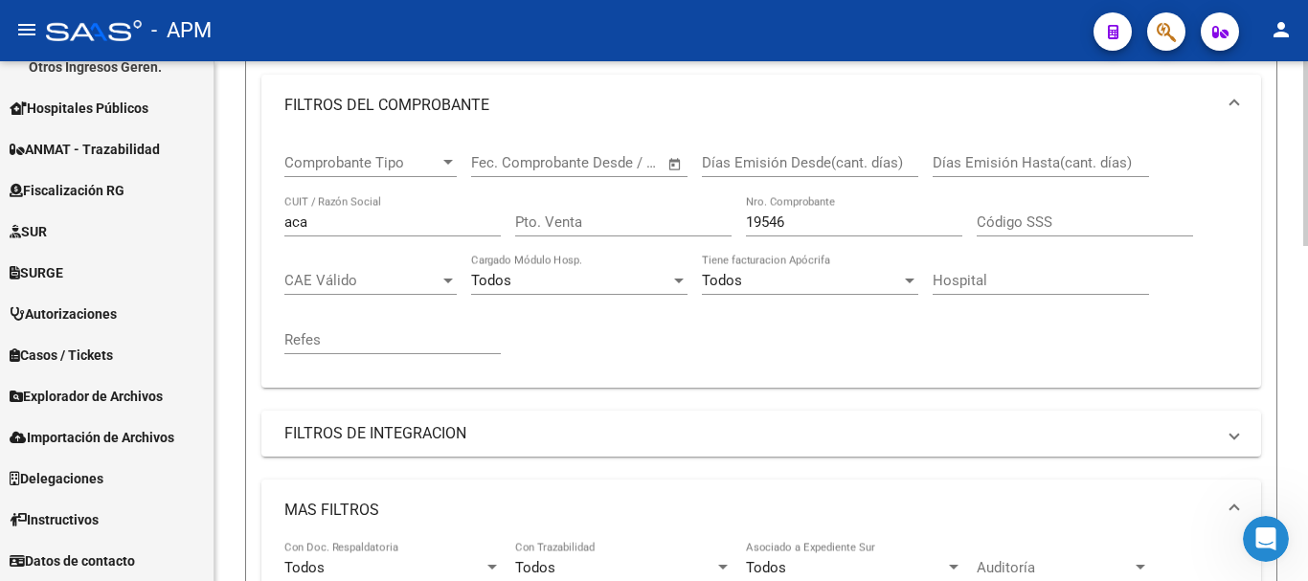
scroll to position [273, 0]
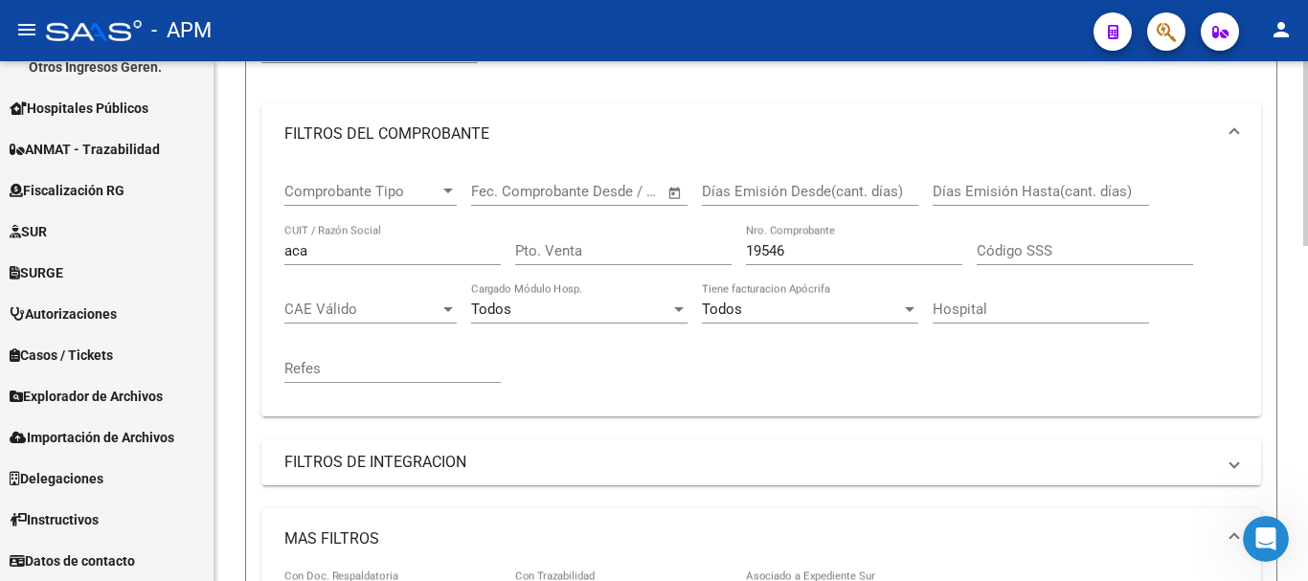
click at [792, 261] on div "19546 Nro. Comprobante" at bounding box center [854, 244] width 216 height 41
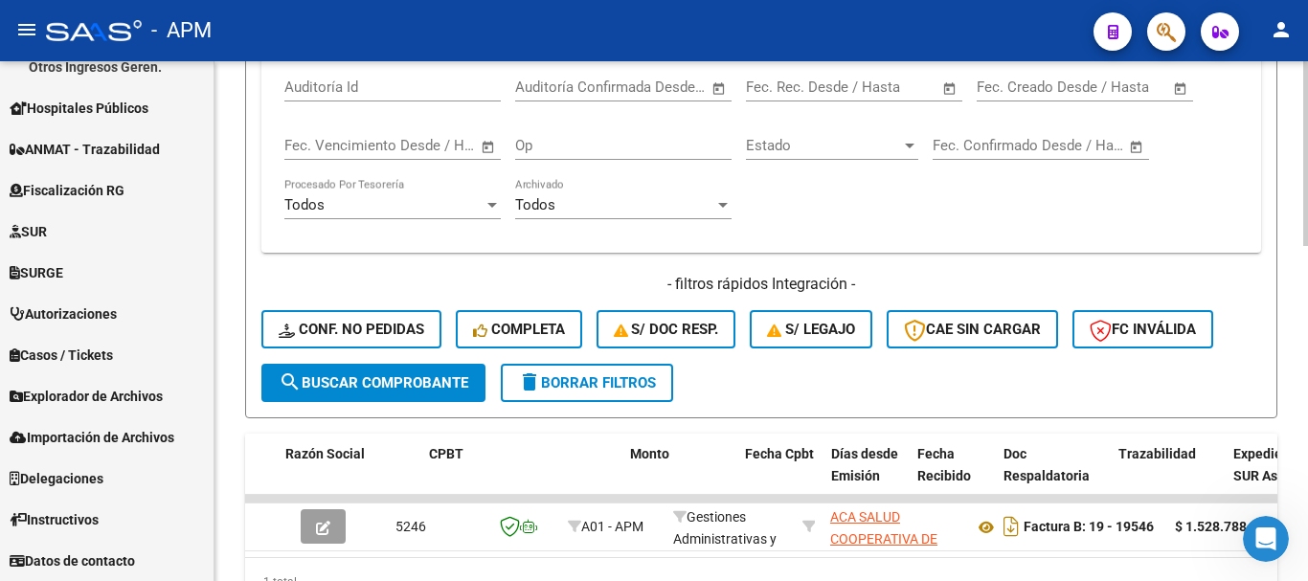
scroll to position [860, 0]
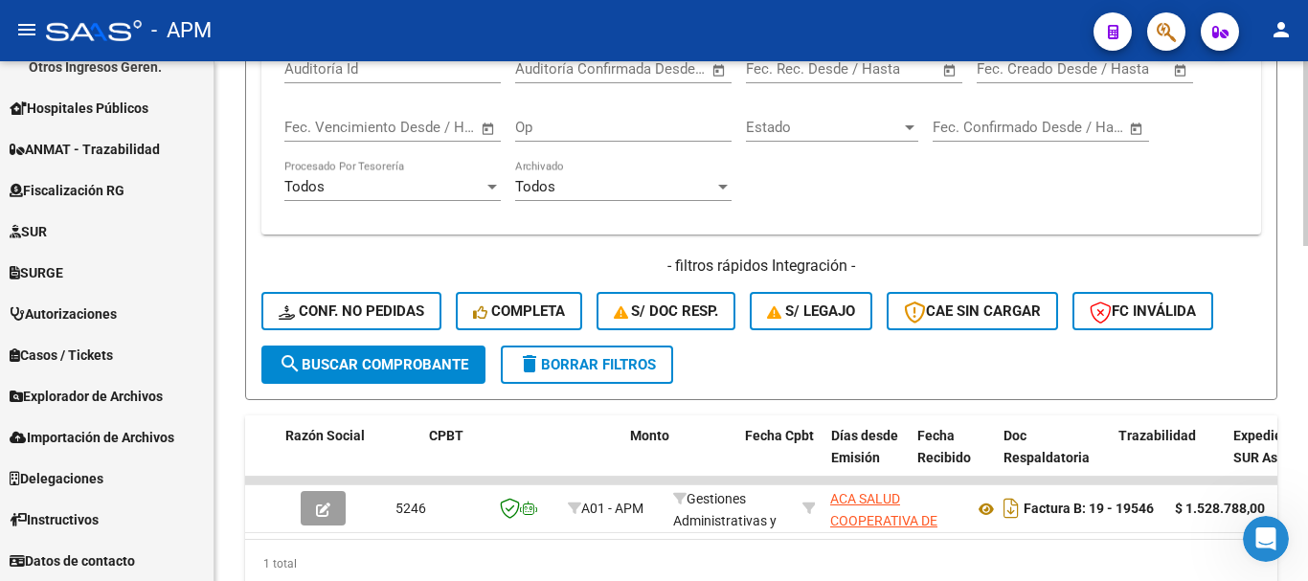
click at [1304, 377] on div at bounding box center [1305, 464] width 5 height 185
click at [457, 372] on span "search Buscar Comprobante" at bounding box center [374, 364] width 190 height 17
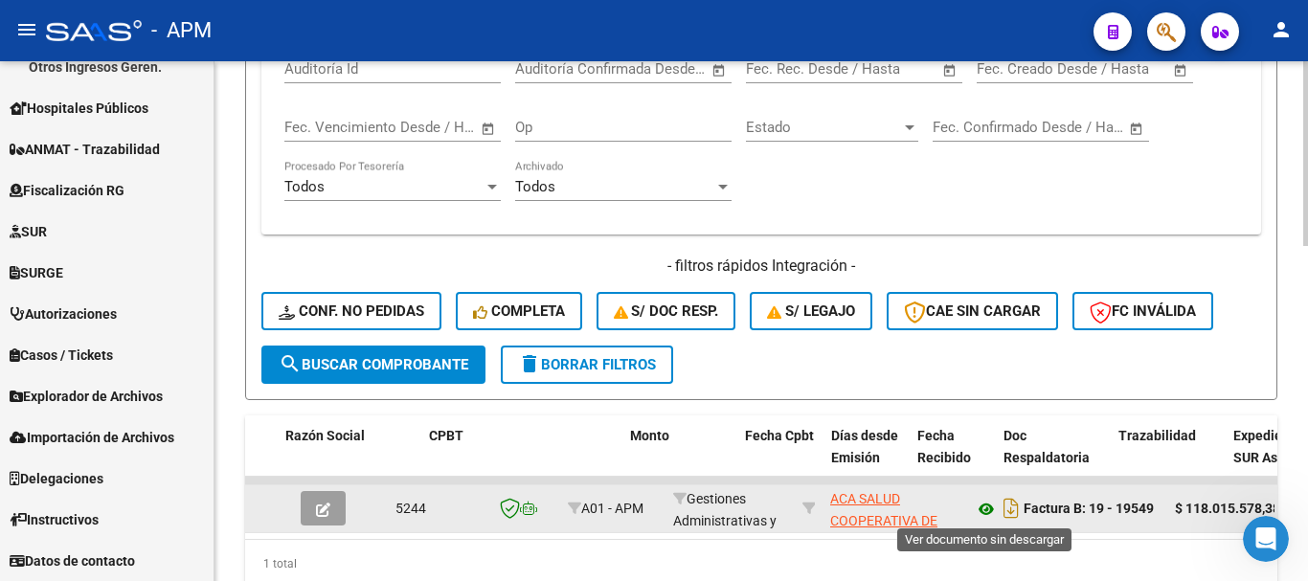
click at [982, 507] on icon at bounding box center [986, 509] width 25 height 23
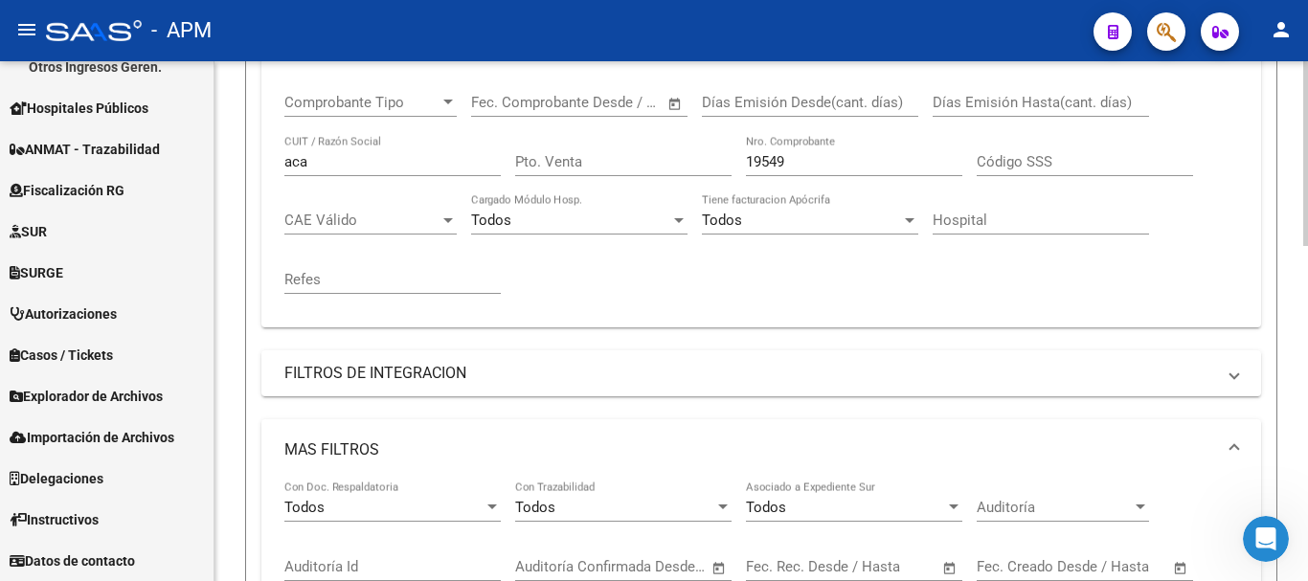
scroll to position [285, 0]
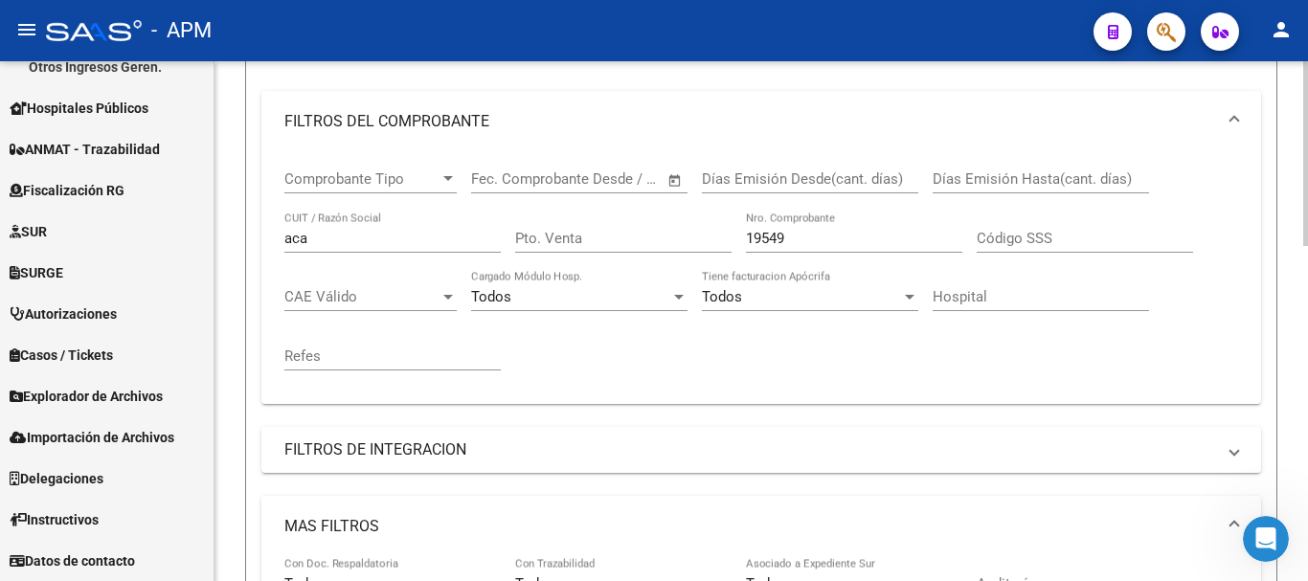
click at [791, 234] on input "19549" at bounding box center [854, 238] width 216 height 17
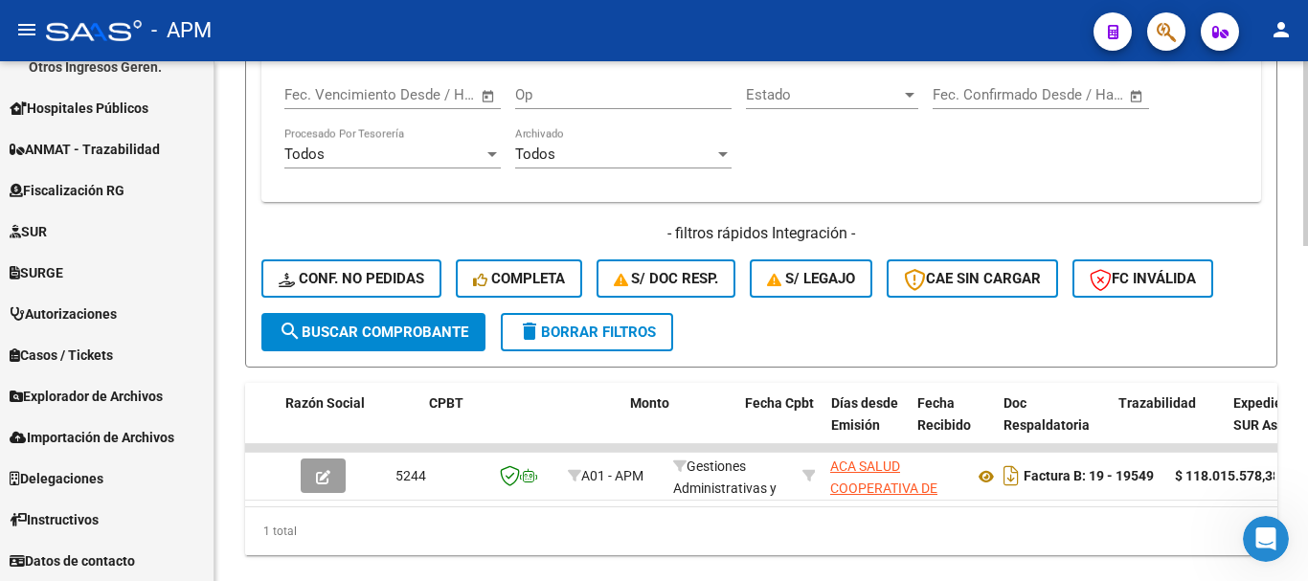
scroll to position [943, 0]
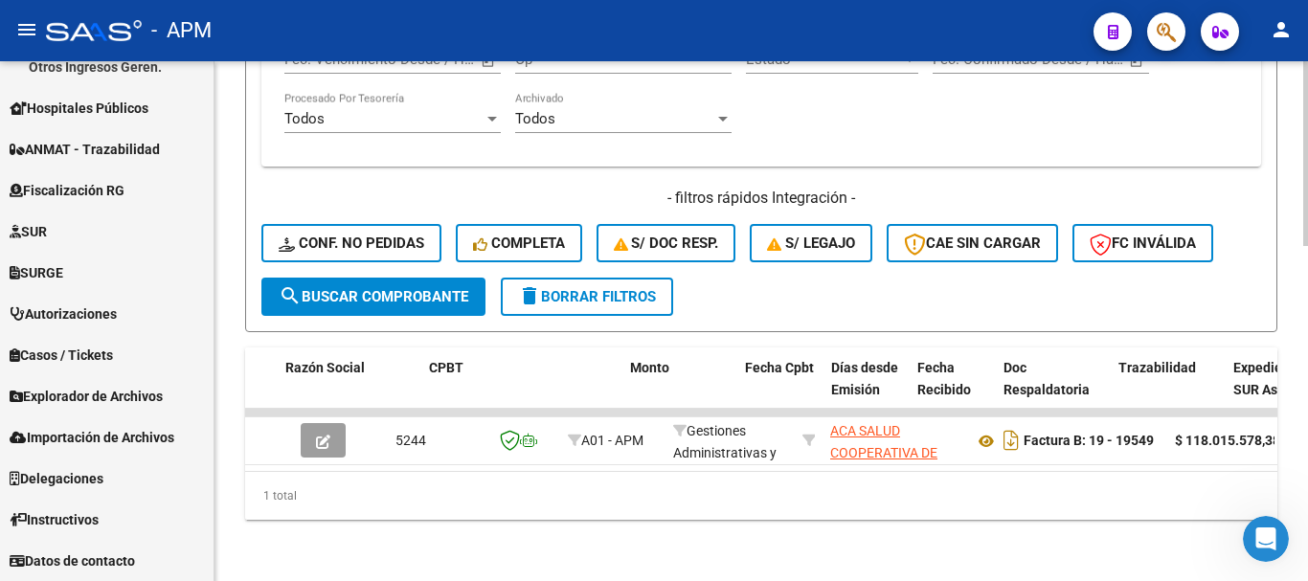
click at [411, 288] on span "search Buscar Comprobante" at bounding box center [374, 296] width 190 height 17
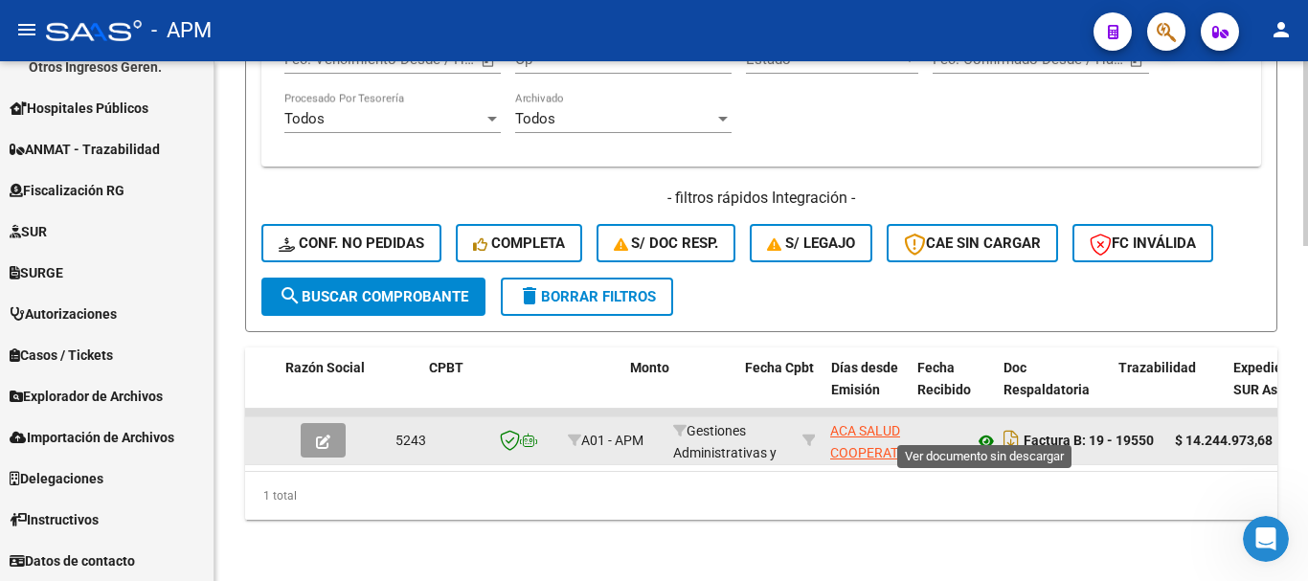
click at [981, 430] on icon at bounding box center [986, 441] width 25 height 23
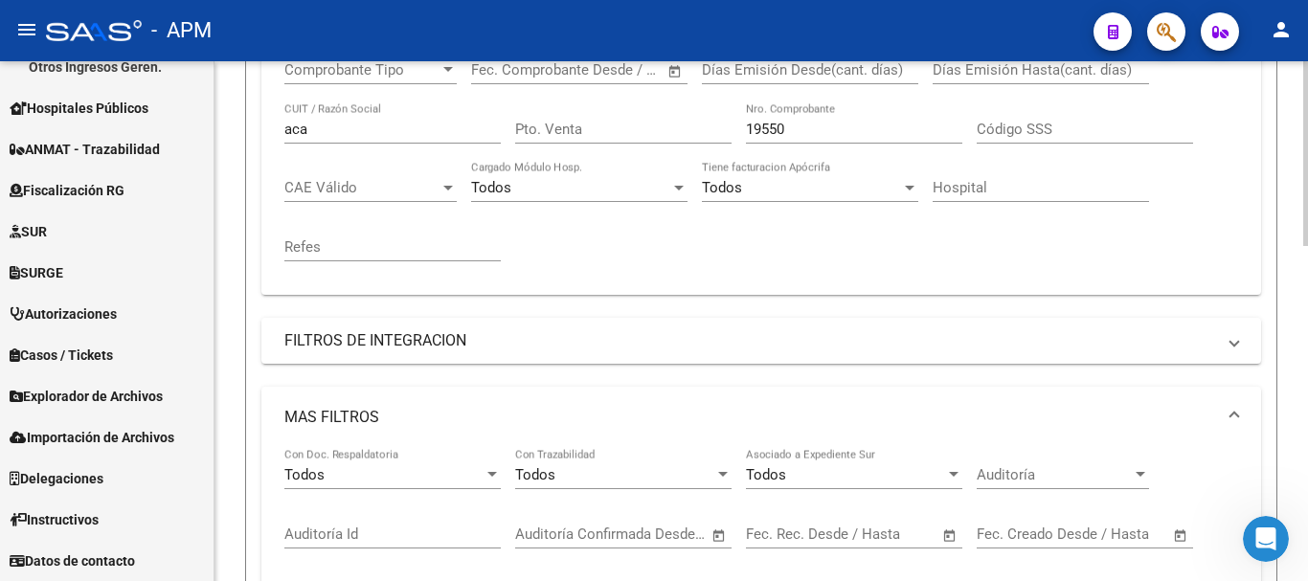
scroll to position [369, 0]
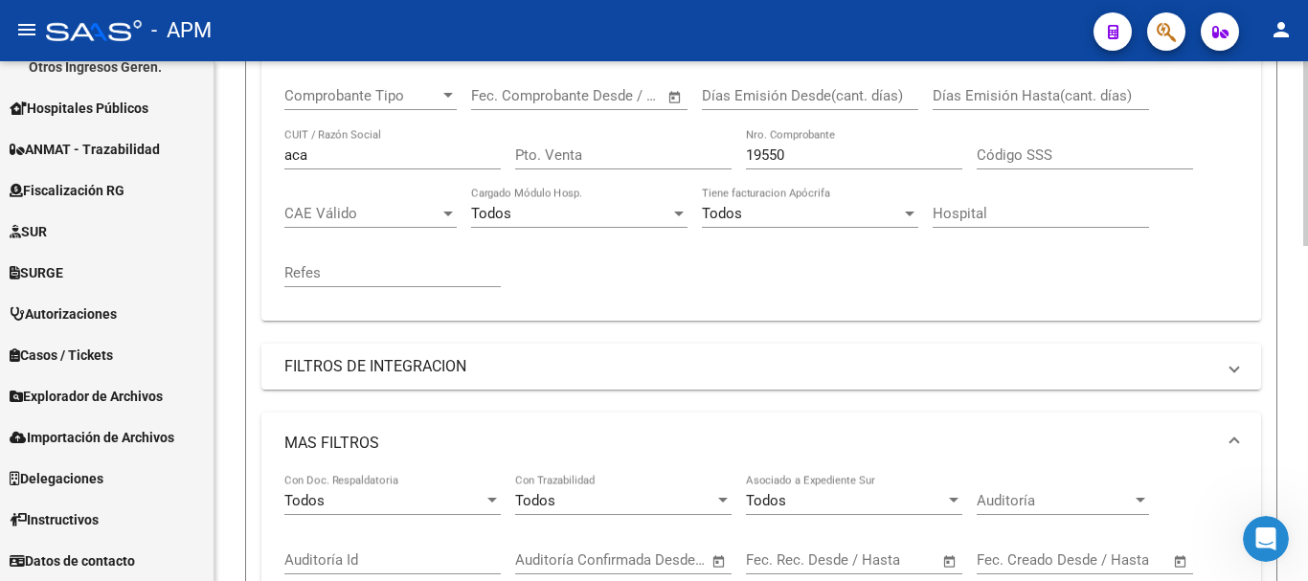
click at [794, 155] on input "19550" at bounding box center [854, 155] width 216 height 17
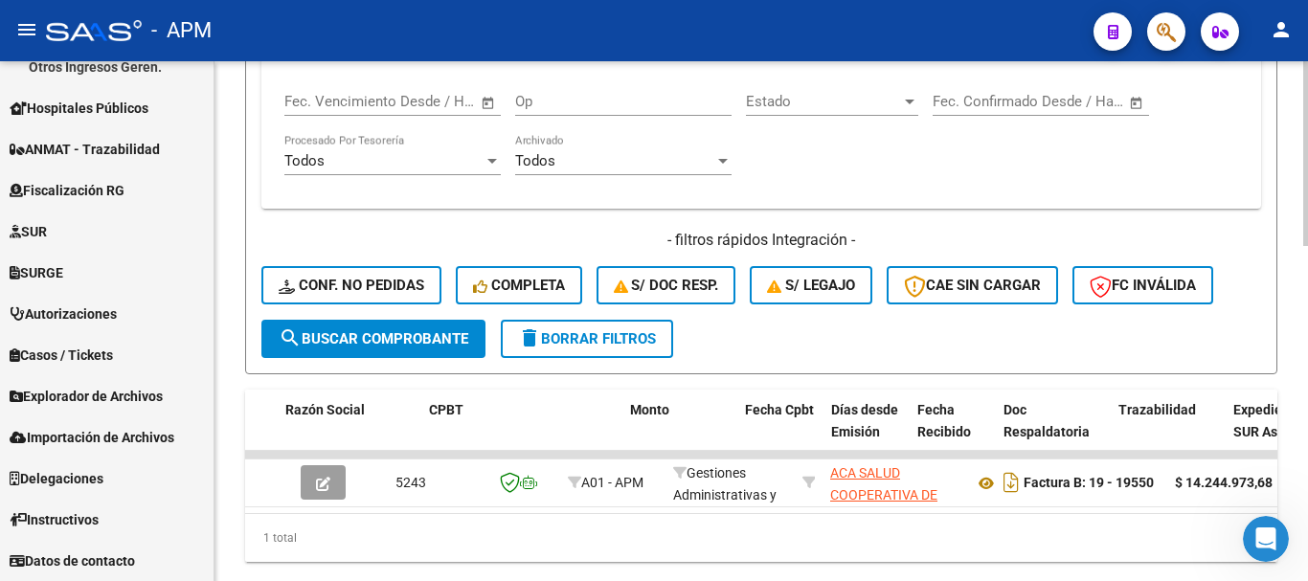
scroll to position [932, 0]
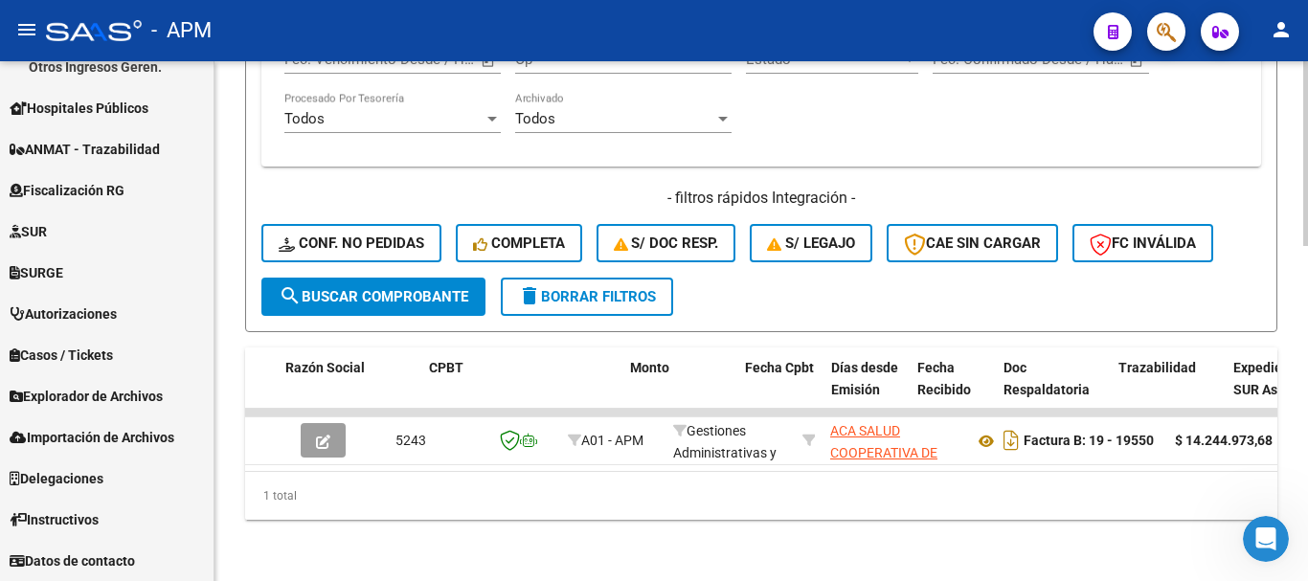
click at [1307, 485] on div at bounding box center [1305, 488] width 5 height 185
click at [456, 305] on button "search Buscar Comprobante" at bounding box center [373, 297] width 224 height 38
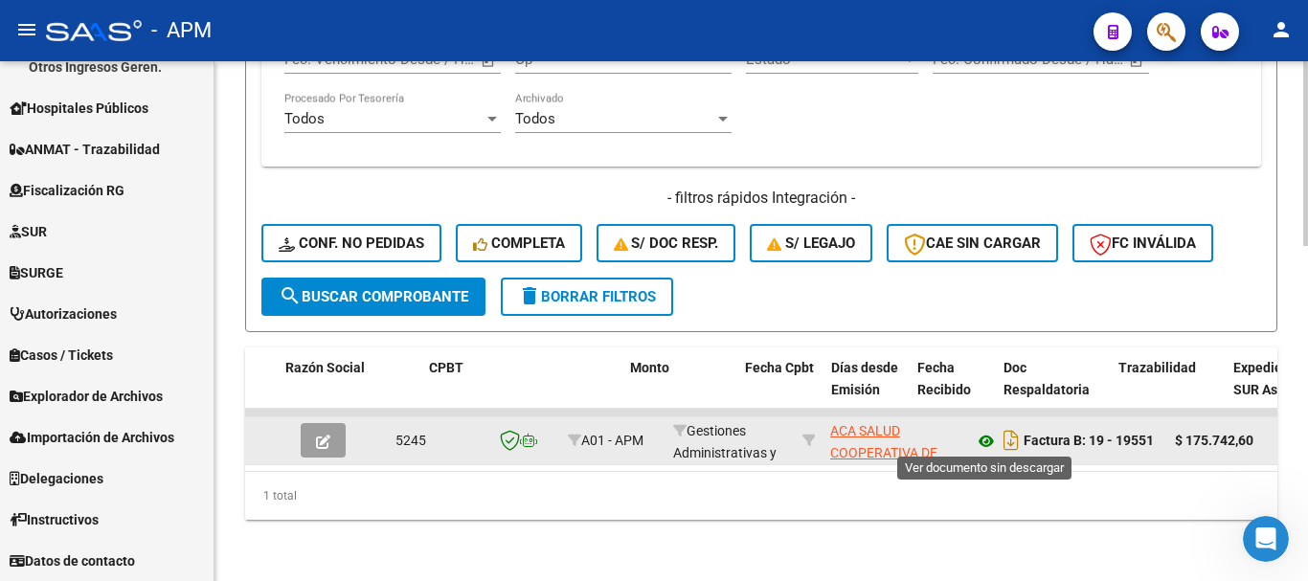
click at [988, 440] on icon at bounding box center [986, 441] width 25 height 23
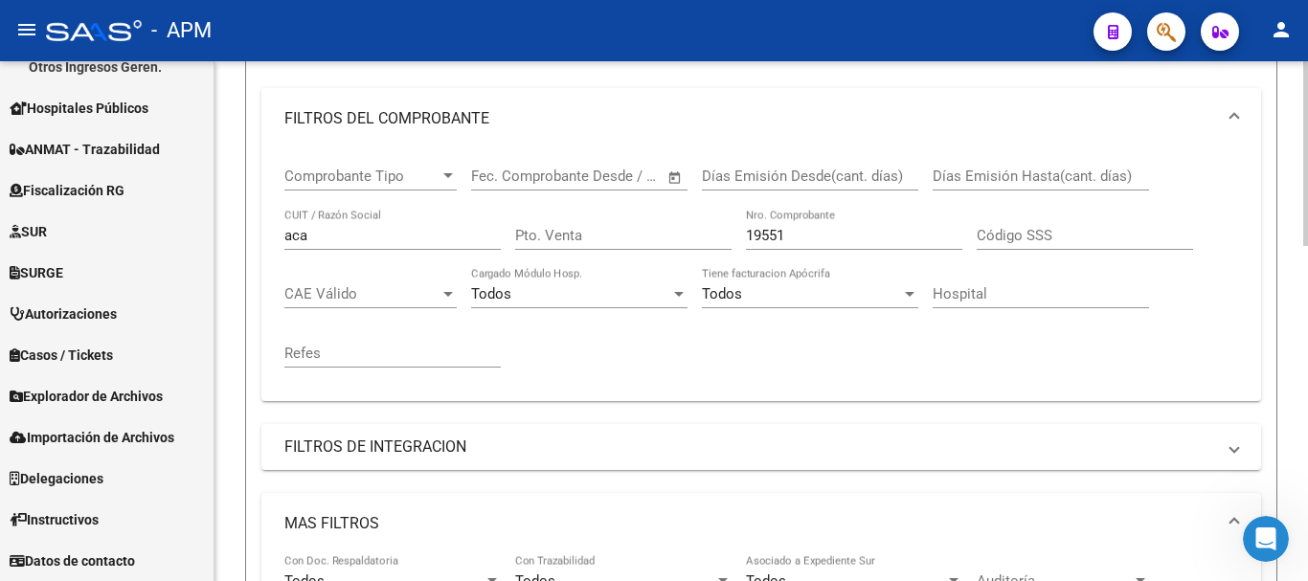
scroll to position [261, 0]
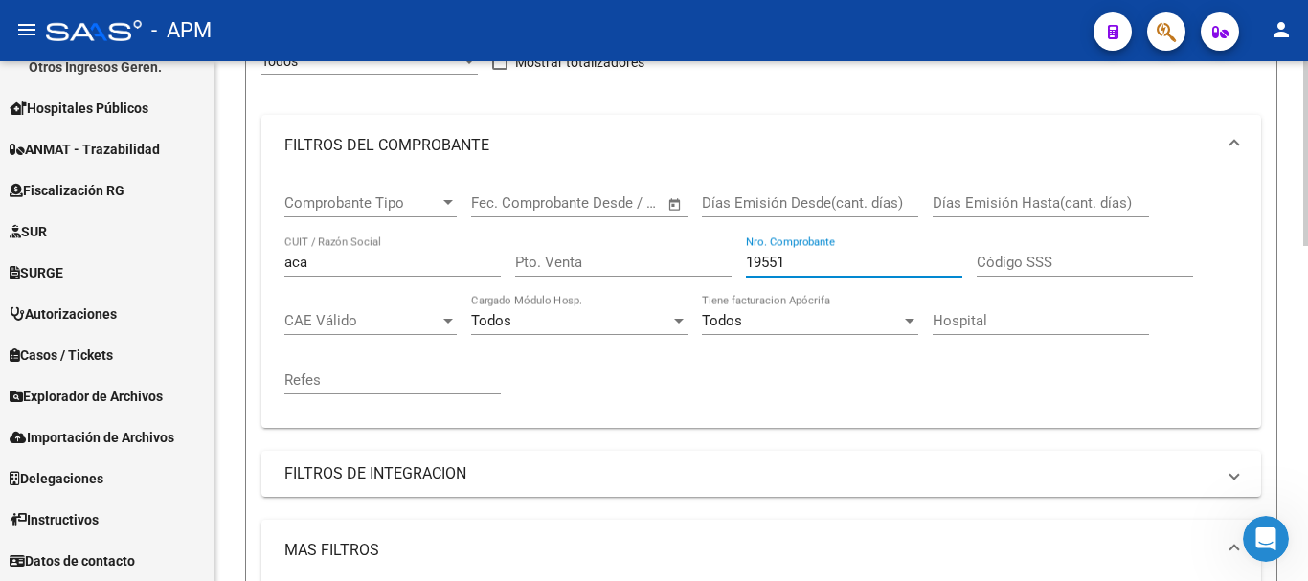
click at [799, 269] on input "19551" at bounding box center [854, 262] width 216 height 17
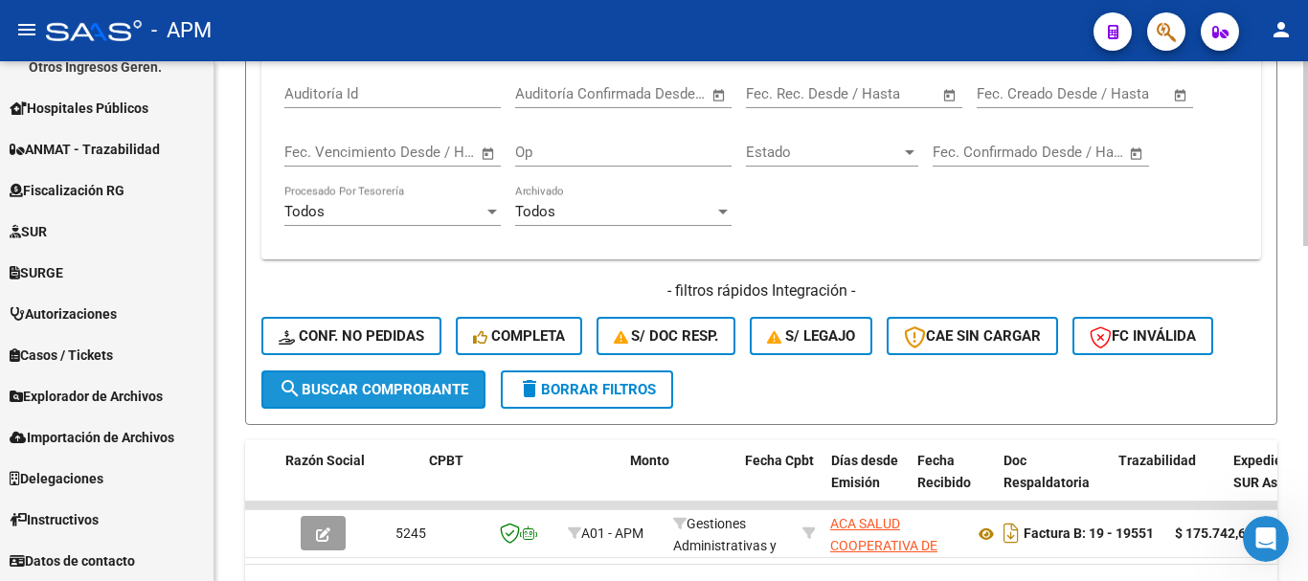
click at [450, 395] on span "search Buscar Comprobante" at bounding box center [374, 389] width 190 height 17
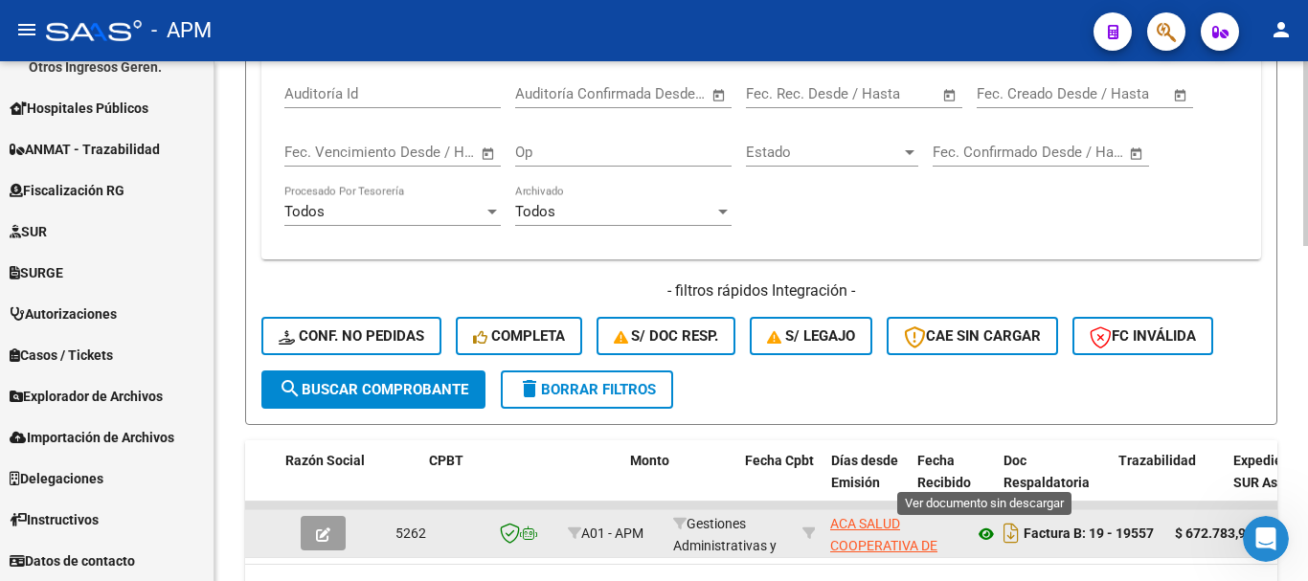
click at [981, 530] on icon at bounding box center [986, 534] width 25 height 23
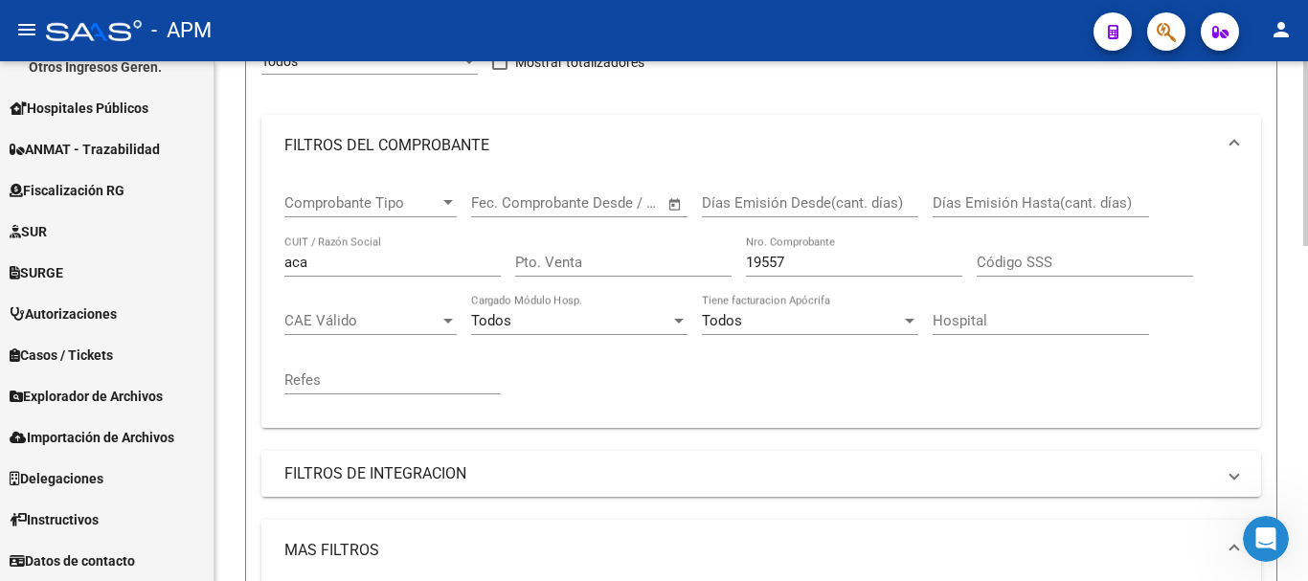
scroll to position [260, 0]
click at [797, 263] on input "19557" at bounding box center [854, 263] width 216 height 17
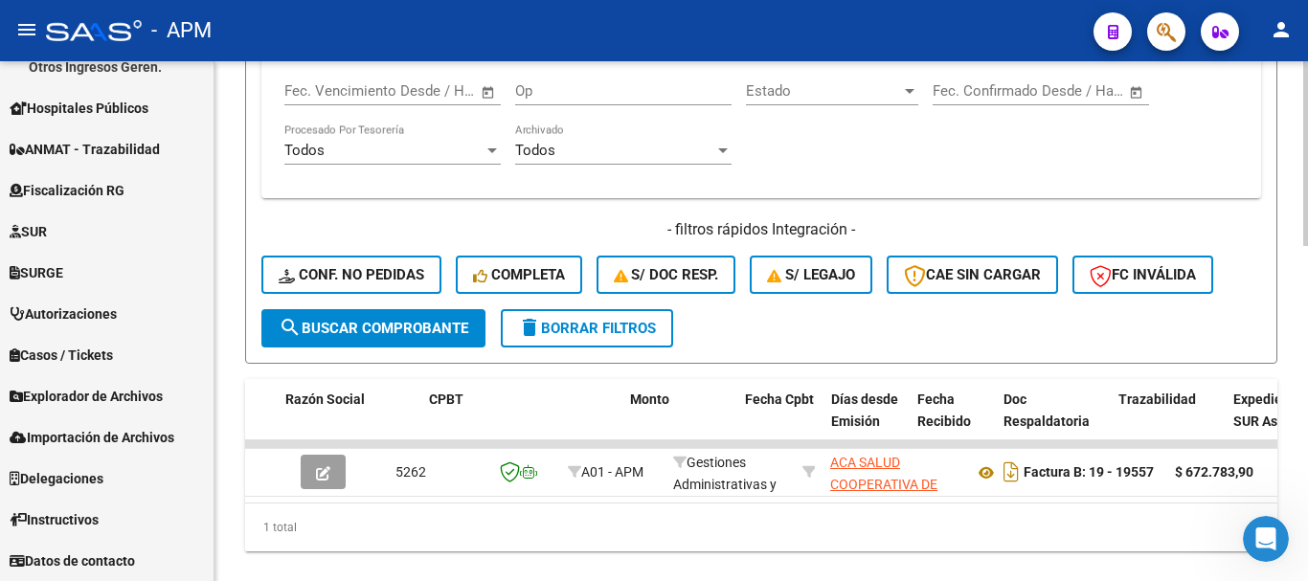
scroll to position [943, 0]
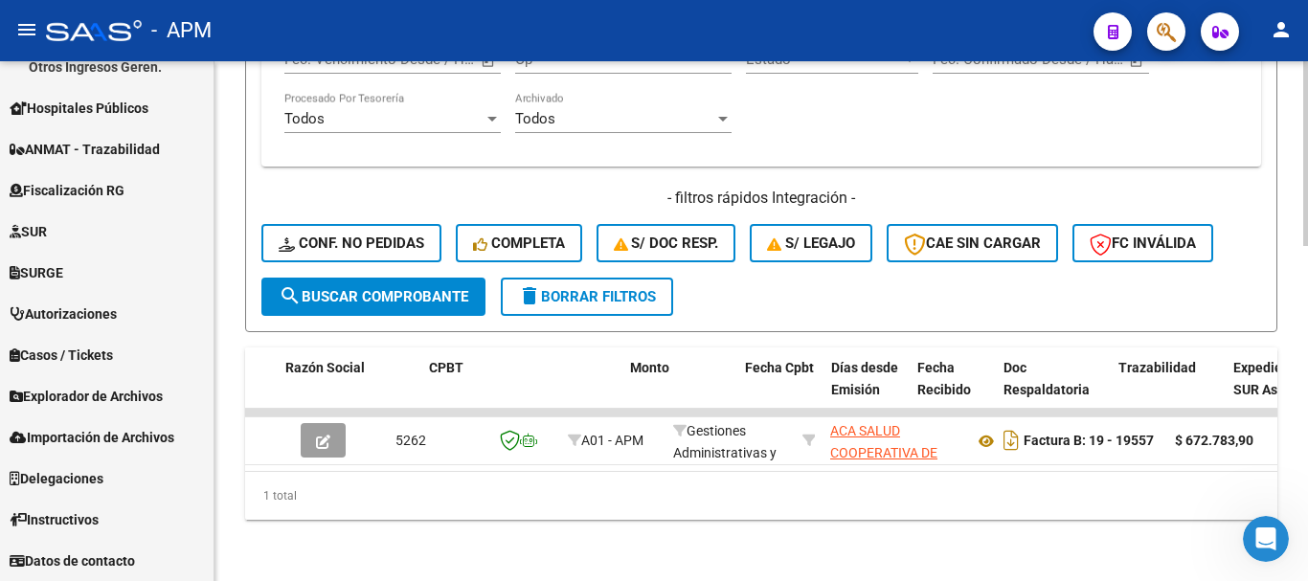
click at [437, 288] on span "search Buscar Comprobante" at bounding box center [374, 296] width 190 height 17
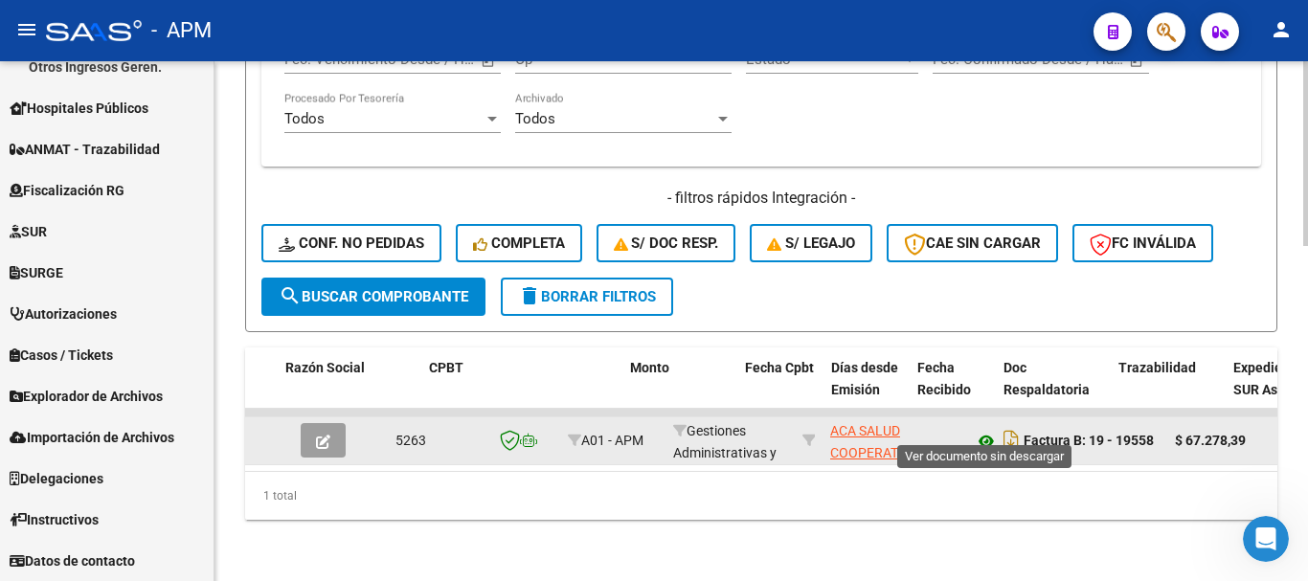
click at [981, 430] on icon at bounding box center [986, 441] width 25 height 23
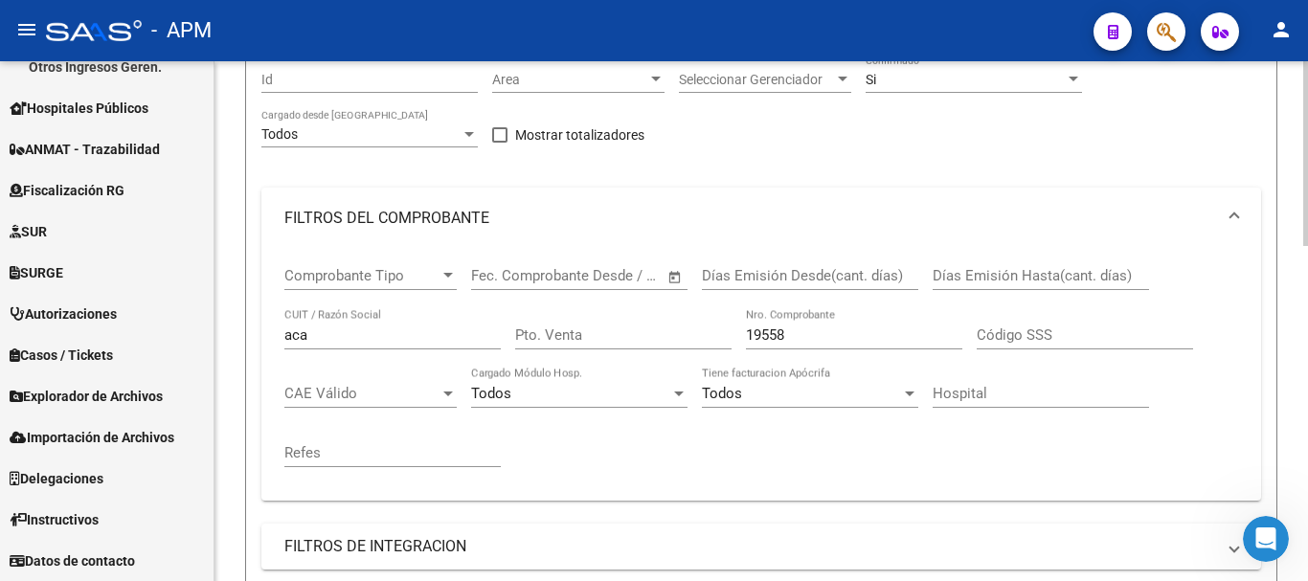
scroll to position [177, 0]
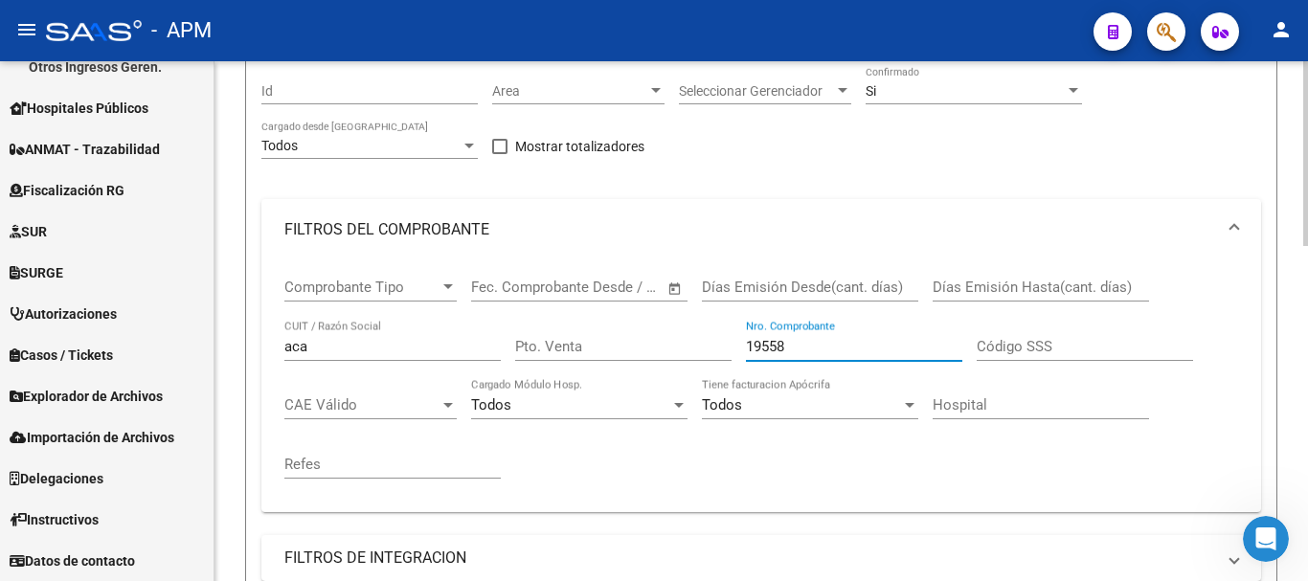
click at [801, 350] on input "19558" at bounding box center [854, 346] width 216 height 17
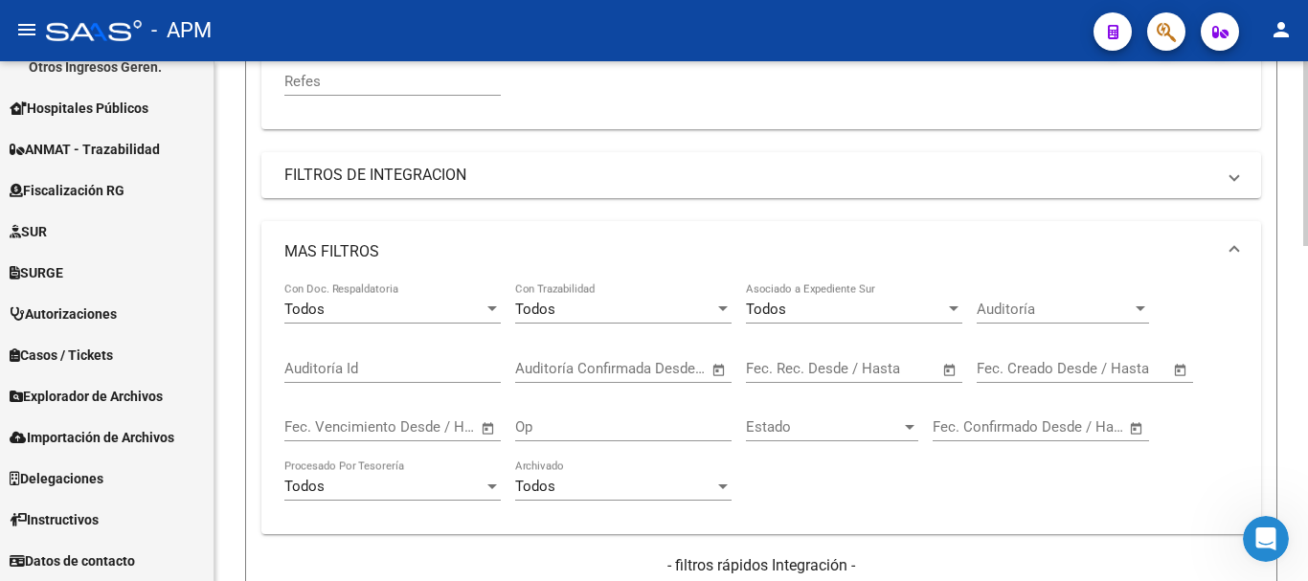
scroll to position [752, 0]
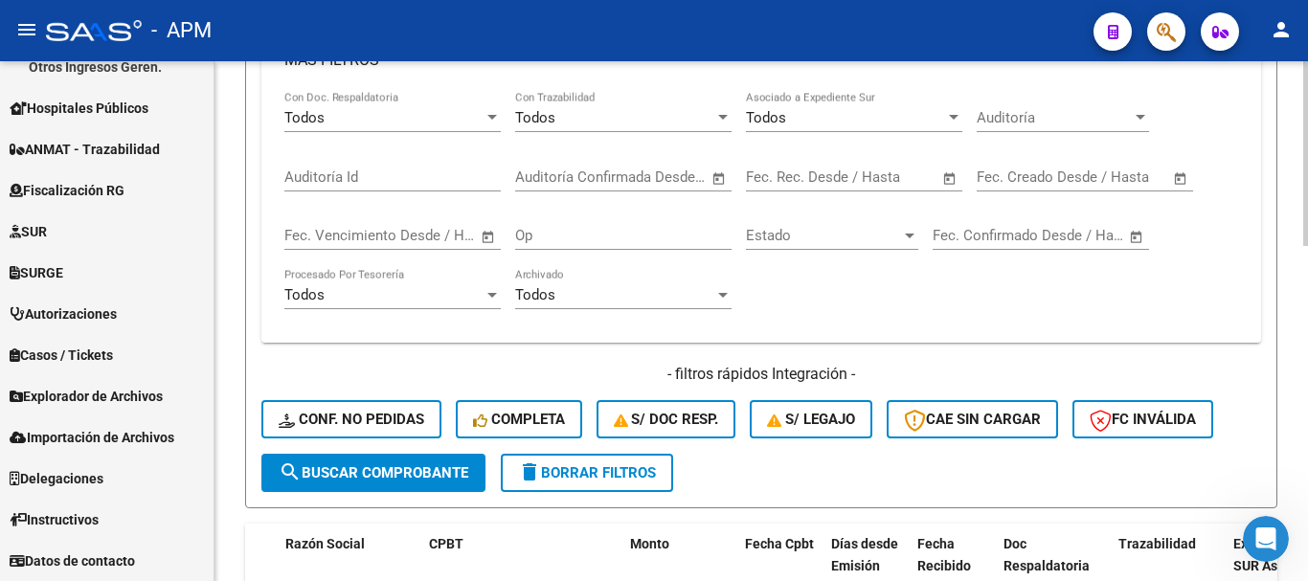
click at [463, 475] on span "search Buscar Comprobante" at bounding box center [374, 472] width 190 height 17
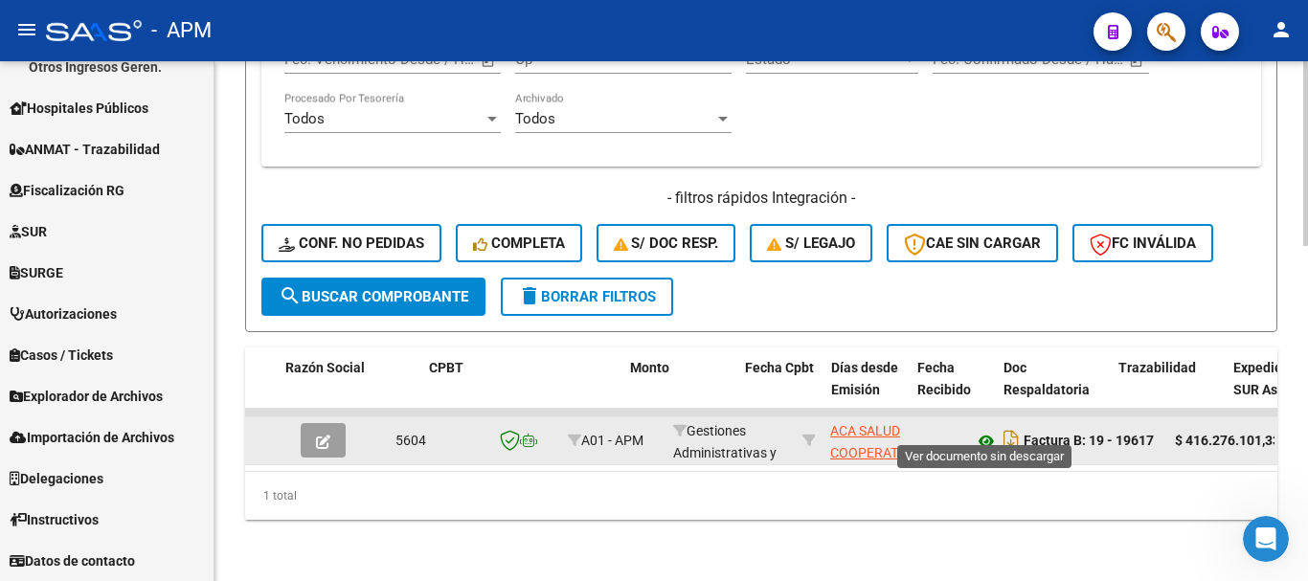
click at [986, 430] on icon at bounding box center [986, 441] width 25 height 23
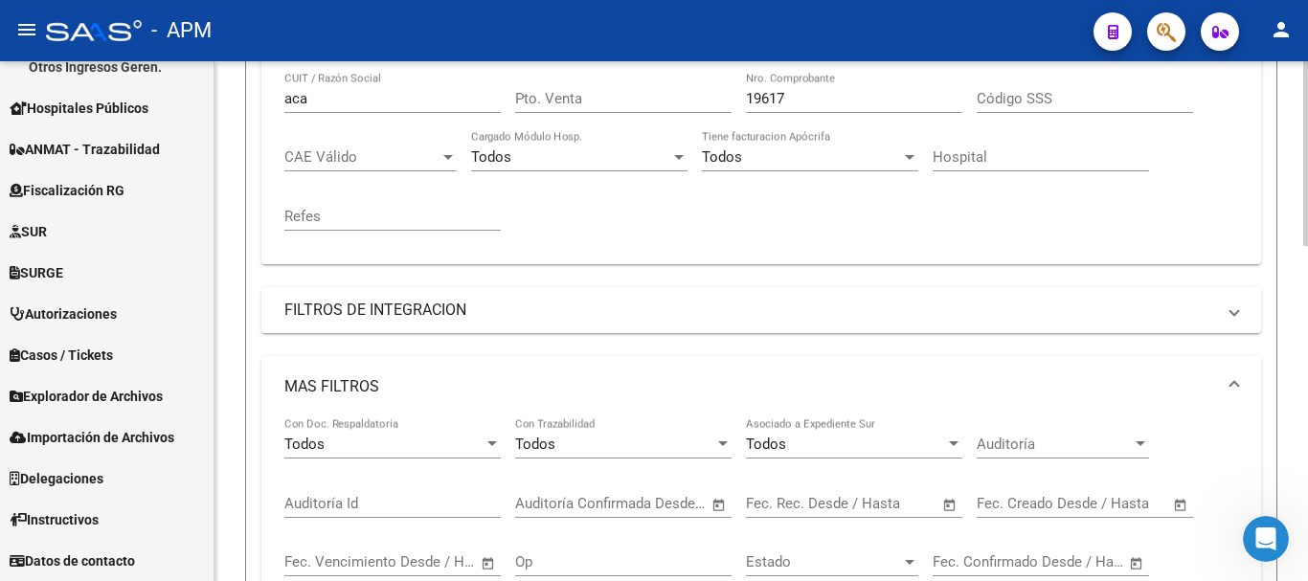
scroll to position [369, 0]
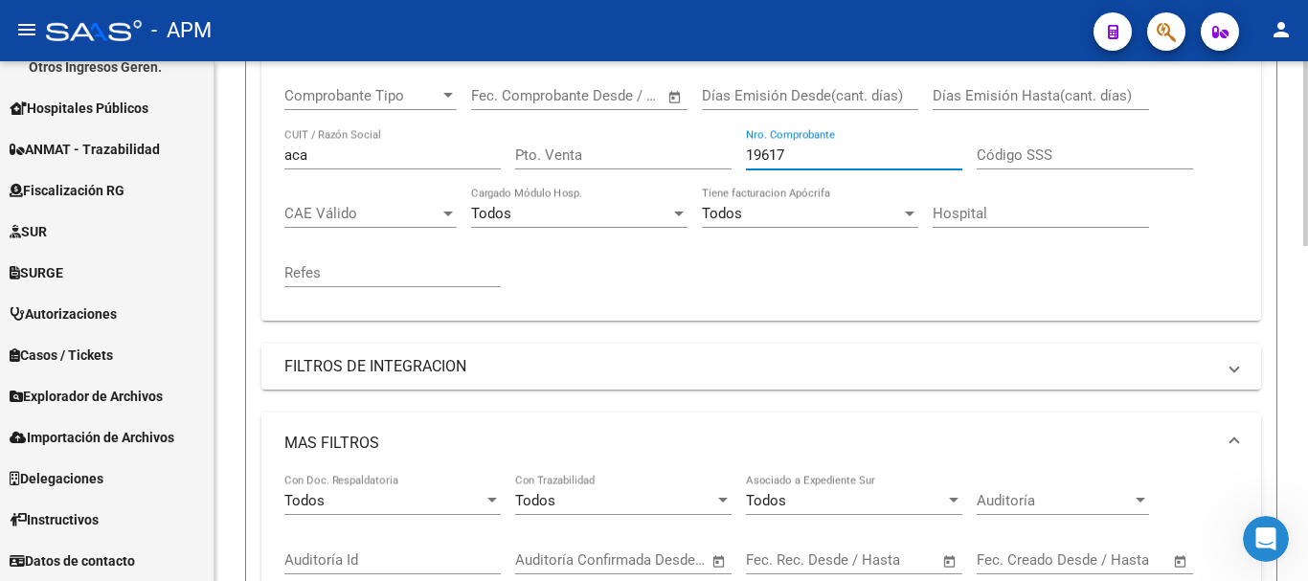
click at [789, 160] on input "19617" at bounding box center [854, 155] width 216 height 17
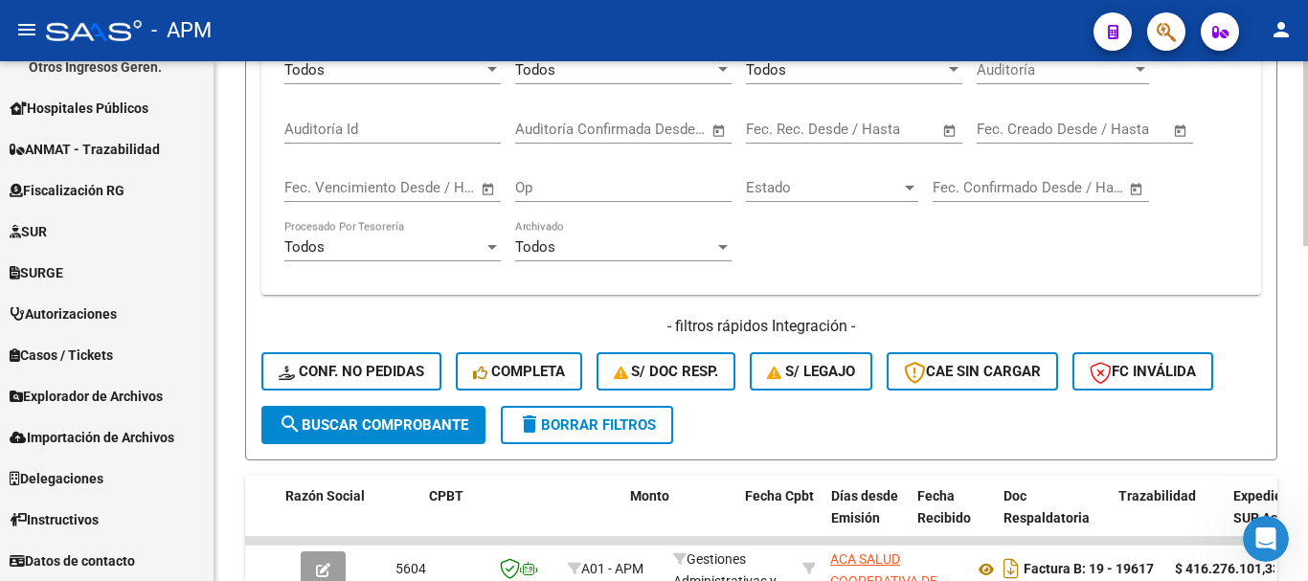
scroll to position [859, 0]
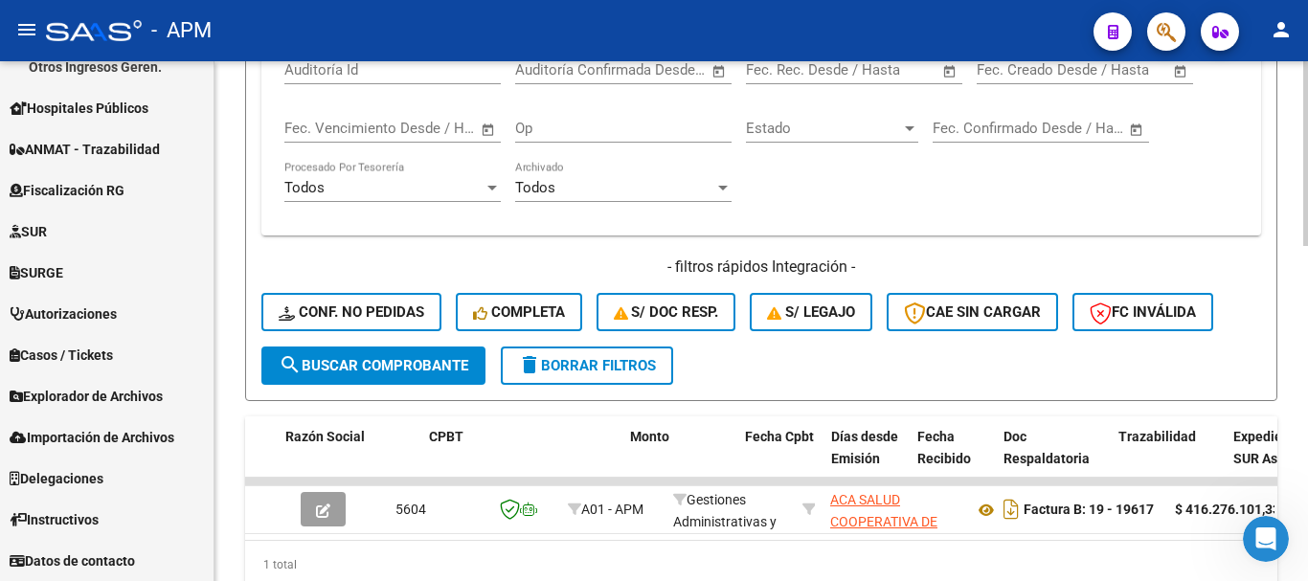
click at [451, 363] on span "search Buscar Comprobante" at bounding box center [374, 365] width 190 height 17
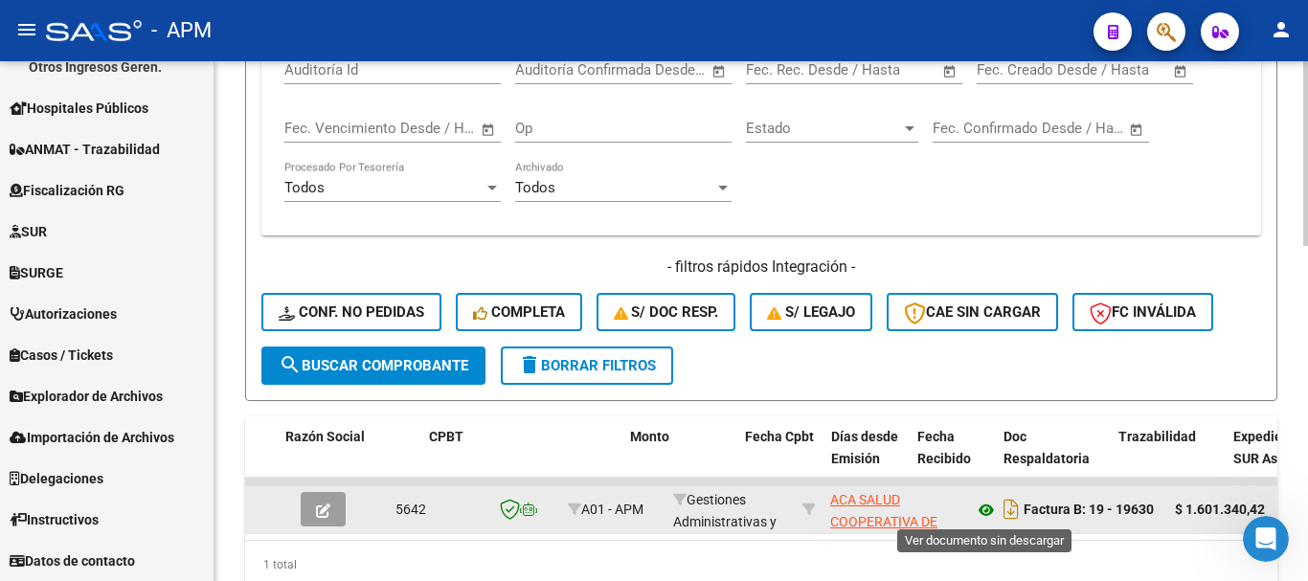
click at [984, 507] on icon at bounding box center [986, 510] width 25 height 23
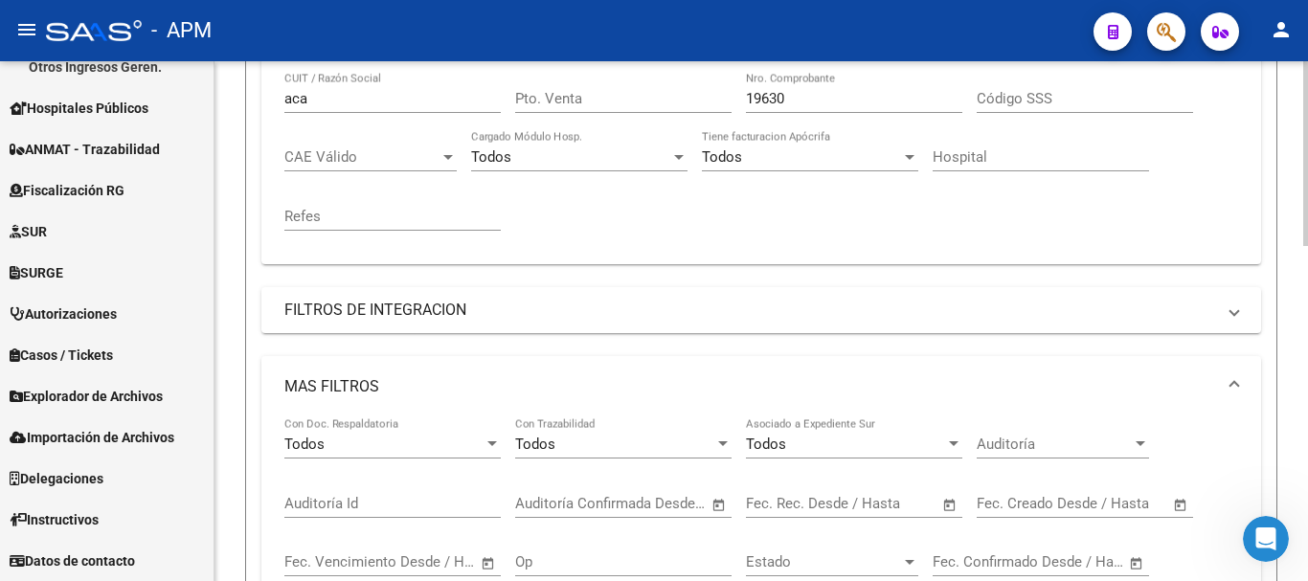
scroll to position [355, 0]
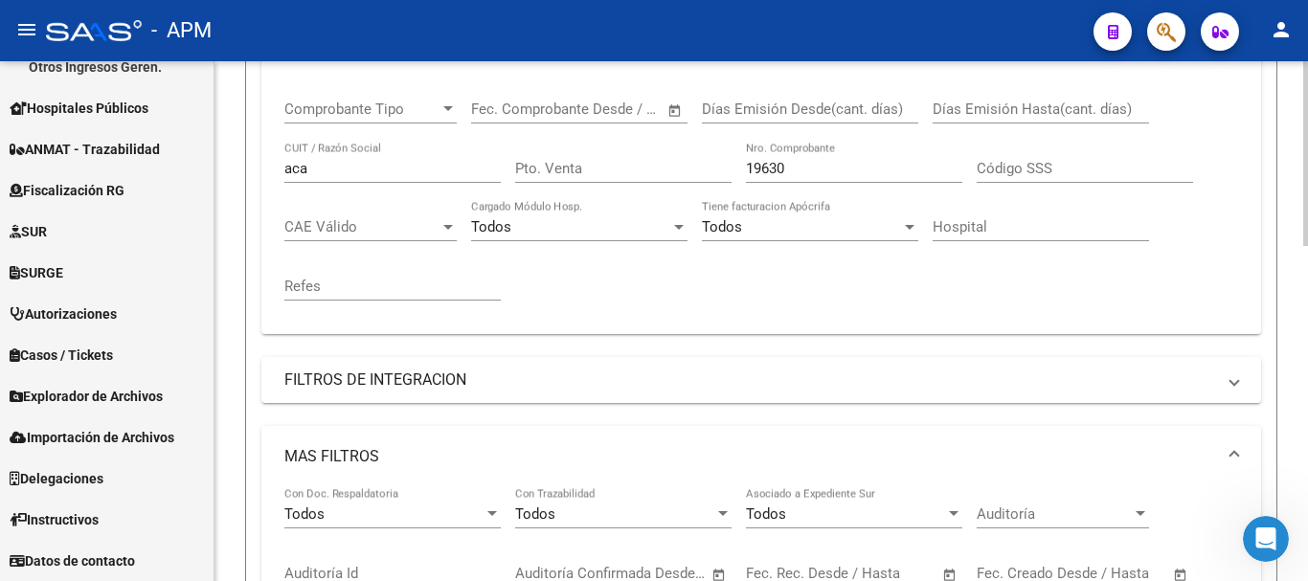
click at [1276, 232] on div "Video tutorial PRESTADORES -> Listado de CPBTs Emitidos por Prestadores / Prove…" at bounding box center [763, 430] width 1098 height 1448
click at [800, 170] on input "19630" at bounding box center [854, 168] width 216 height 17
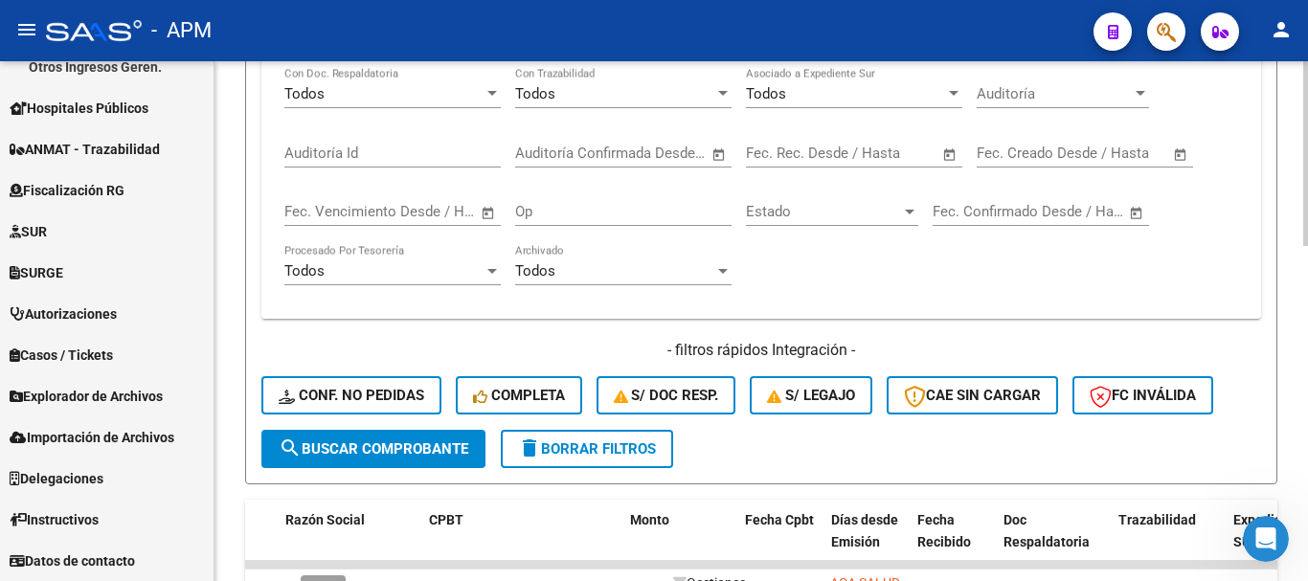
scroll to position [943, 0]
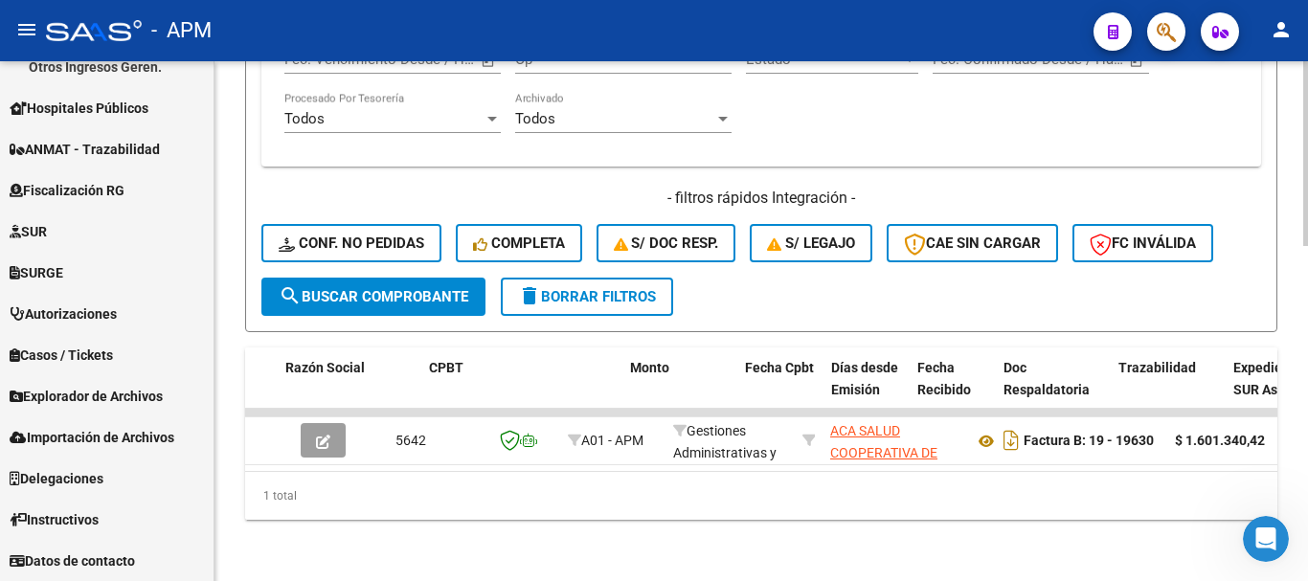
click at [1305, 522] on div at bounding box center [1305, 488] width 5 height 185
type input "19633"
click at [379, 278] on button "search Buscar Comprobante" at bounding box center [373, 297] width 224 height 38
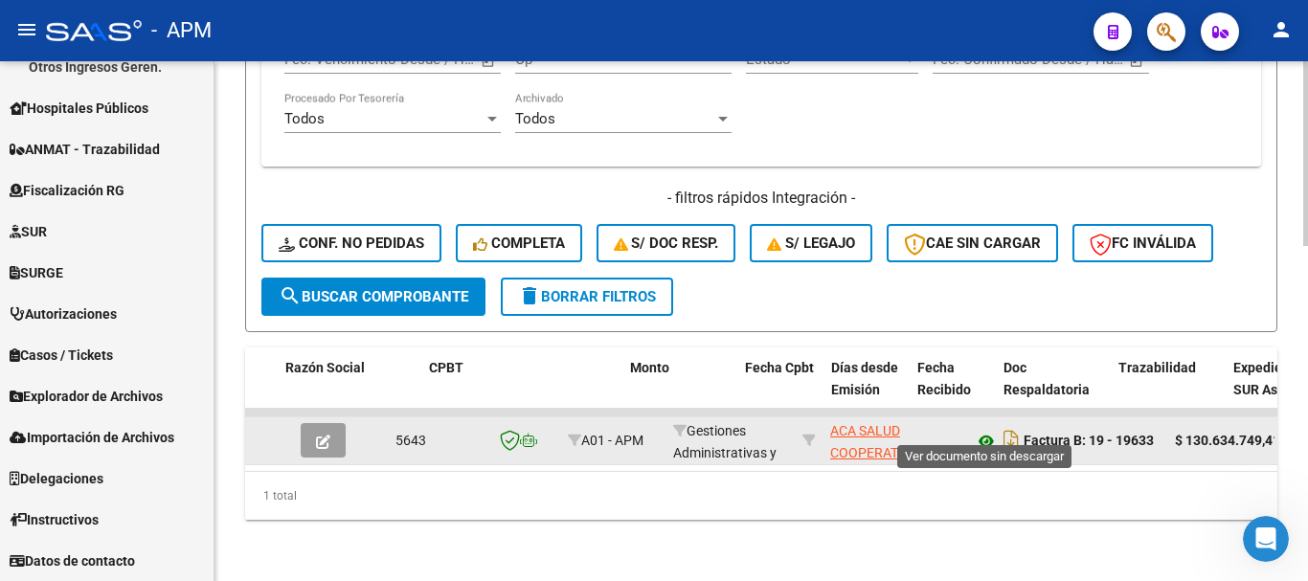
click at [986, 430] on icon at bounding box center [986, 441] width 25 height 23
